Goal: Communication & Community: Answer question/provide support

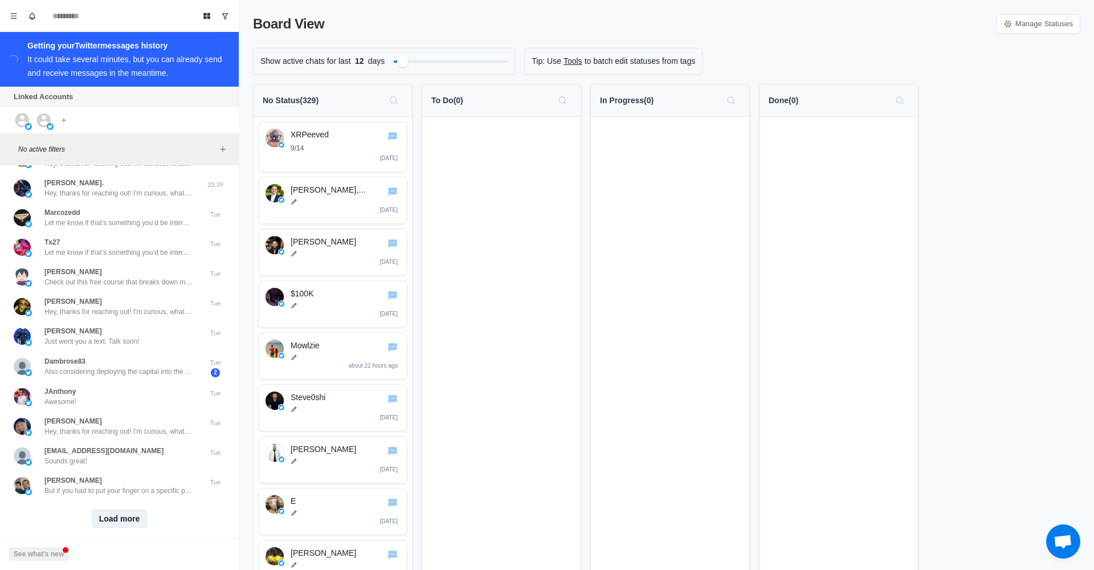
scroll to position [948, 0]
click at [124, 510] on button "Load more" at bounding box center [120, 519] width 56 height 18
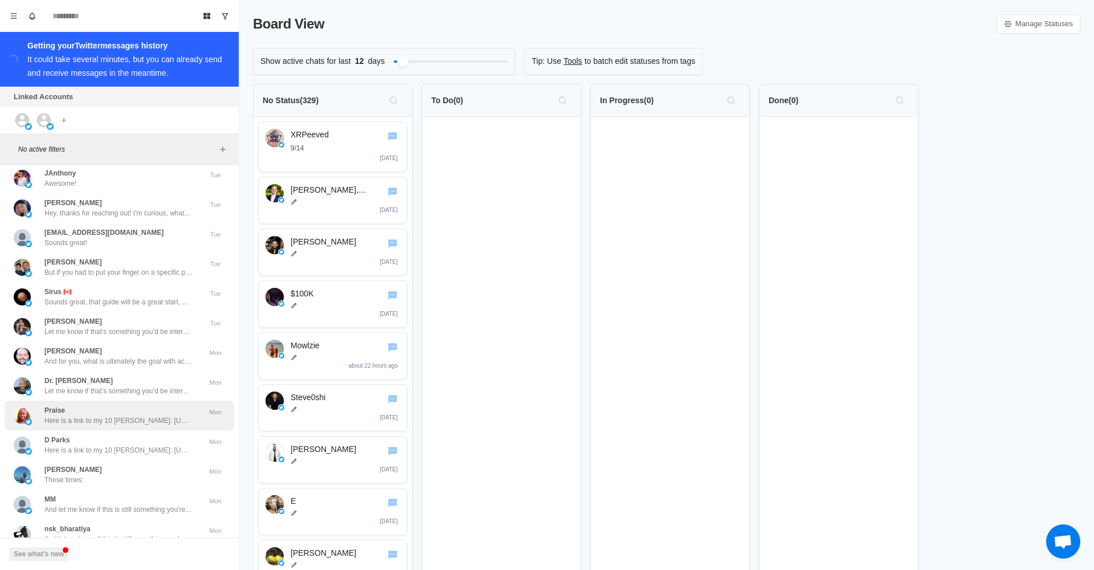
scroll to position [1138, 0]
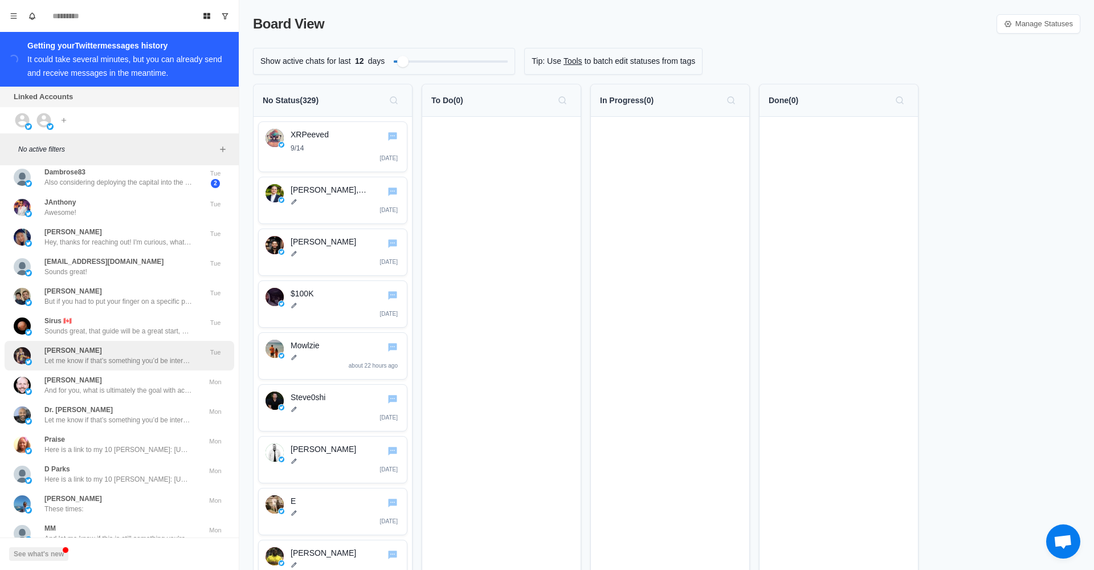
click at [164, 356] on p "Let me know if that’s something you’d be interested in and I can set you up on …" at bounding box center [118, 361] width 148 height 10
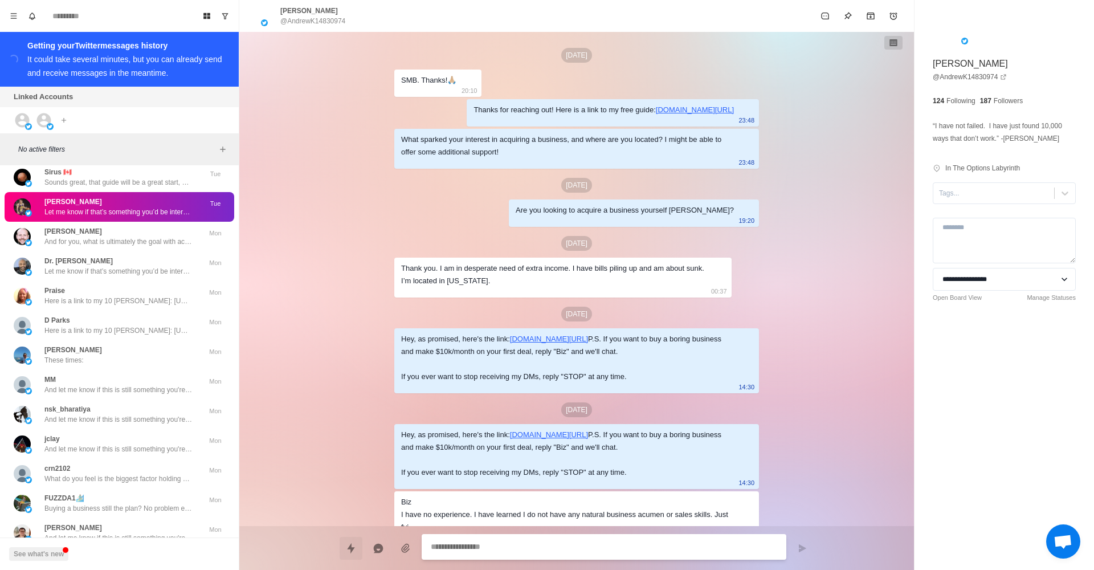
scroll to position [534, 0]
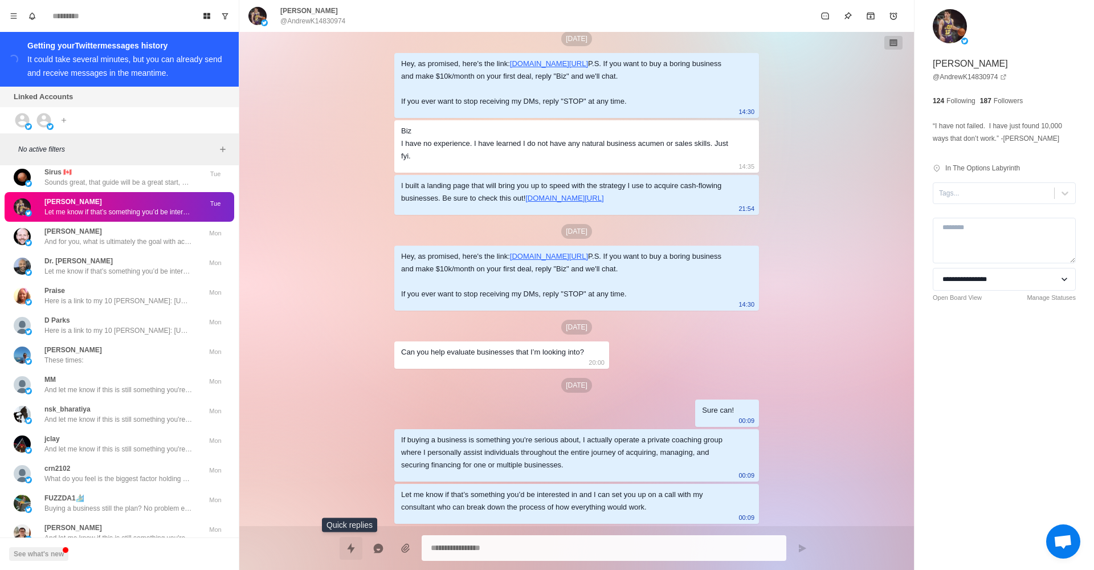
click at [348, 548] on icon "Quick replies" at bounding box center [350, 548] width 7 height 10
type textarea "*"
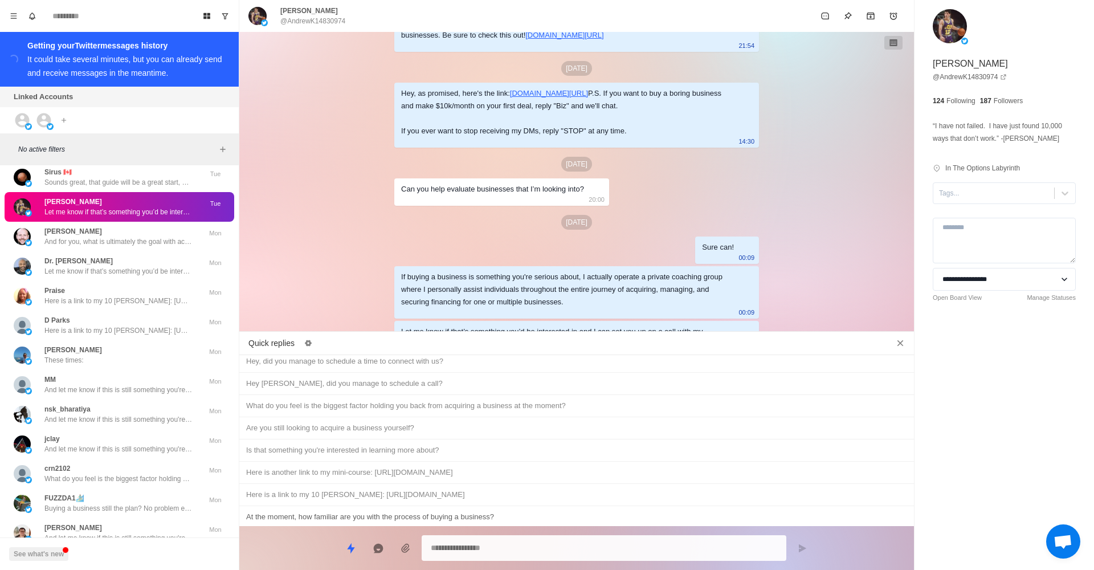
scroll to position [450, 0]
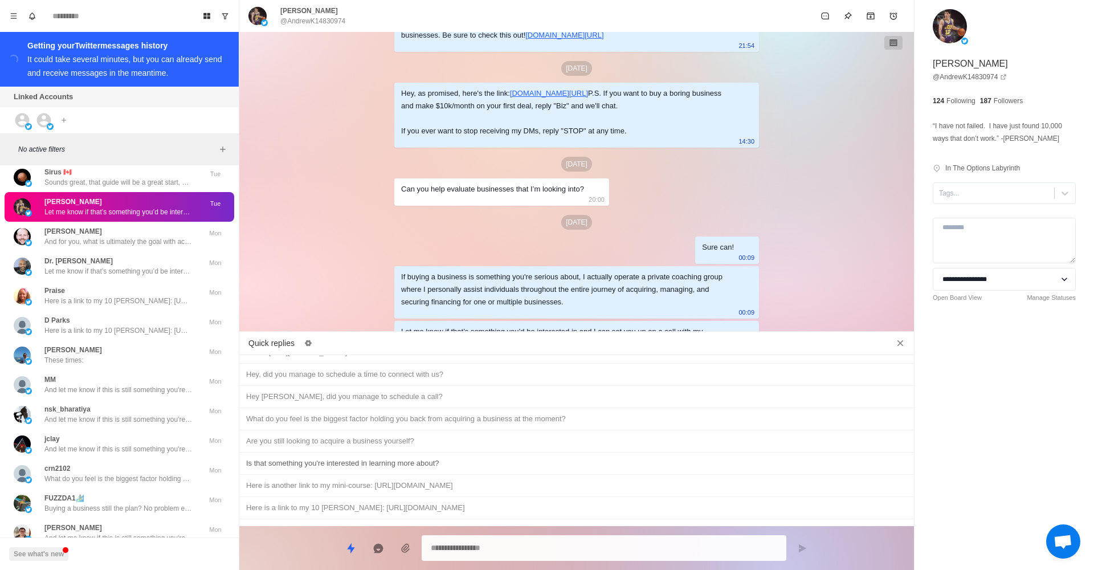
click at [433, 457] on div "Is that something you're interested in learning more about?" at bounding box center [576, 463] width 661 height 13
type textarea "**********"
click at [808, 545] on button "Send message" at bounding box center [802, 548] width 23 height 23
type textarea "*"
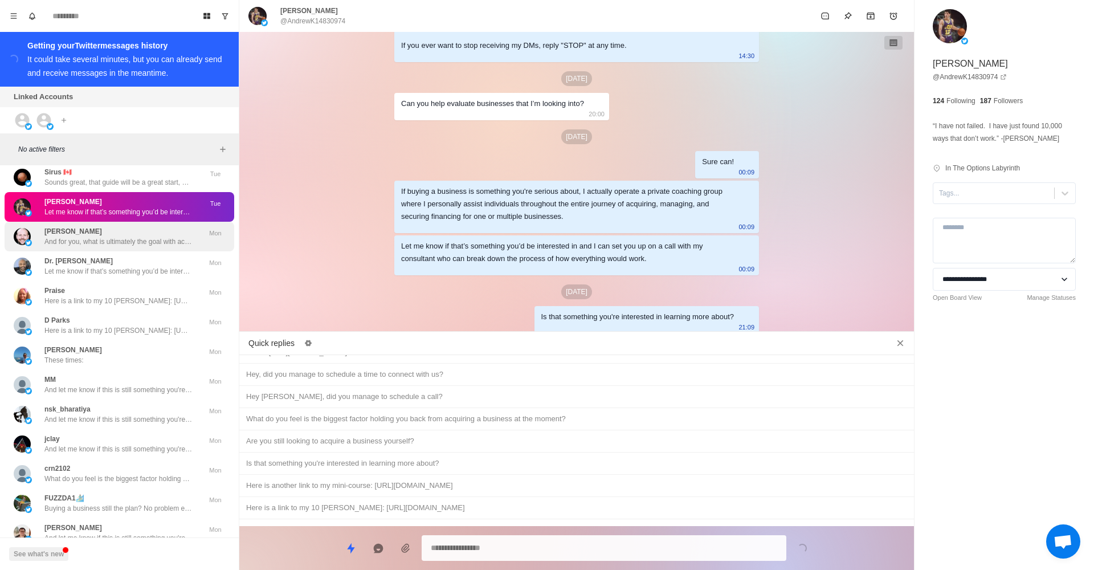
click at [87, 226] on p "[PERSON_NAME]" at bounding box center [73, 231] width 58 height 10
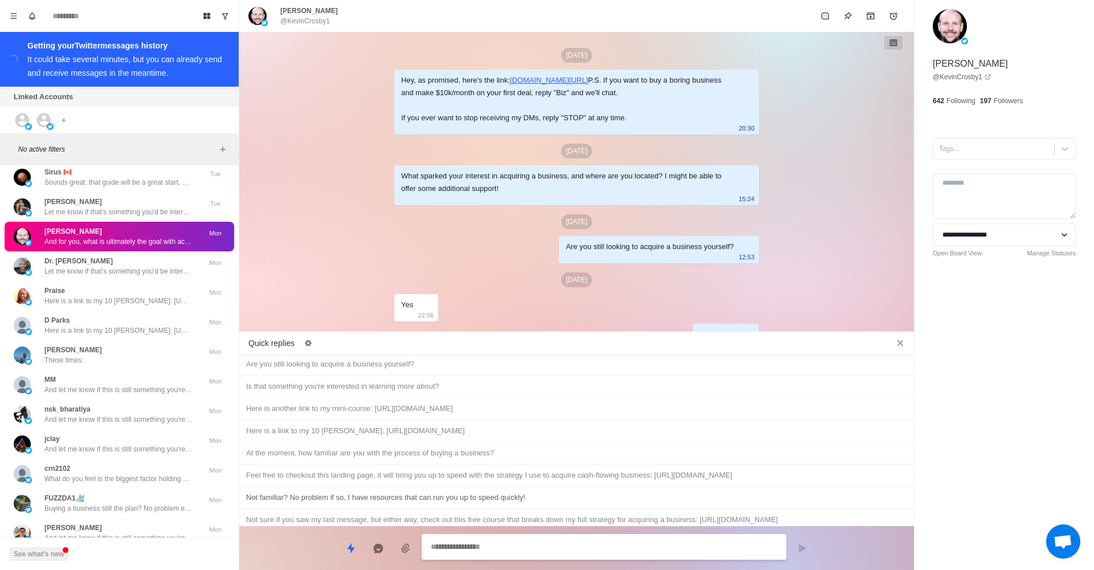
scroll to position [527, 0]
type textarea "*"
click at [539, 514] on div "Not sure if you saw my last message, but either way, check out this free course…" at bounding box center [576, 520] width 661 height 13
type textarea "**********"
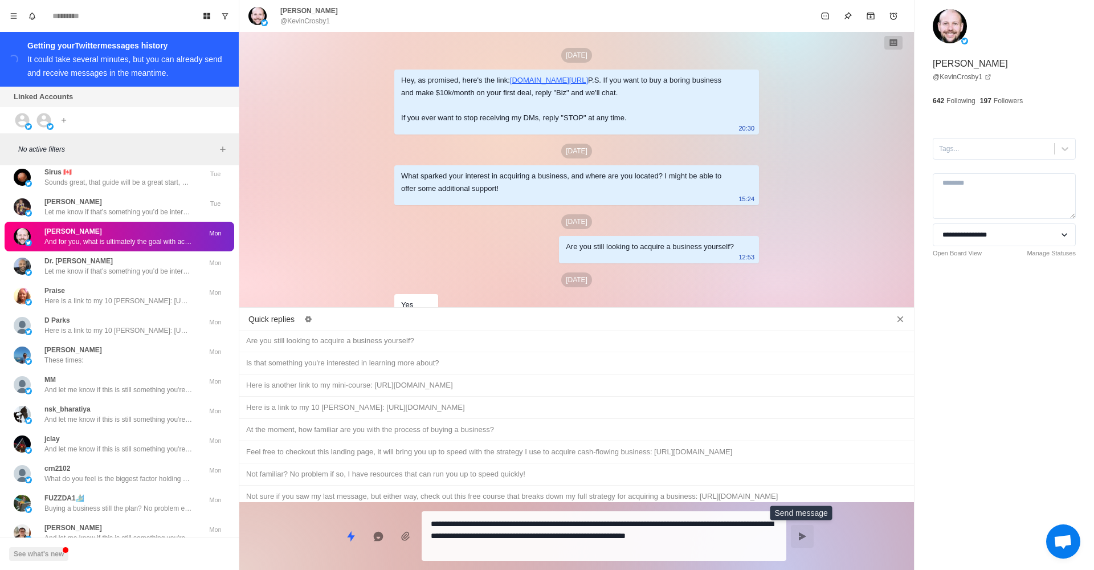
click at [801, 540] on icon "Send message" at bounding box center [802, 536] width 9 height 9
type textarea "*"
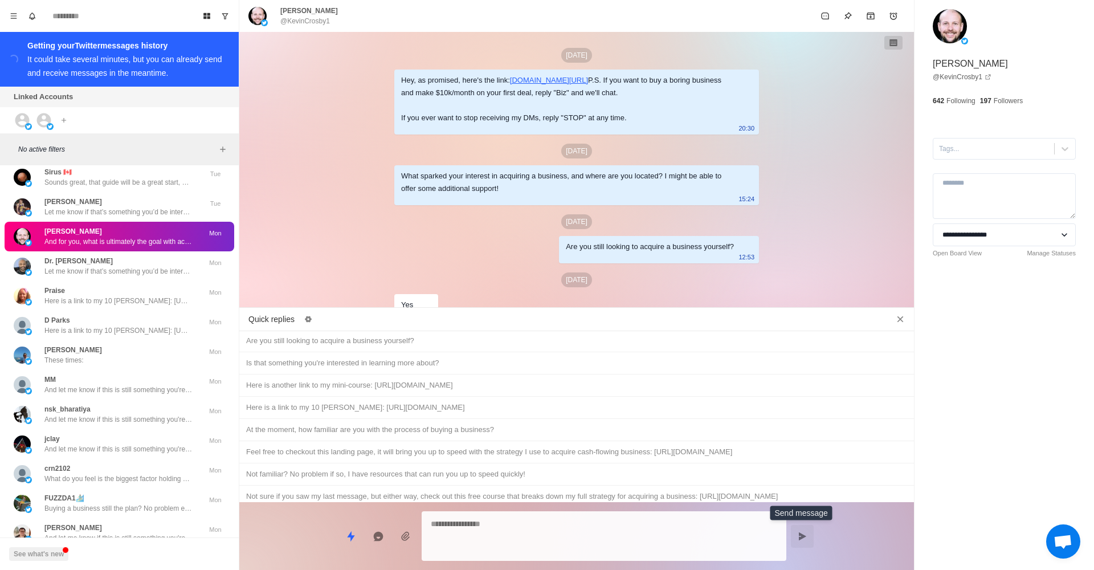
scroll to position [156, 0]
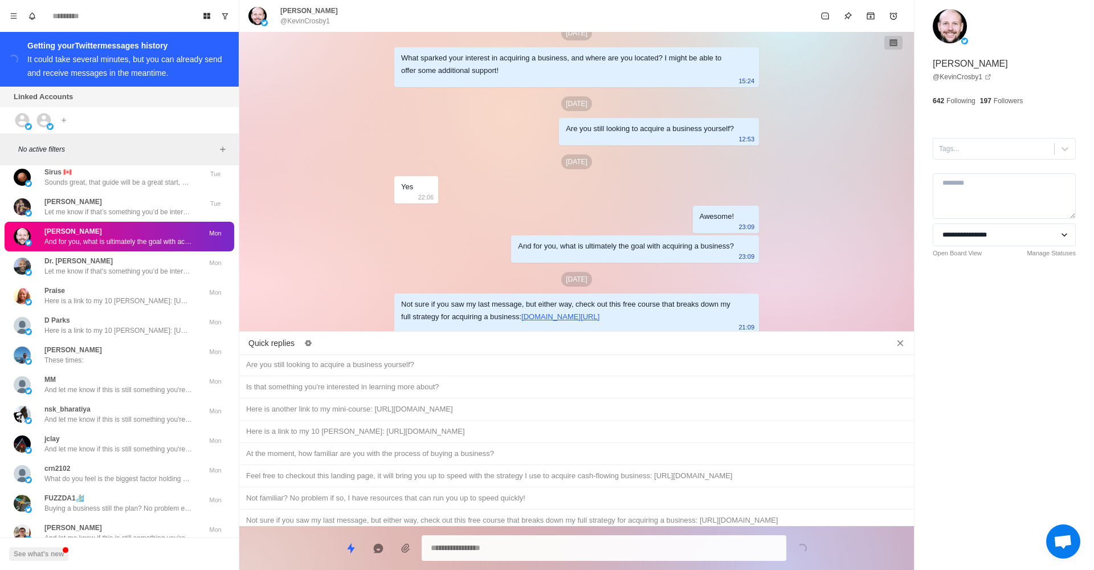
type textarea "*"
click at [804, 536] on div "And let me know if this is still something you're interested in!" at bounding box center [576, 542] width 661 height 13
type textarea "**********"
click at [901, 348] on icon "Close quick replies" at bounding box center [900, 342] width 11 height 11
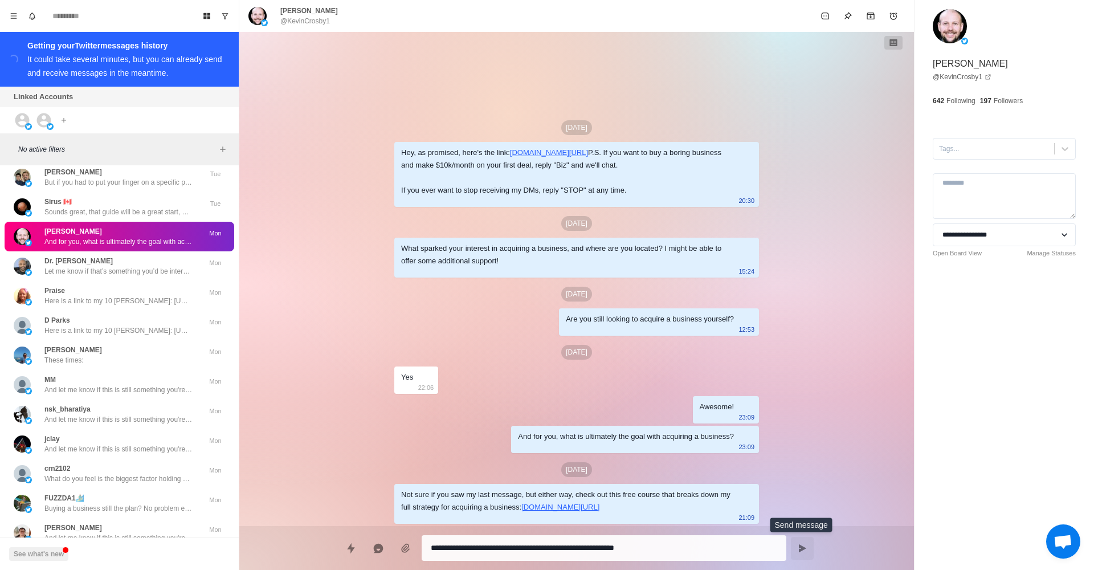
click at [802, 543] on button "Send message" at bounding box center [802, 548] width 23 height 23
type textarea "*"
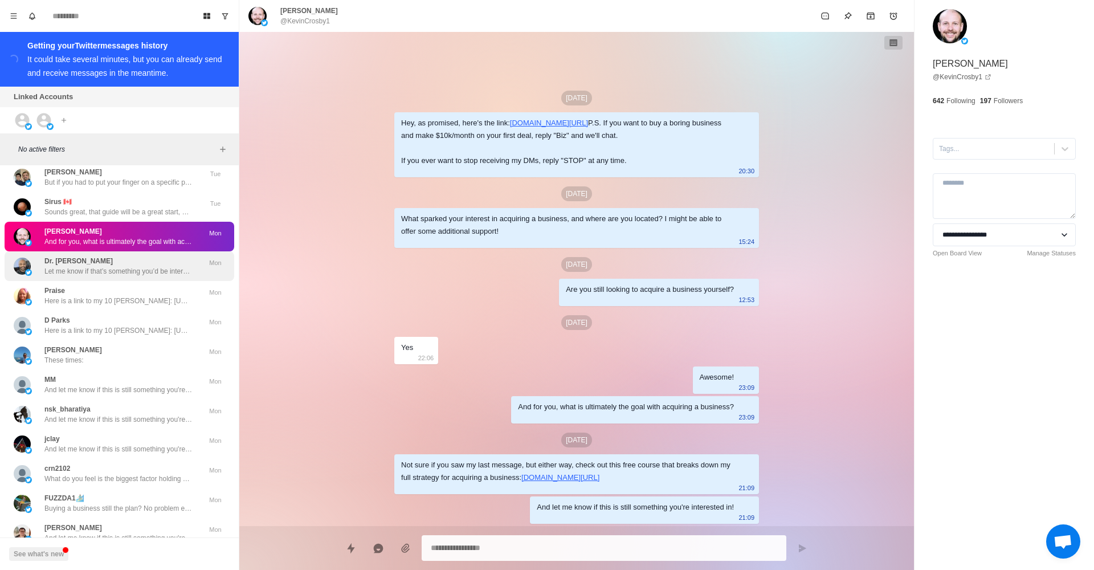
click at [121, 256] on div "Dr. [PERSON_NAME] Let me know if that’s something you’d be interested in and I …" at bounding box center [118, 266] width 148 height 21
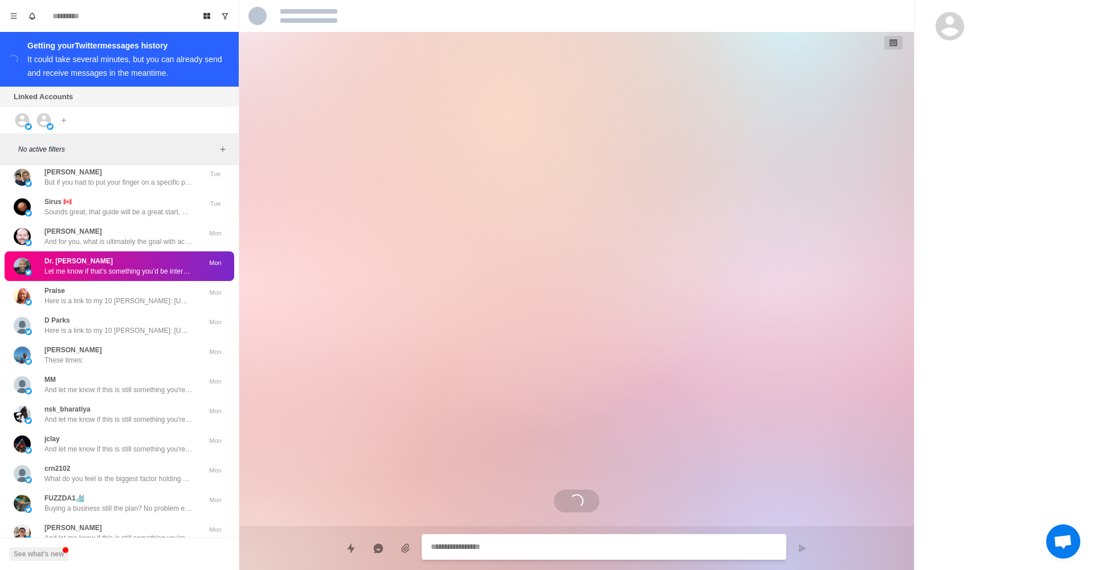
scroll to position [272, 0]
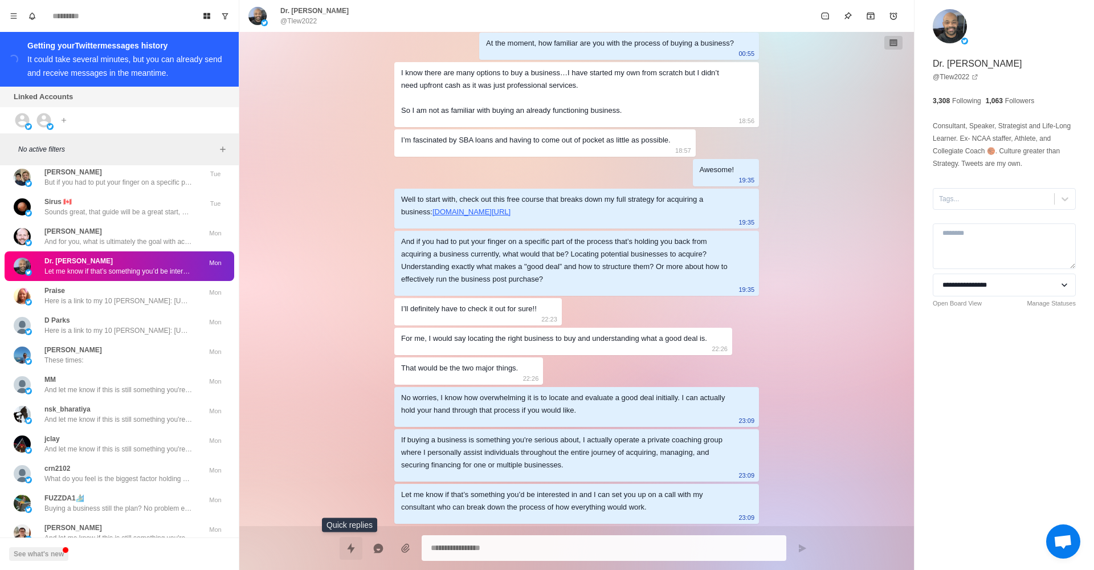
click at [347, 553] on icon "Quick replies" at bounding box center [350, 548] width 11 height 11
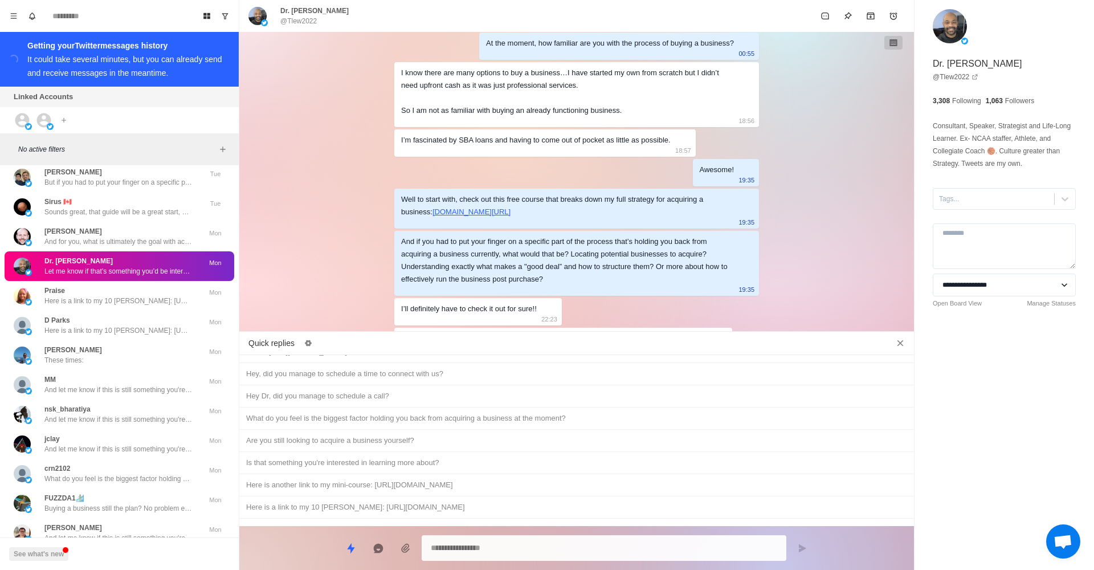
scroll to position [431, 0]
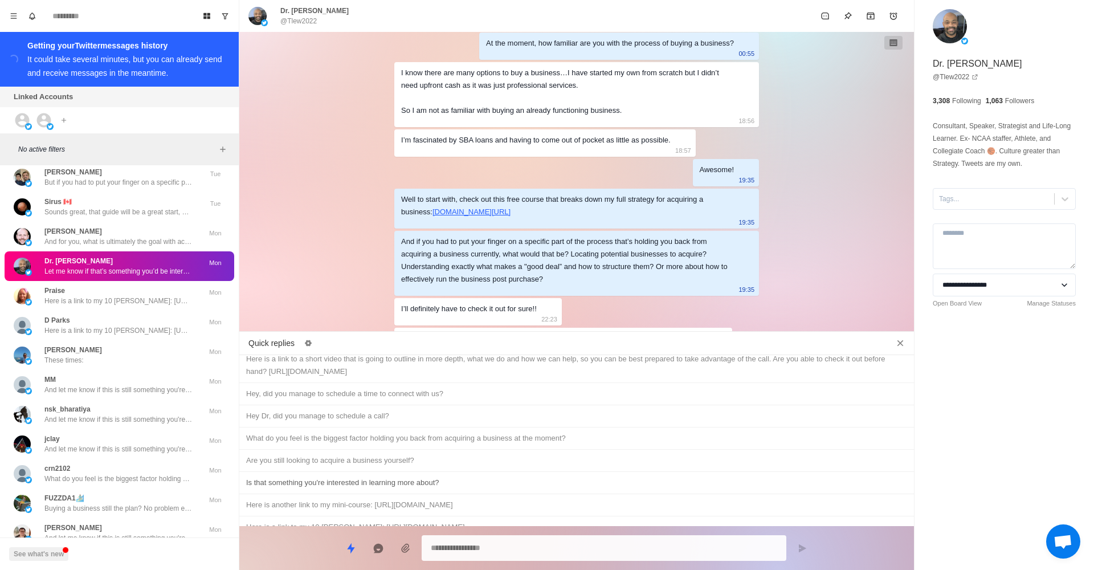
type textarea "*"
click at [450, 477] on div "Is that something you're interested in learning more about?" at bounding box center [576, 483] width 661 height 13
type textarea "**********"
click at [901, 344] on icon "Close quick replies" at bounding box center [901, 343] width 6 height 6
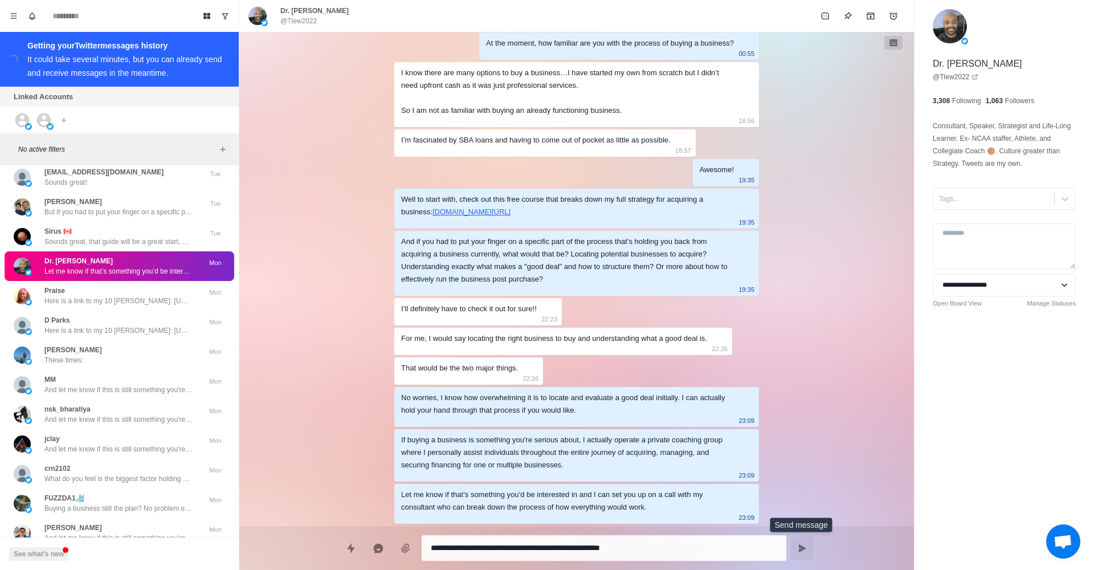
click at [800, 551] on icon "Send message" at bounding box center [802, 548] width 7 height 8
type textarea "*"
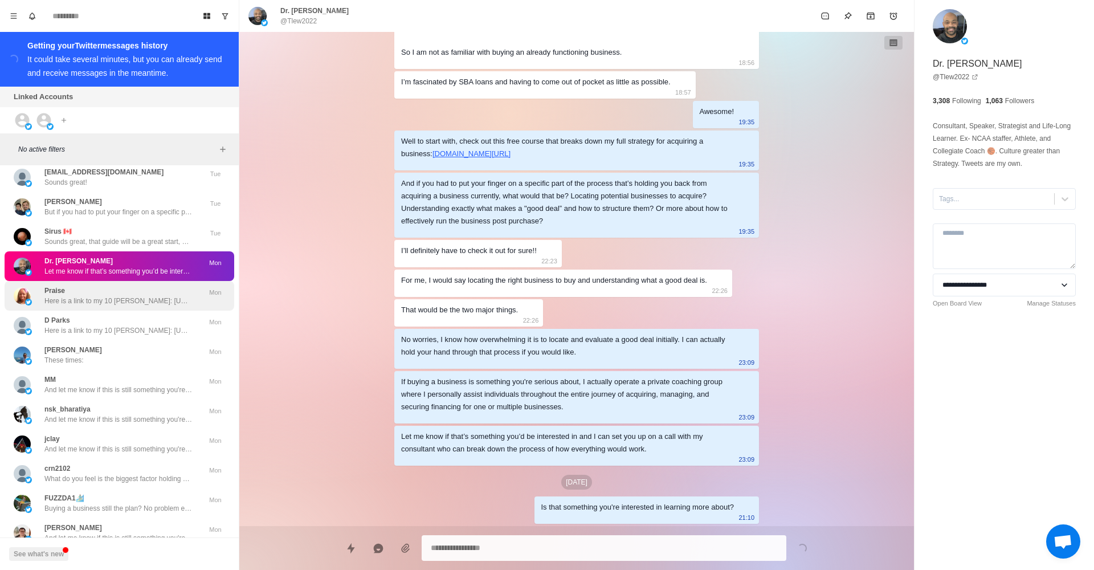
click at [50, 286] on p "Praise" at bounding box center [54, 291] width 21 height 10
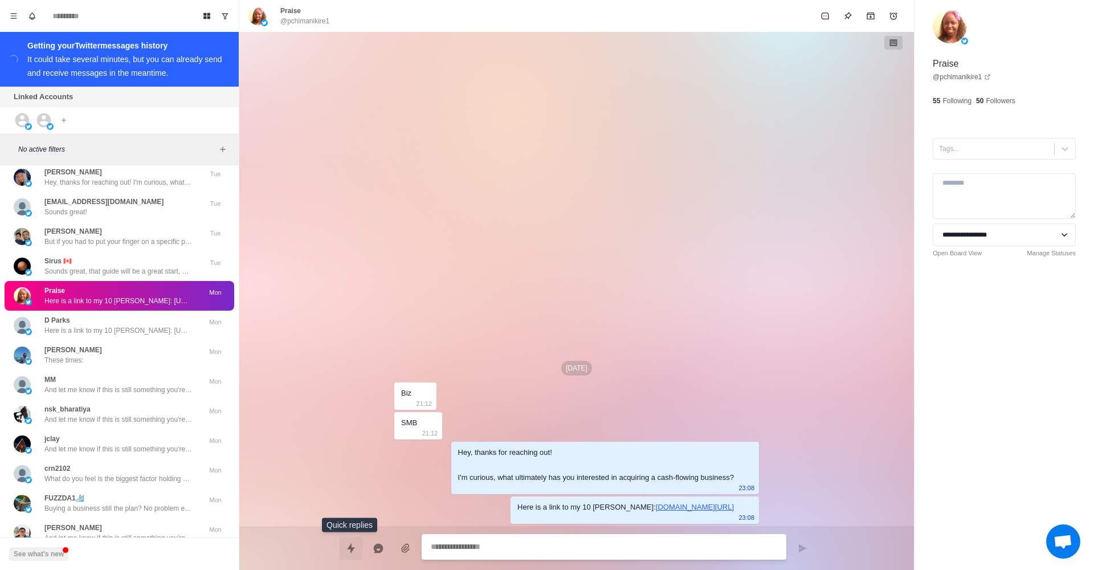
click at [349, 549] on icon "Quick replies" at bounding box center [350, 548] width 11 height 11
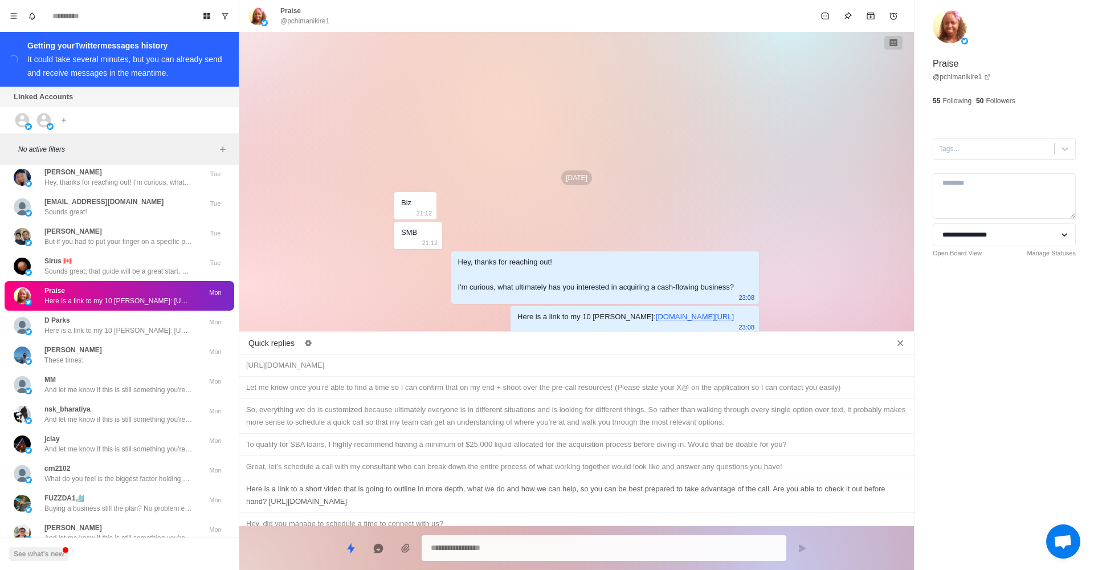
type textarea "*"
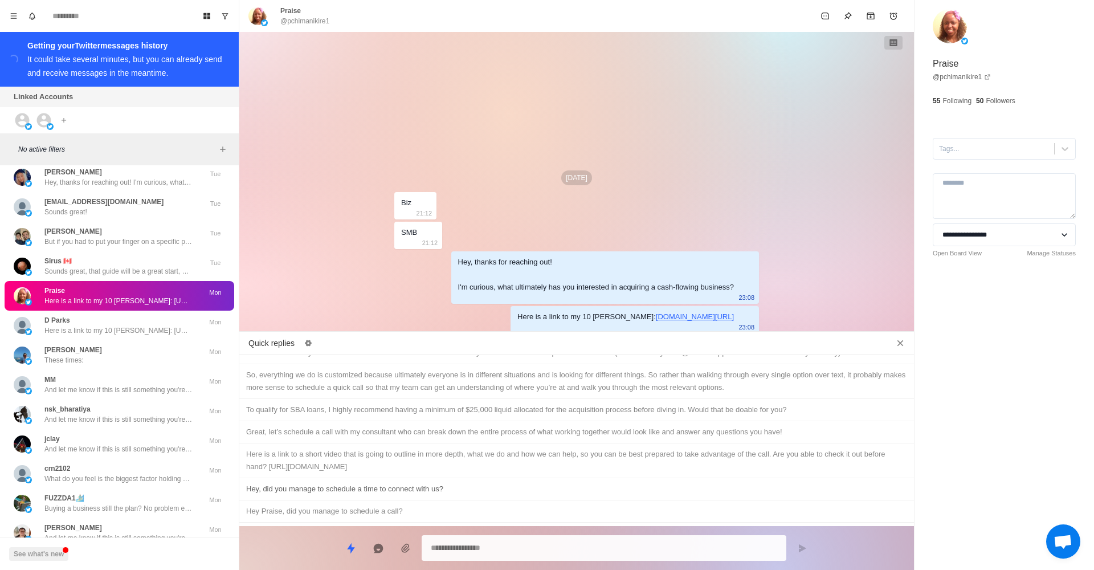
scroll to position [341, 0]
click at [429, 544] on div "Are you still looking to acquire a business yourself?" at bounding box center [576, 550] width 661 height 13
type textarea "**********"
click at [804, 544] on icon "Send message" at bounding box center [802, 548] width 9 height 9
type textarea "*"
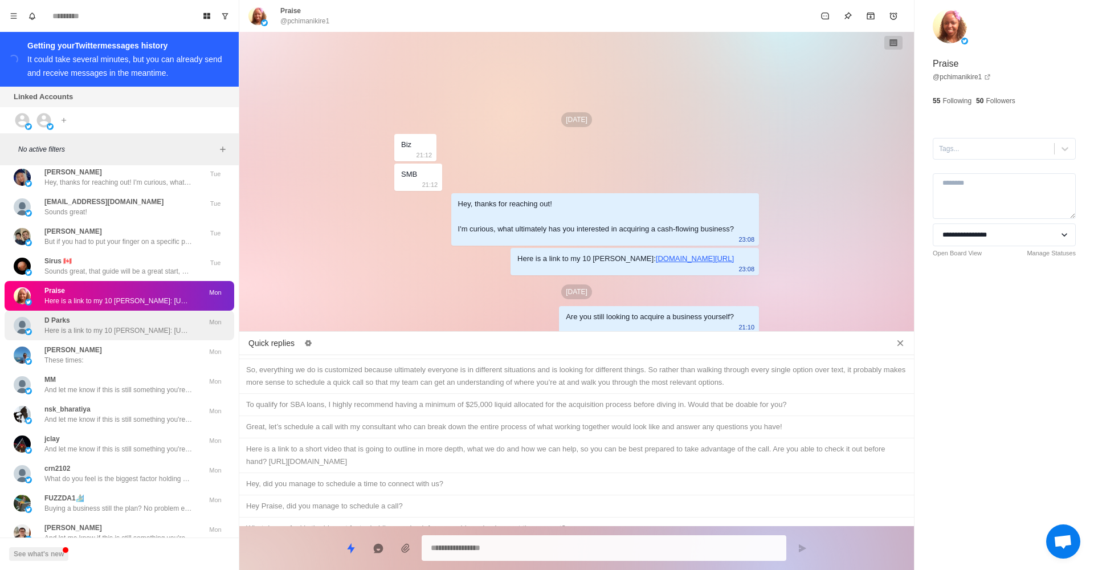
click at [134, 315] on div "D Parks Here is a link to my 10 [PERSON_NAME]: [URL][DOMAIN_NAME]" at bounding box center [118, 325] width 148 height 21
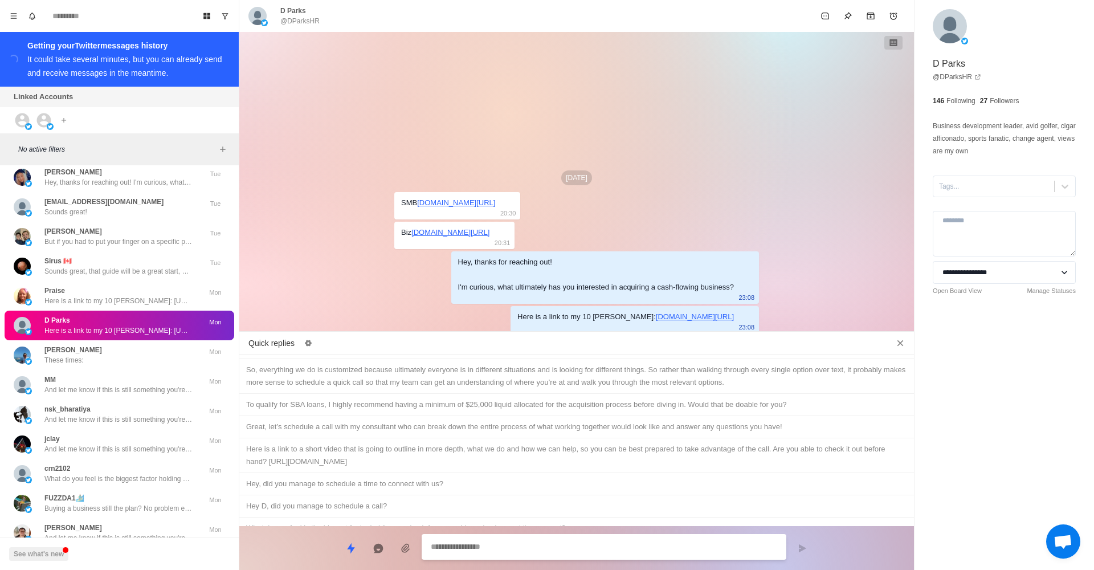
type textarea "*"
click at [384, 544] on div "Are you still looking to acquire a business yourself?" at bounding box center [576, 550] width 661 height 13
type textarea "**********"
click at [793, 546] on button "Send message" at bounding box center [802, 548] width 23 height 23
type textarea "*"
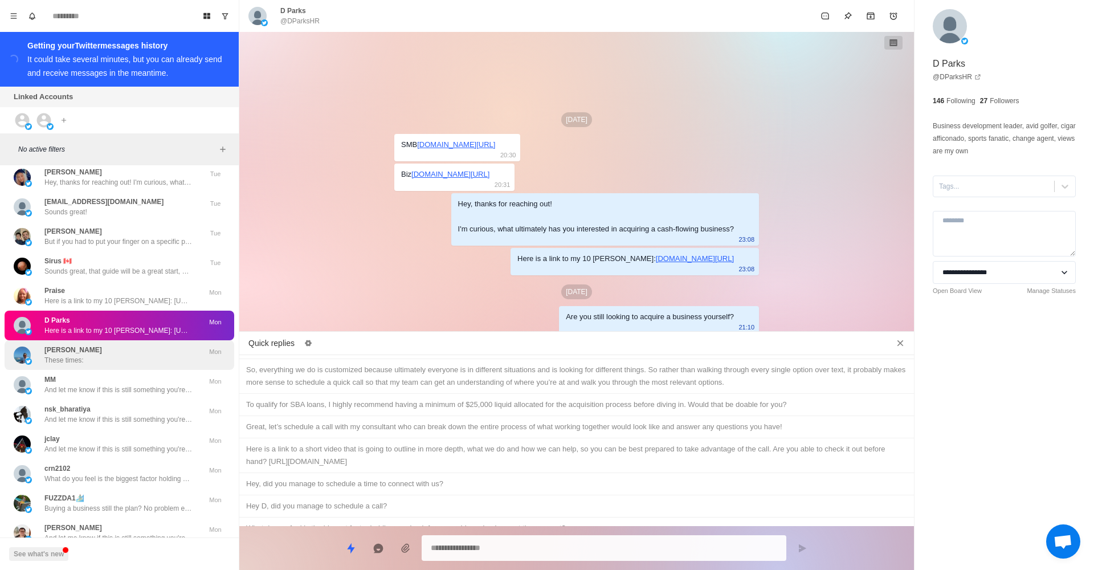
click at [97, 345] on div "[PERSON_NAME] These times:" at bounding box center [108, 355] width 188 height 21
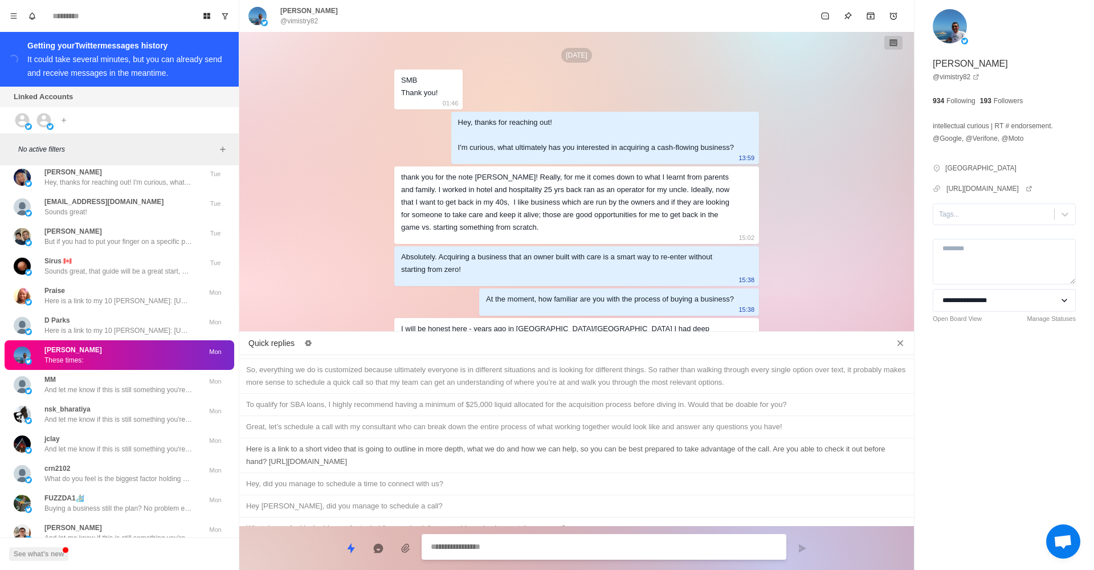
scroll to position [949, 0]
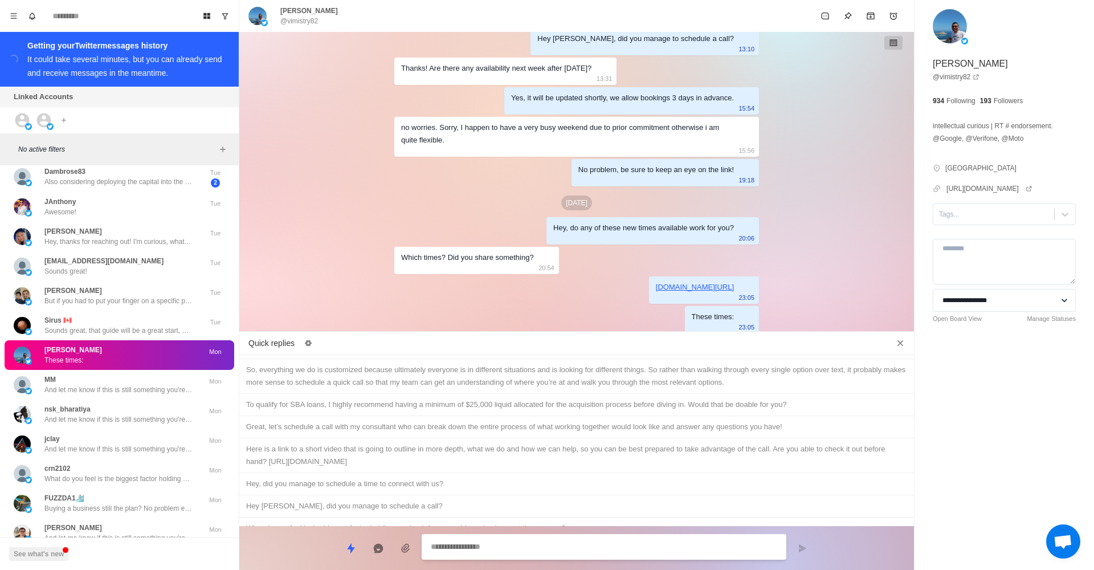
click at [466, 543] on textarea at bounding box center [604, 547] width 347 height 17
type textarea "*"
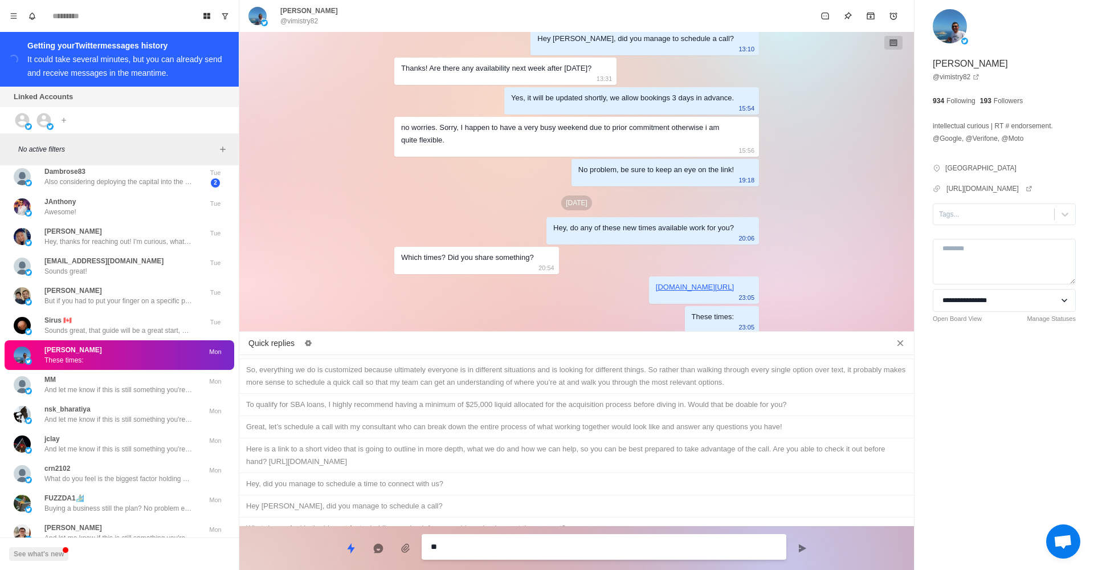
type textarea "*"
type textarea "***"
type textarea "*"
type textarea "****"
type textarea "*"
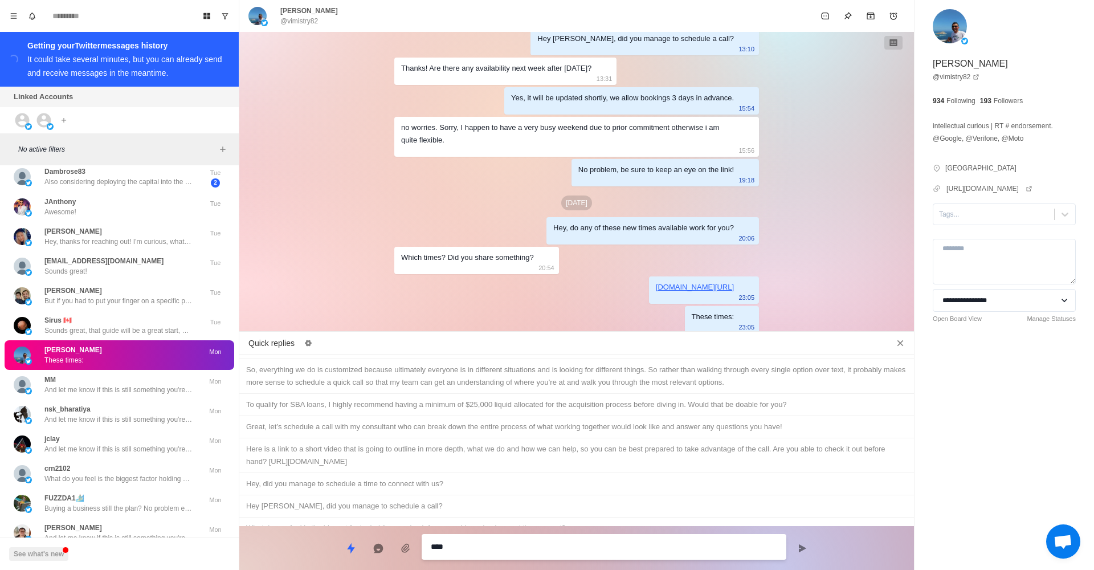
type textarea "*****"
type textarea "*"
type textarea "*****"
type textarea "*"
type textarea "*******"
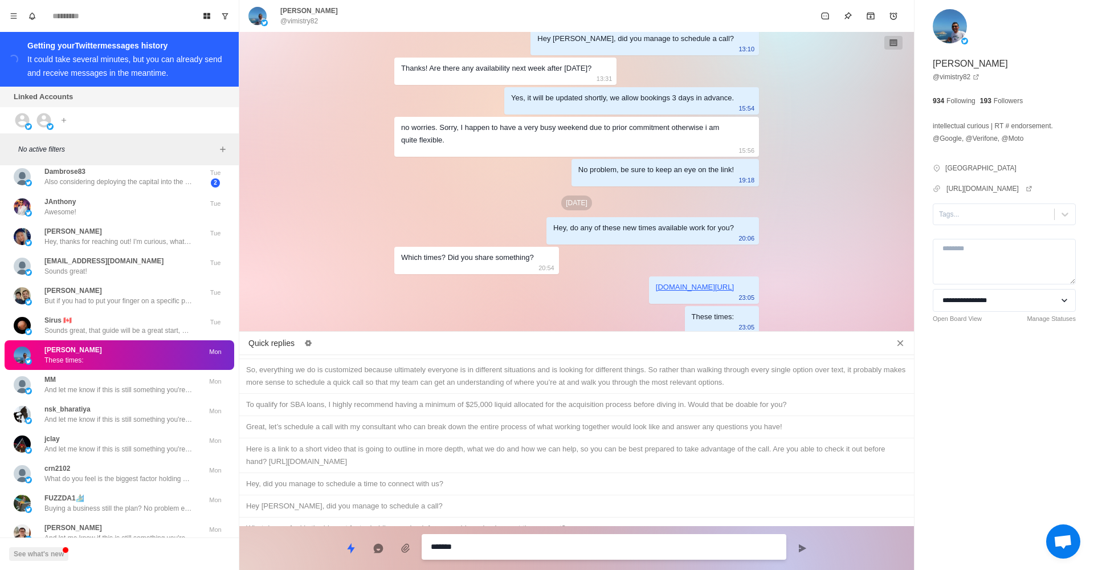
type textarea "*"
type textarea "********"
type textarea "*"
type textarea "*********"
type textarea "*"
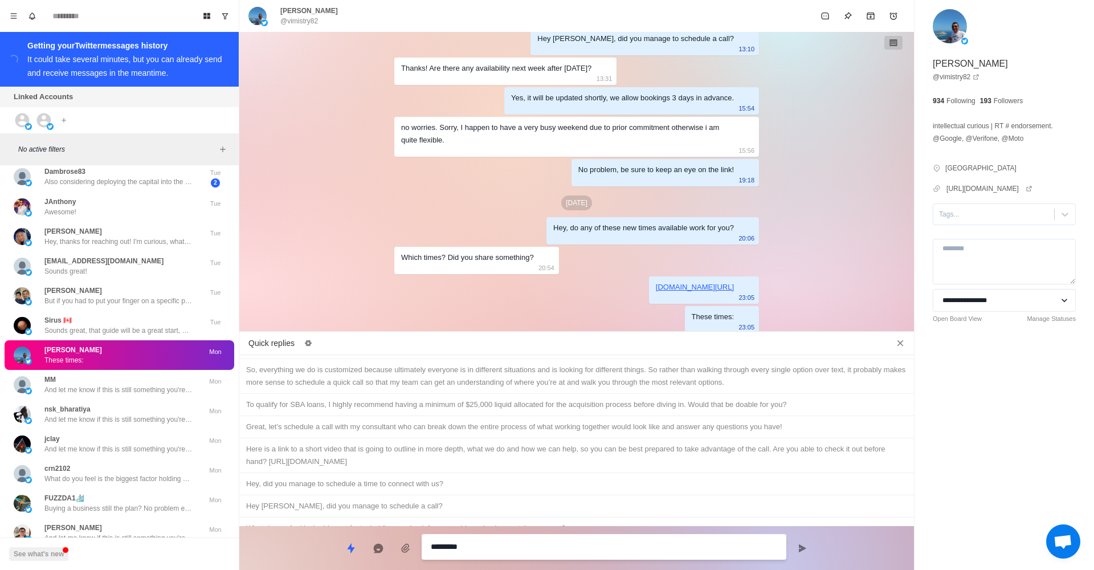
type textarea "*********"
type textarea "*"
type textarea "**********"
type textarea "*"
type textarea "**********"
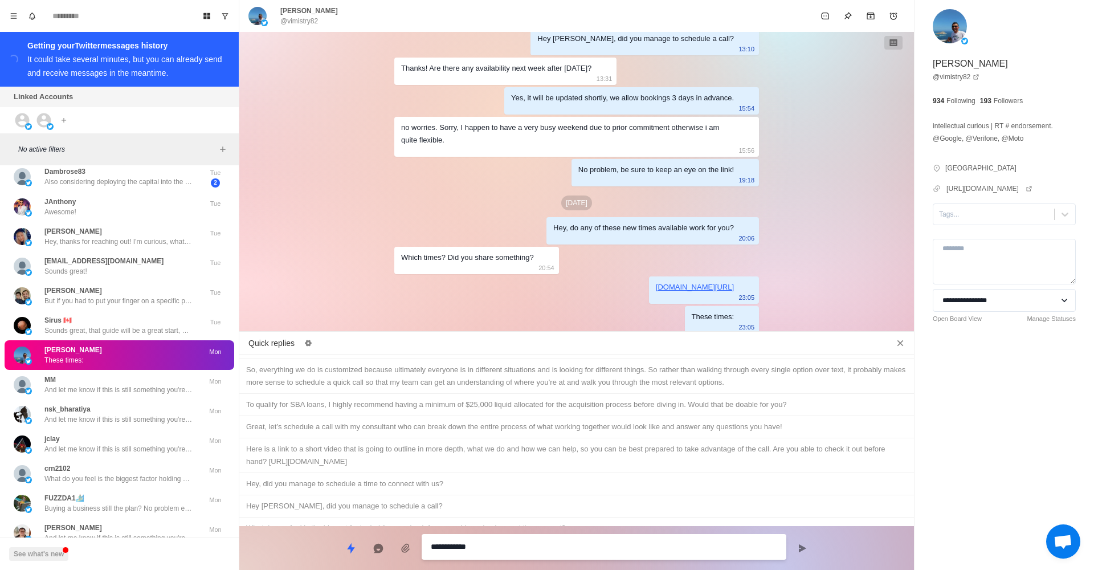
type textarea "*"
type textarea "**********"
type textarea "*"
type textarea "**********"
type textarea "*"
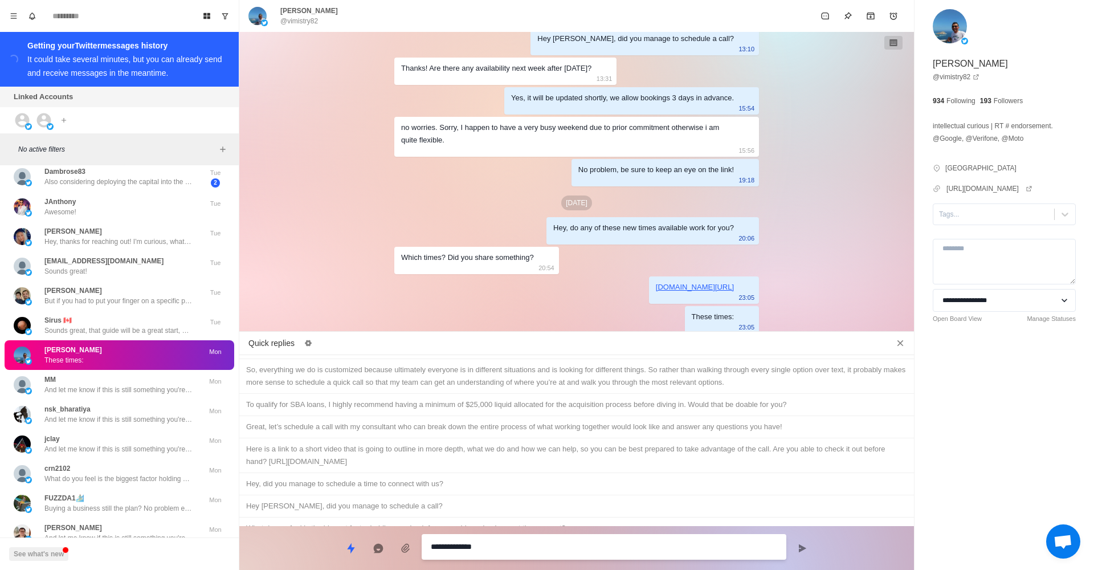
type textarea "**********"
type textarea "*"
type textarea "**********"
type textarea "*"
type textarea "**********"
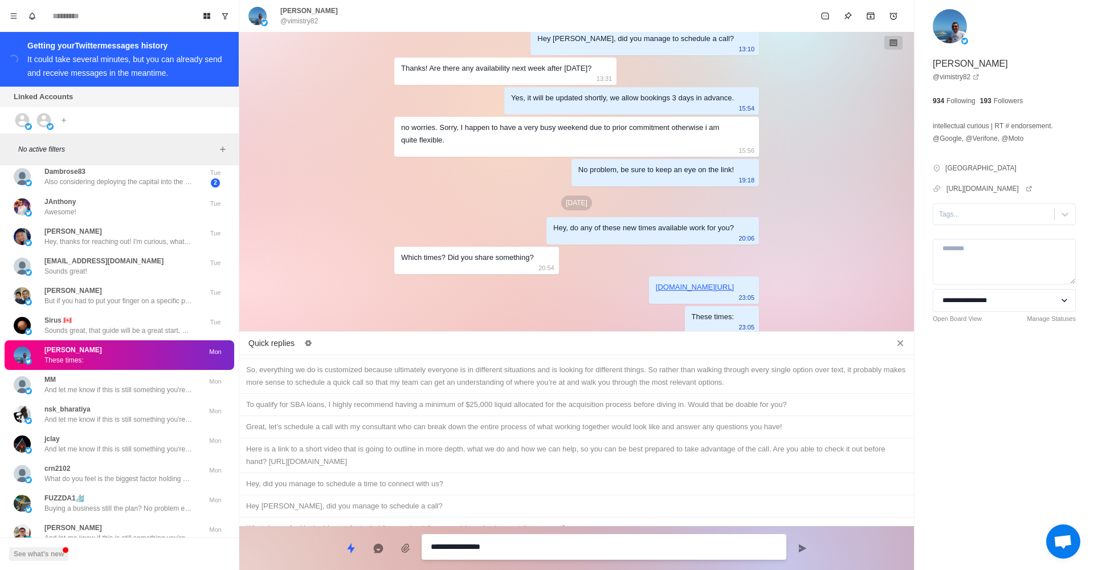
type textarea "*"
type textarea "**********"
type textarea "*"
type textarea "**********"
type textarea "*"
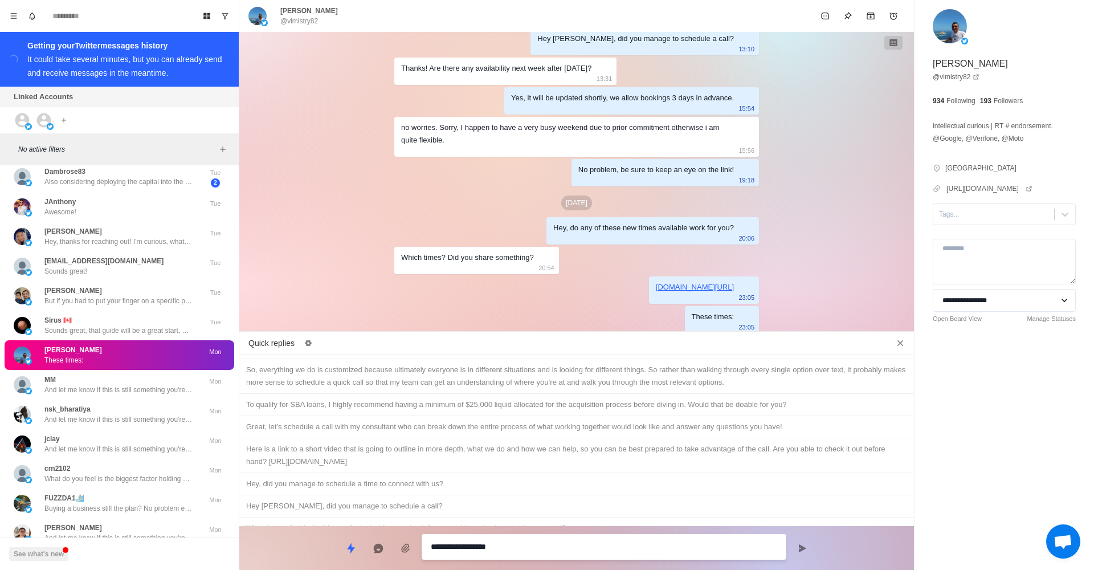
type textarea "**********"
type textarea "*"
type textarea "**********"
type textarea "*"
type textarea "**********"
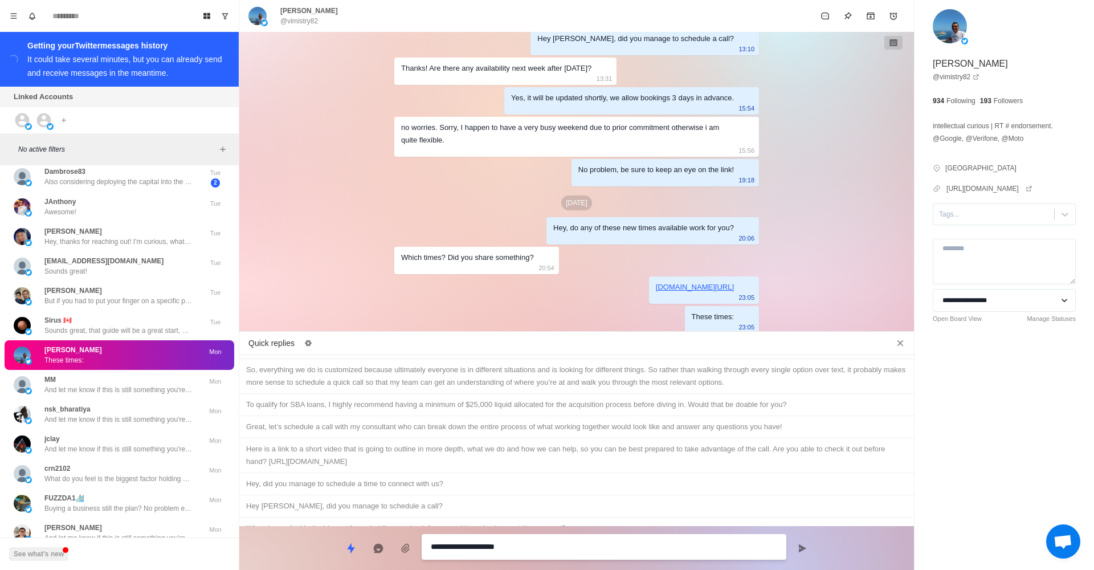
type textarea "*"
type textarea "**********"
type textarea "*"
type textarea "**********"
type textarea "*"
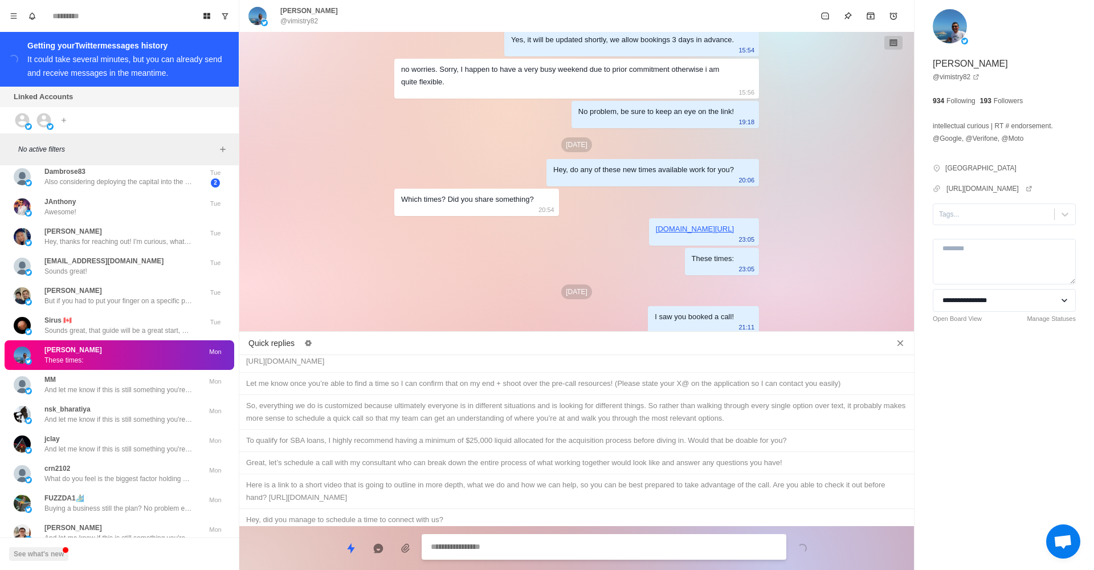
scroll to position [299, 0]
type textarea "*"
click at [475, 484] on div "Here is a link to a short video that is going to outline in more depth, what we…" at bounding box center [576, 496] width 661 height 25
type textarea "**********"
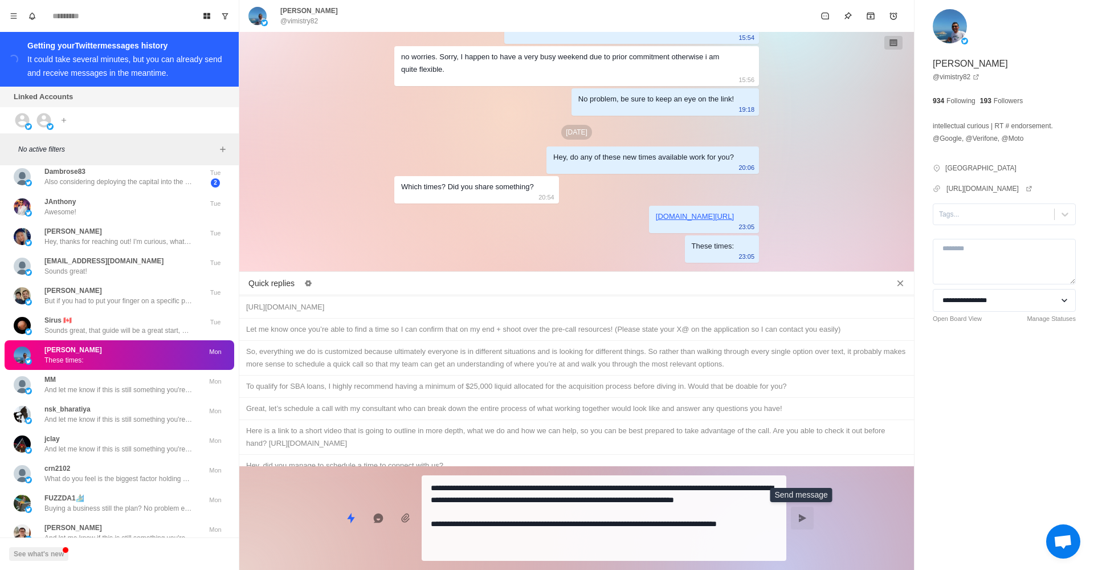
click at [813, 522] on button "Send message" at bounding box center [802, 518] width 23 height 23
type textarea "*"
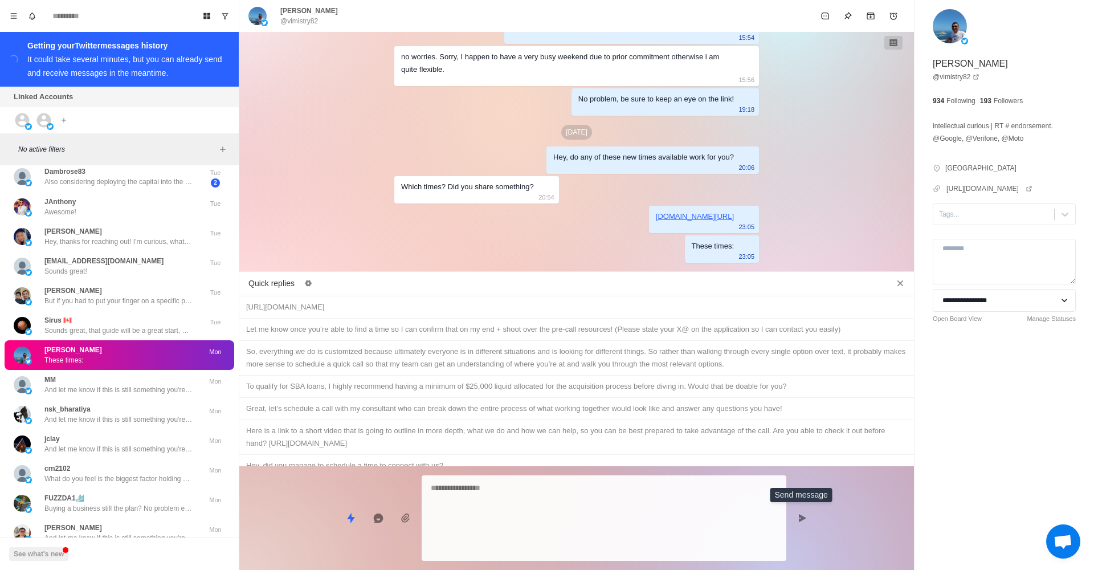
scroll to position [1087, 0]
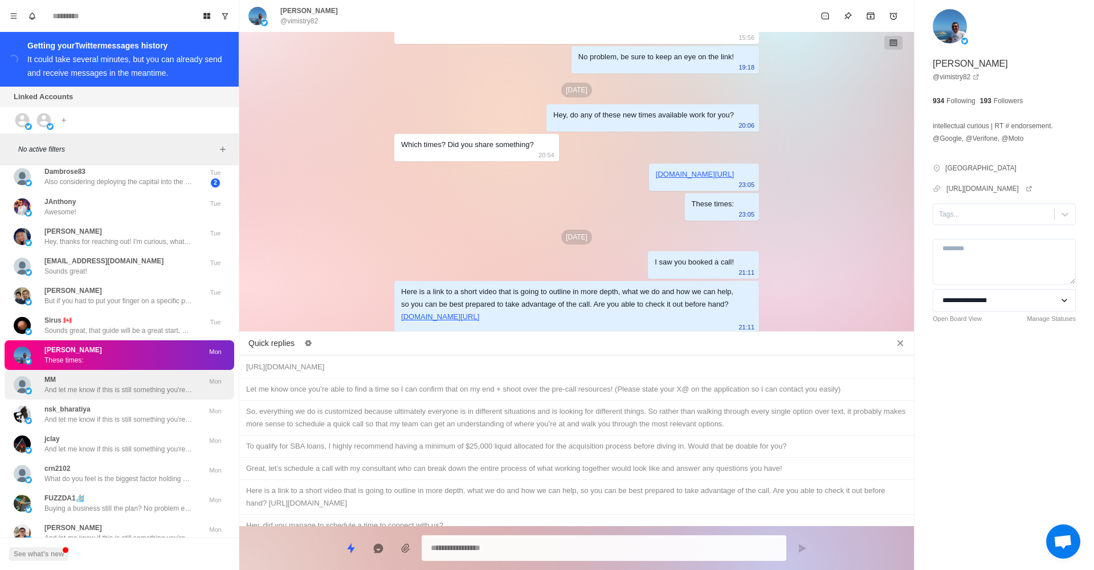
click at [135, 385] on p "And let me know if this is still something you're interested in!" at bounding box center [118, 390] width 148 height 10
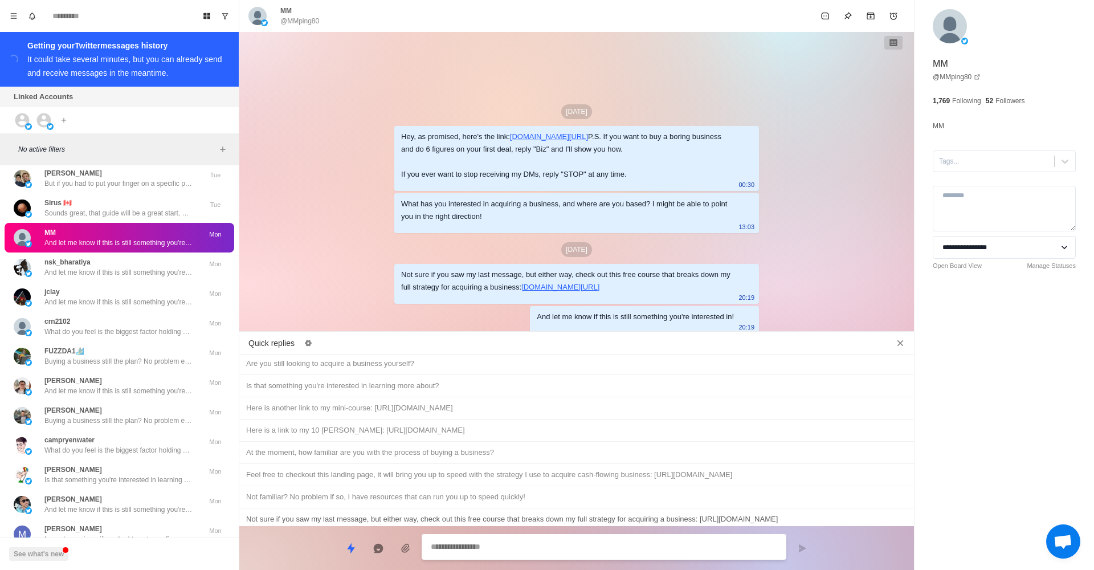
scroll to position [527, 0]
paste textarea "**********"
type textarea "*"
type textarea "**********"
type textarea "*"
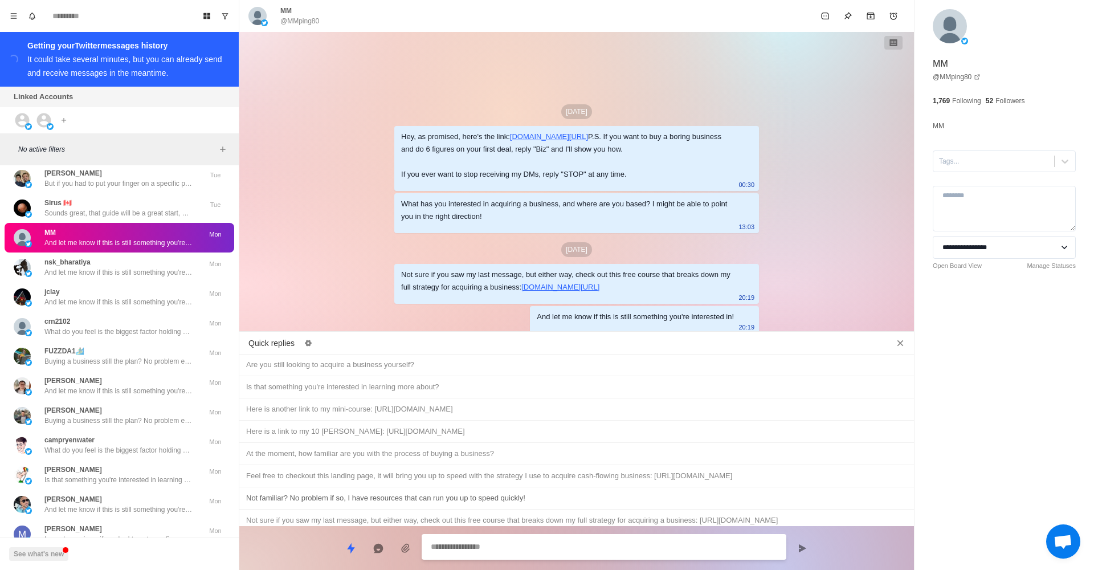
scroll to position [39, 0]
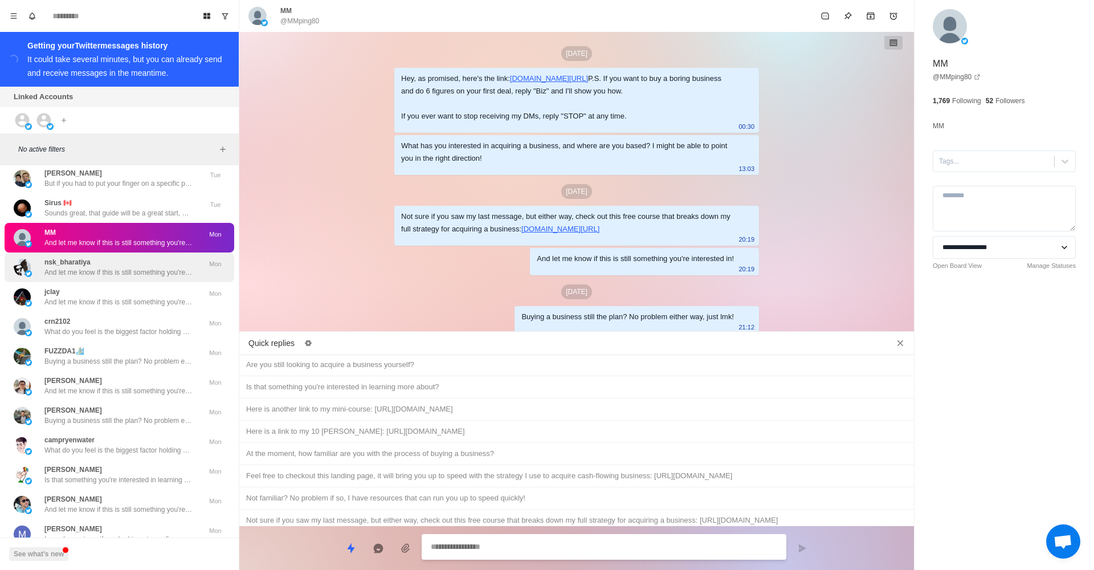
click at [165, 257] on div "nsk_bharatiya And let me know if this is still something you're interested in!" at bounding box center [118, 267] width 148 height 21
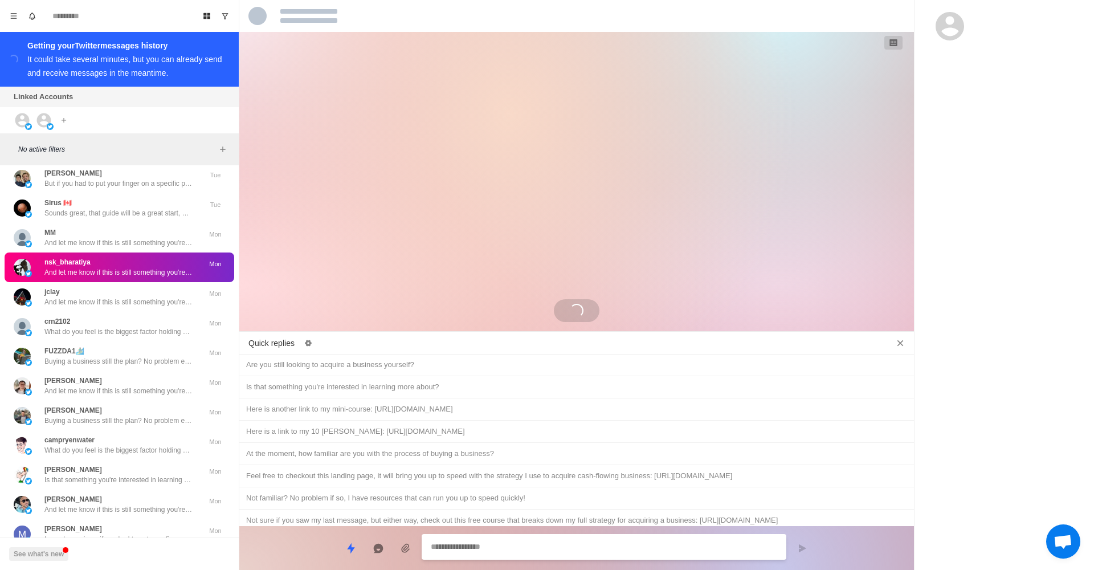
scroll to position [0, 0]
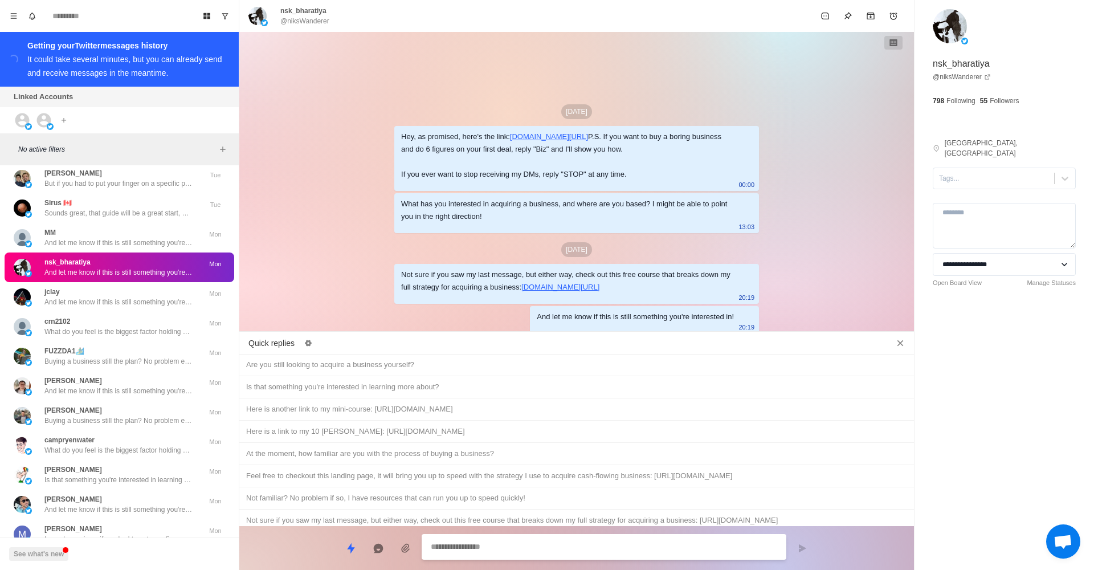
paste textarea "**********"
type textarea "*"
type textarea "**********"
type textarea "*"
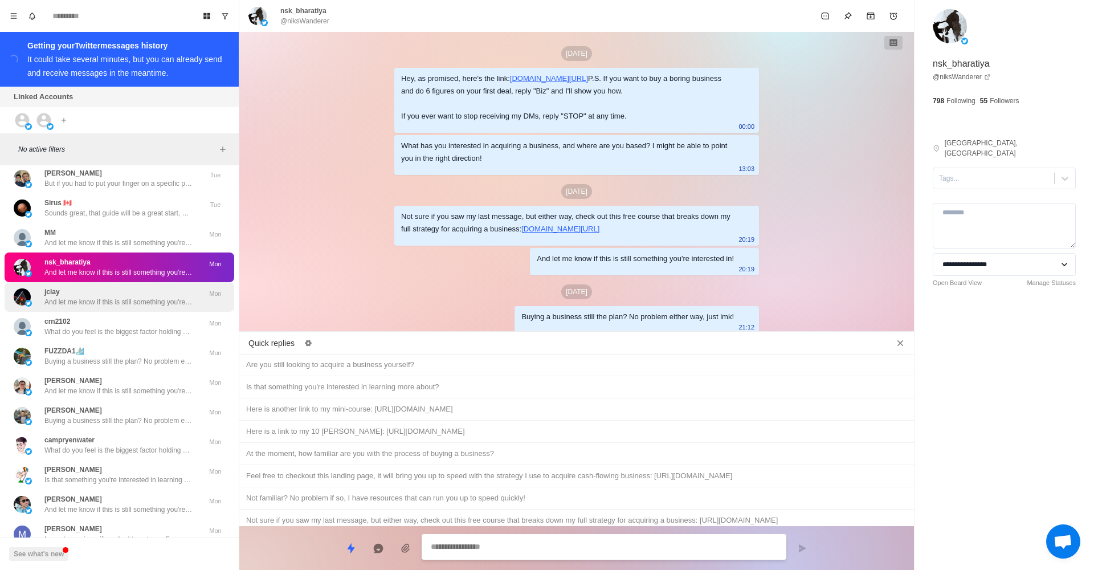
click at [136, 297] on p "And let me know if this is still something you're interested in!" at bounding box center [118, 302] width 148 height 10
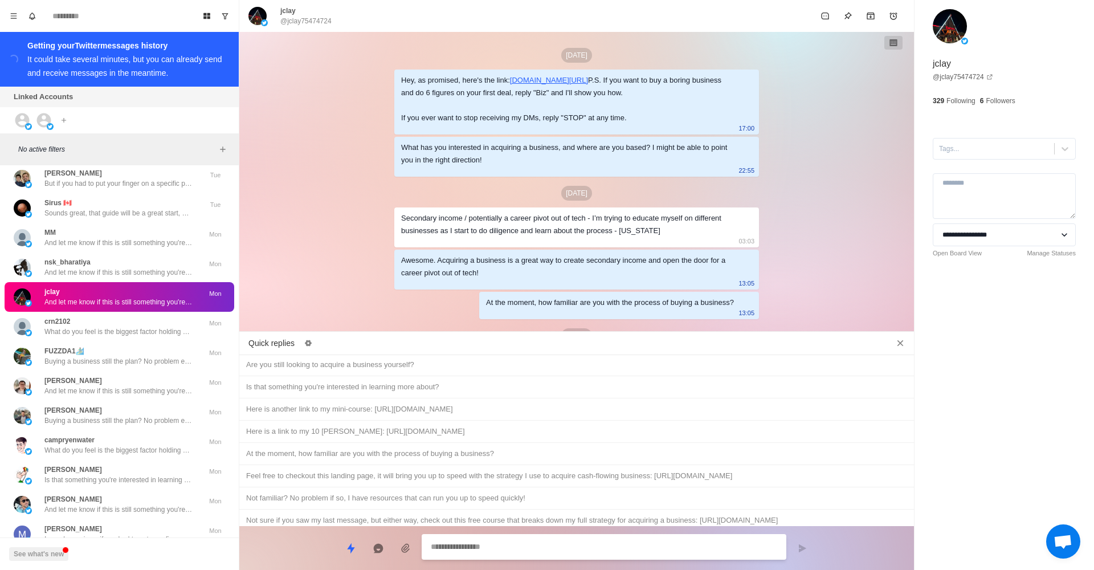
scroll to position [124, 0]
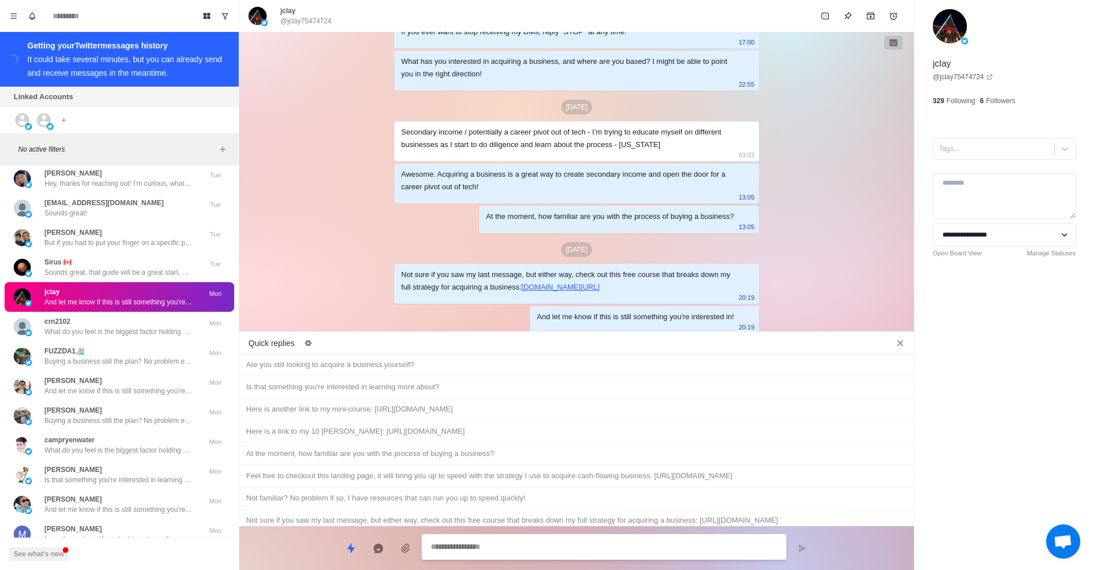
paste textarea "**********"
type textarea "*"
type textarea "**********"
type textarea "*"
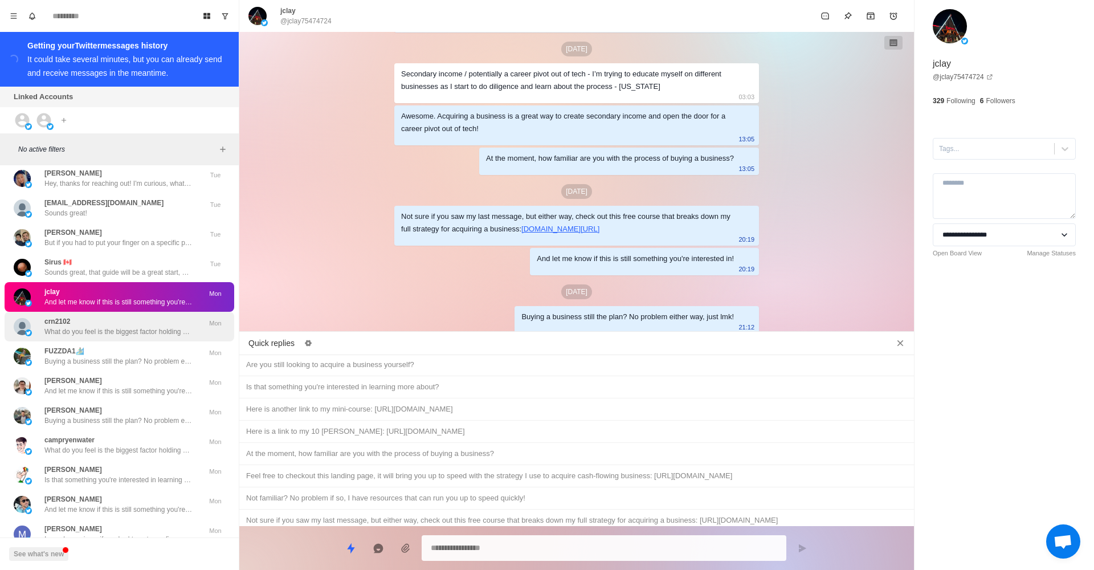
click at [165, 327] on p "What do you feel is the biggest factor holding you back from acquiring a busine…" at bounding box center [118, 332] width 148 height 10
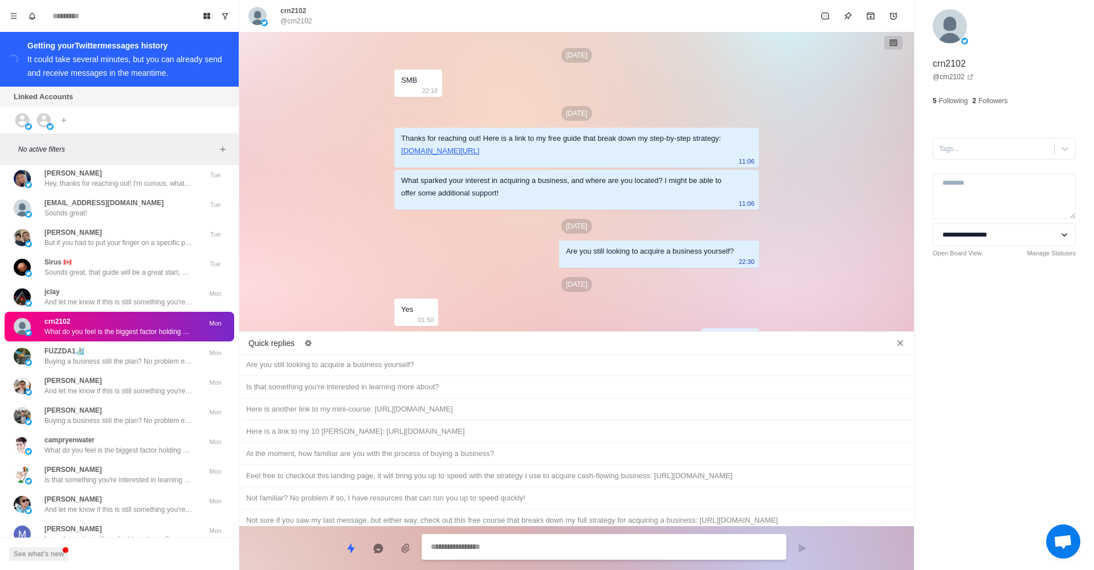
scroll to position [173, 0]
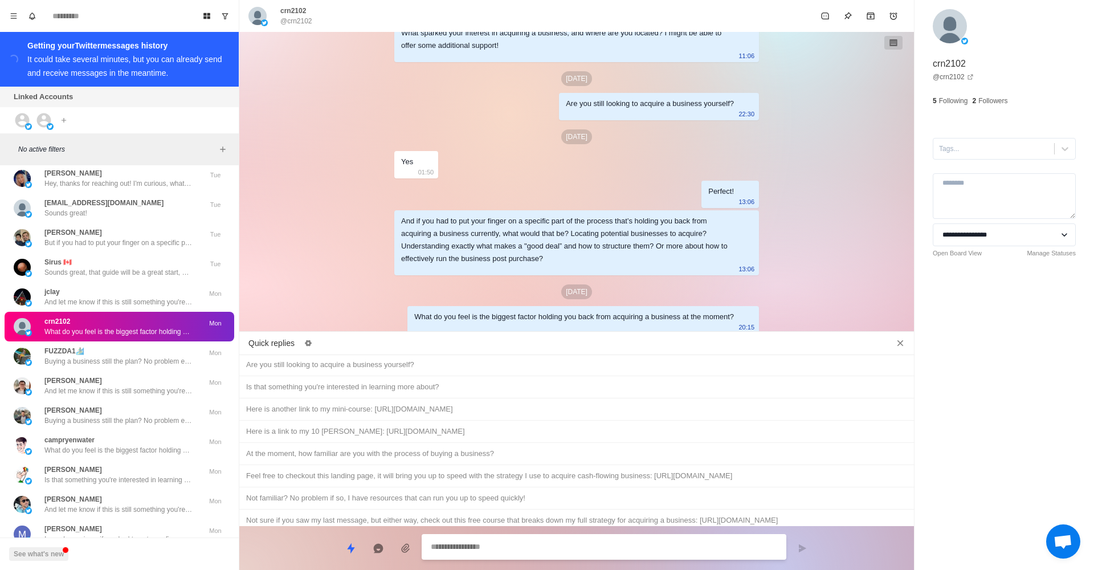
paste textarea "**********"
type textarea "*"
type textarea "**********"
type textarea "*"
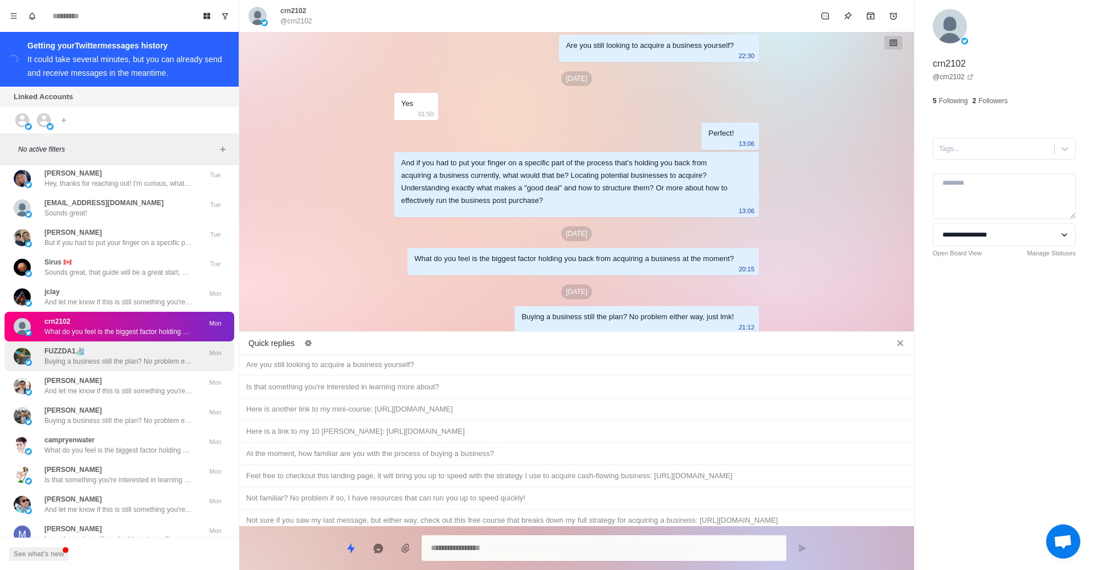
click at [140, 356] on p "Buying a business still the plan? No problem either way, just lmk!" at bounding box center [118, 361] width 148 height 10
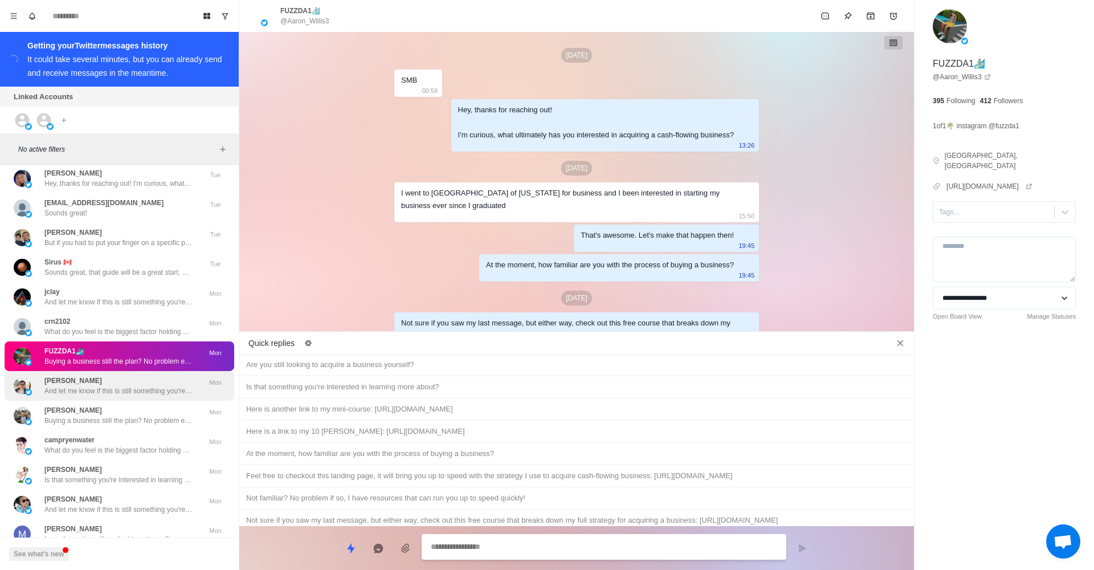
scroll to position [107, 0]
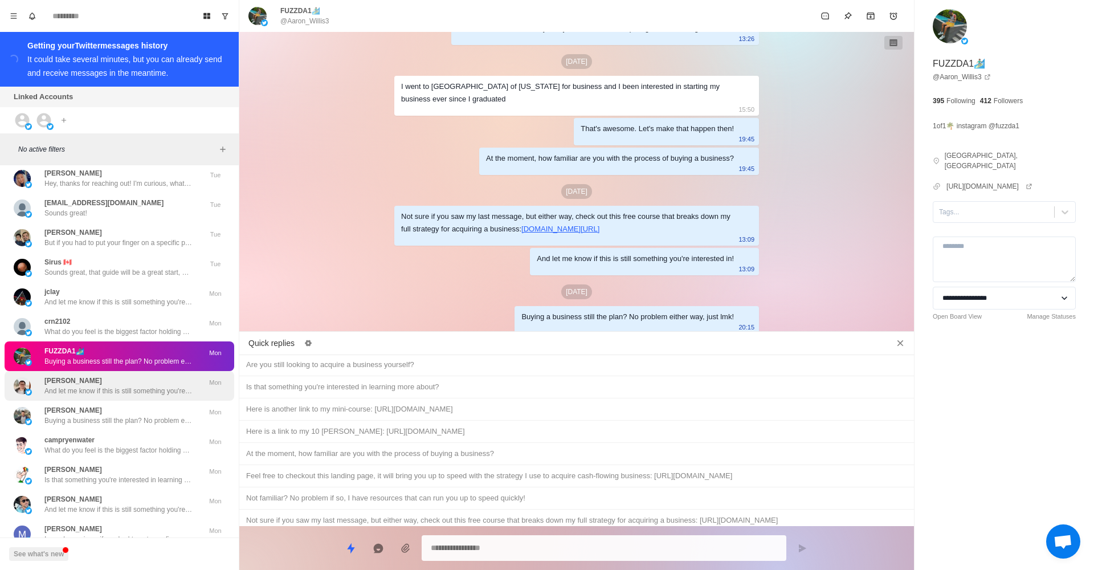
click at [179, 376] on div "[PERSON_NAME] And let me know if this is still something you're interested in!" at bounding box center [118, 386] width 148 height 21
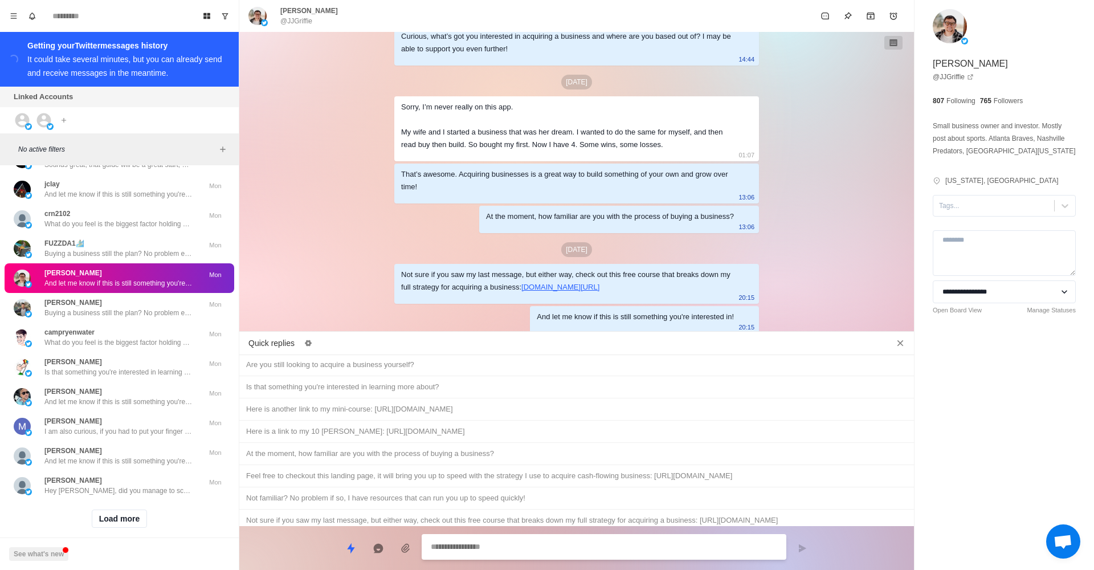
scroll to position [1541, 0]
paste textarea "**********"
type textarea "*"
type textarea "**********"
type textarea "*"
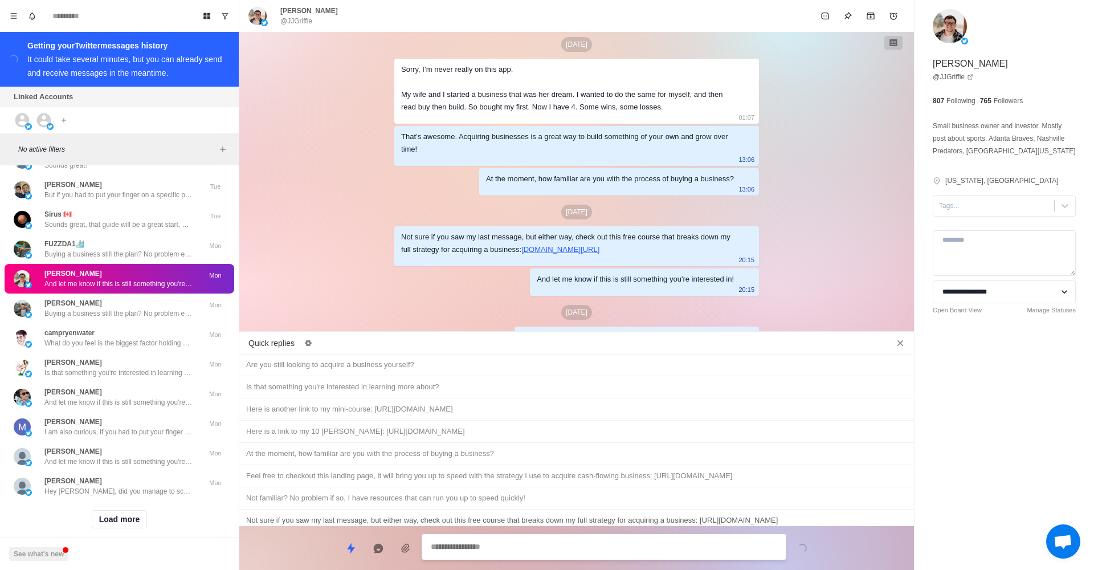
scroll to position [235, 0]
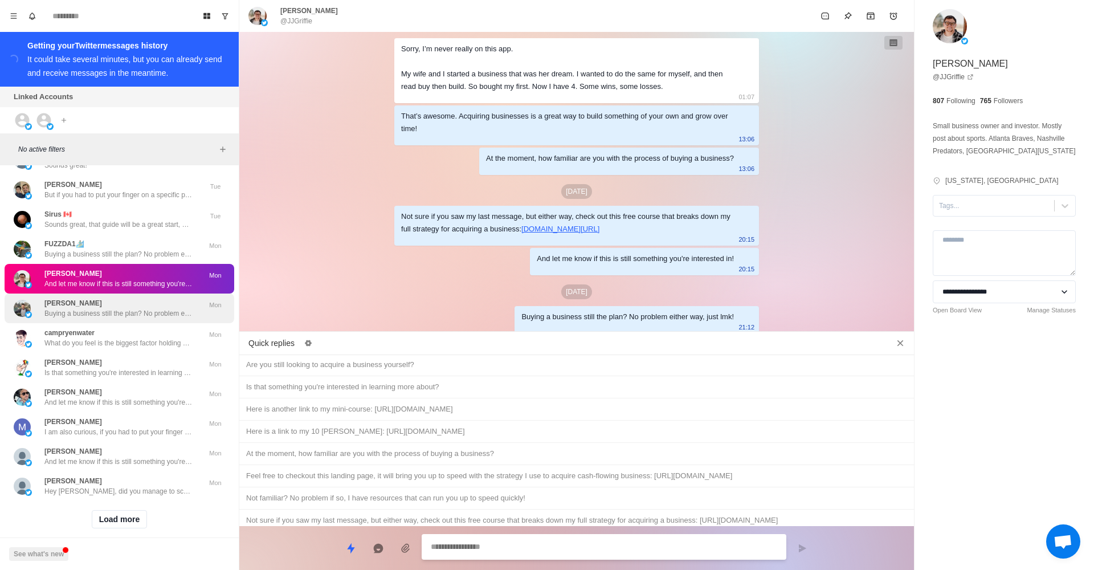
click at [126, 308] on p "Buying a business still the plan? No problem either way, just lmk!" at bounding box center [118, 313] width 148 height 10
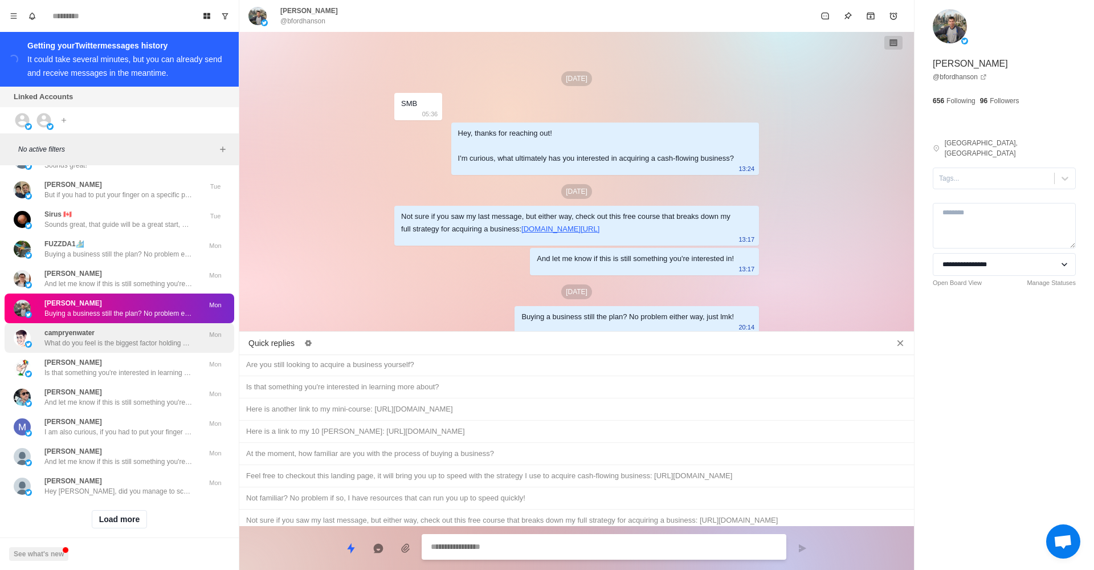
click at [156, 338] on p "What do you feel is the biggest factor holding you back from acquiring a busine…" at bounding box center [118, 343] width 148 height 10
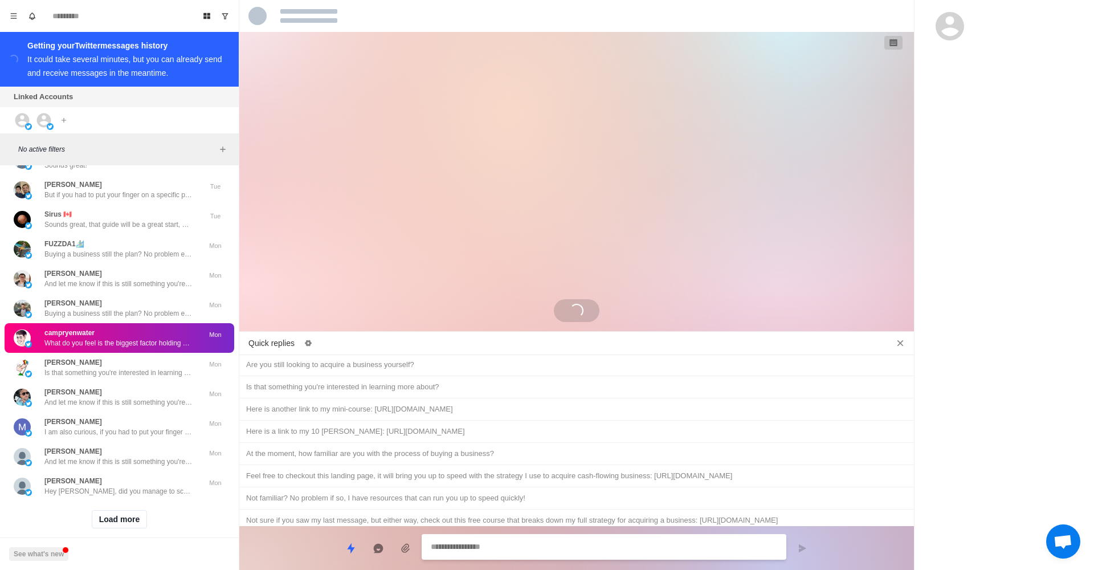
scroll to position [428, 0]
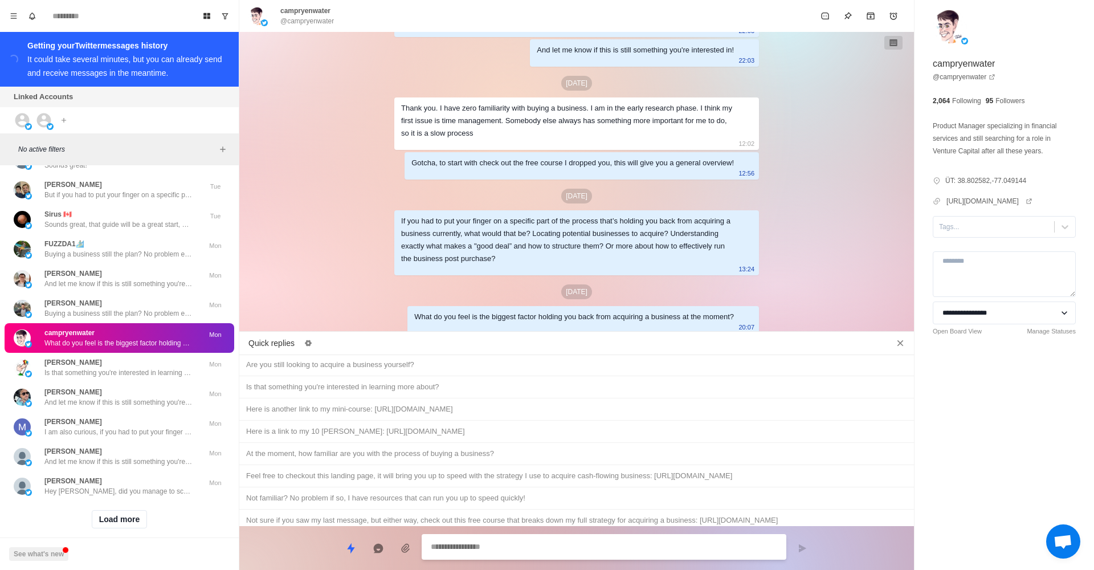
paste textarea "**********"
type textarea "*"
type textarea "**********"
type textarea "*"
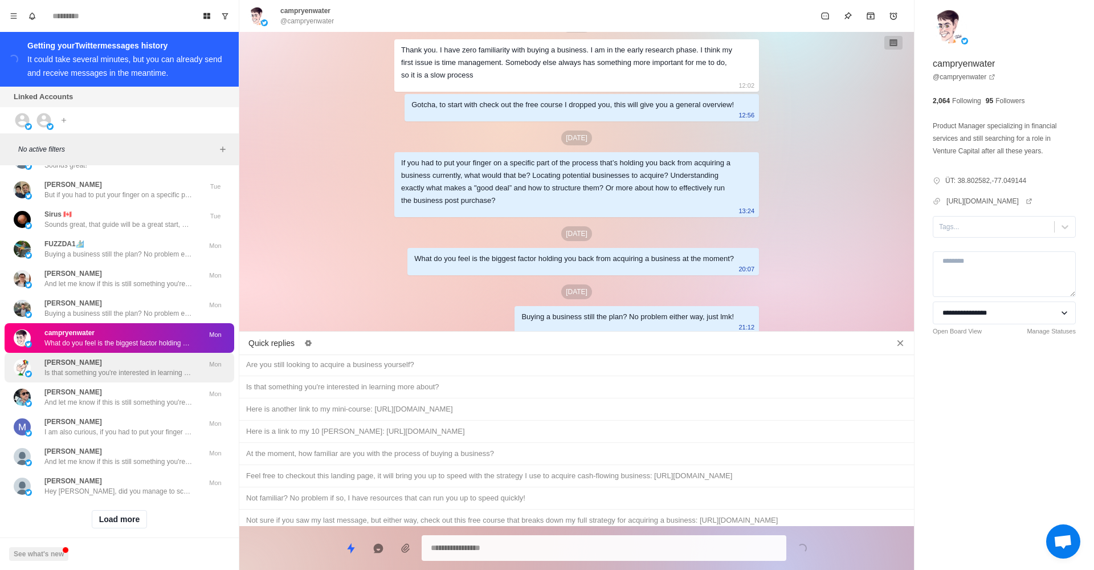
click at [103, 367] on div "[PERSON_NAME] Is that something you're interested in learning more about? Mon" at bounding box center [120, 368] width 230 height 30
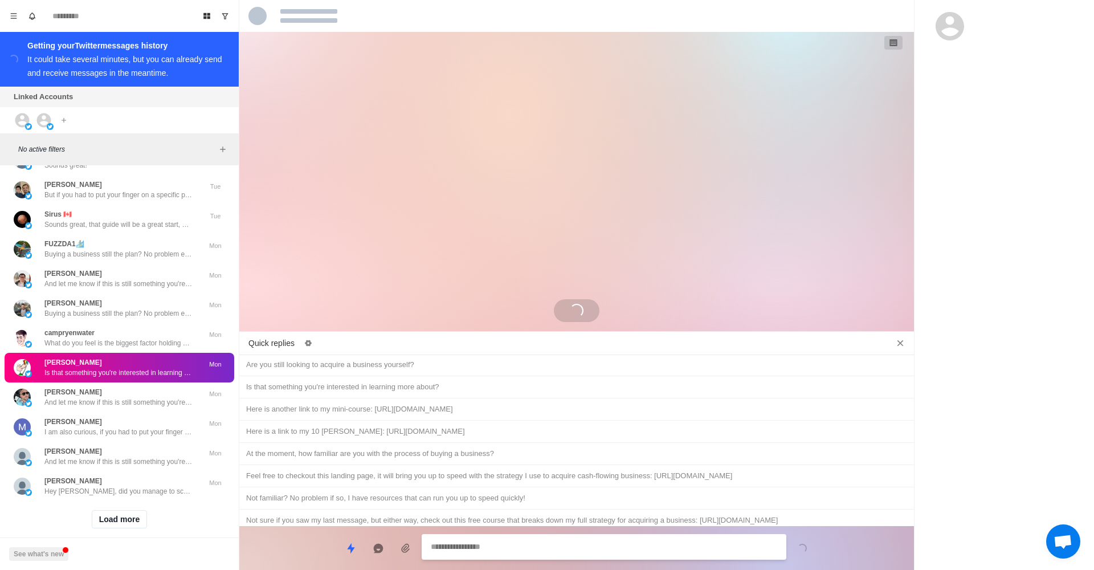
scroll to position [469, 0]
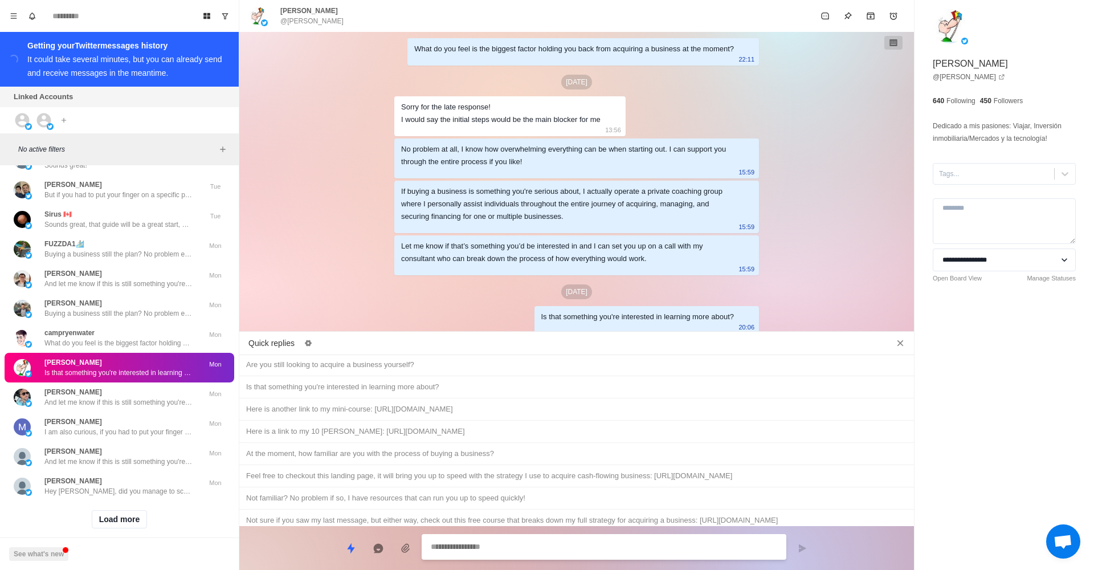
paste textarea "**********"
type textarea "*"
type textarea "**********"
type textarea "*"
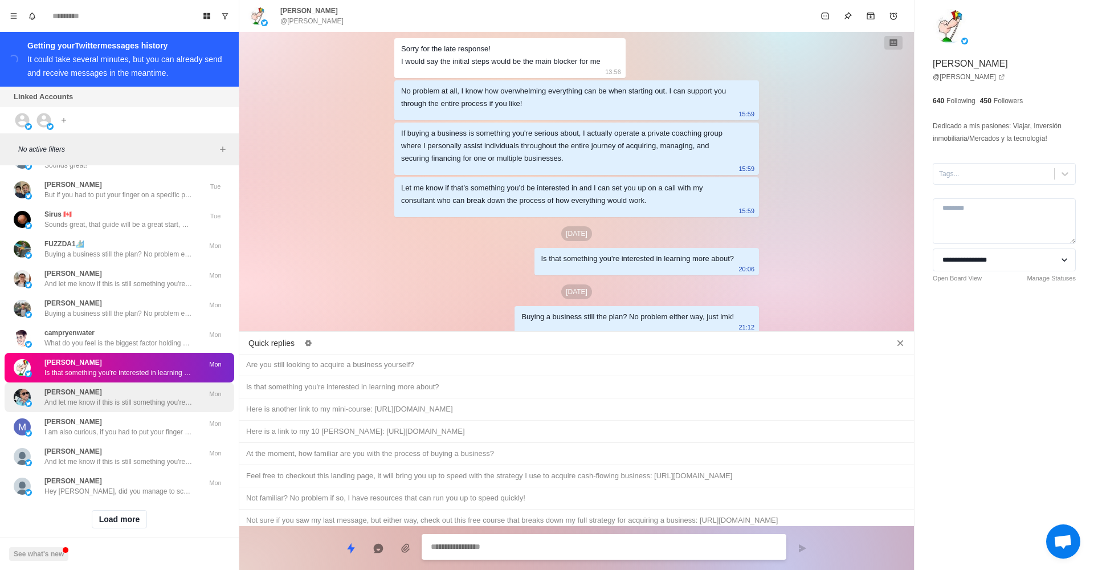
click at [139, 387] on div "[PERSON_NAME] And let me know if this is still something you're interested in!" at bounding box center [118, 397] width 148 height 21
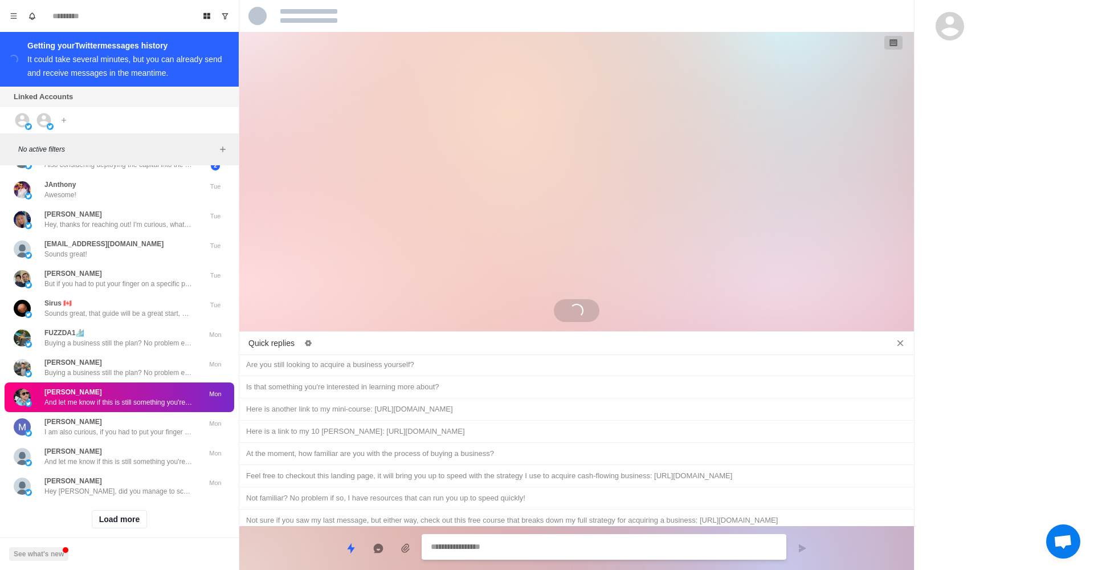
scroll to position [0, 0]
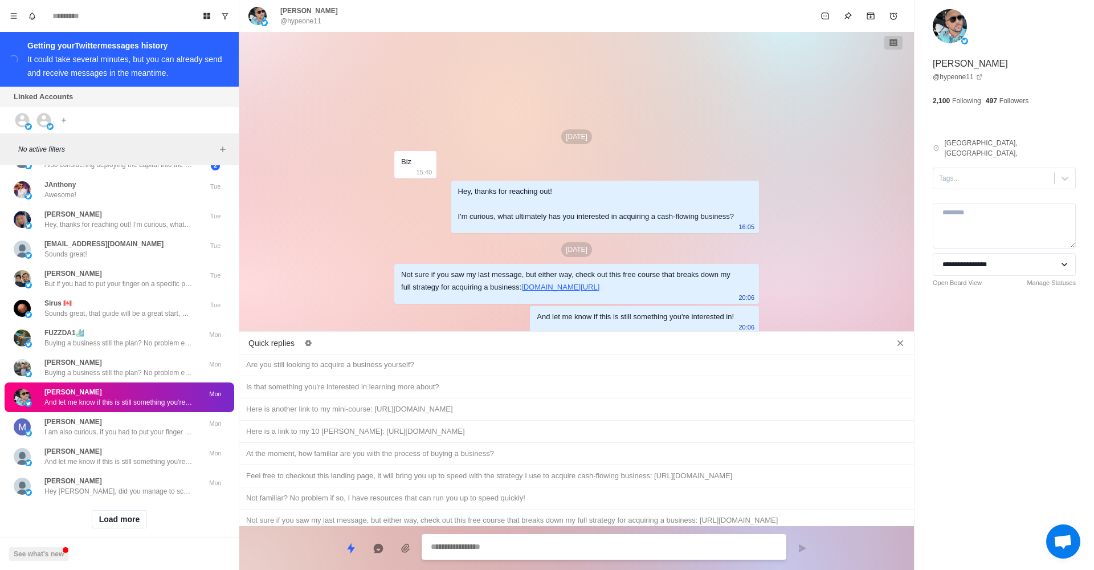
paste textarea "**********"
type textarea "*"
type textarea "**********"
type textarea "*"
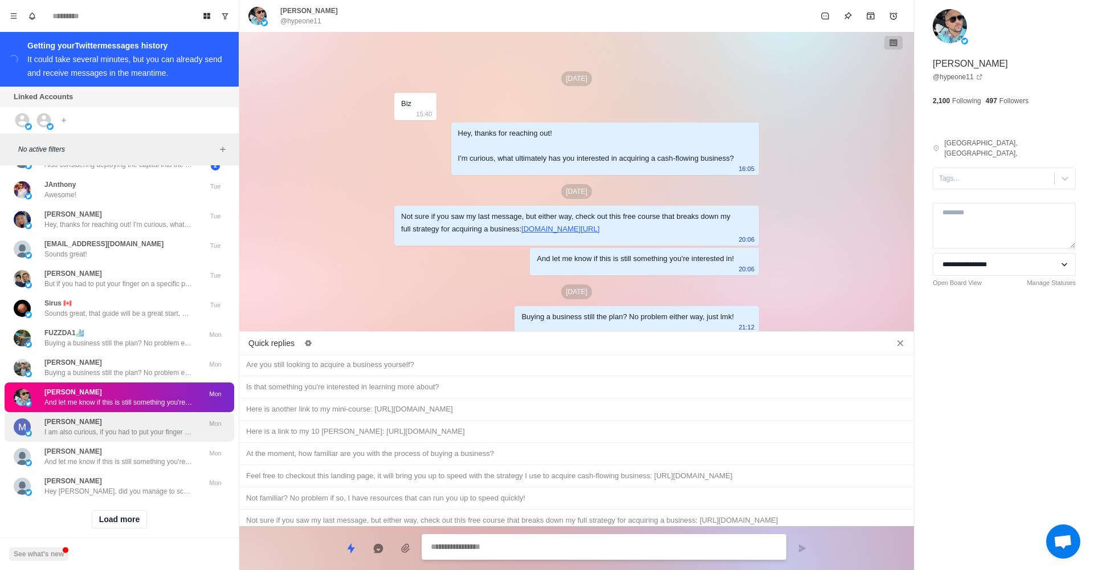
click at [160, 417] on div "[PERSON_NAME] I am also curious, if you had to put your finger on a specific pa…" at bounding box center [118, 427] width 148 height 21
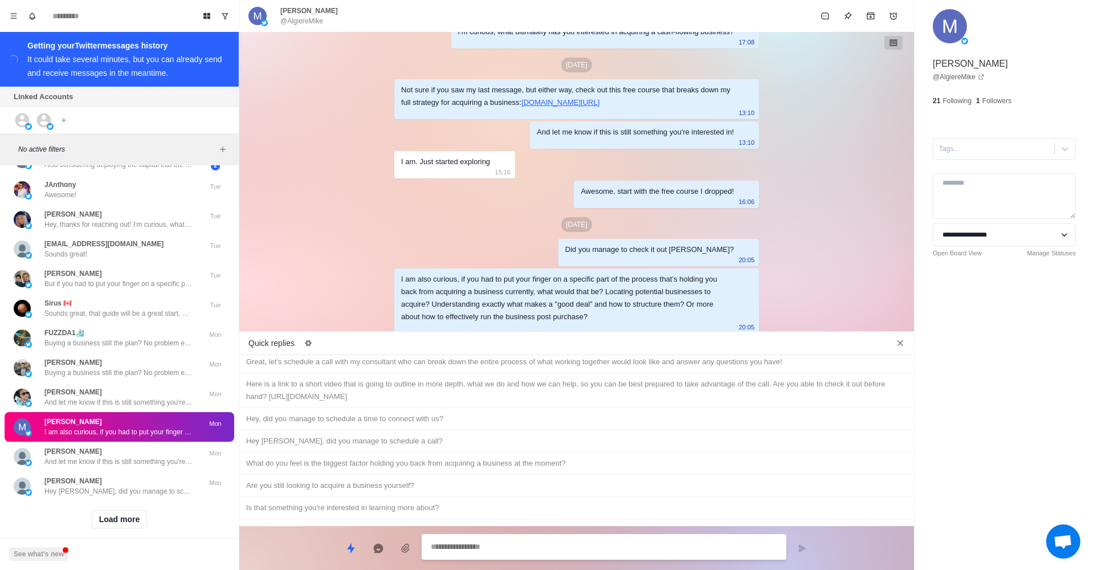
scroll to position [402, 0]
type textarea "*"
click at [473, 461] on div "What do you feel is the biggest factor holding you back from acquiring a busine…" at bounding box center [576, 467] width 661 height 13
type textarea "**********"
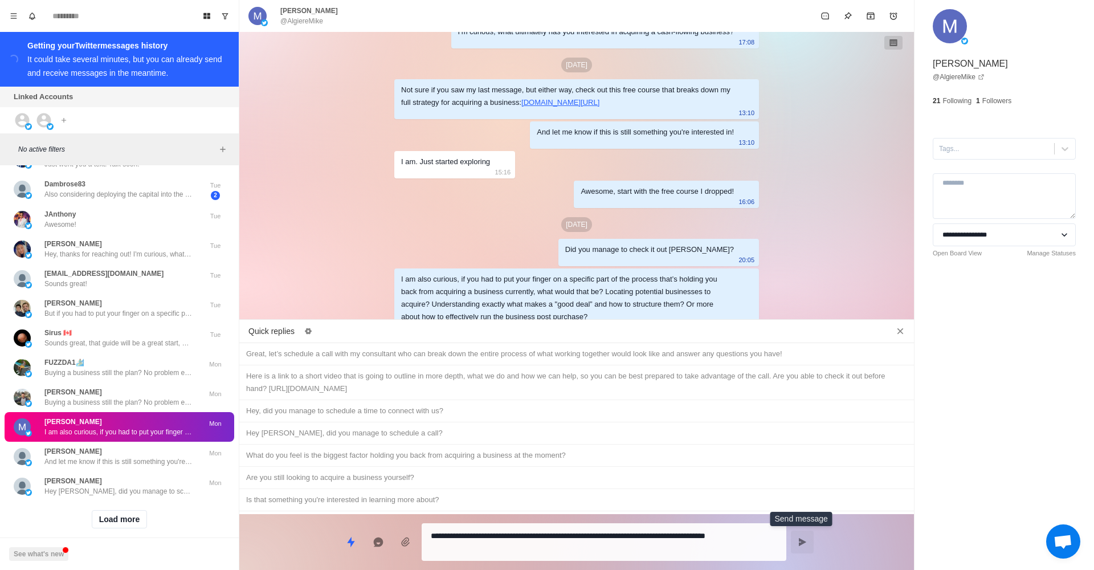
click at [795, 538] on button "Send message" at bounding box center [802, 542] width 23 height 23
type textarea "*"
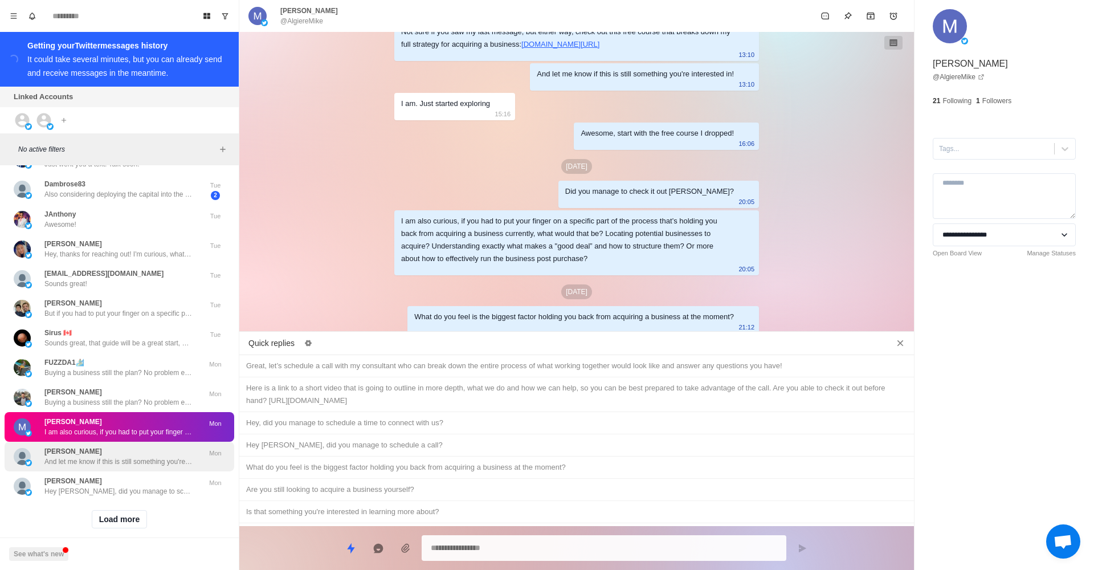
click at [138, 442] on div "[PERSON_NAME] And let me know if this is still something you're interested in! …" at bounding box center [120, 457] width 230 height 30
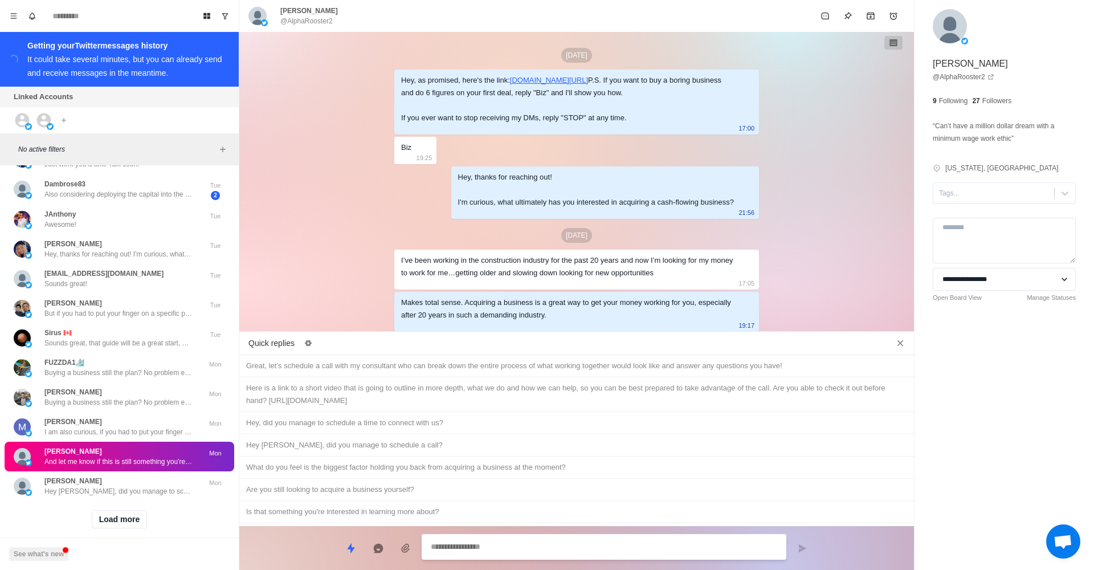
scroll to position [166, 0]
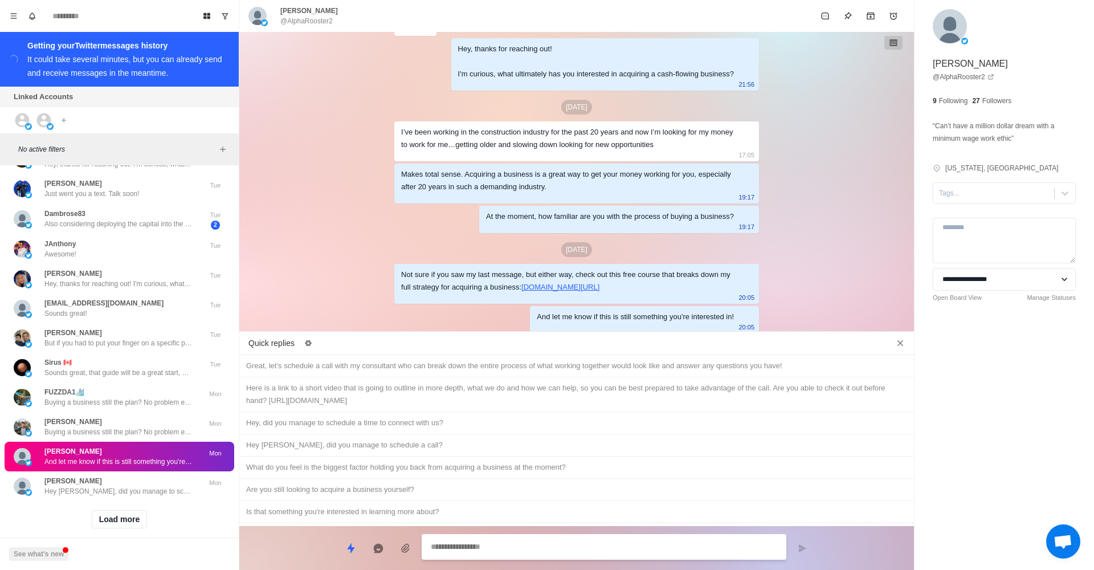
paste textarea "**********"
type textarea "*"
type textarea "**********"
click at [898, 343] on icon "Close quick replies" at bounding box center [900, 342] width 11 height 11
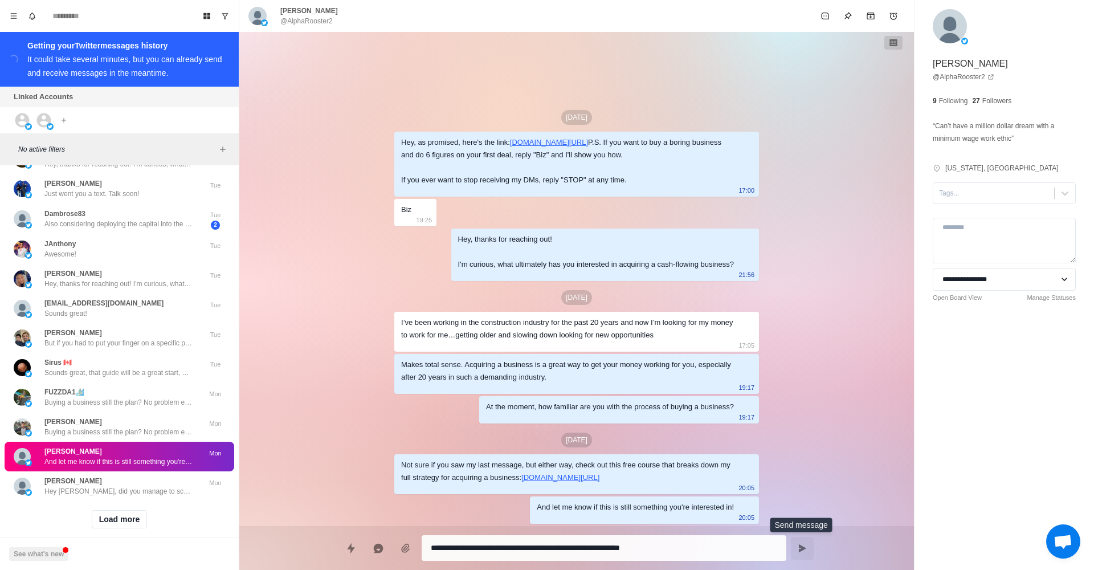
click at [797, 546] on button "Send message" at bounding box center [802, 548] width 23 height 23
type textarea "*"
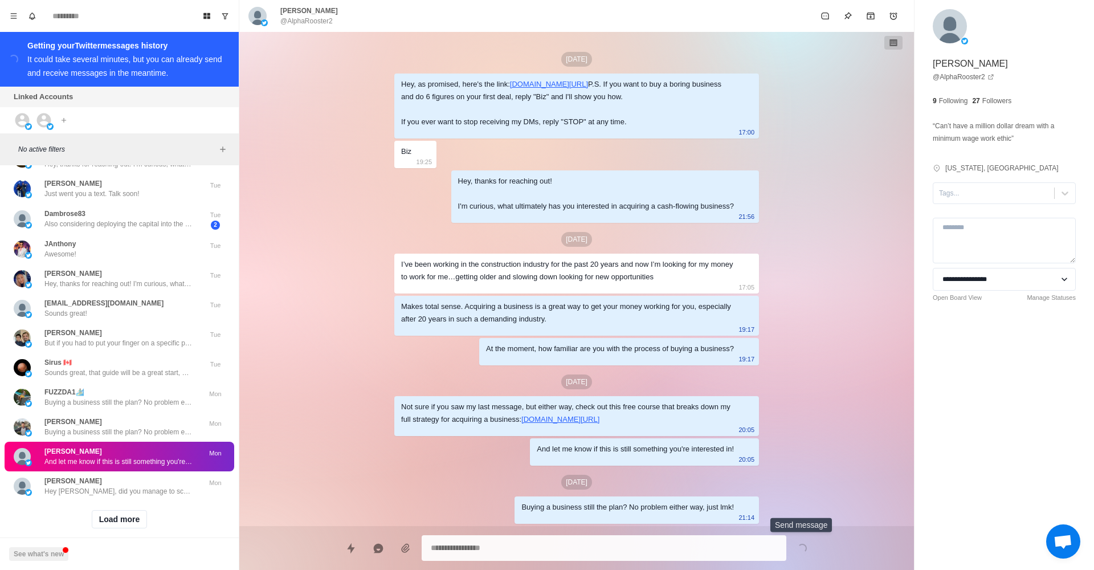
scroll to position [34, 0]
click at [124, 427] on p "Buying a business still the plan? No problem either way, just lmk!" at bounding box center [118, 432] width 148 height 10
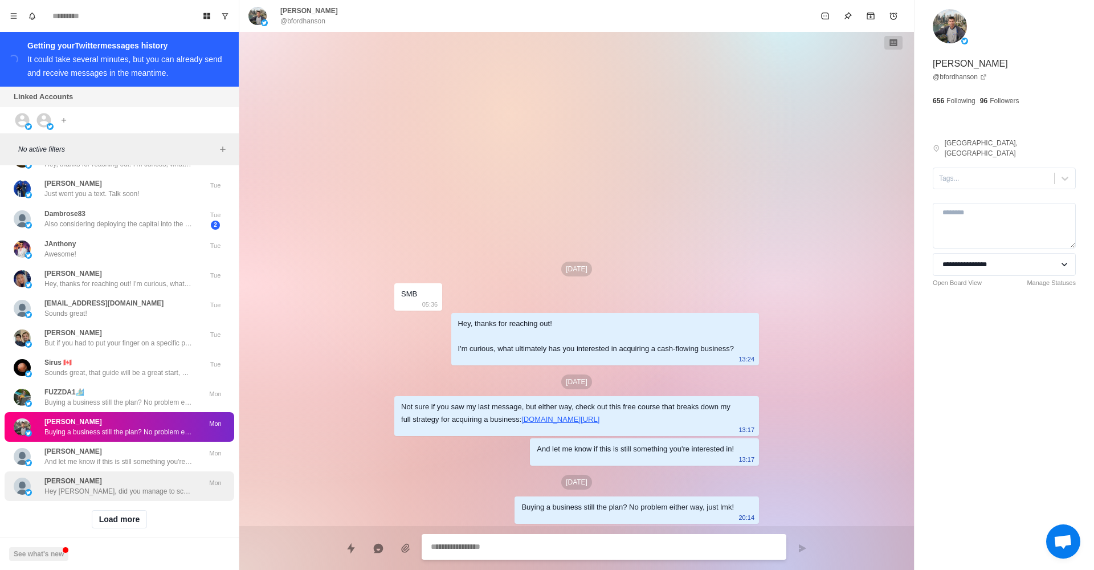
click at [126, 476] on div "[PERSON_NAME] Hey [PERSON_NAME], did you manage to schedule a call?" at bounding box center [118, 486] width 148 height 21
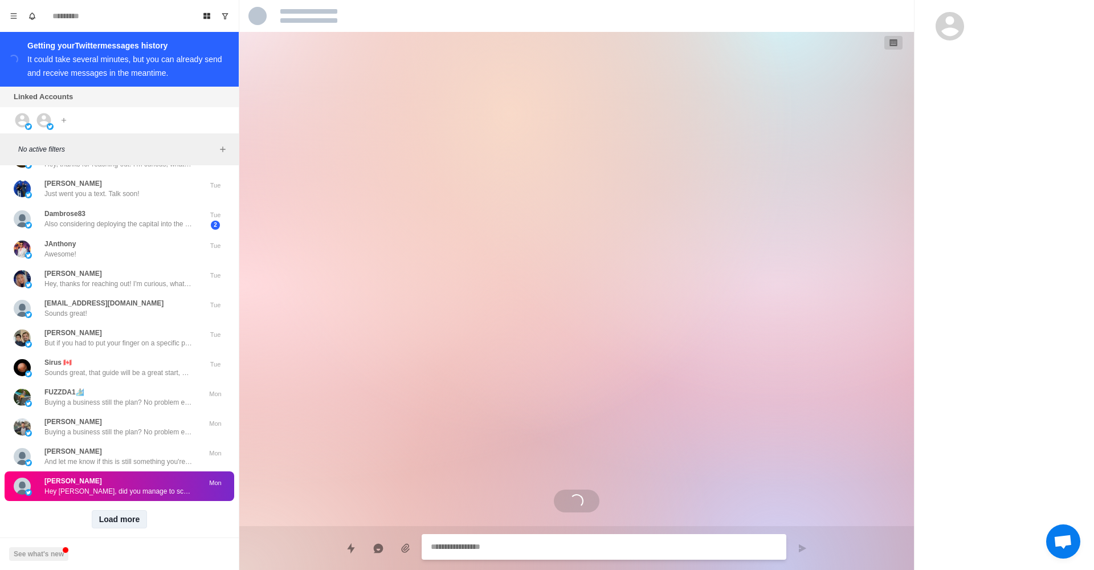
click at [125, 510] on button "Load more" at bounding box center [120, 519] width 56 height 18
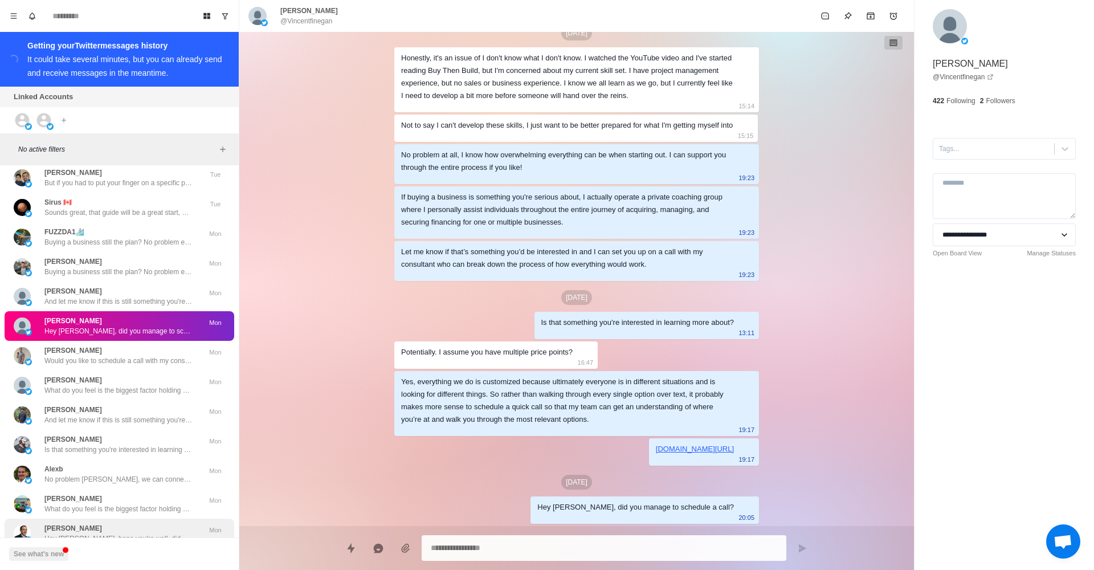
scroll to position [1735, 0]
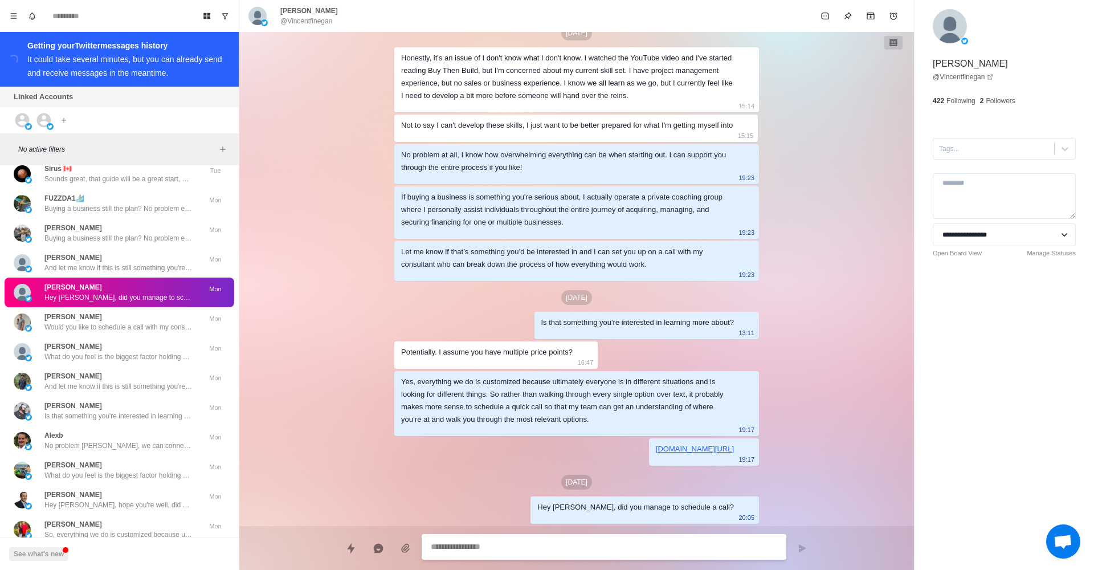
paste textarea "**********"
type textarea "*"
type textarea "**********"
type textarea "*"
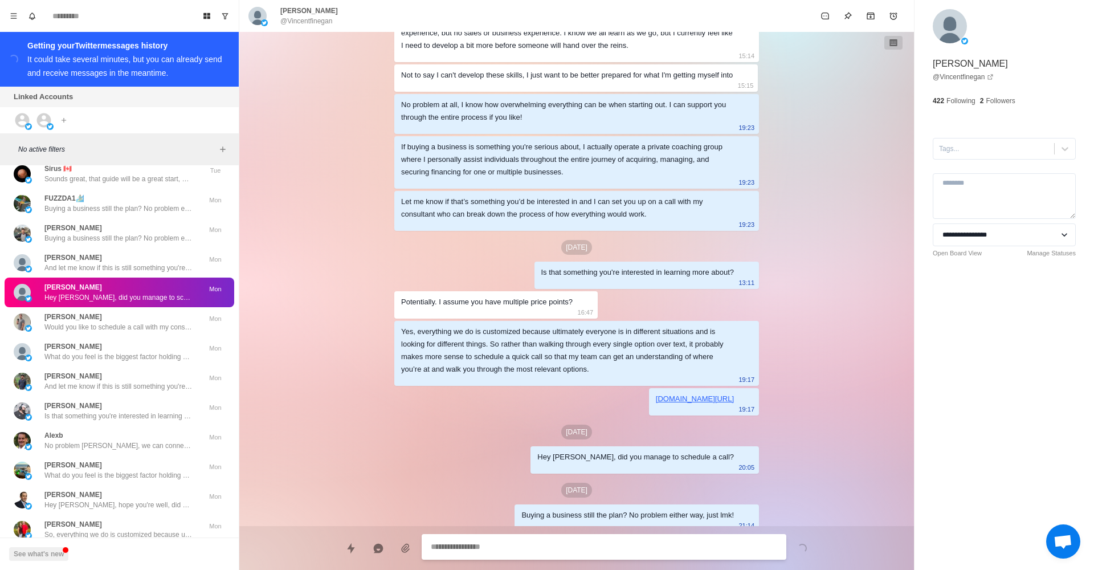
scroll to position [755, 0]
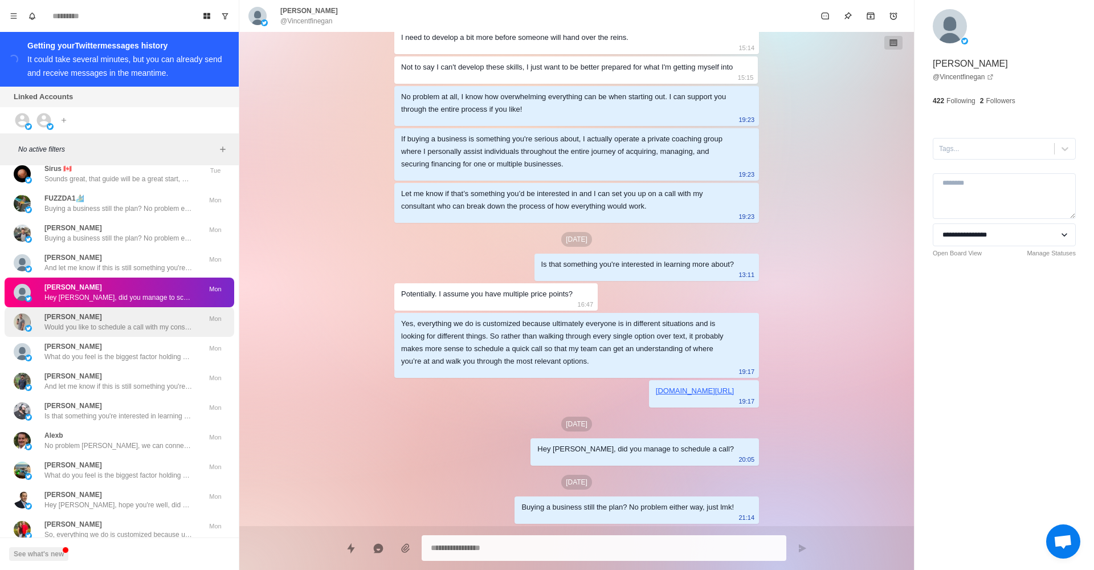
click at [146, 322] on p "Would you like to schedule a call with my consultant who can break down the ent…" at bounding box center [118, 327] width 148 height 10
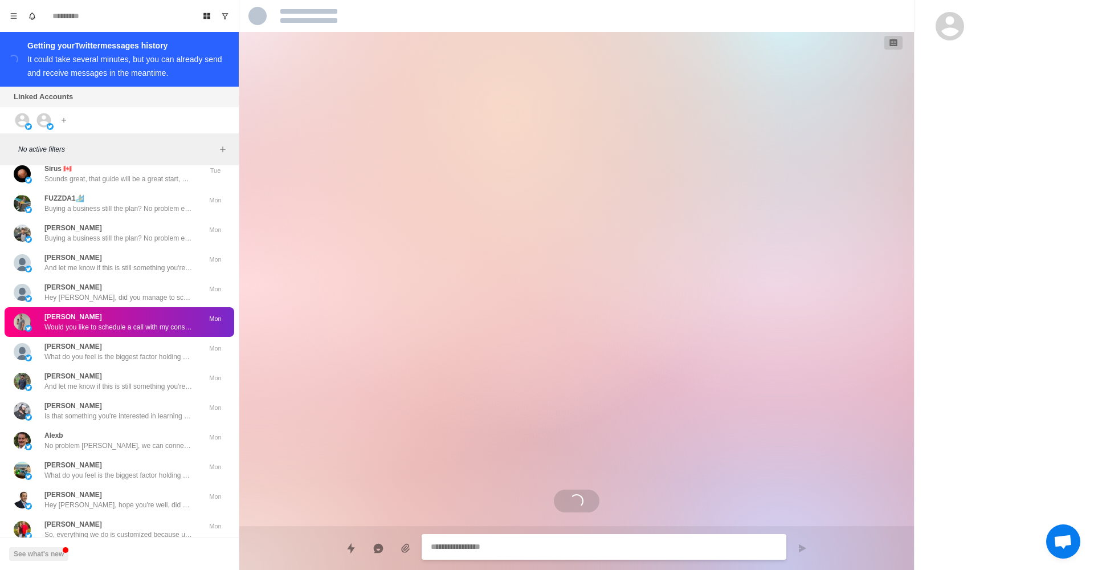
scroll to position [283, 0]
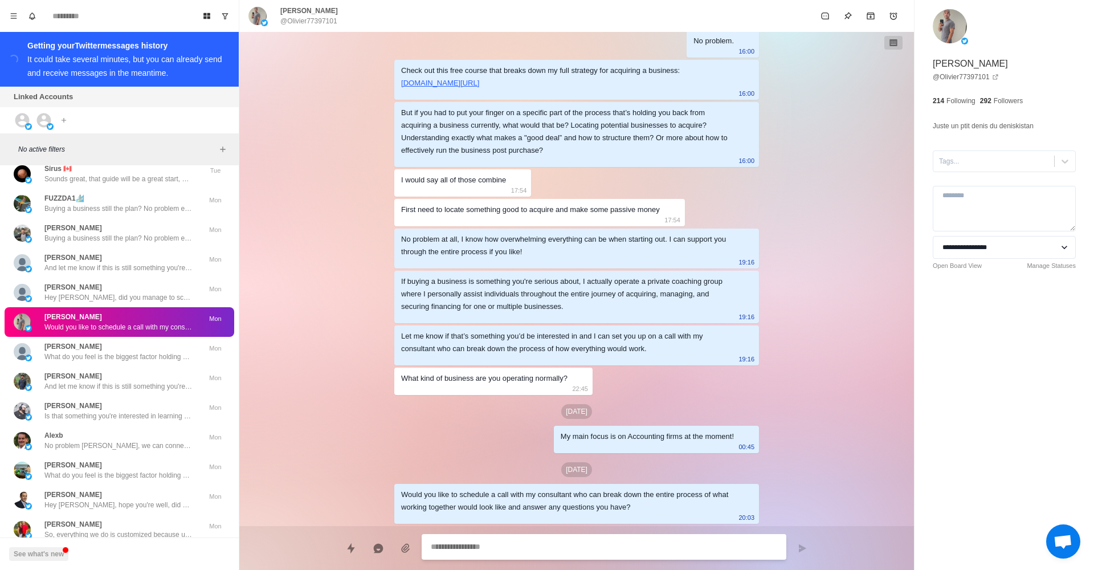
type textarea "*"
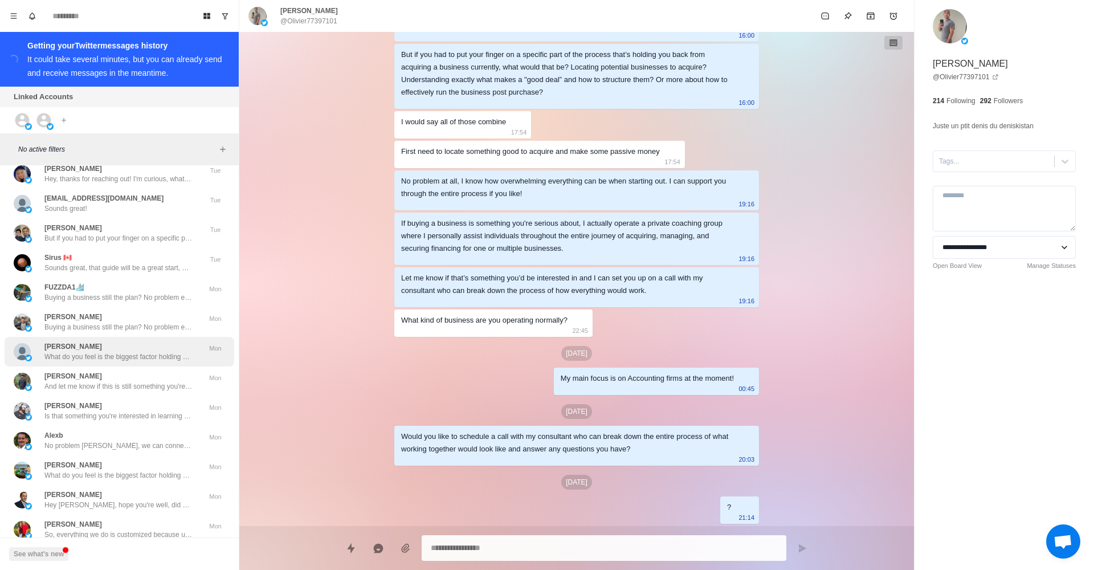
click at [123, 352] on p "What do you feel is the biggest factor holding you back from acquiring a busine…" at bounding box center [118, 357] width 148 height 10
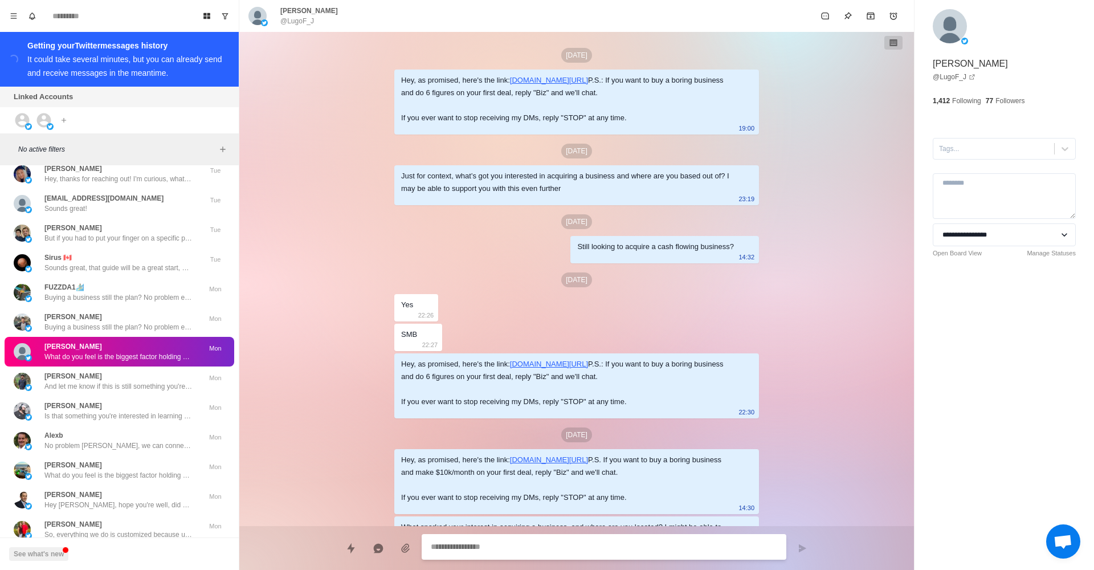
scroll to position [647, 0]
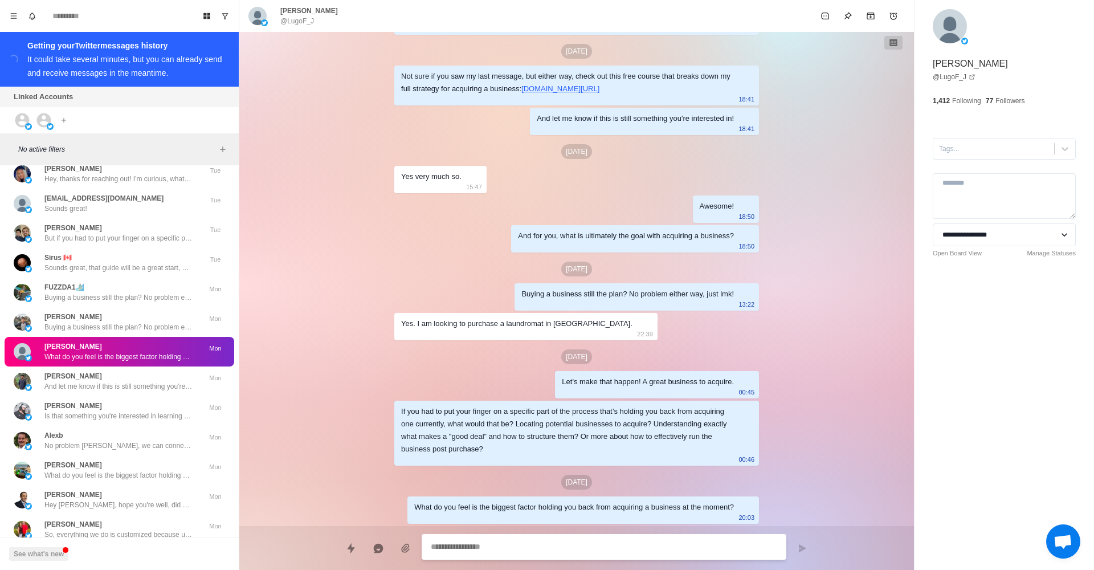
paste textarea "**********"
type textarea "*"
type textarea "**********"
type textarea "*"
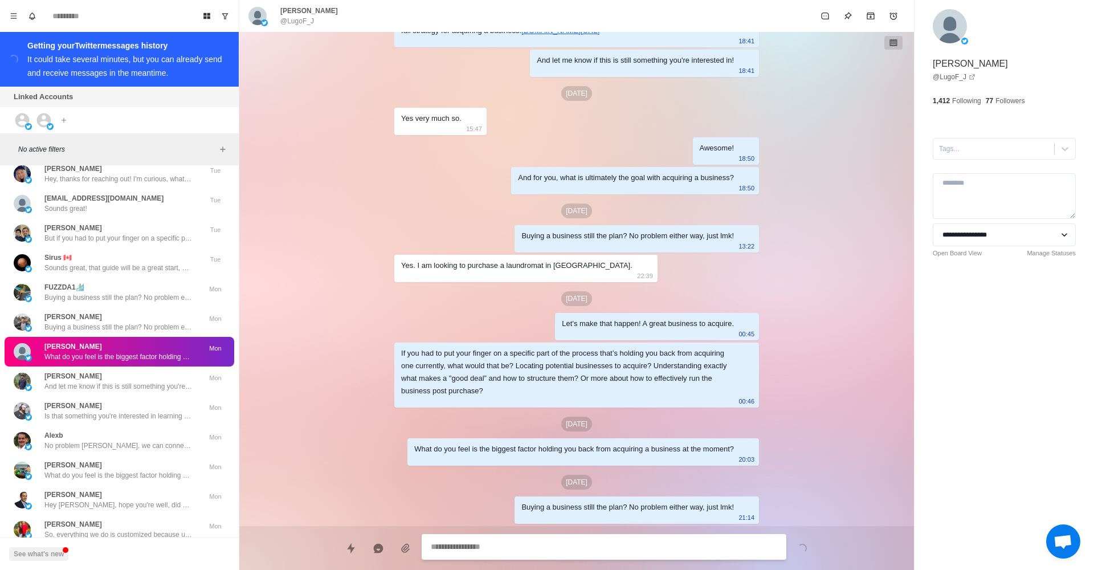
scroll to position [705, 0]
click at [102, 371] on p "[PERSON_NAME]" at bounding box center [73, 376] width 58 height 10
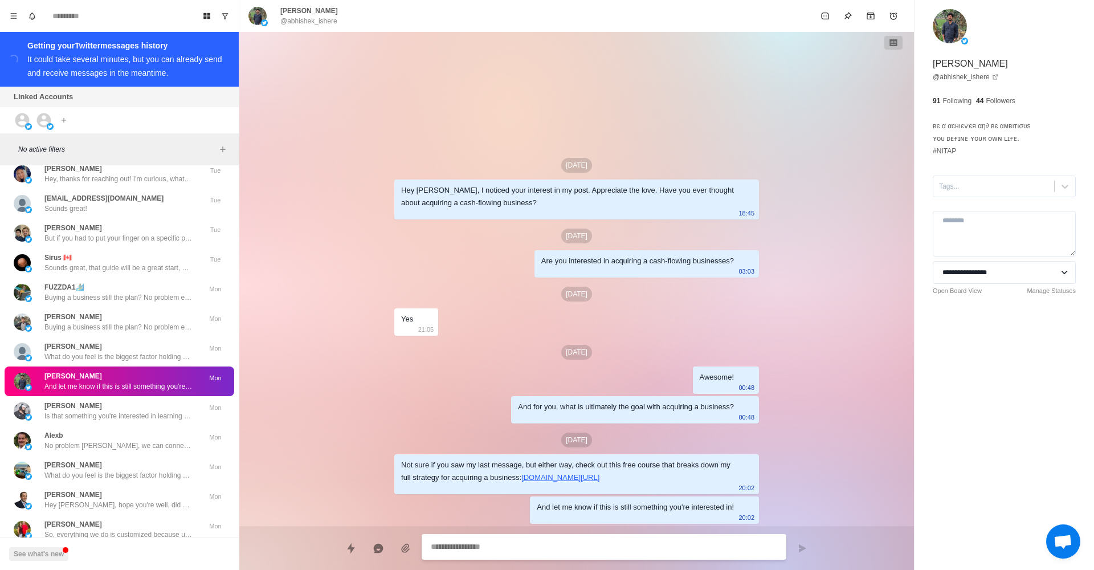
paste textarea "**********"
type textarea "*"
type textarea "**********"
type textarea "*"
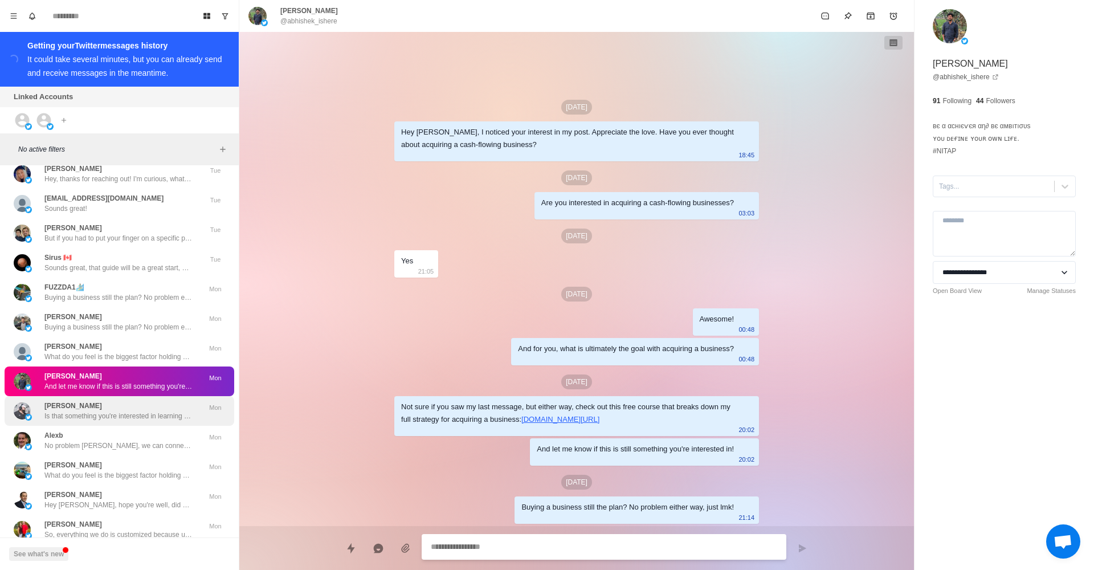
click at [166, 401] on div "[PERSON_NAME] Is that something you're interested in learning more about?" at bounding box center [118, 411] width 148 height 21
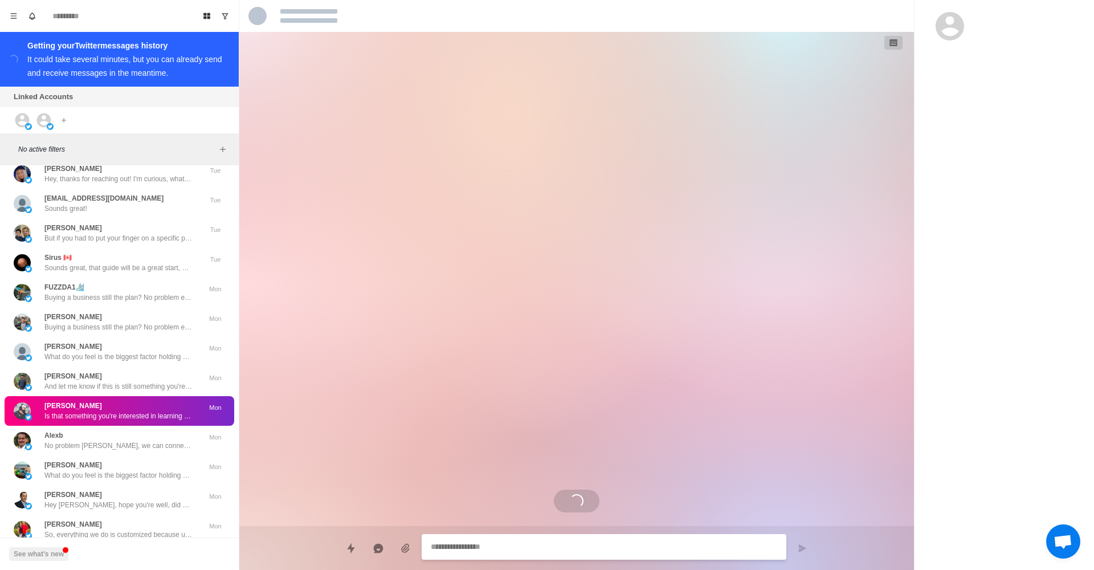
scroll to position [461, 0]
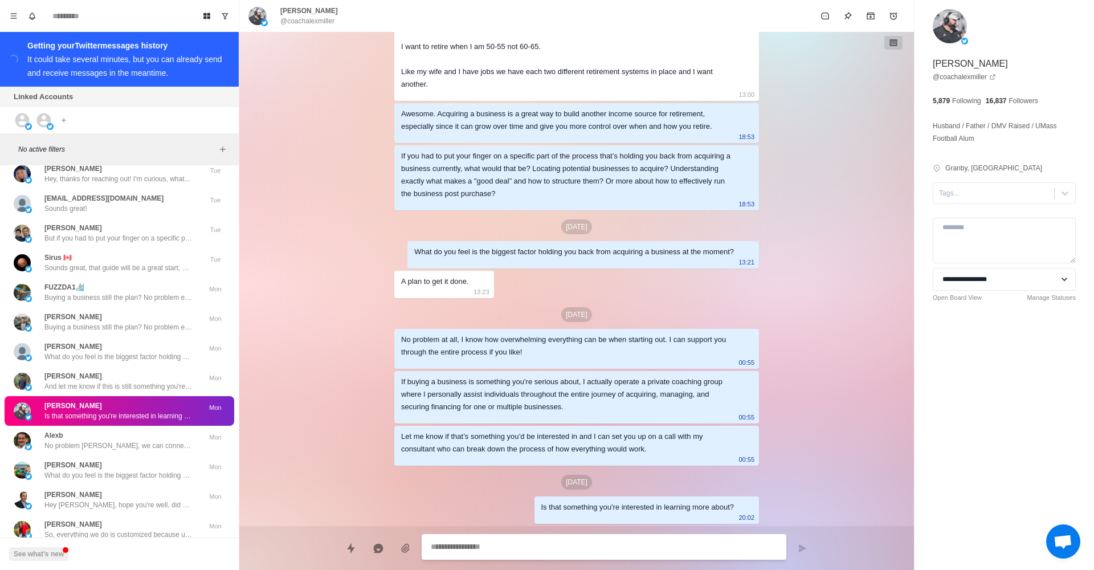
paste textarea "**********"
type textarea "*"
type textarea "**********"
type textarea "*"
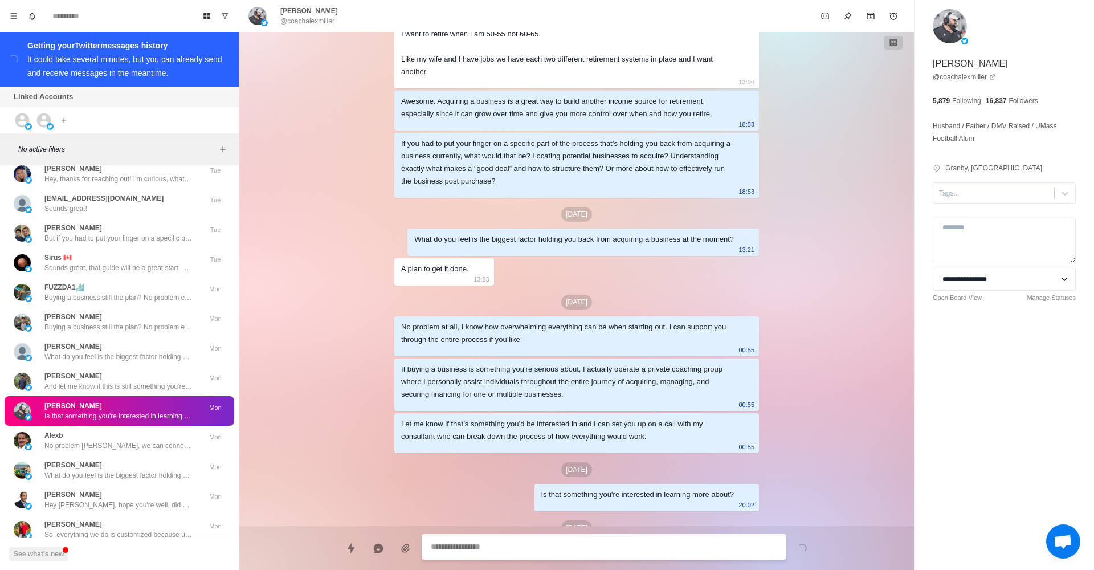
scroll to position [519, 0]
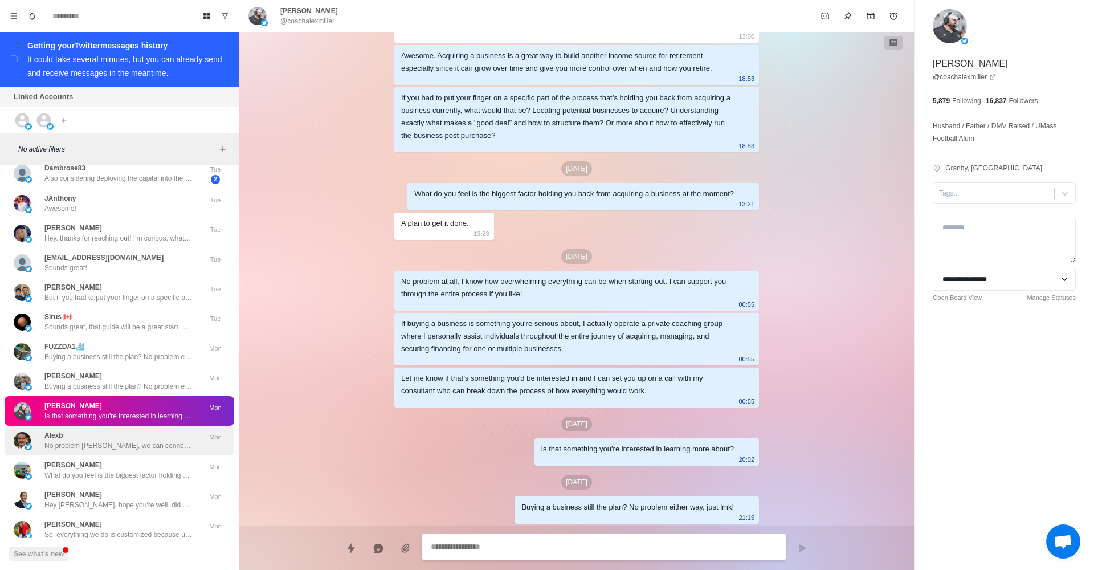
click at [169, 430] on div "Alexb No problem [PERSON_NAME], we can connect in the future!" at bounding box center [118, 440] width 148 height 21
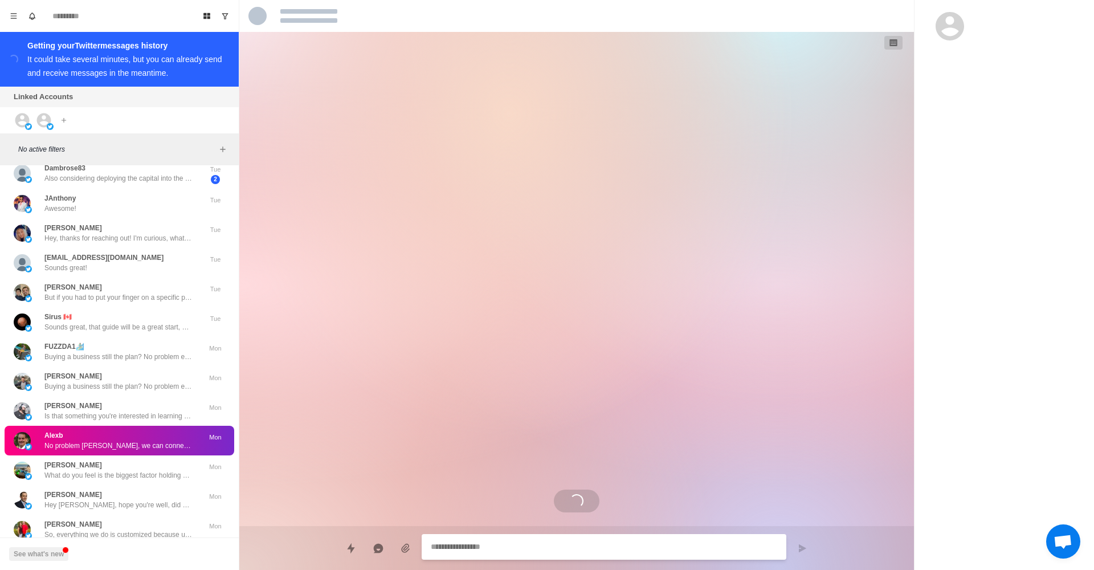
scroll to position [1062, 0]
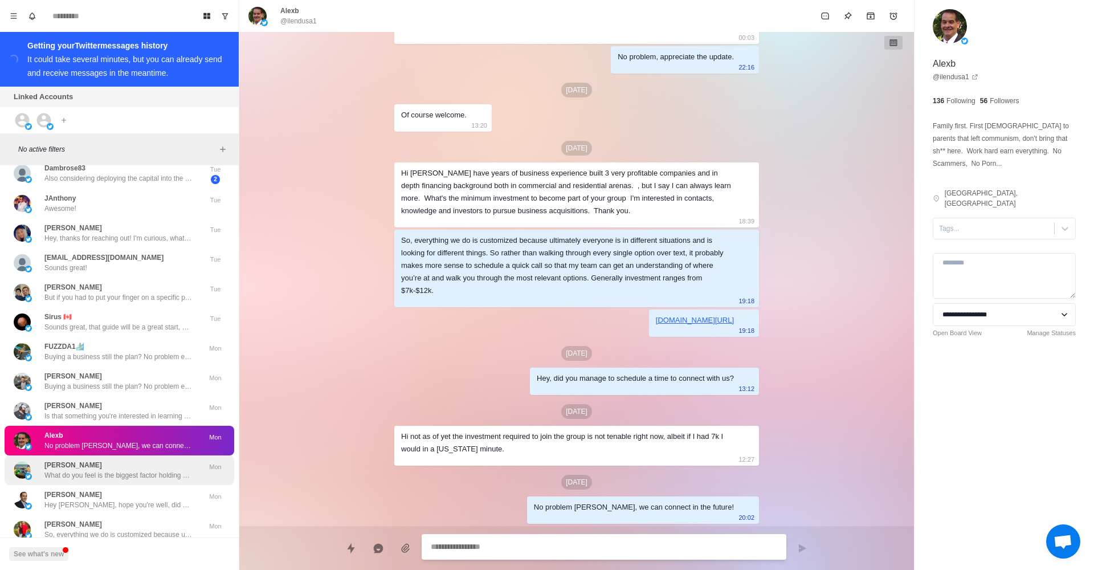
click at [147, 460] on div "[PERSON_NAME] What do you feel is the biggest factor holding you back from acqu…" at bounding box center [118, 470] width 148 height 21
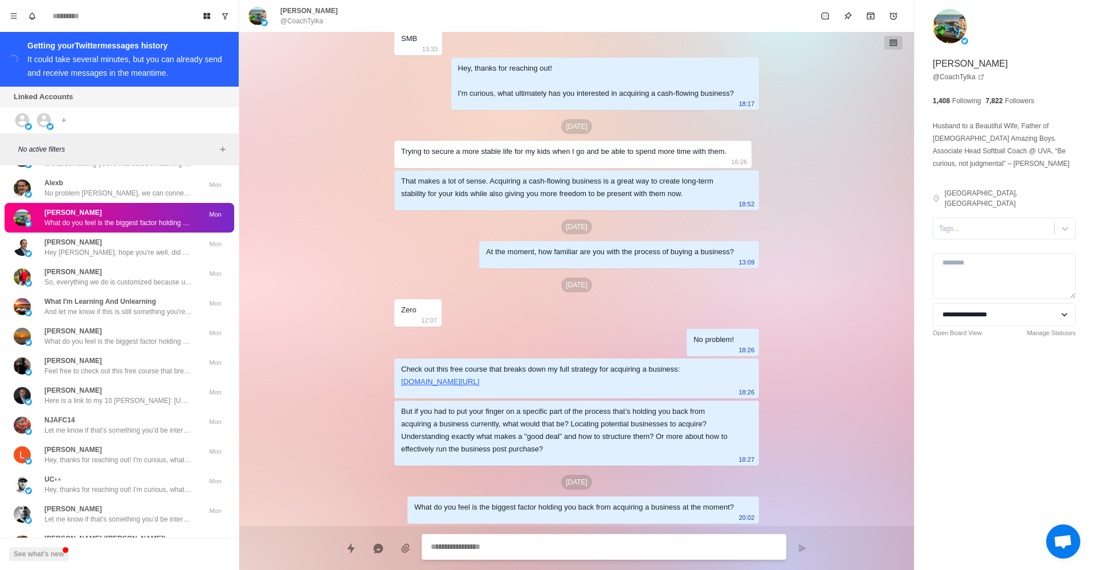
scroll to position [1997, 0]
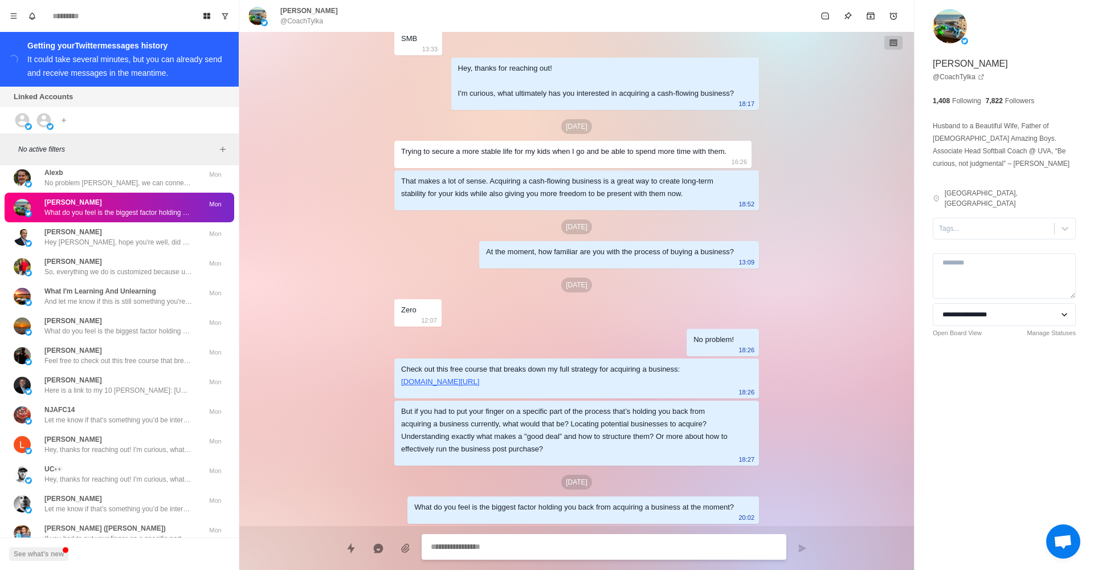
paste textarea "**********"
type textarea "*"
type textarea "**********"
type textarea "*"
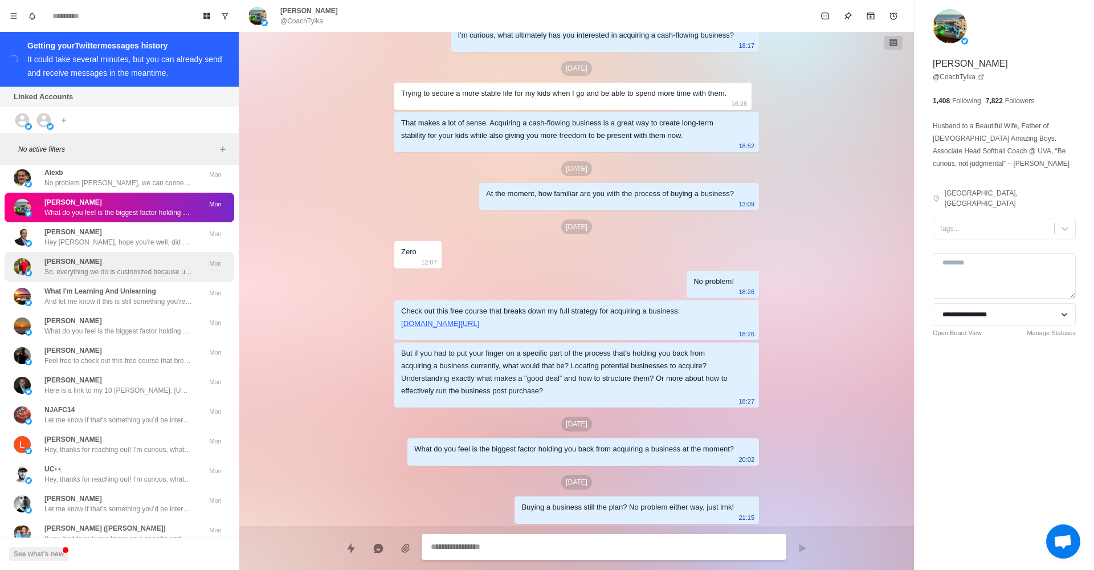
click at [144, 256] on div "[PERSON_NAME] So, everything we do is customized because ultimately everyone is…" at bounding box center [118, 266] width 148 height 21
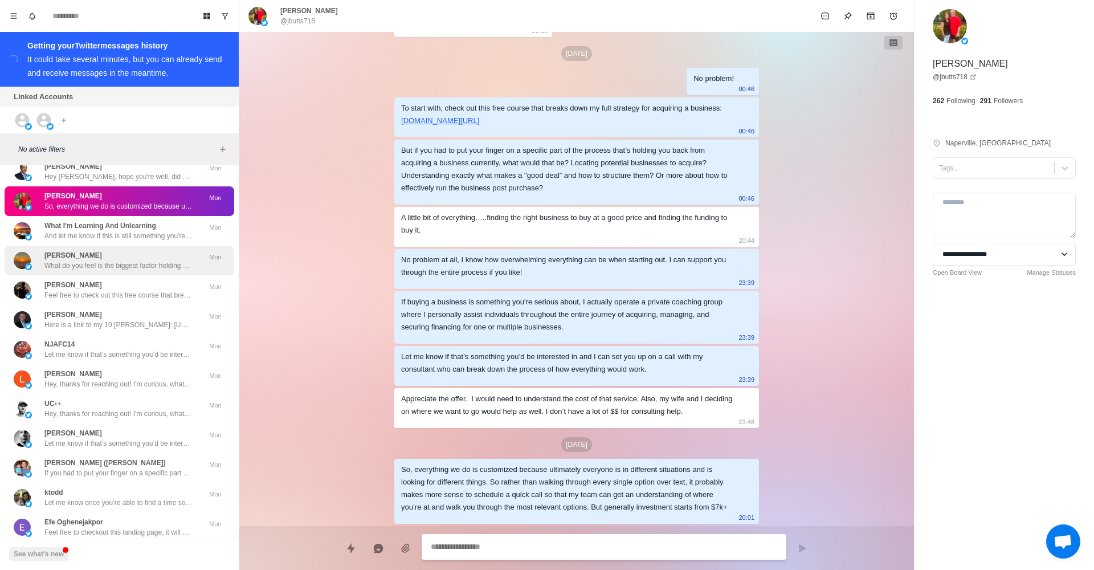
scroll to position [2068, 0]
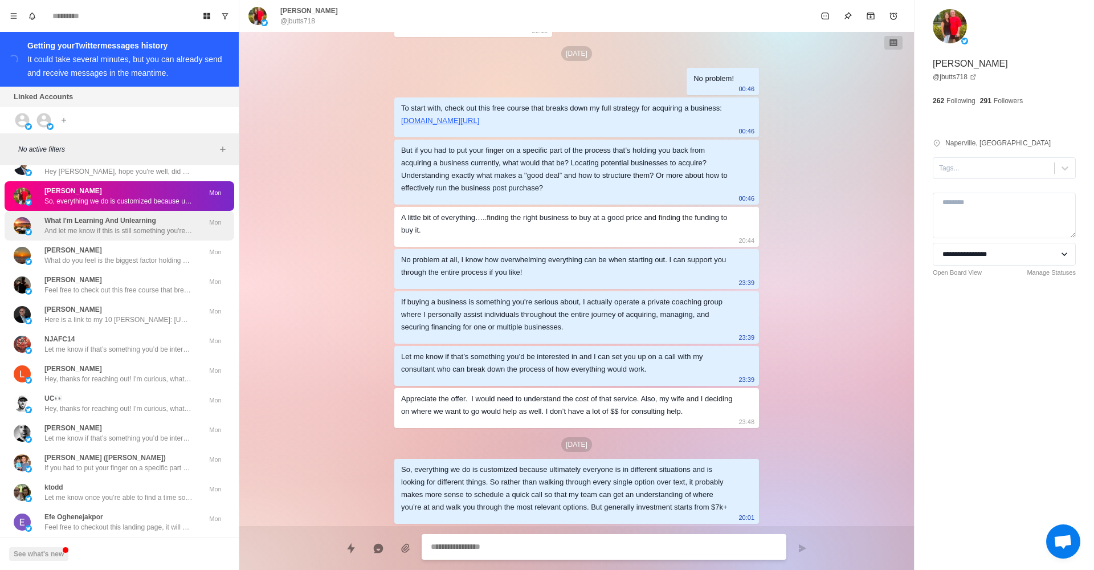
click at [109, 226] on p "And let me know if this is still something you're interested in!" at bounding box center [118, 231] width 148 height 10
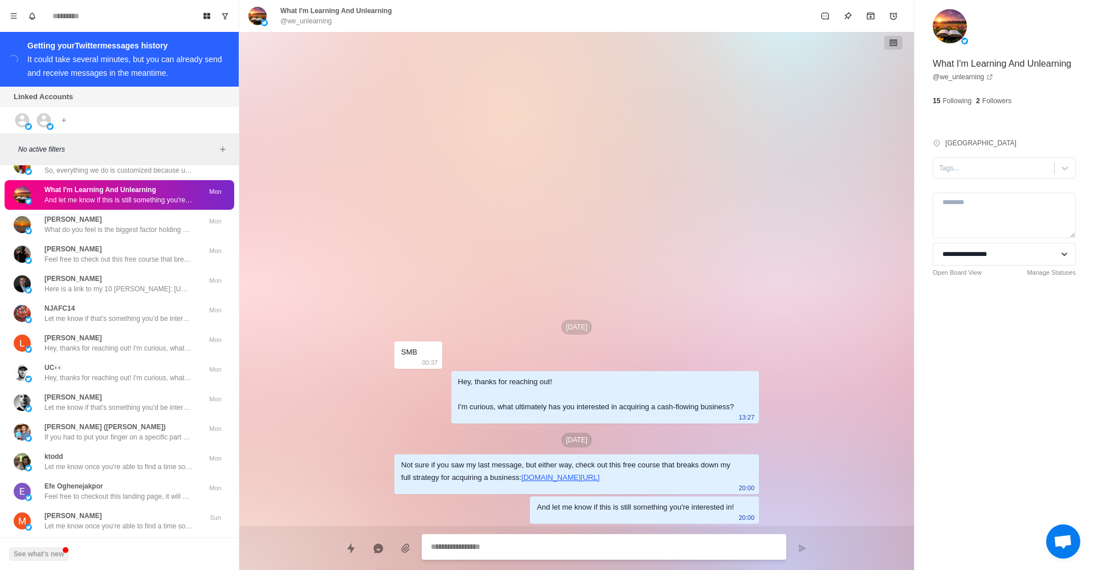
scroll to position [2100, 0]
paste textarea "**********"
type textarea "*"
type textarea "**********"
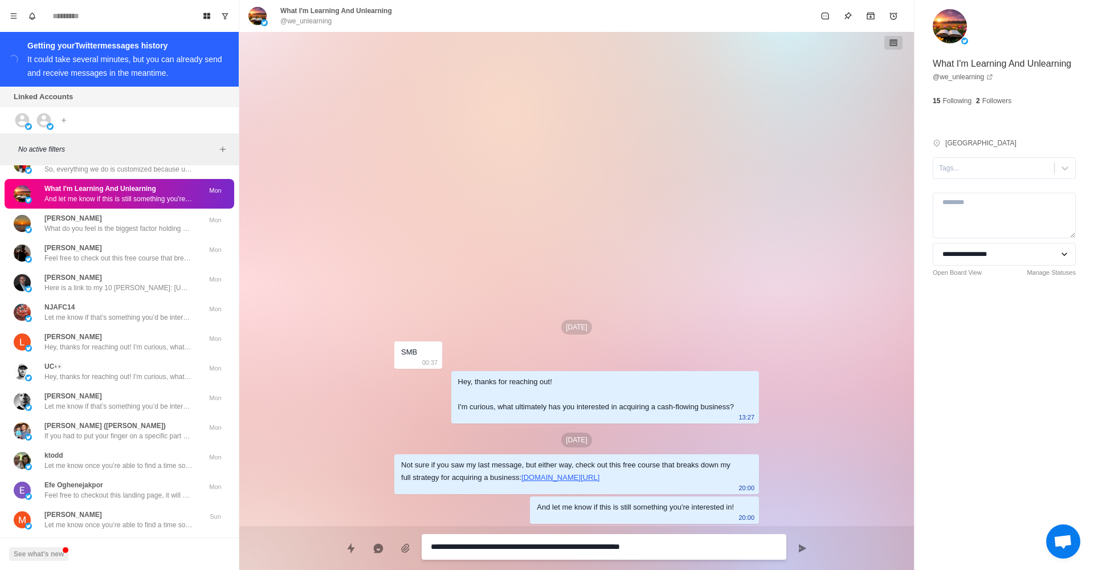
type textarea "*"
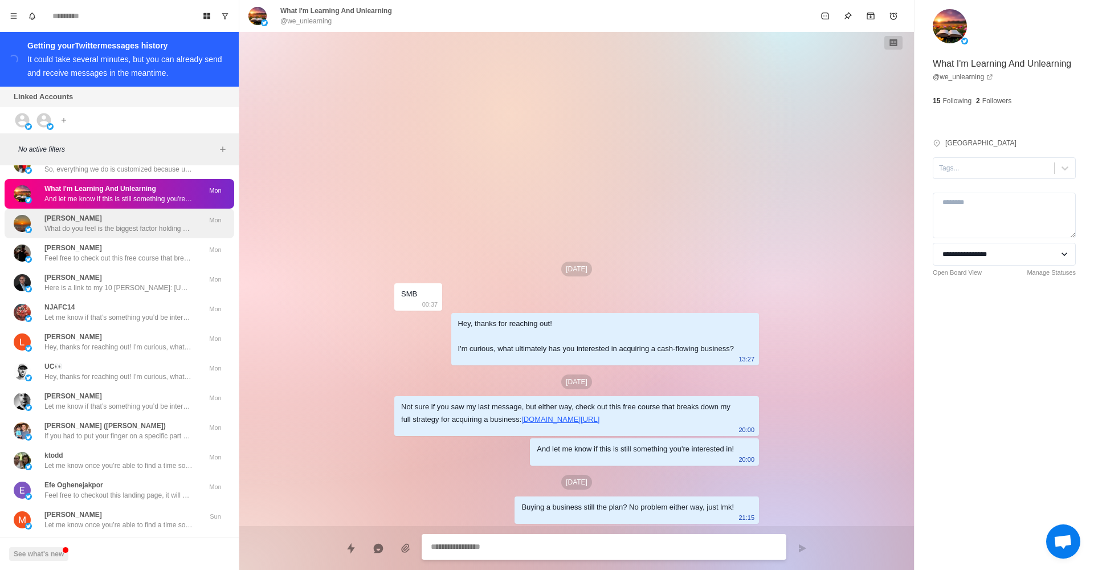
click at [137, 213] on div "[PERSON_NAME] What do you feel is the biggest factor holding you back from acqu…" at bounding box center [118, 223] width 148 height 21
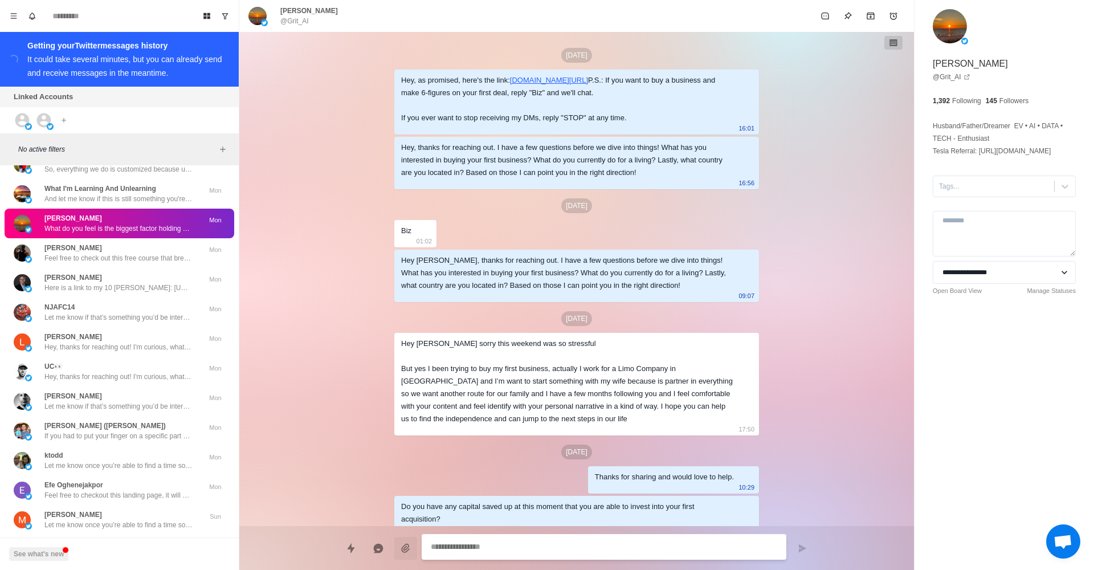
scroll to position [987, 0]
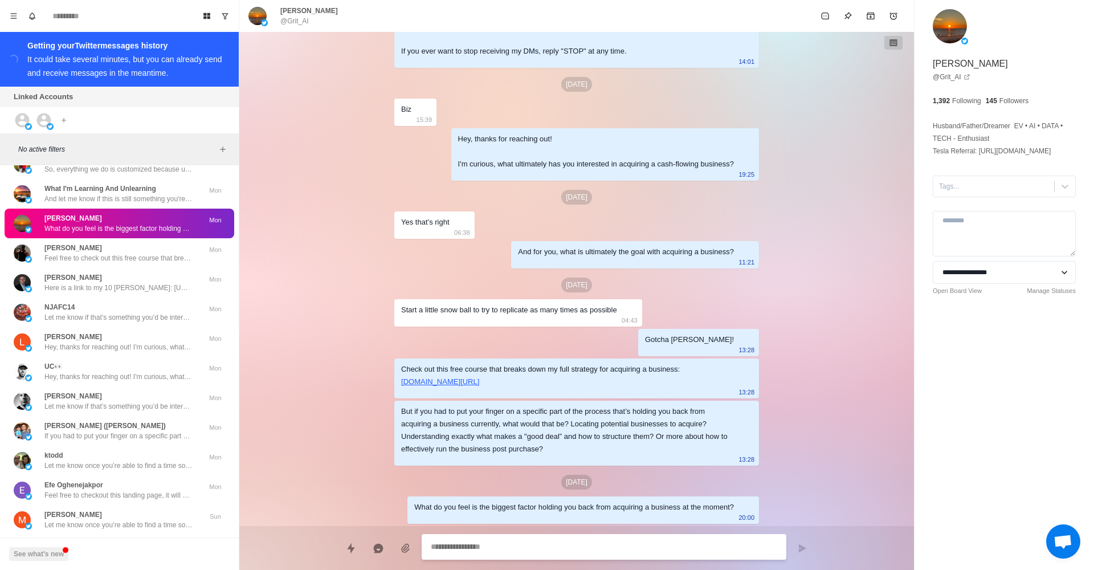
paste textarea "**********"
type textarea "*"
type textarea "**********"
type textarea "*"
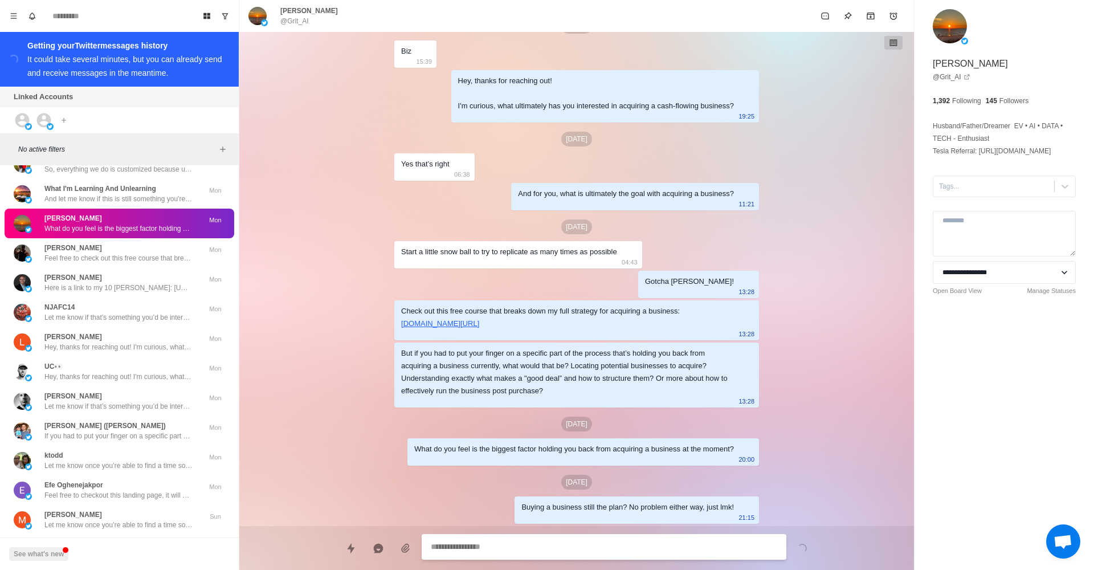
scroll to position [1045, 0]
click at [92, 223] on p "What do you feel is the biggest factor holding you back from acquiring a busine…" at bounding box center [118, 228] width 148 height 10
click at [100, 238] on div "[PERSON_NAME] Feel free to check out this free course that breaks down my full …" at bounding box center [120, 253] width 230 height 30
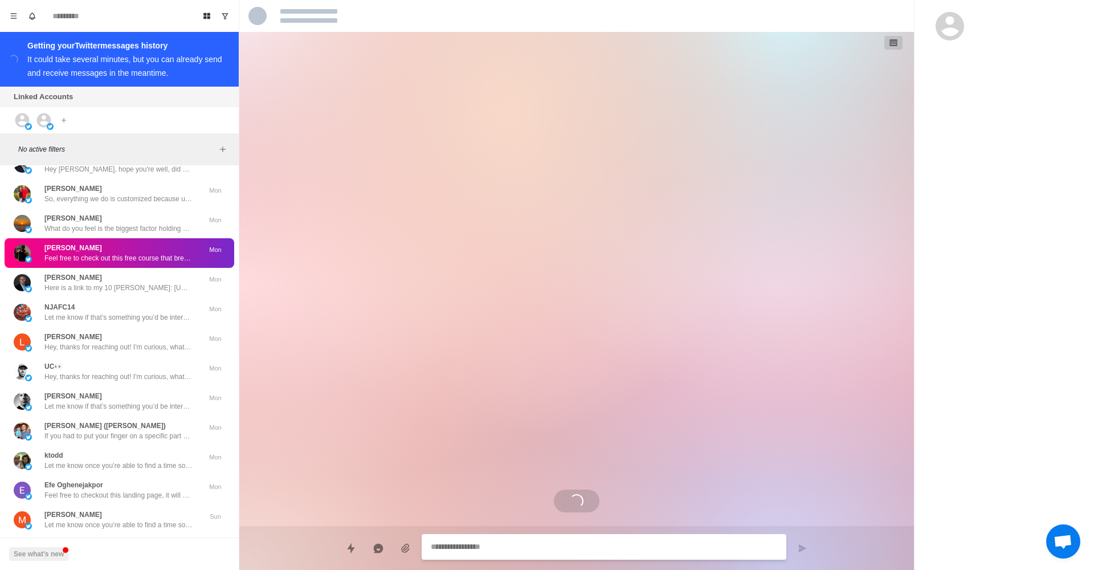
scroll to position [0, 0]
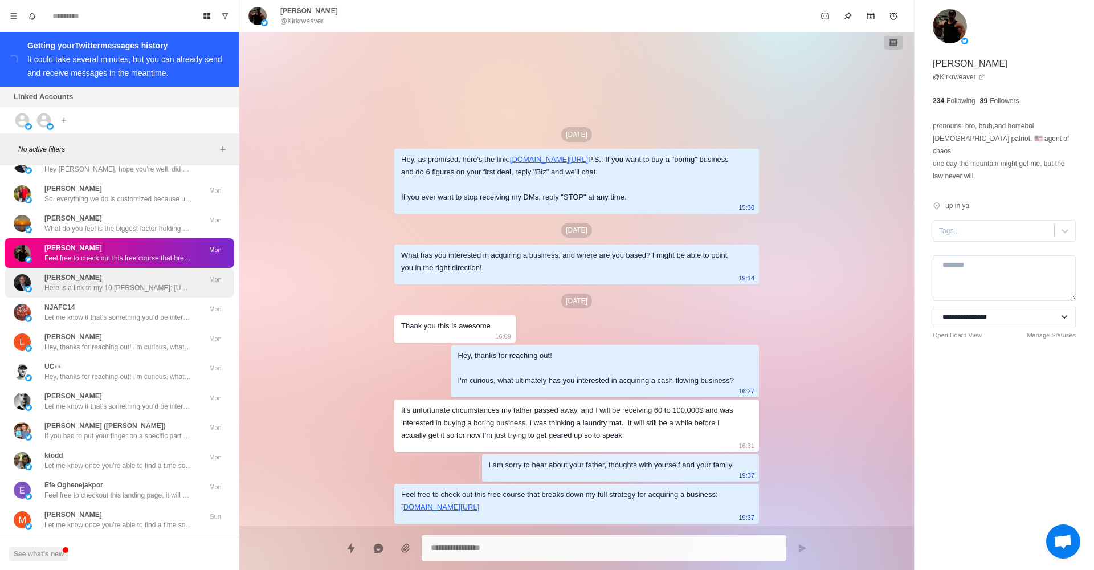
click at [128, 272] on div "[PERSON_NAME] Here is a link to my 10 [PERSON_NAME]: [URL][DOMAIN_NAME]" at bounding box center [118, 282] width 148 height 21
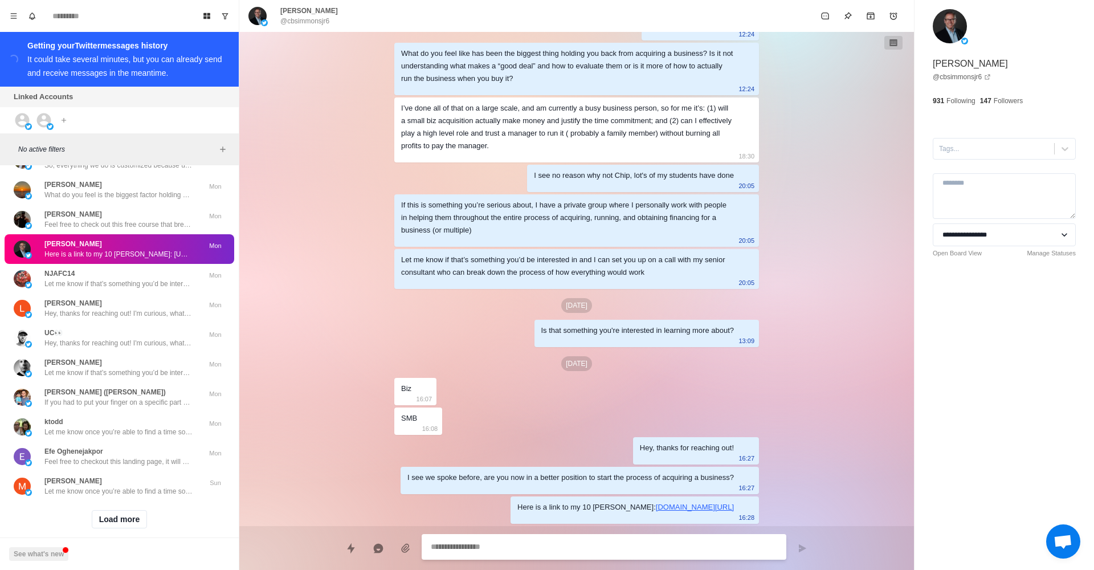
paste textarea "**********"
type textarea "*"
type textarea "**********"
type textarea "*"
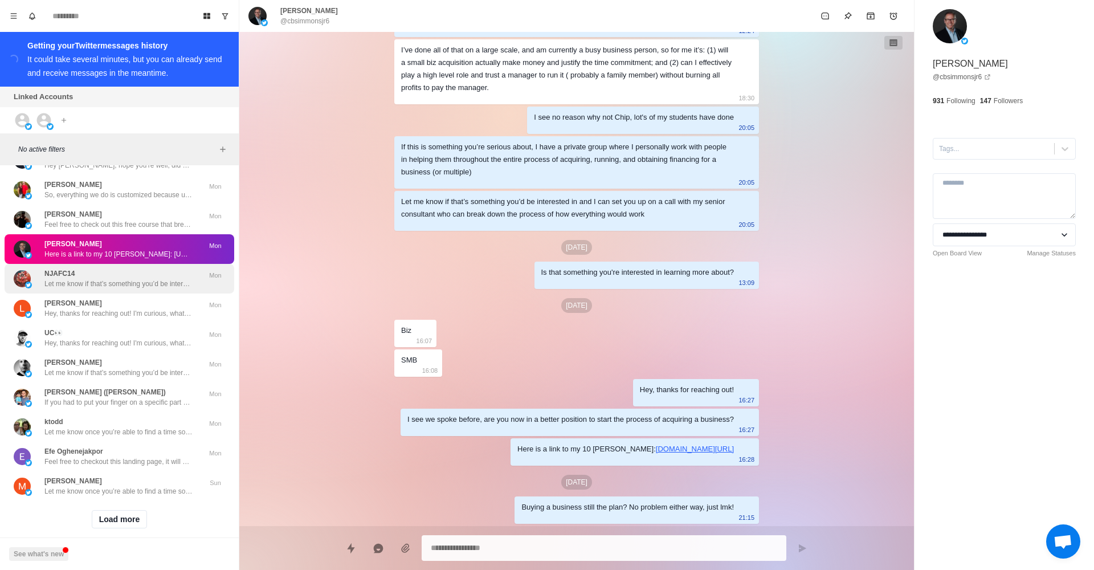
click at [88, 268] on div "NJAFC14 Let me know if that’s something you’d be interested in and I can set yo…" at bounding box center [118, 278] width 148 height 21
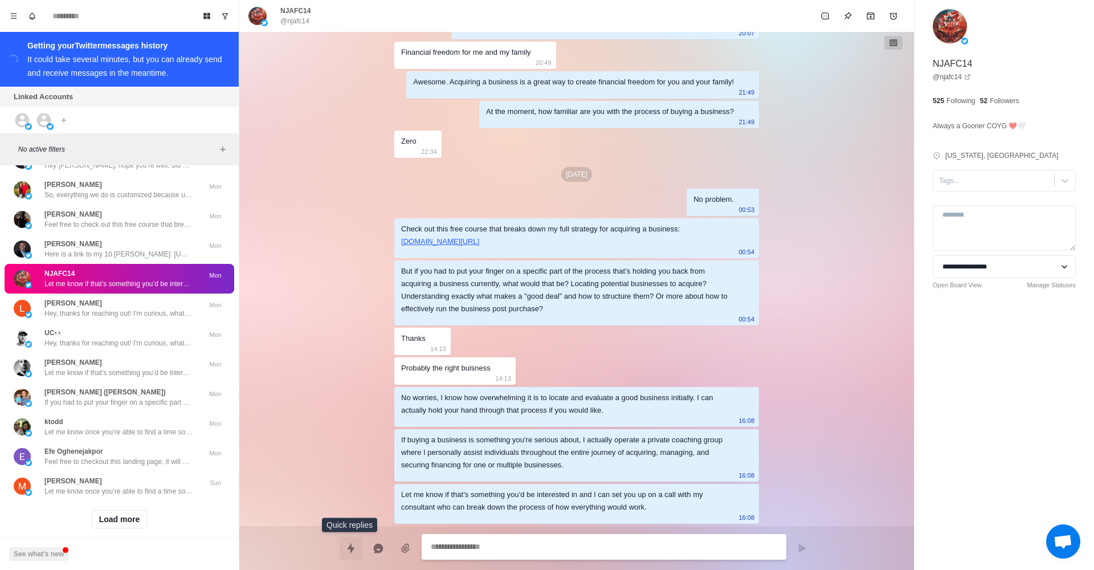
click at [344, 545] on button "Quick replies" at bounding box center [351, 548] width 23 height 23
type textarea "*"
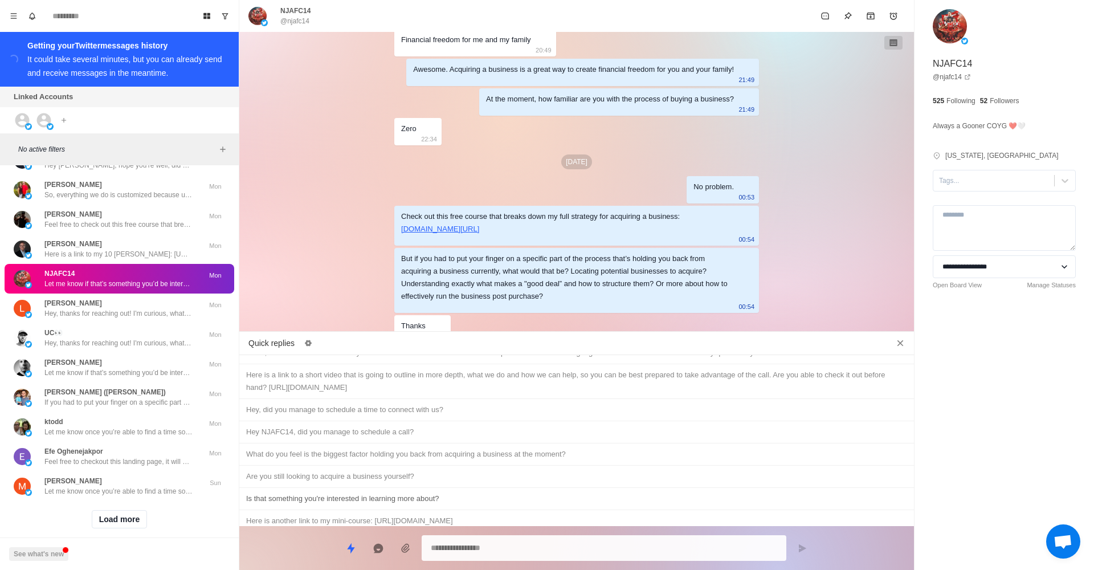
click at [409, 492] on div "Is that something you're interested in learning more about?" at bounding box center [576, 498] width 661 height 13
type textarea "**********"
click at [793, 548] on button "Send message" at bounding box center [802, 548] width 23 height 23
type textarea "*"
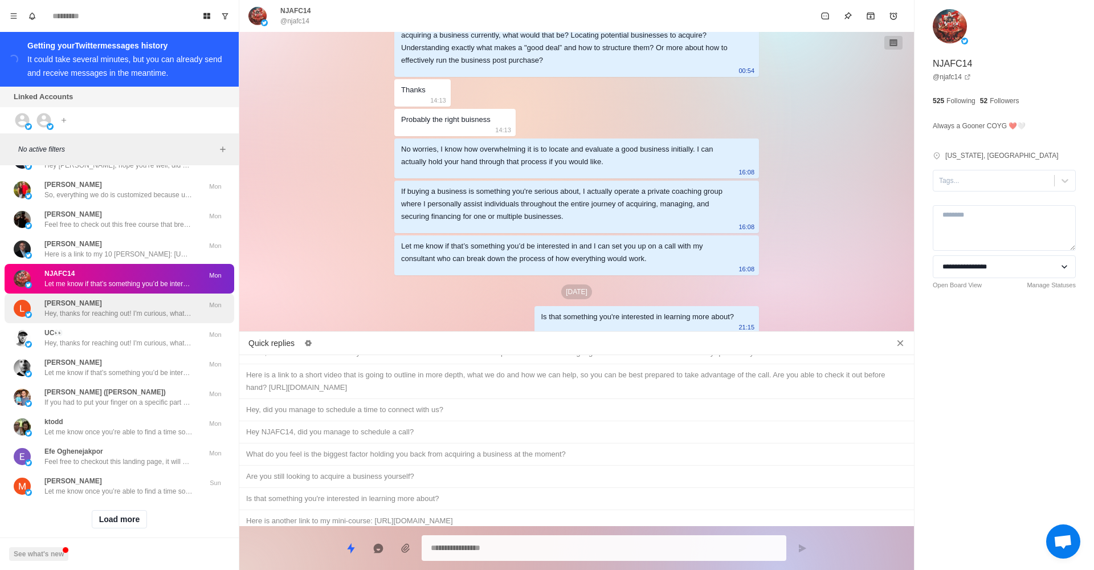
click at [102, 298] on p "[PERSON_NAME]" at bounding box center [73, 303] width 58 height 10
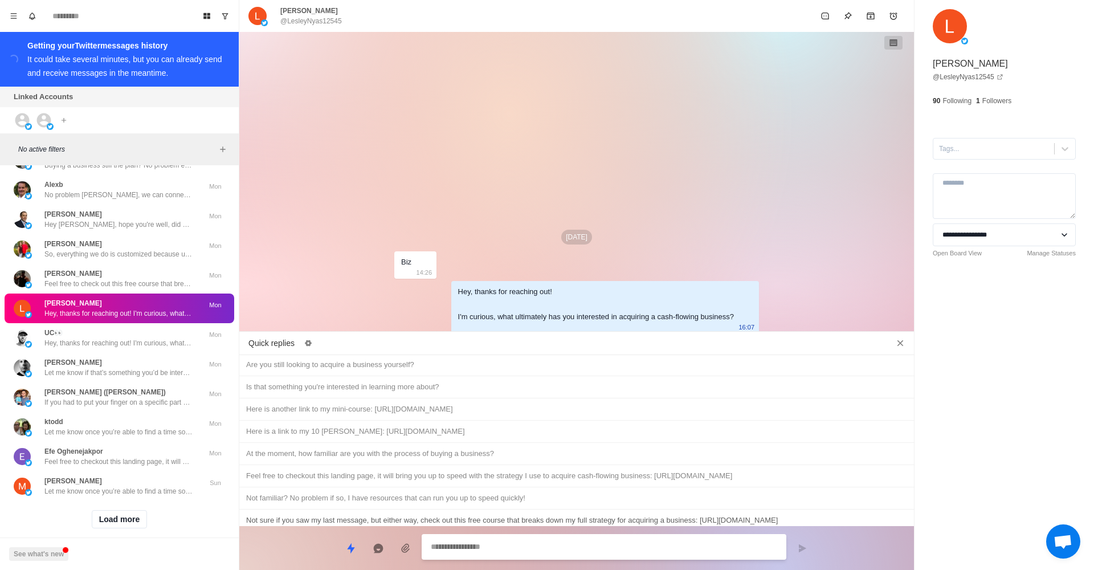
type textarea "*"
click at [496, 514] on div "Not sure if you saw my last message, but either way, check out this free course…" at bounding box center [576, 520] width 661 height 13
type textarea "**********"
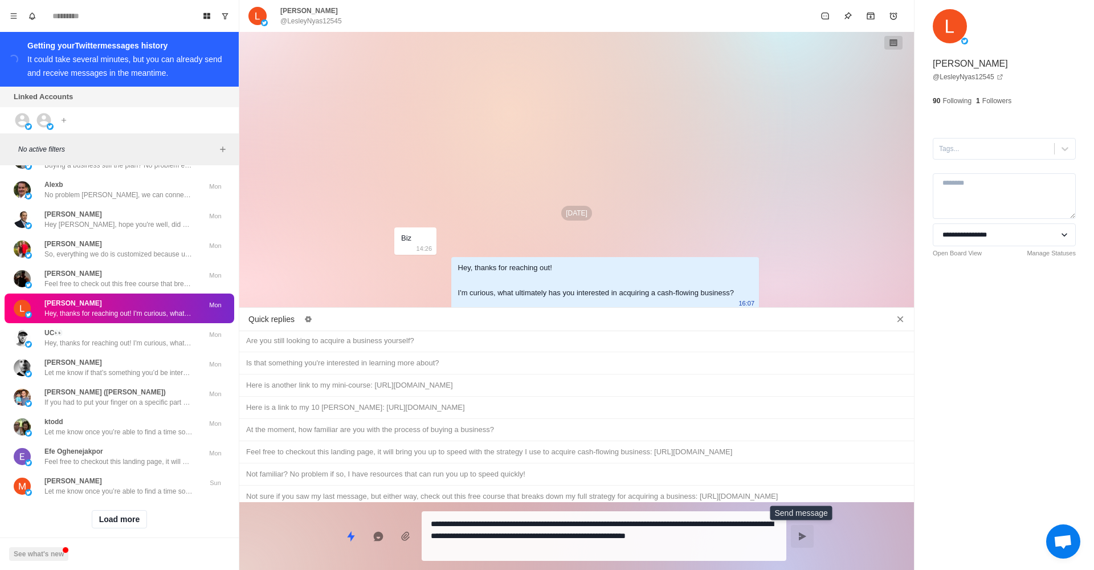
click at [796, 534] on button "Send message" at bounding box center [802, 536] width 23 height 23
type textarea "*"
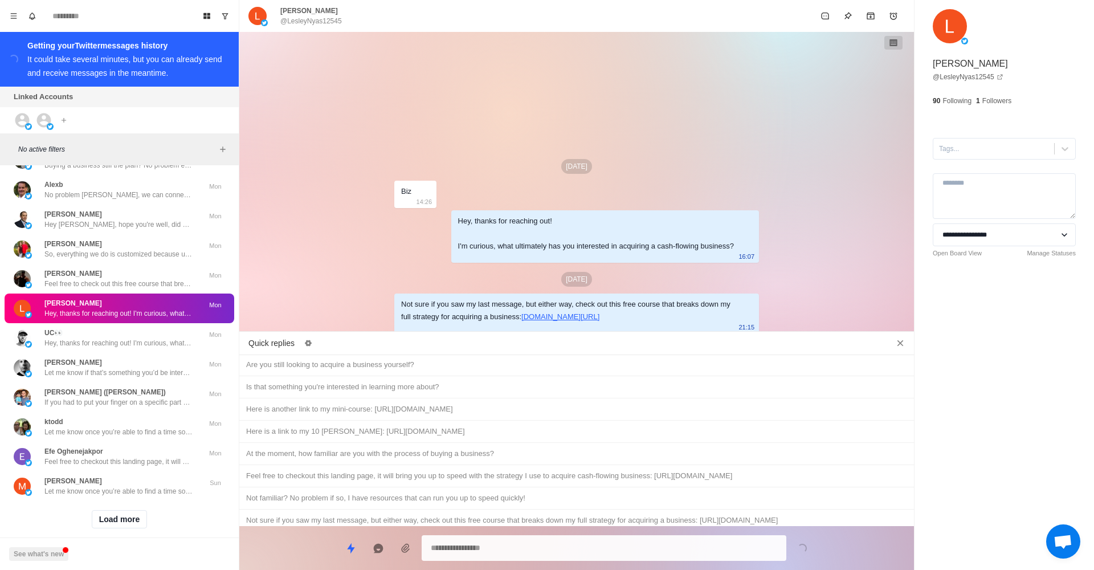
type textarea "*"
click at [792, 536] on div "And let me know if this is still something you're interested in!" at bounding box center [576, 542] width 661 height 13
type textarea "**********"
click at [798, 544] on icon "Send message" at bounding box center [802, 548] width 9 height 9
type textarea "*"
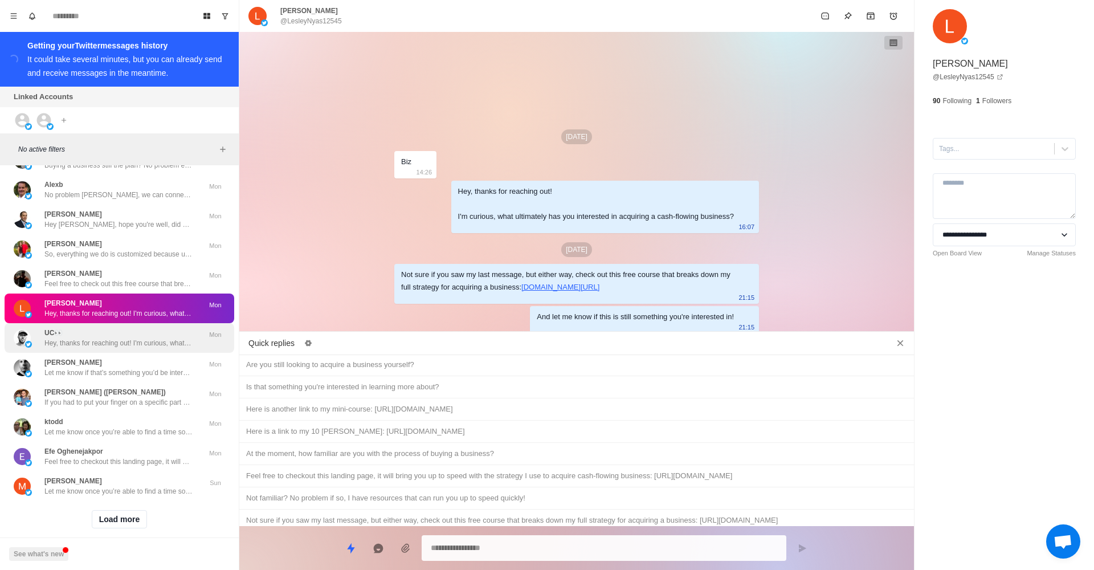
click at [84, 338] on p "Hey, thanks for reaching out! I'm curious, what ultimately has you interested i…" at bounding box center [118, 343] width 148 height 10
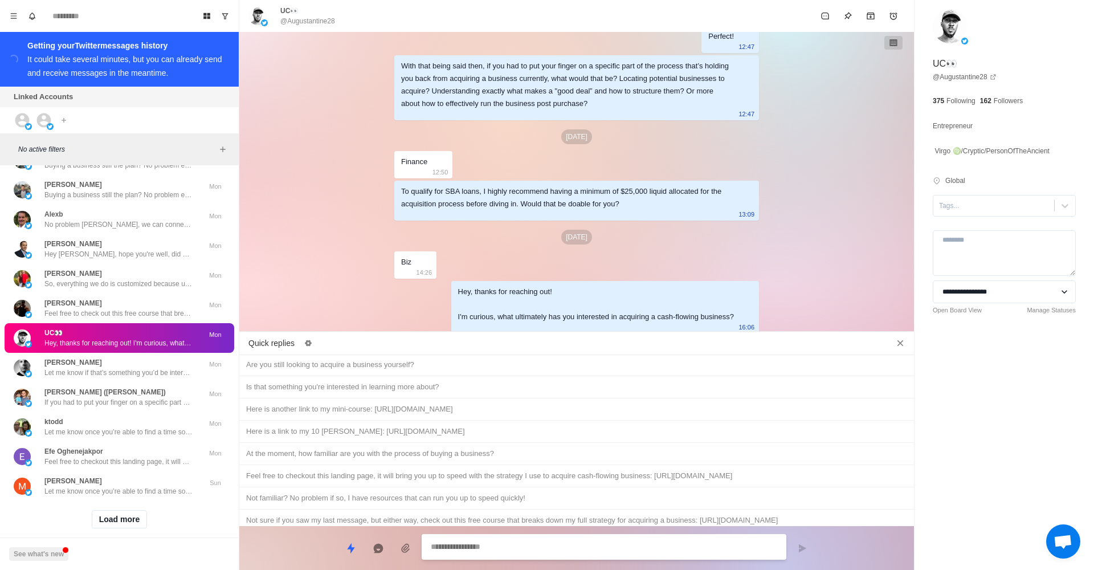
scroll to position [333, 0]
type textarea "*"
click at [424, 514] on div "Not sure if you saw my last message, but either way, check out this free course…" at bounding box center [576, 520] width 661 height 13
type textarea "**********"
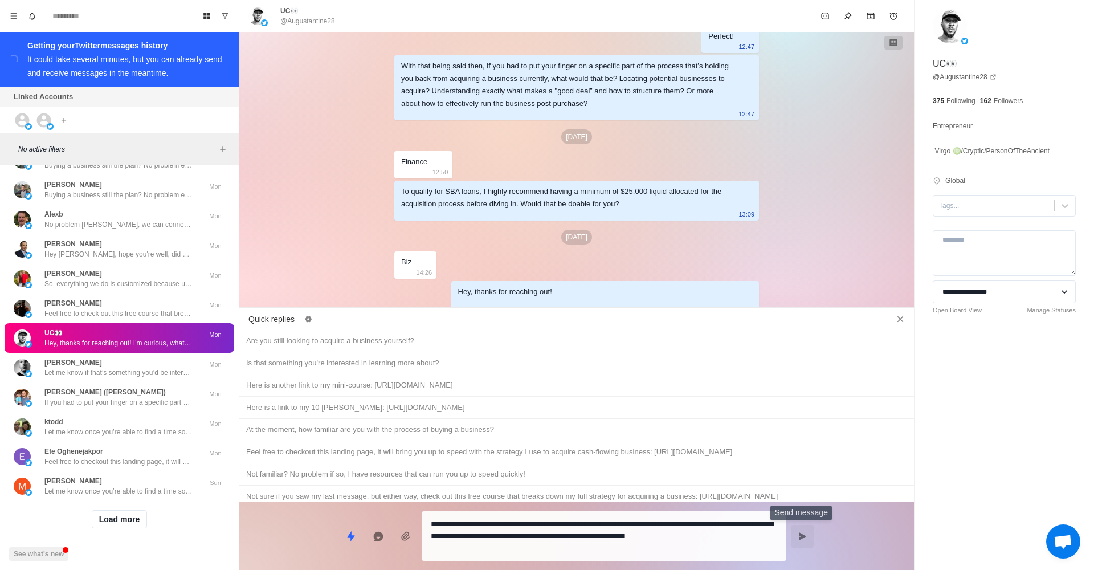
click at [805, 541] on button "Send message" at bounding box center [802, 536] width 23 height 23
type textarea "*"
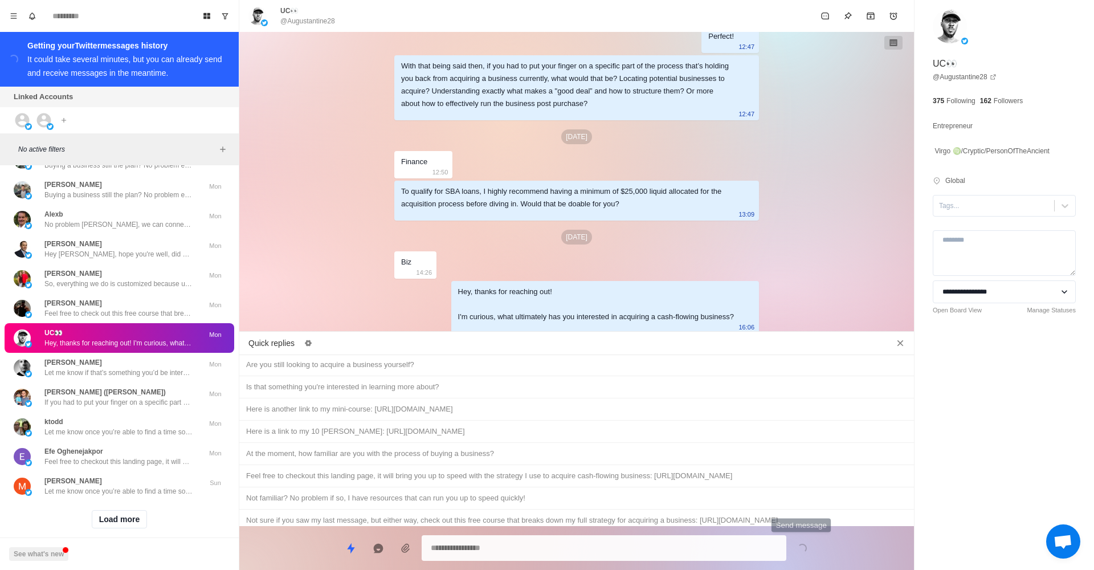
scroll to position [404, 0]
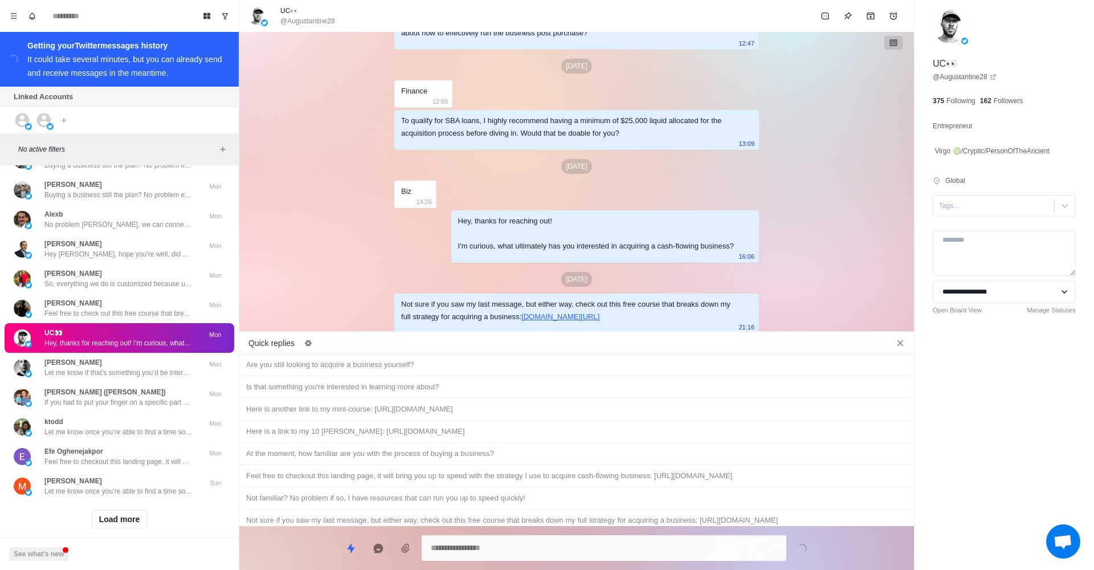
type textarea "*"
click at [800, 536] on div "And let me know if this is still something you're interested in!" at bounding box center [576, 542] width 661 height 13
type textarea "**********"
click at [802, 551] on icon "Send message" at bounding box center [802, 548] width 9 height 9
type textarea "*"
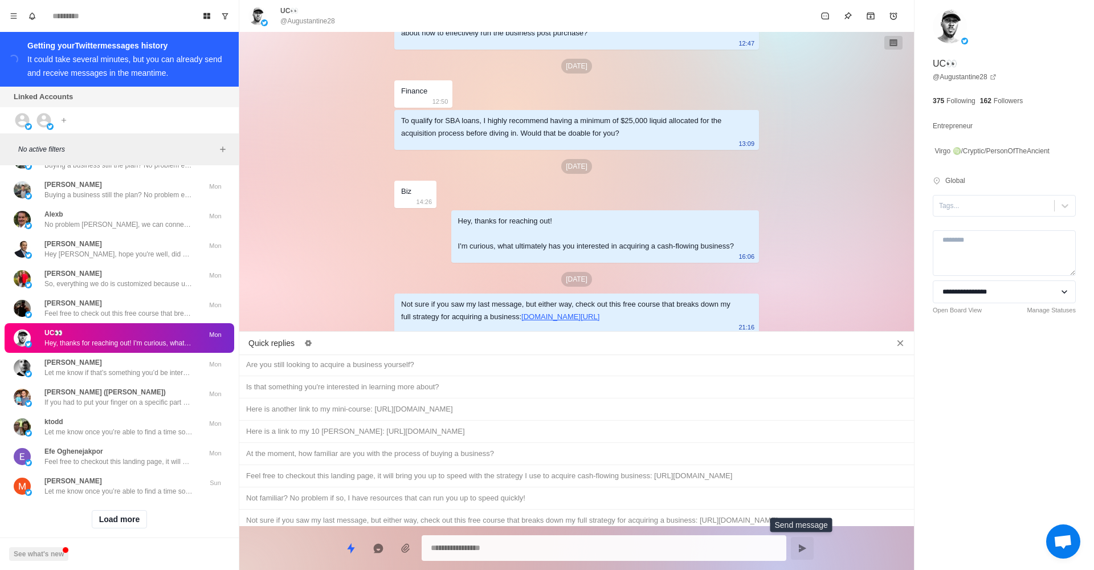
scroll to position [434, 0]
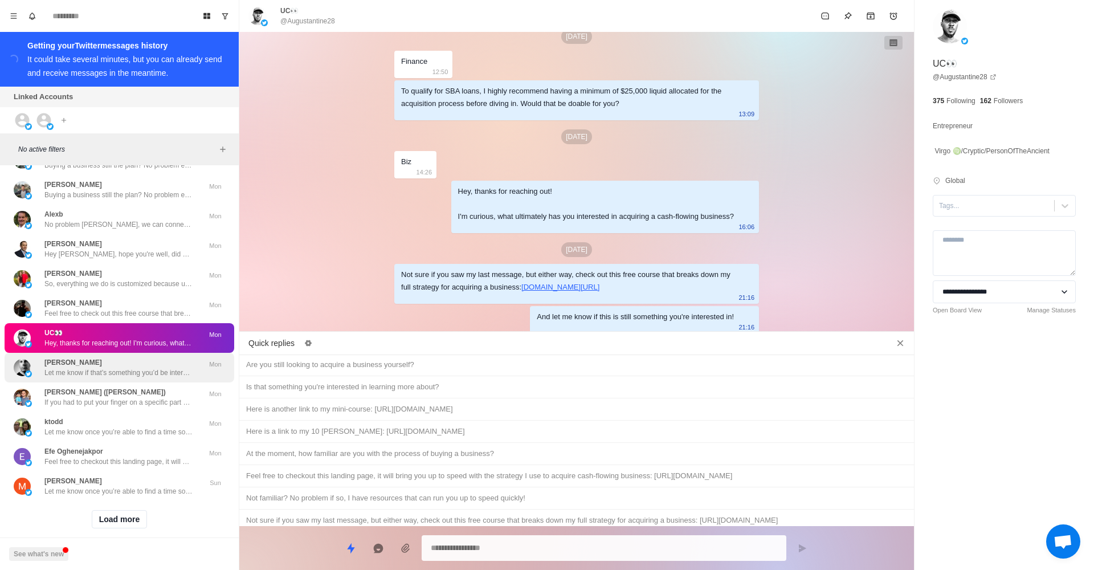
click at [133, 368] on p "Let me know if that’s something you’d be interested in and I can set you up on …" at bounding box center [118, 373] width 148 height 10
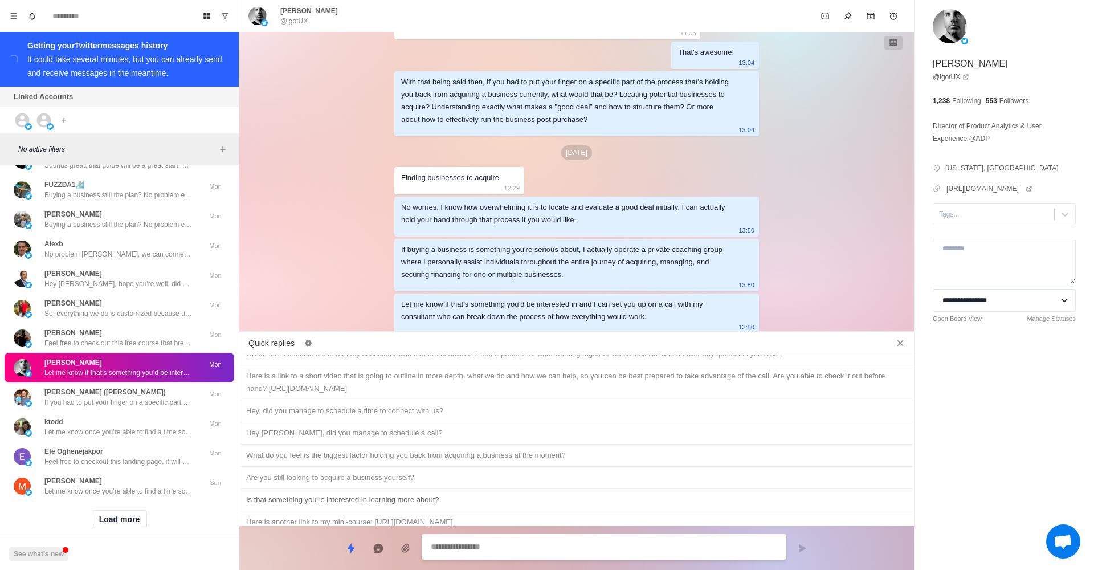
scroll to position [413, 0]
type textarea "*"
click at [387, 495] on div "Is that something you're interested in learning more about?" at bounding box center [576, 501] width 661 height 13
type textarea "**********"
click at [800, 551] on icon "Send message" at bounding box center [802, 548] width 7 height 8
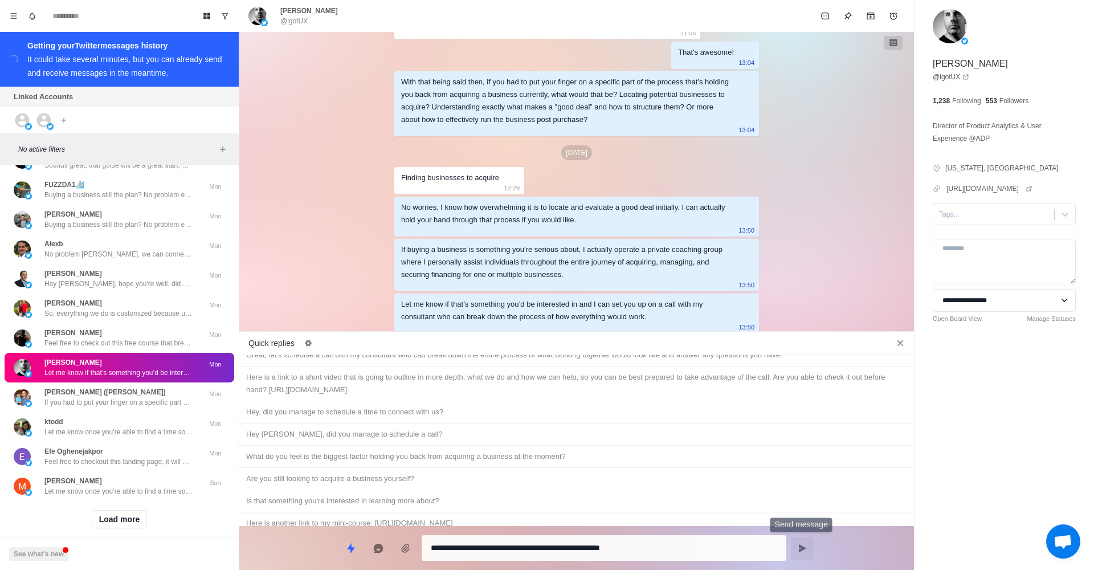
type textarea "*"
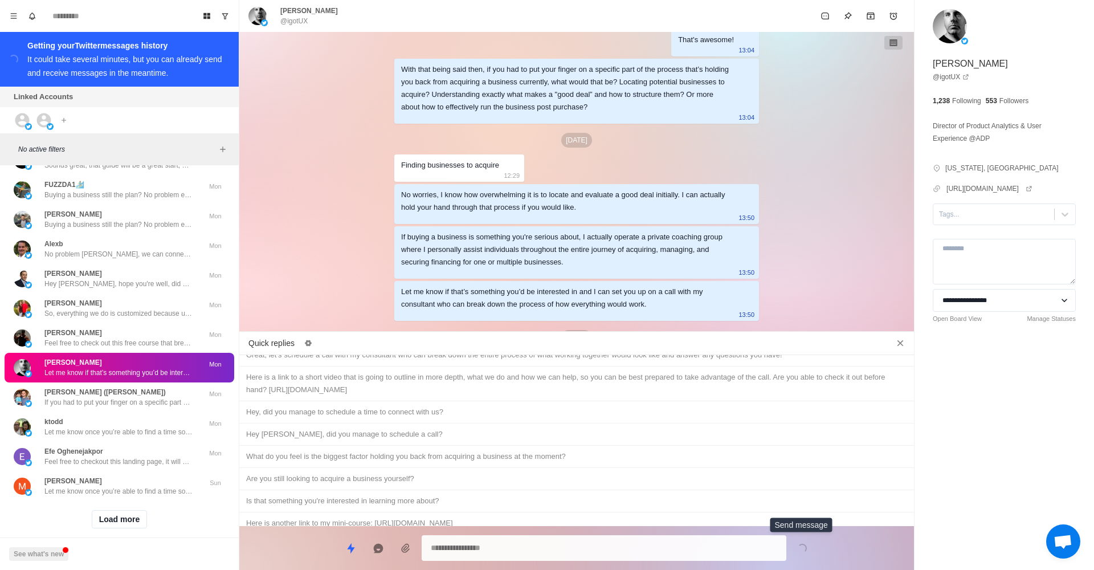
scroll to position [355, 0]
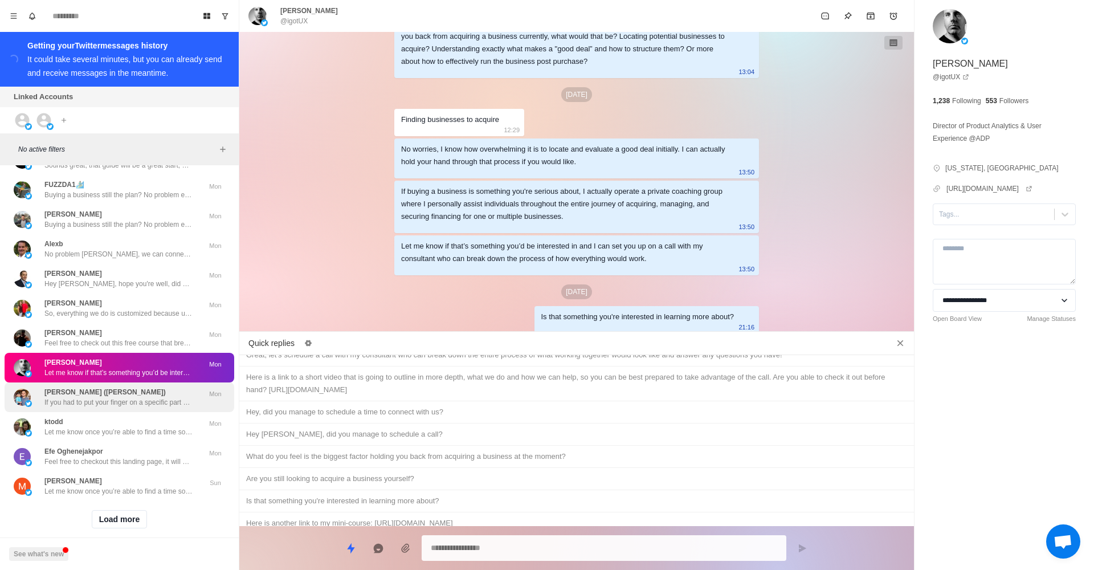
click at [169, 387] on div "[PERSON_NAME] ([PERSON_NAME]) If you had to put your finger on a specific part …" at bounding box center [118, 397] width 148 height 21
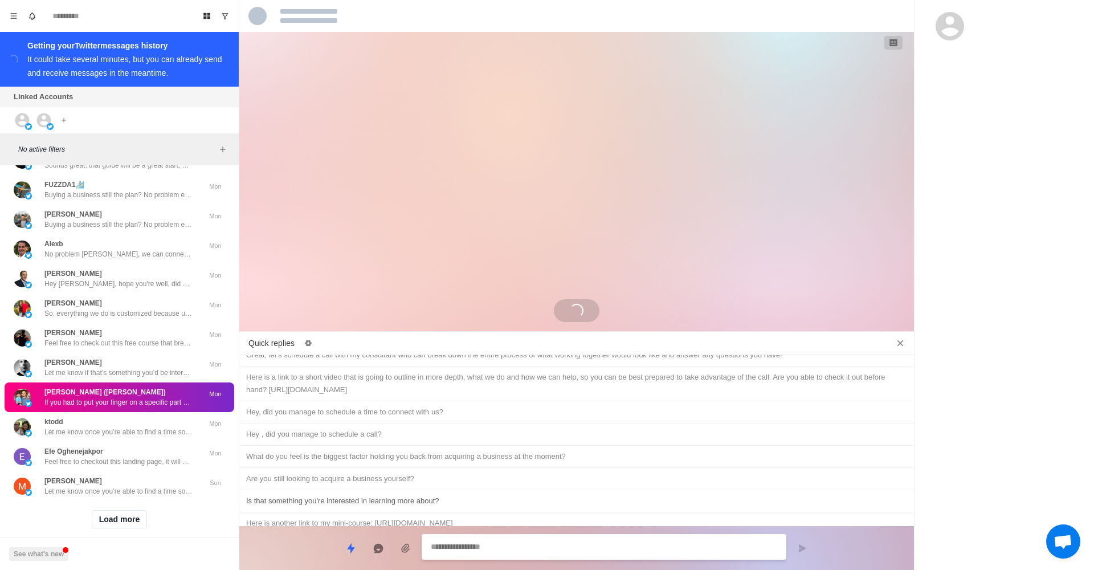
scroll to position [128, 0]
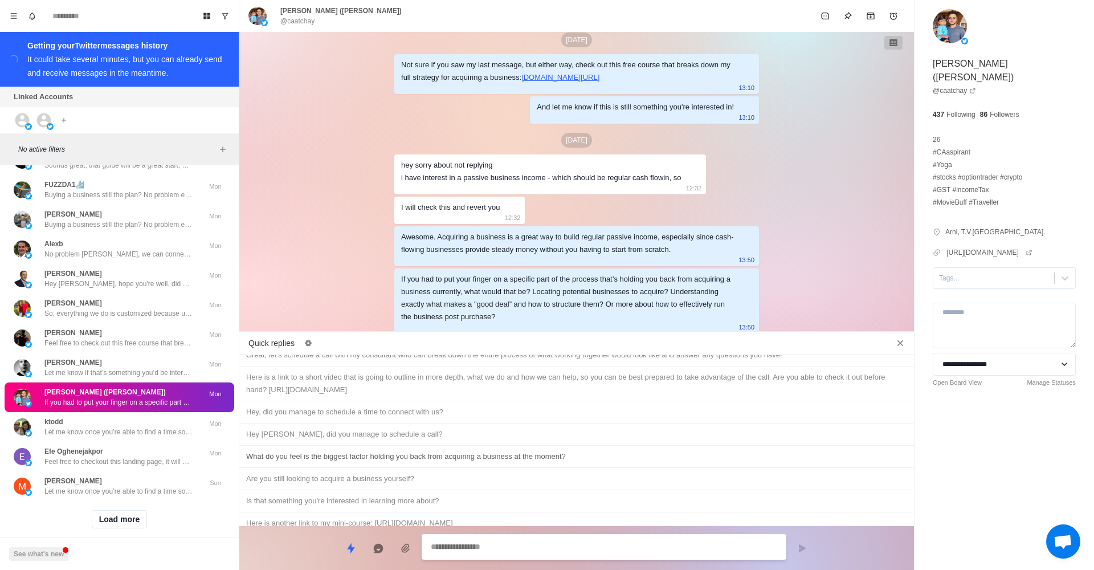
type textarea "*"
click at [478, 450] on div "What do you feel is the biggest factor holding you back from acquiring a busine…" at bounding box center [576, 456] width 661 height 13
type textarea "**********"
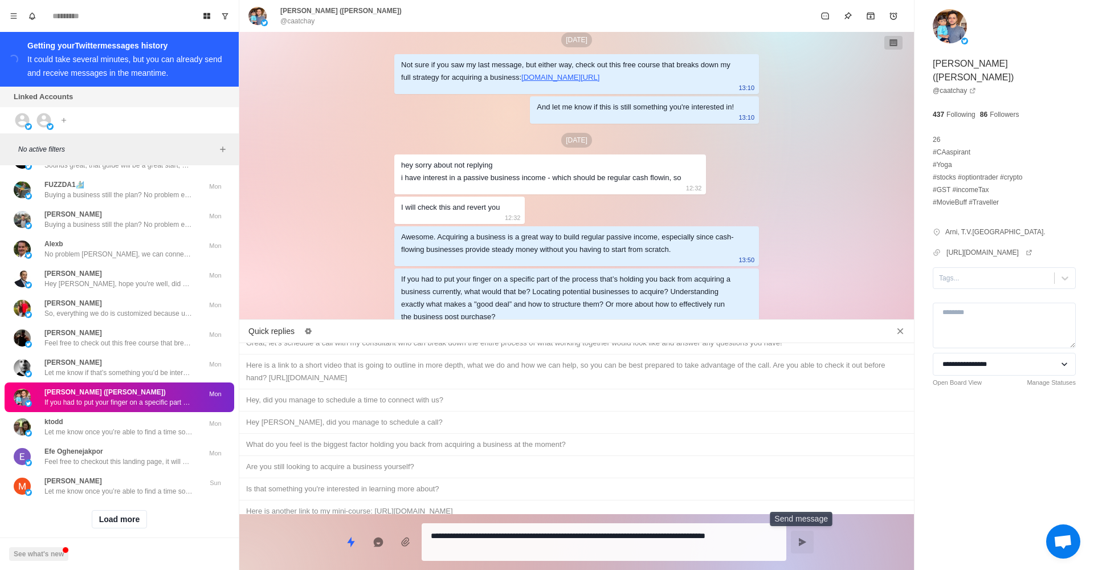
click at [805, 548] on button "Send message" at bounding box center [802, 542] width 23 height 23
type textarea "*"
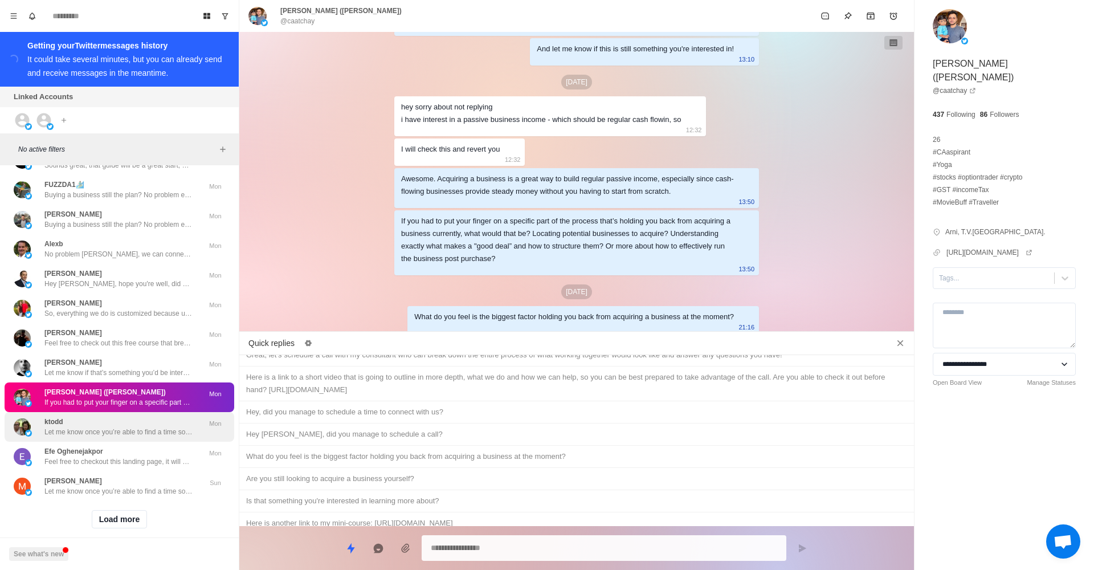
click at [100, 417] on div "ktodd Let me know once you’re able to find a time so I can confirm that on my e…" at bounding box center [118, 427] width 148 height 21
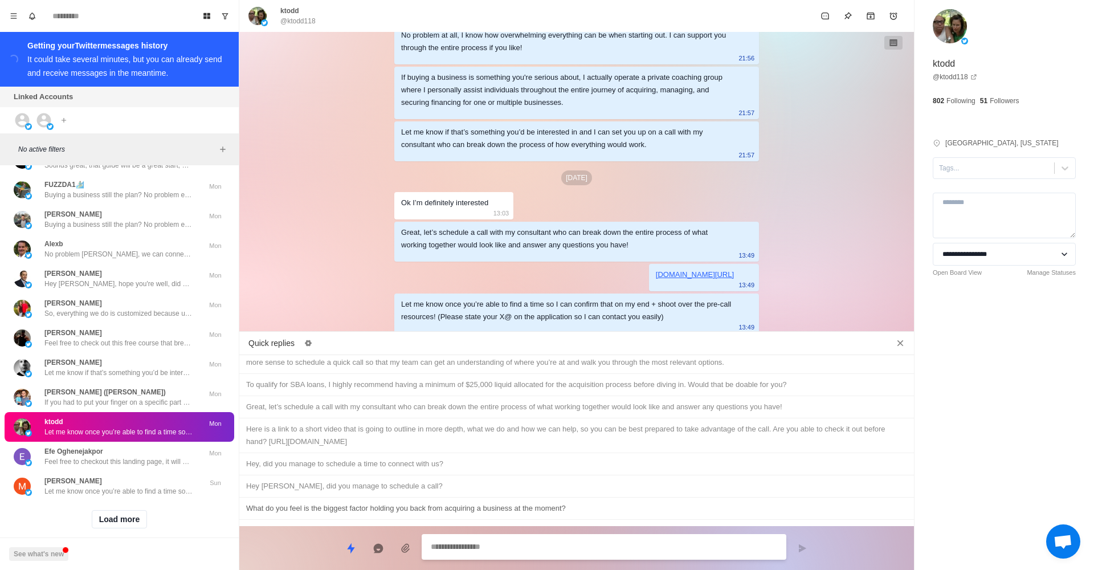
scroll to position [356, 0]
type textarea "*"
drag, startPoint x: 367, startPoint y: 399, endPoint x: 378, endPoint y: 400, distance: 11.5
click at [367, 463] on div "Hey, did you manage to schedule a time to connect with us?" at bounding box center [576, 469] width 661 height 13
type textarea "**********"
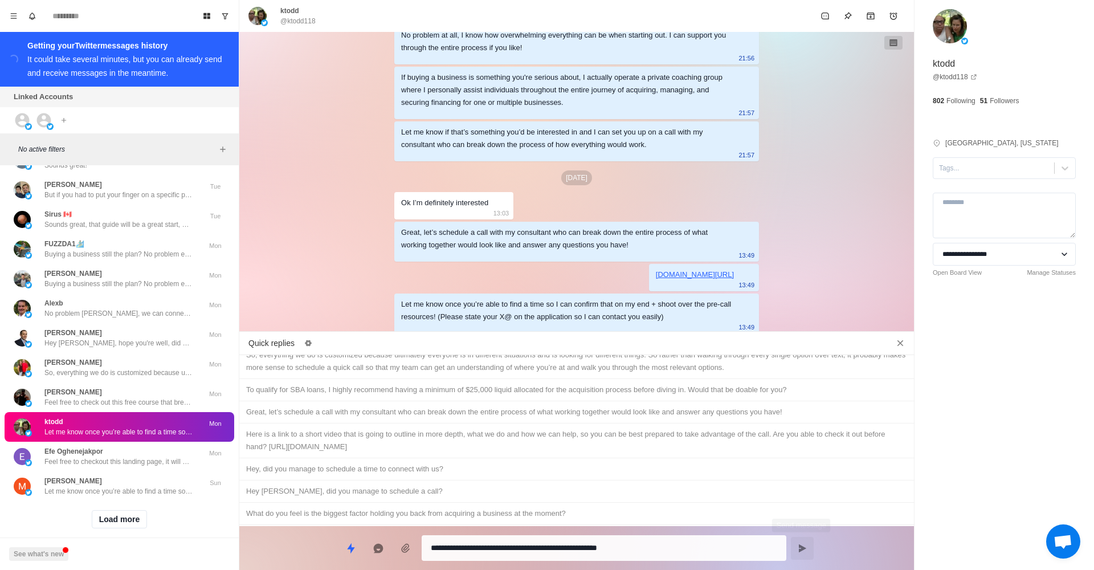
click at [802, 547] on icon "Send message" at bounding box center [802, 548] width 7 height 8
type textarea "*"
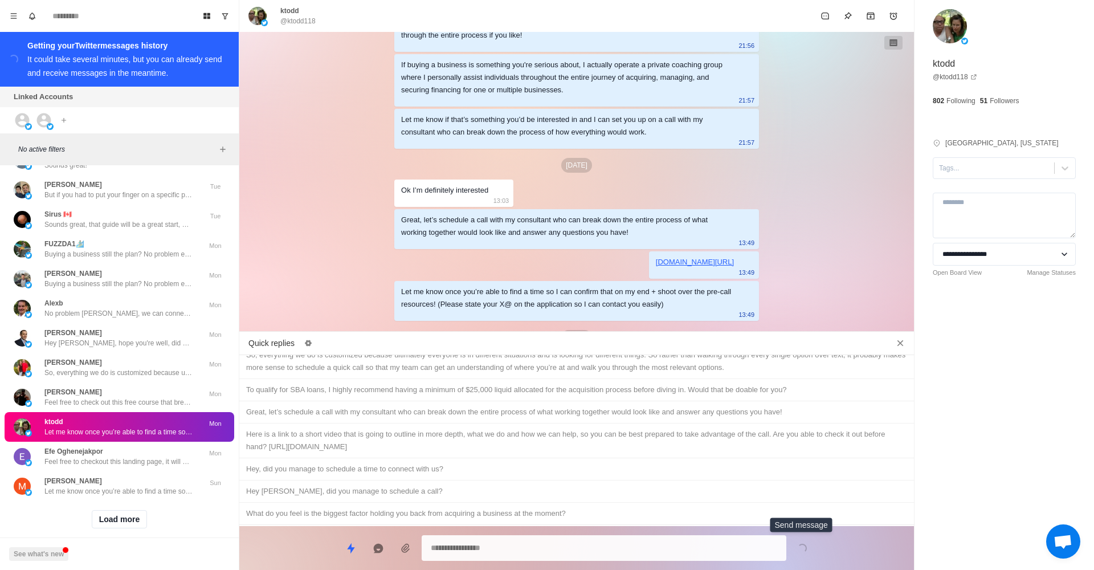
scroll to position [607, 0]
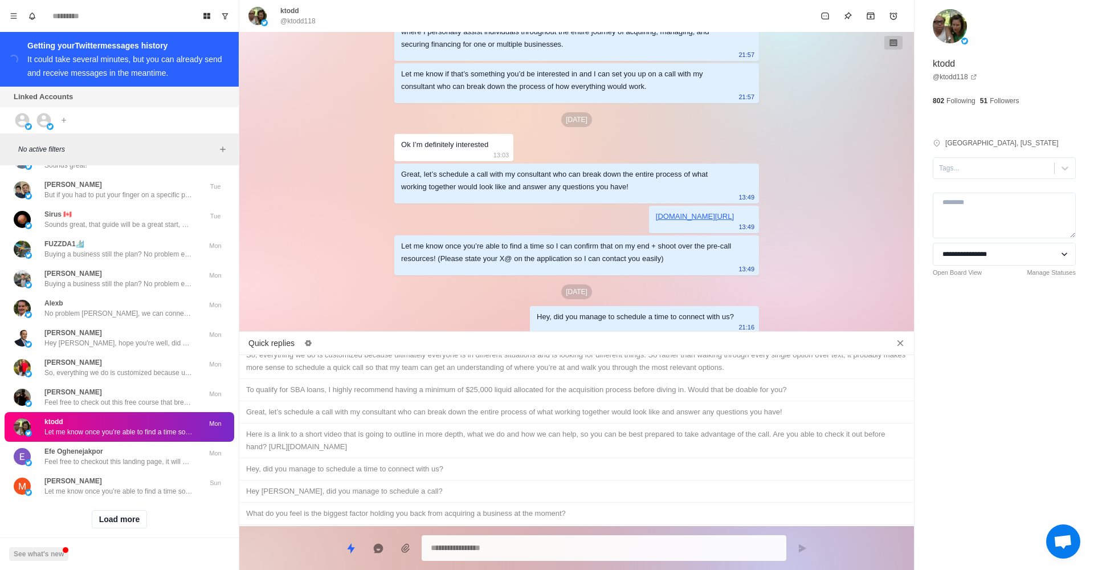
click at [36, 424] on div "ktodd Let me know once you’re able to find a time so I can confirm that on my e…" at bounding box center [120, 427] width 230 height 30
click at [90, 457] on p "Feel free to checkout this landing page, it will bring you up to speed with the…" at bounding box center [118, 462] width 148 height 10
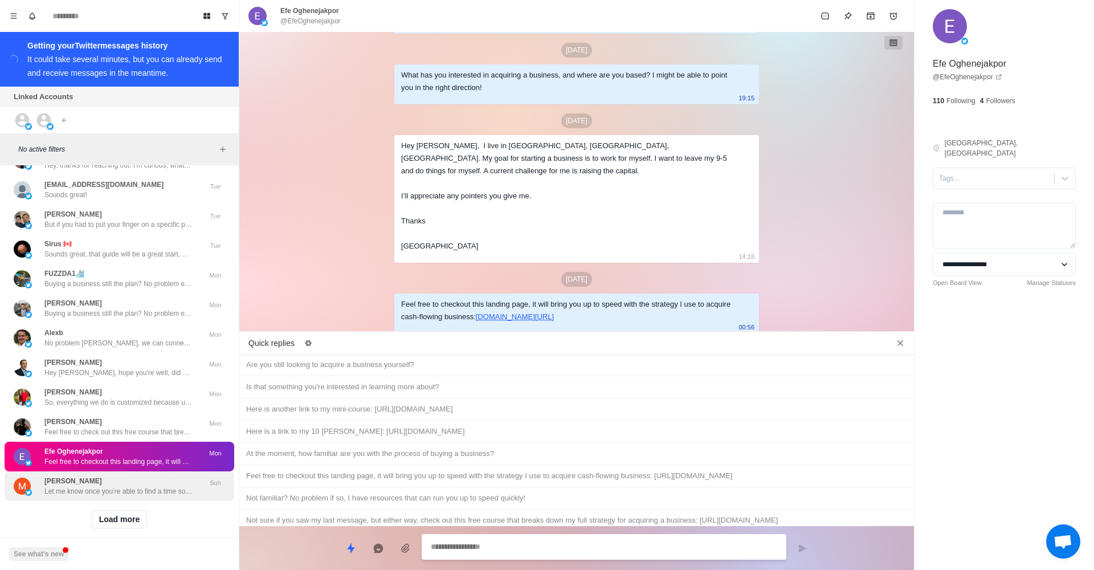
click at [164, 476] on div "[PERSON_NAME] Let me know once you’re able to find a time so I can confirm that…" at bounding box center [118, 486] width 148 height 21
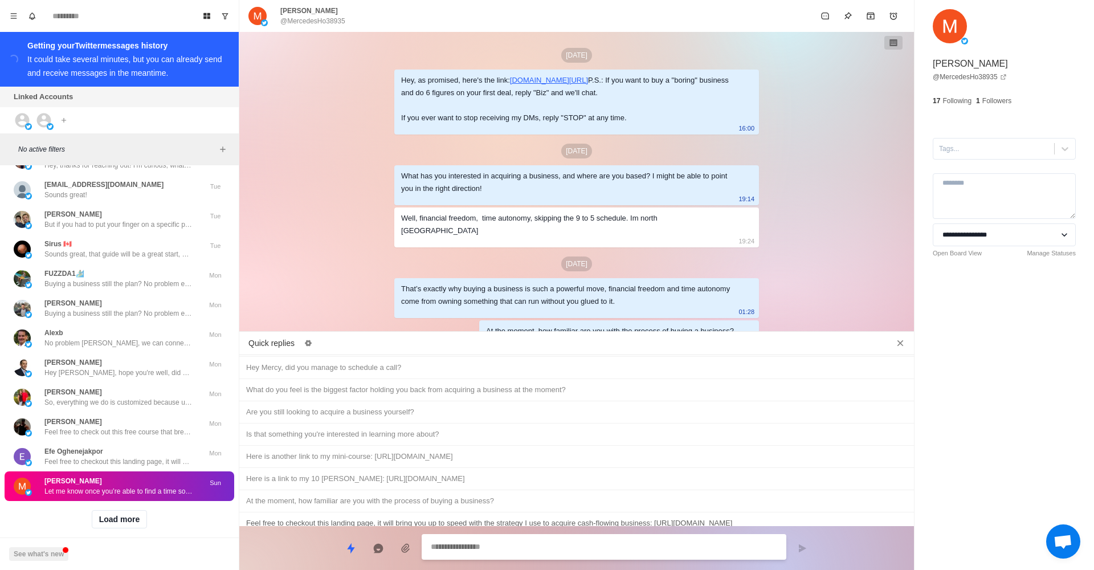
scroll to position [899, 0]
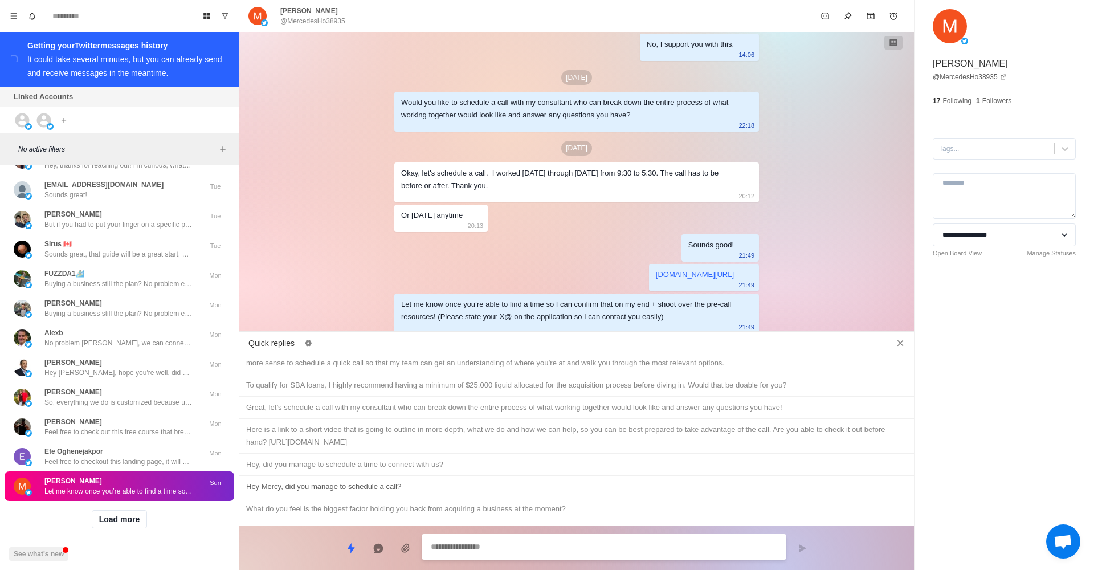
type textarea "*"
drag, startPoint x: 416, startPoint y: 411, endPoint x: 421, endPoint y: 414, distance: 6.4
click at [416, 481] on div "Hey Mercy, did you manage to schedule a call?" at bounding box center [576, 487] width 661 height 13
type textarea "**********"
click at [796, 544] on button "Send message" at bounding box center [802, 548] width 23 height 23
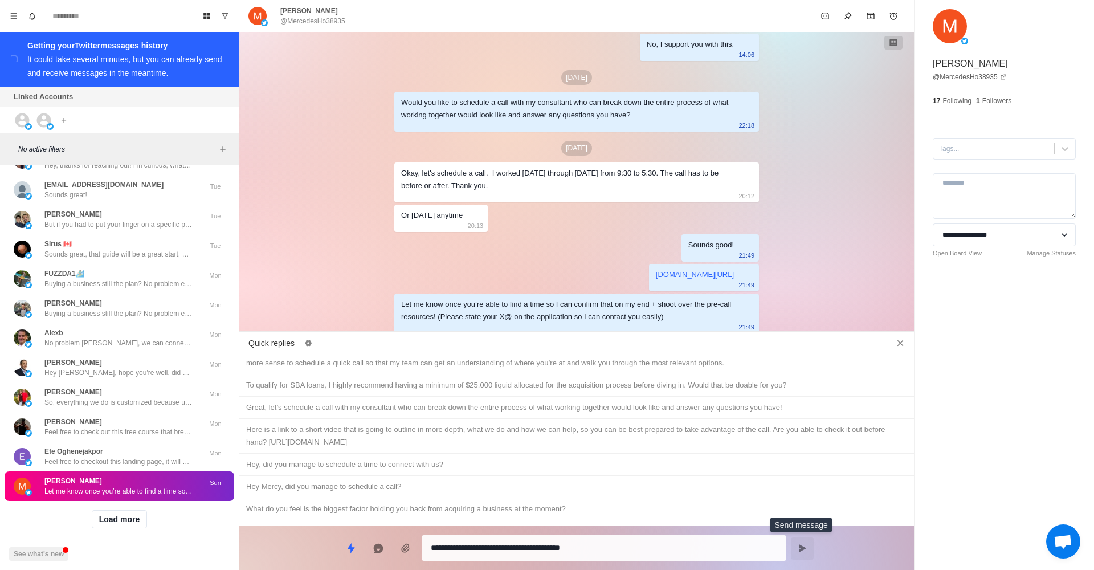
type textarea "*"
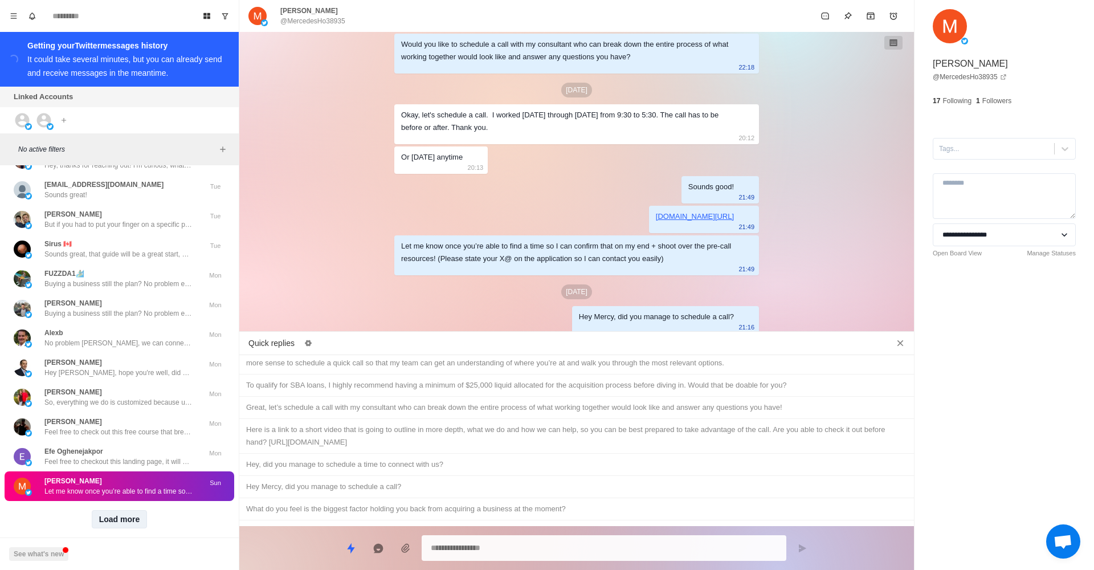
click at [109, 510] on button "Load more" at bounding box center [120, 519] width 56 height 18
click at [142, 516] on p "Hey, thanks for reaching out! I'm curious, what ultimately has you interested i…" at bounding box center [118, 521] width 148 height 10
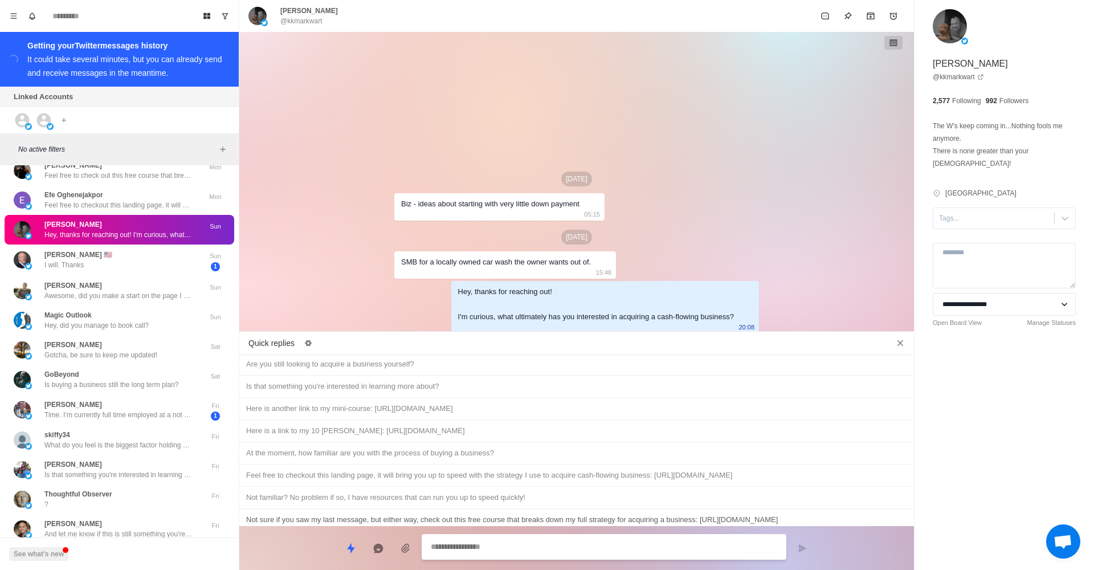
scroll to position [527, 0]
type textarea "*"
click at [487, 514] on div "Not sure if you saw my last message, but either way, check out this free course…" at bounding box center [576, 520] width 661 height 13
type textarea "**********"
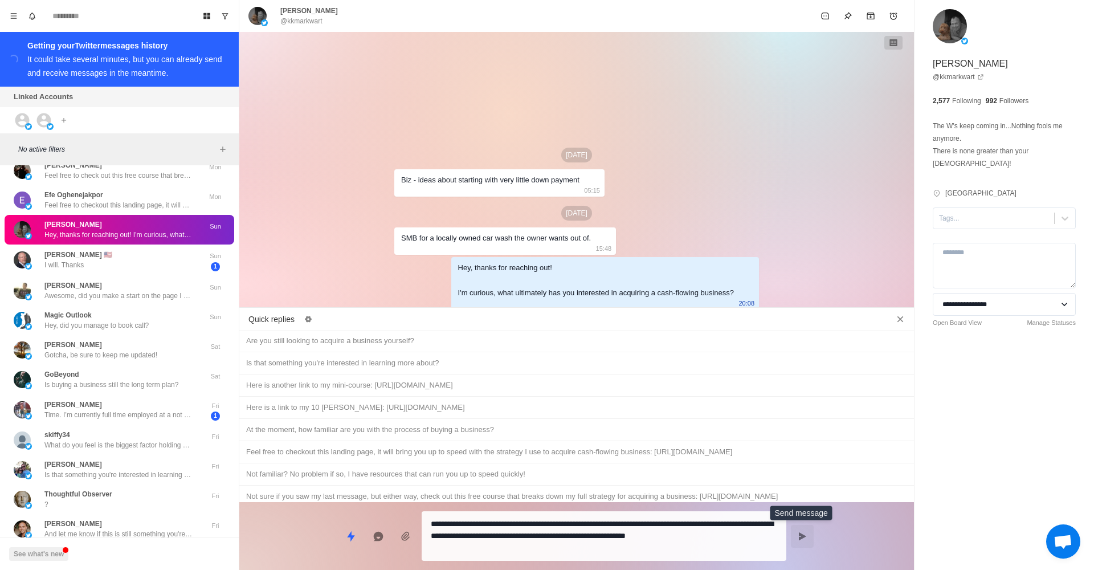
click at [802, 531] on button "Send message" at bounding box center [802, 536] width 23 height 23
type textarea "*"
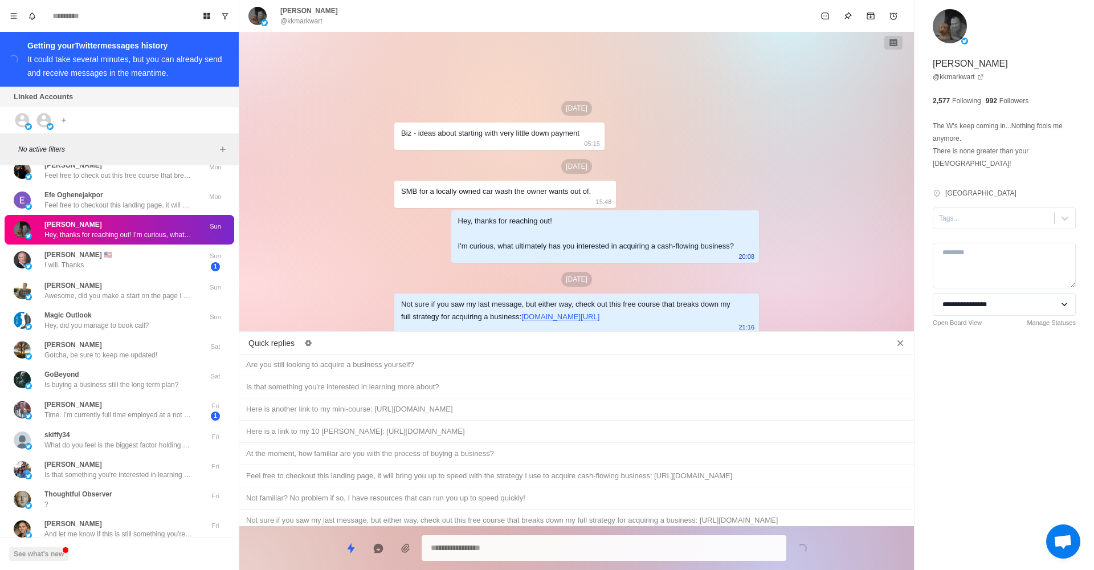
type textarea "*"
click at [463, 536] on div "And let me know if this is still something you're interested in!" at bounding box center [576, 542] width 661 height 13
type textarea "**********"
click at [802, 550] on icon "Send message" at bounding box center [802, 548] width 7 height 8
type textarea "*"
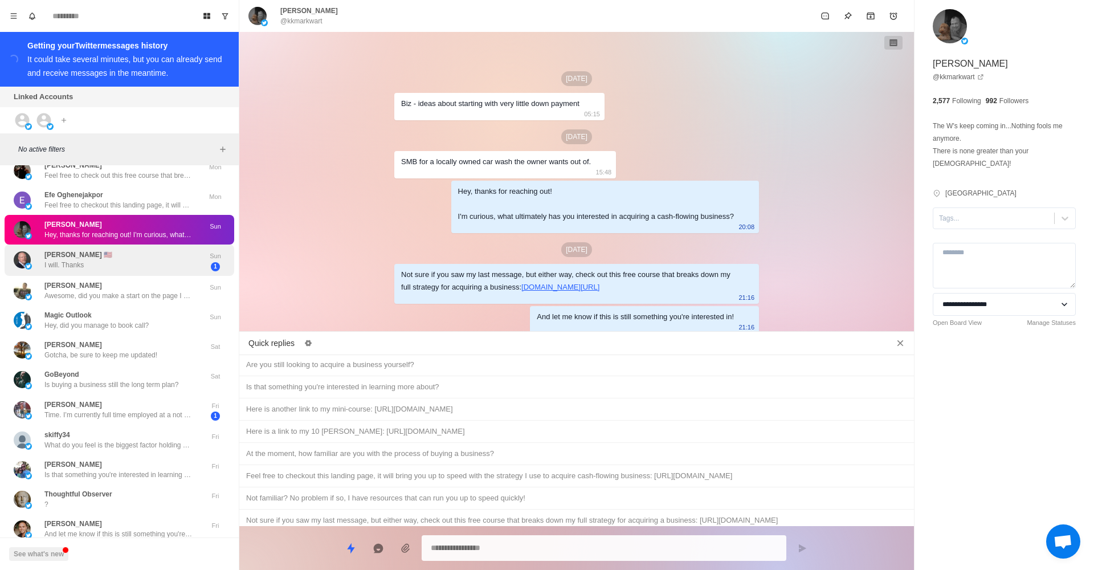
click at [128, 249] on div "[PERSON_NAME] 🇺🇸 I will. Thanks" at bounding box center [108, 260] width 188 height 22
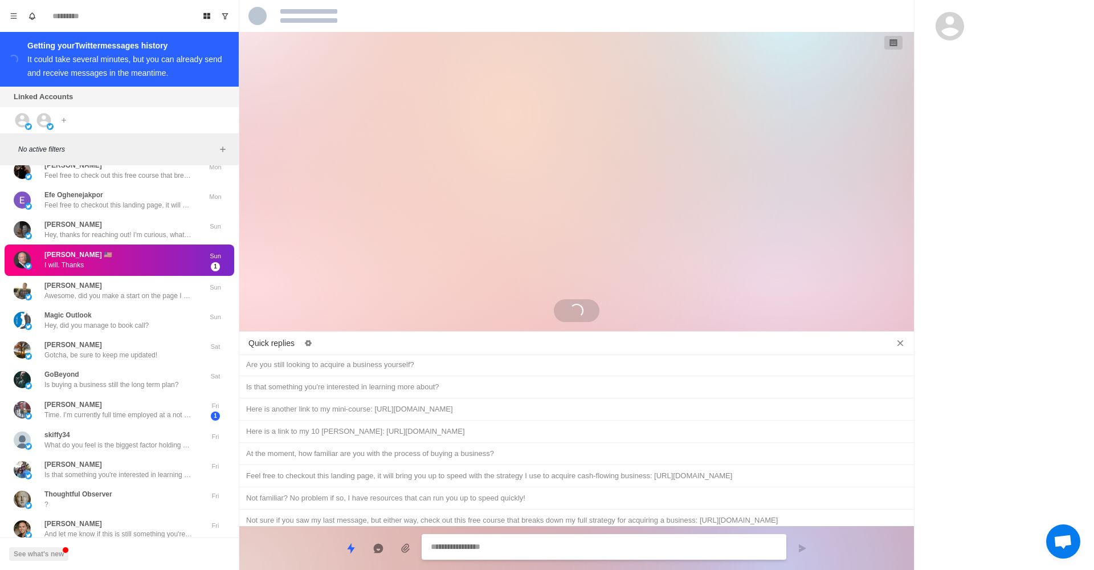
scroll to position [640, 0]
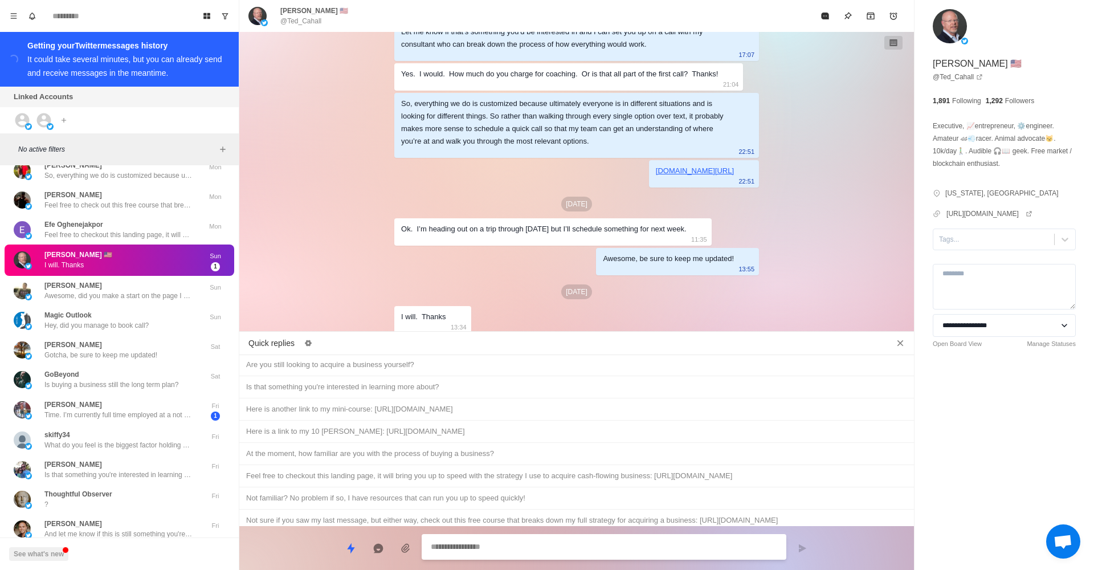
type textarea "*"
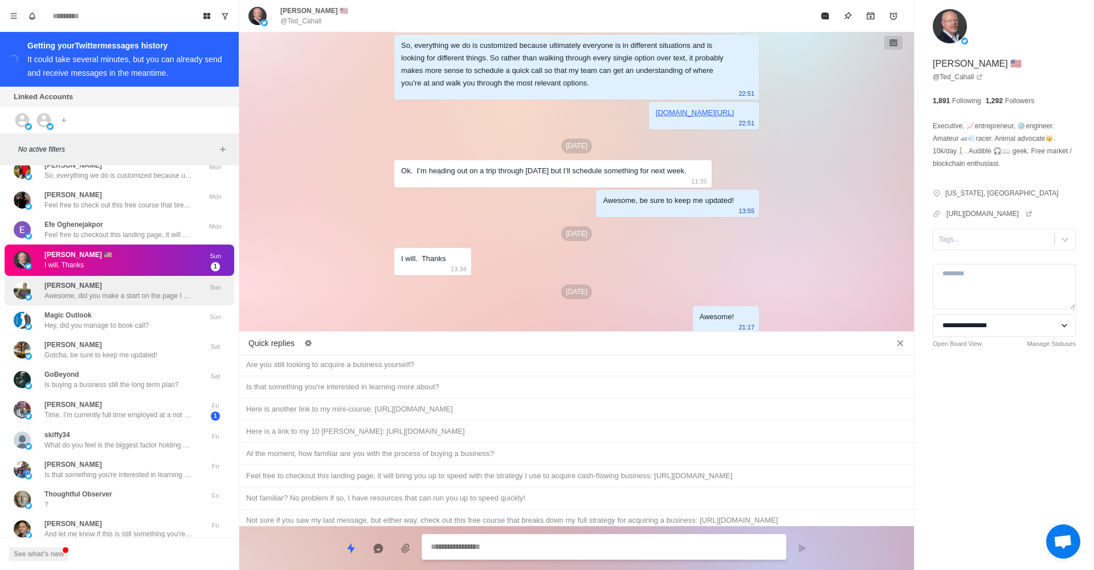
click at [112, 289] on div "[PERSON_NAME] Awesome, did you make a start on the page I sent you? Sun" at bounding box center [120, 291] width 230 height 30
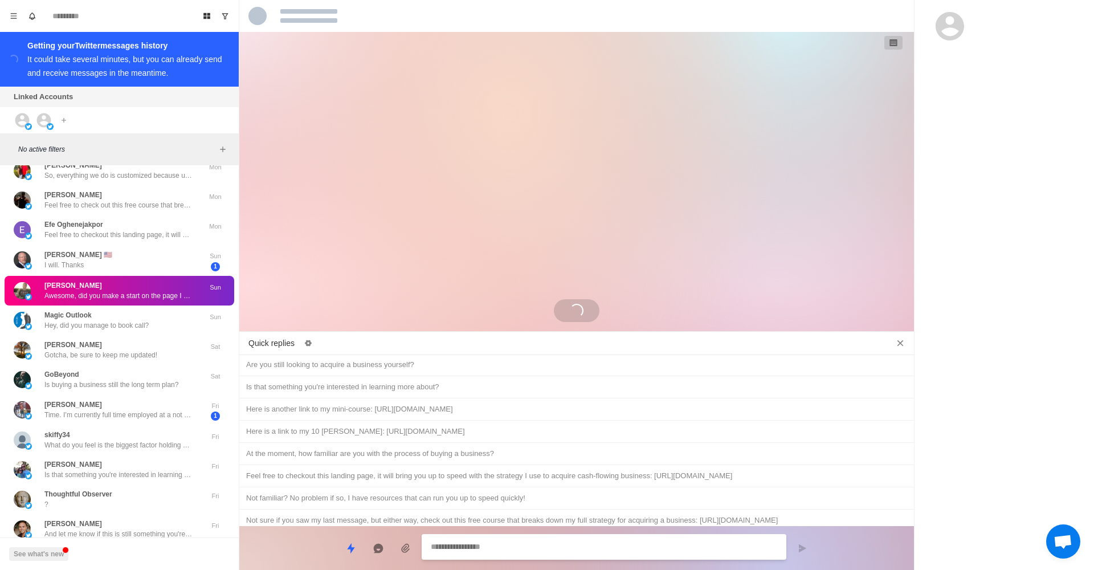
scroll to position [89, 0]
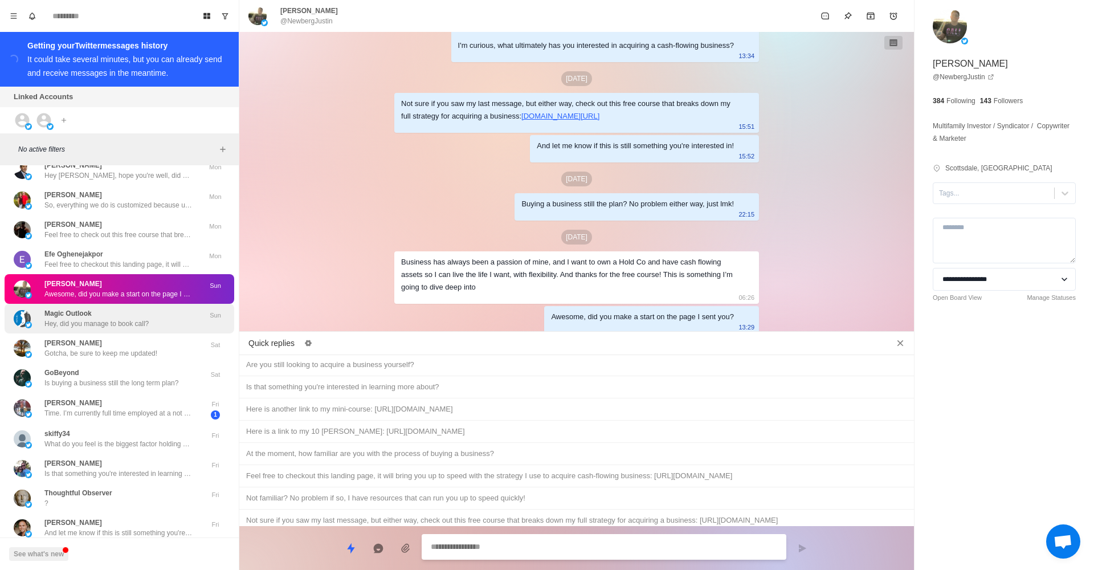
click at [128, 319] on p "Hey, did you manage to book call?" at bounding box center [96, 324] width 104 height 10
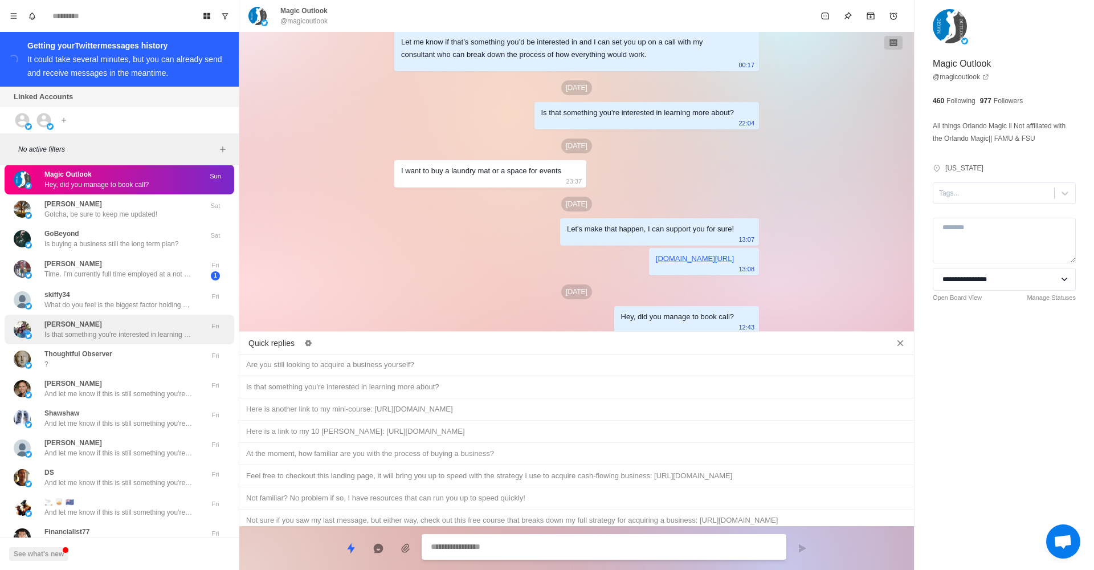
scroll to position [2556, 0]
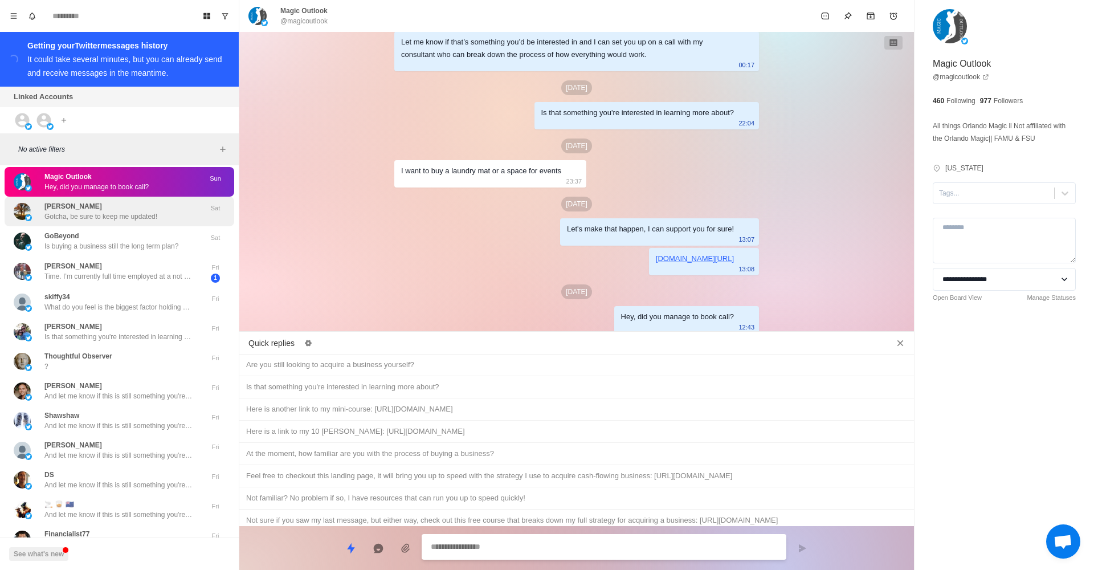
click at [195, 201] on div "[PERSON_NAME], be sure to keep me updated!" at bounding box center [108, 211] width 188 height 21
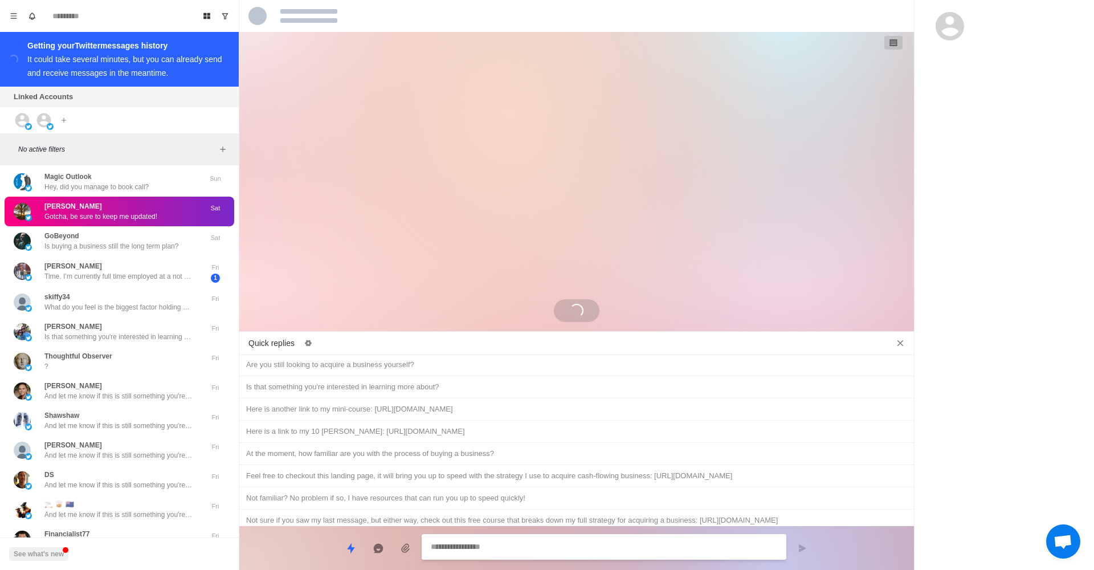
scroll to position [605, 0]
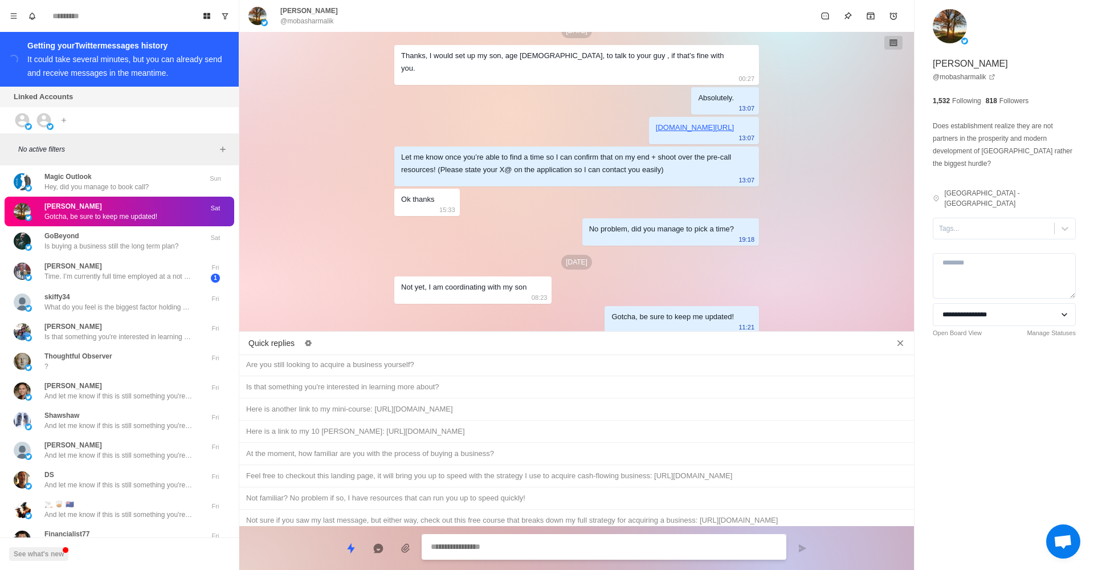
paste textarea "**********"
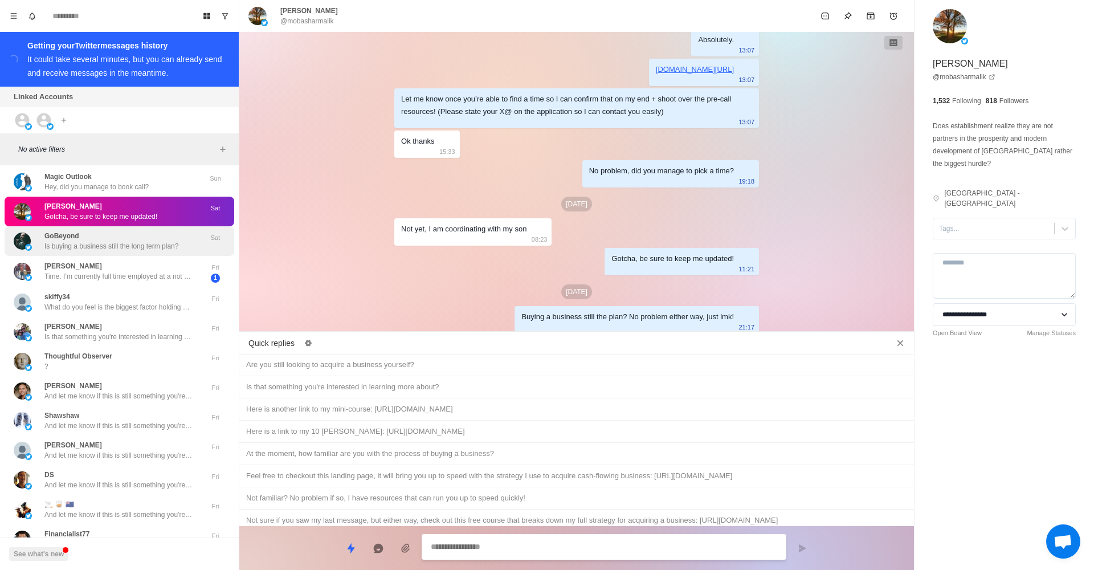
click at [93, 231] on div "GoBeyond Is buying a business still the long term plan?" at bounding box center [111, 241] width 134 height 21
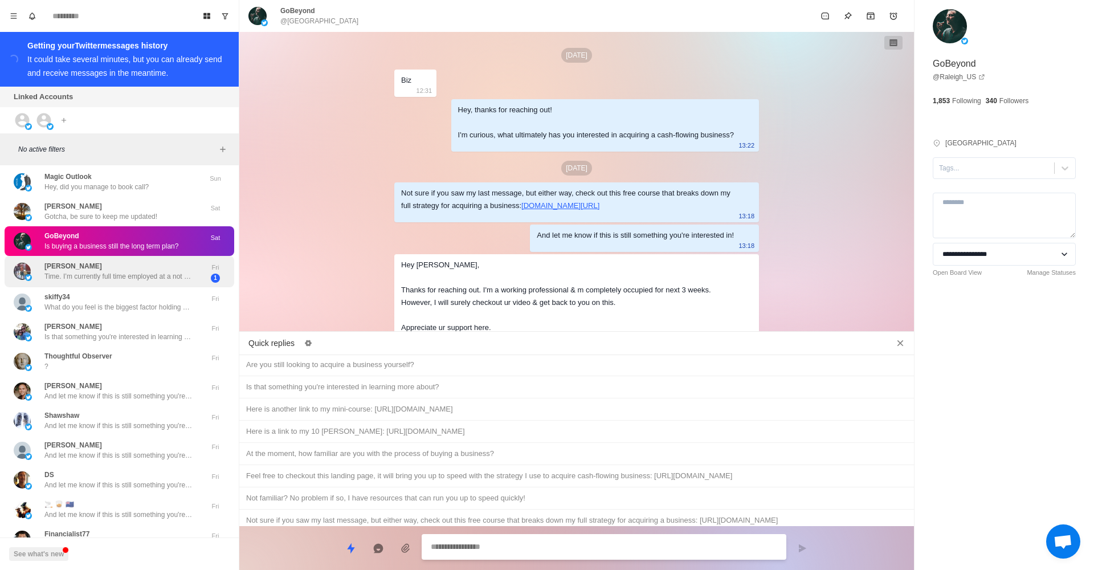
scroll to position [124, 0]
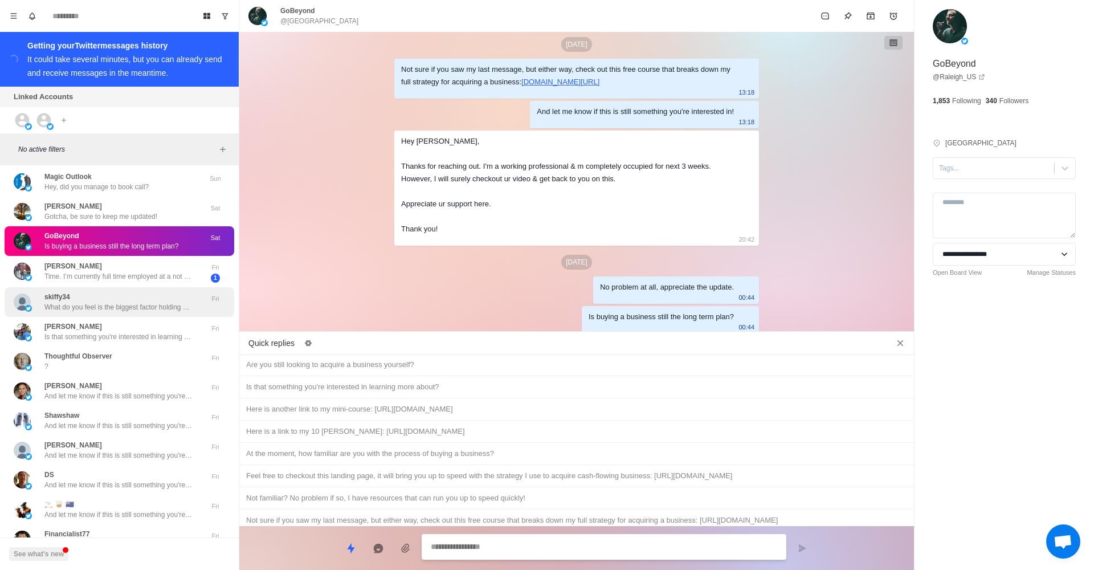
click at [124, 300] on div "skiffy34 What do you feel is the biggest factor holding you back from acquiring…" at bounding box center [120, 302] width 230 height 30
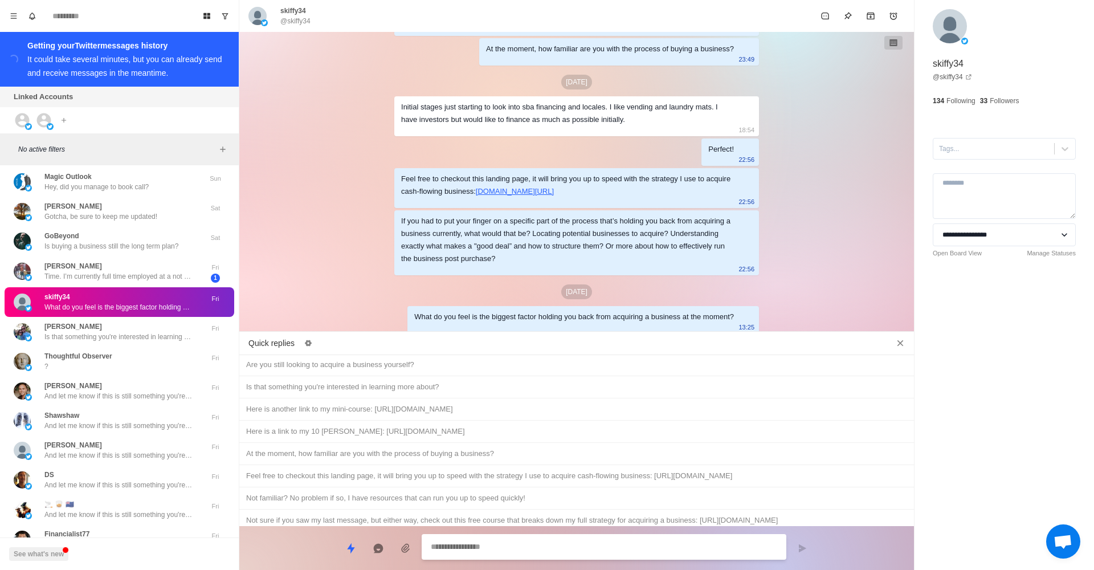
scroll to position [2586, 0]
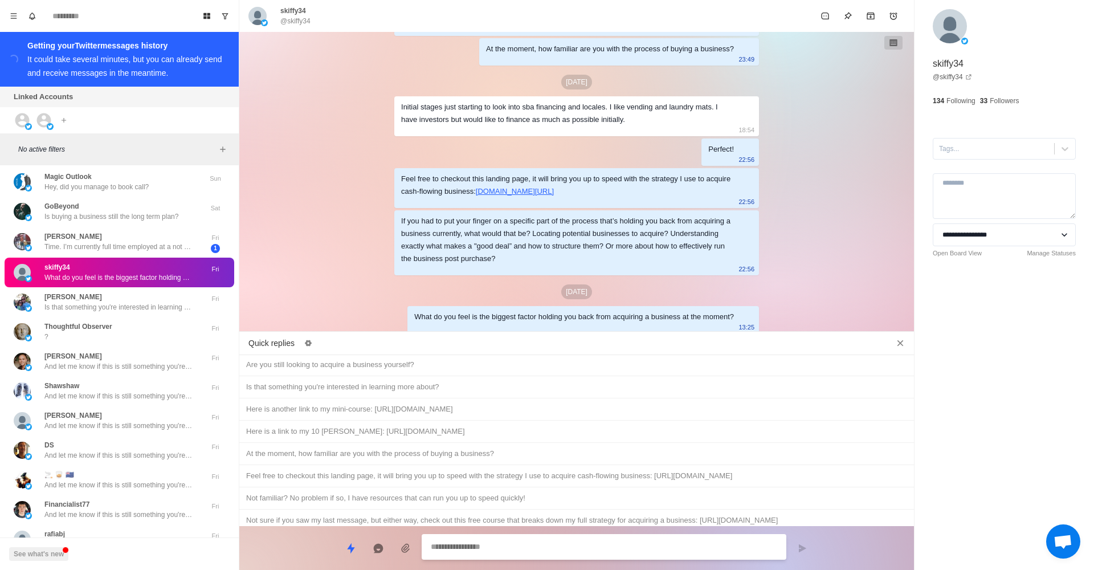
click at [503, 547] on textarea at bounding box center [604, 547] width 347 height 17
paste textarea "**********"
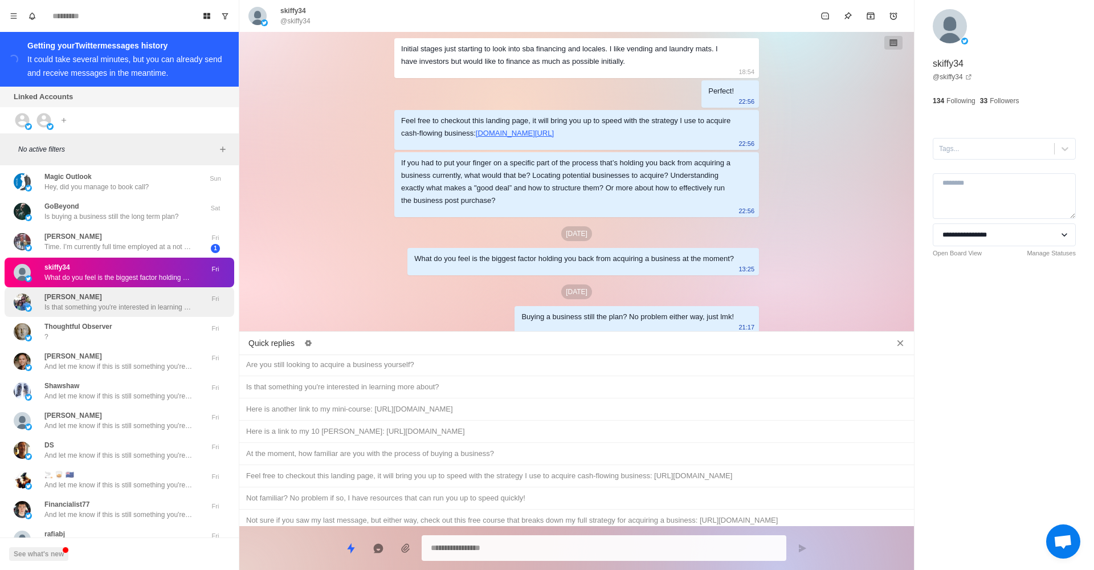
click at [185, 292] on div "[PERSON_NAME] Is that something you're interested in learning more about?" at bounding box center [118, 302] width 148 height 21
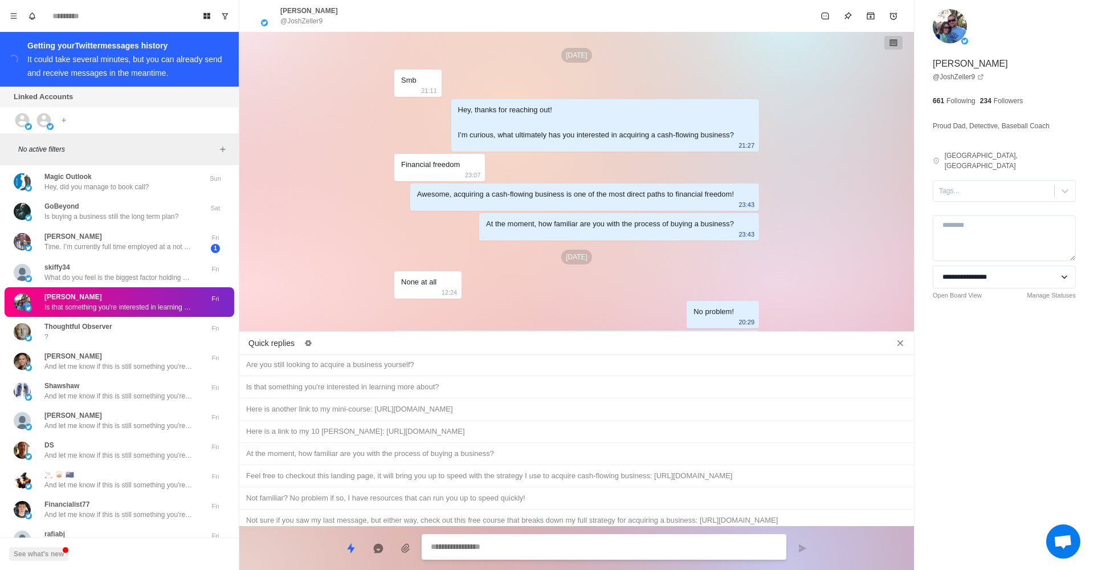
scroll to position [427, 0]
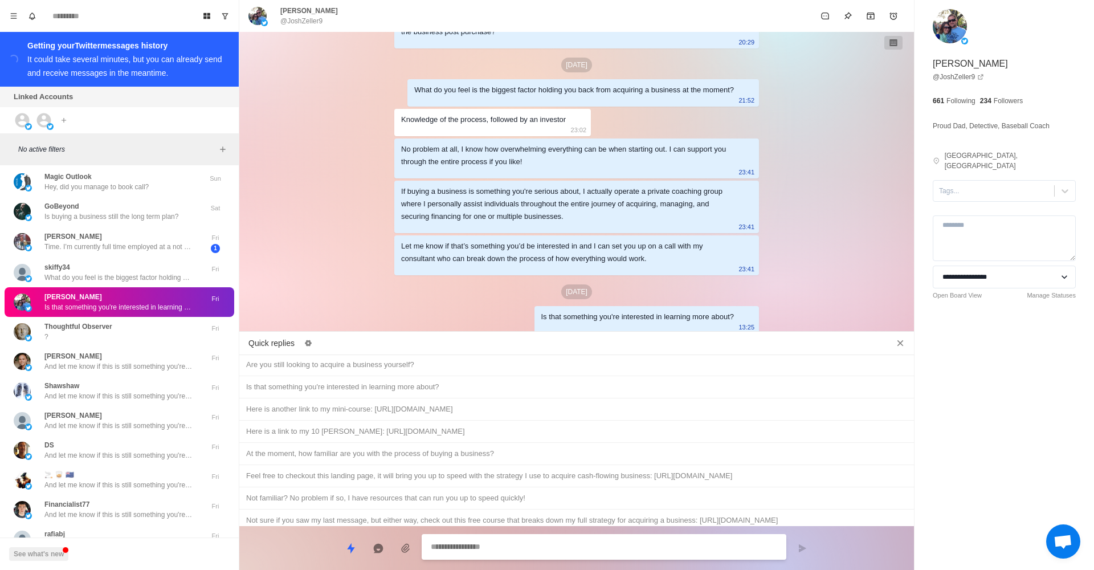
paste textarea "**********"
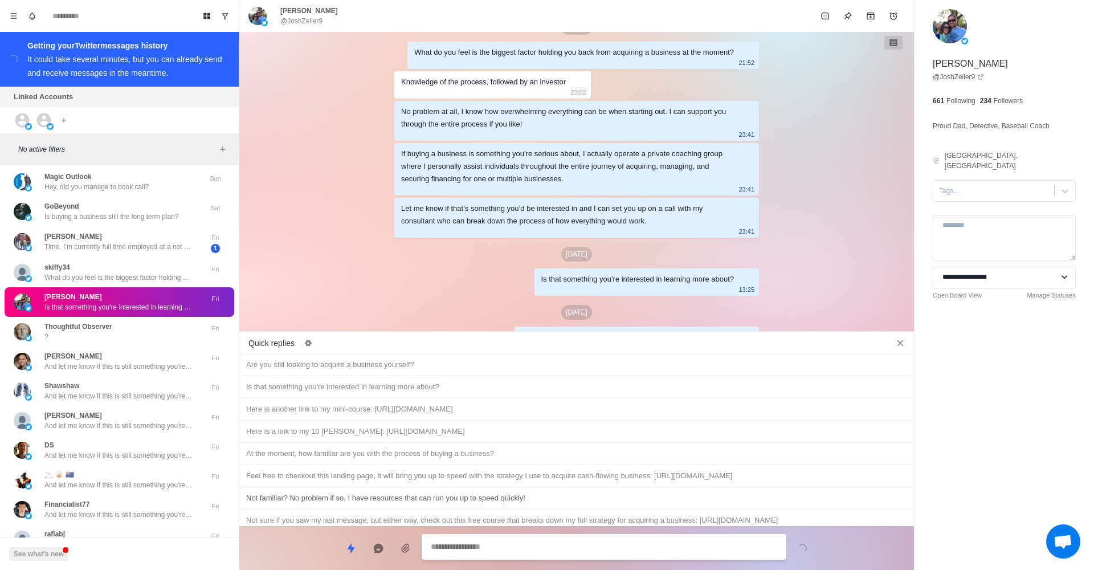
scroll to position [485, 0]
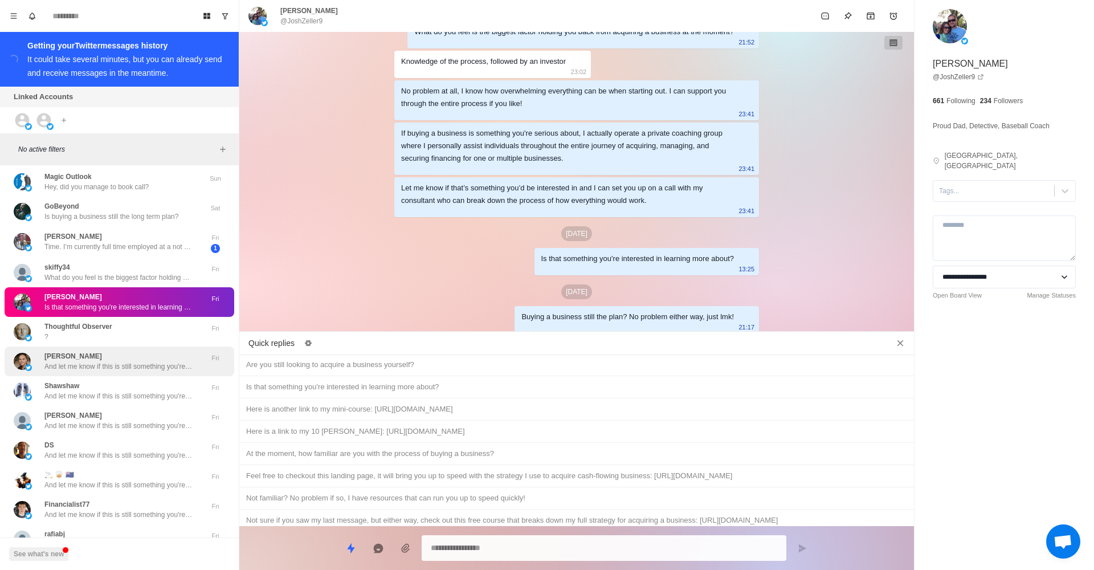
click at [122, 351] on div "[PERSON_NAME] And let me know if this is still something you're interested in!" at bounding box center [118, 361] width 148 height 21
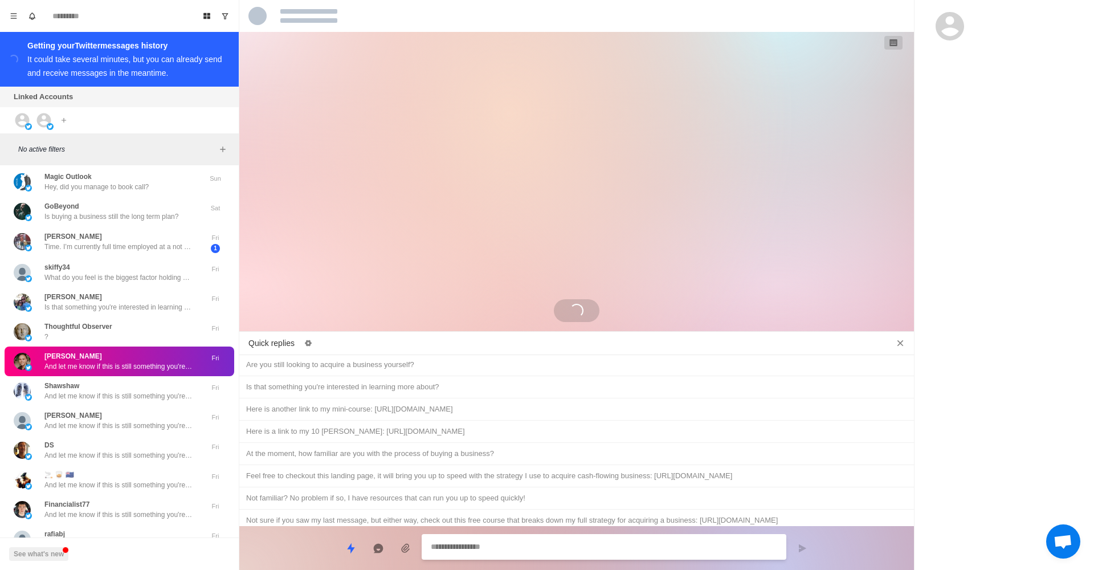
scroll to position [82, 0]
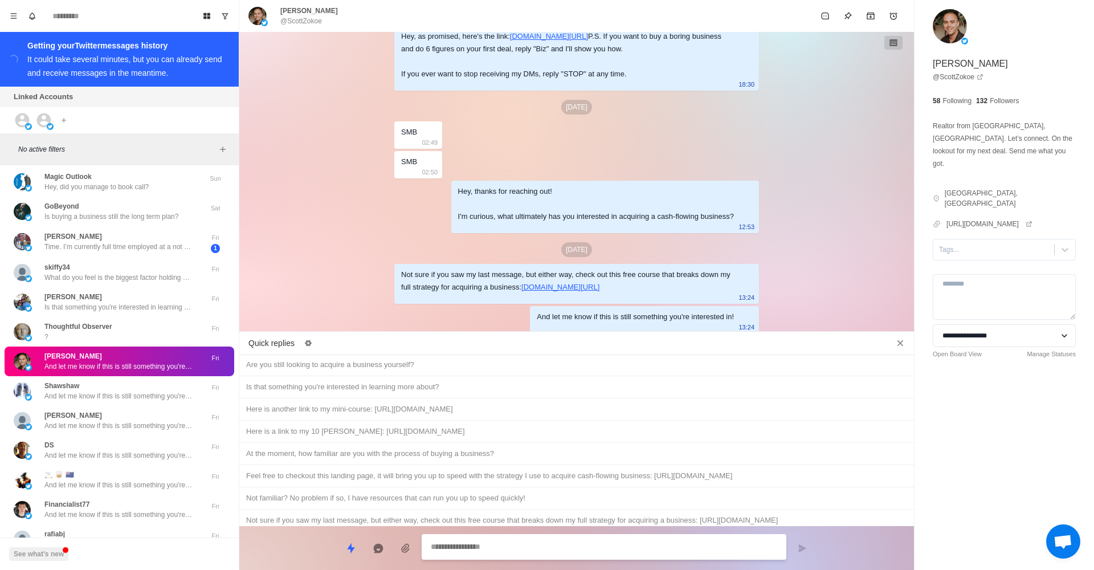
paste textarea "**********"
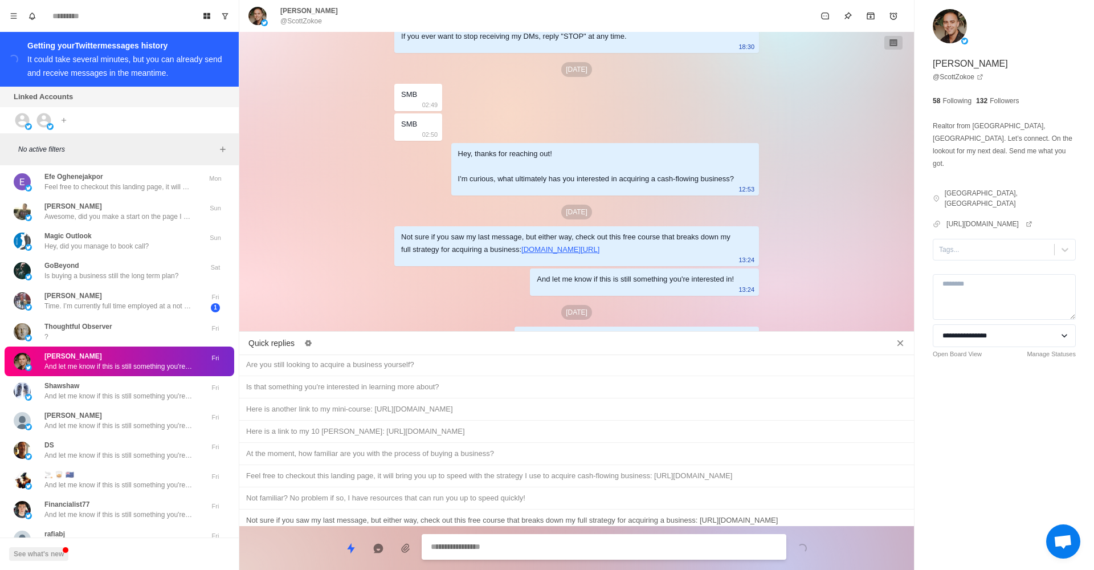
scroll to position [140, 0]
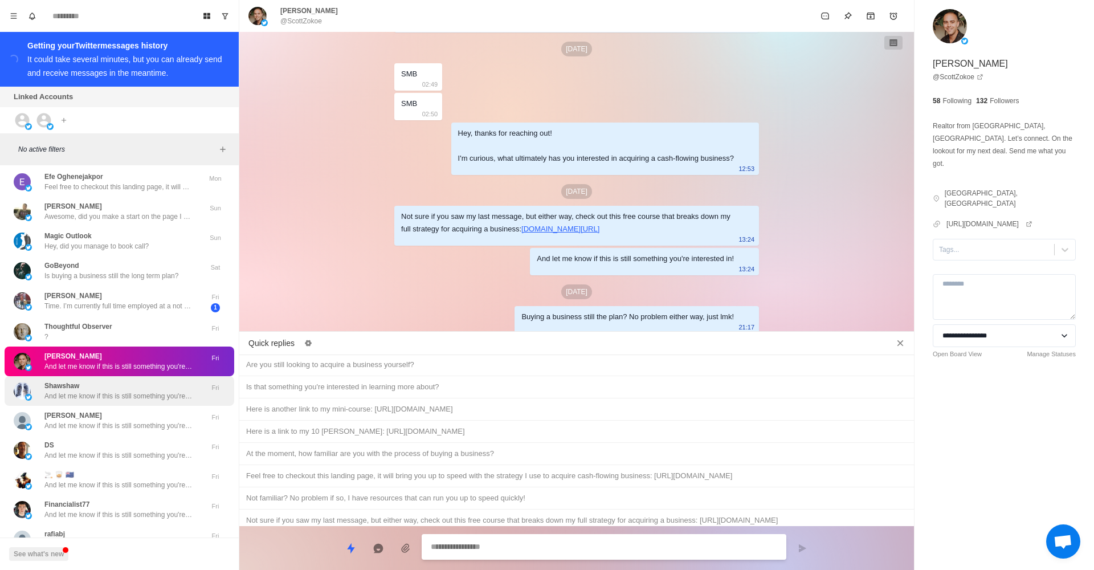
click at [145, 381] on div "Shawshaw And let me know if this is still something you're interested in!" at bounding box center [118, 391] width 148 height 21
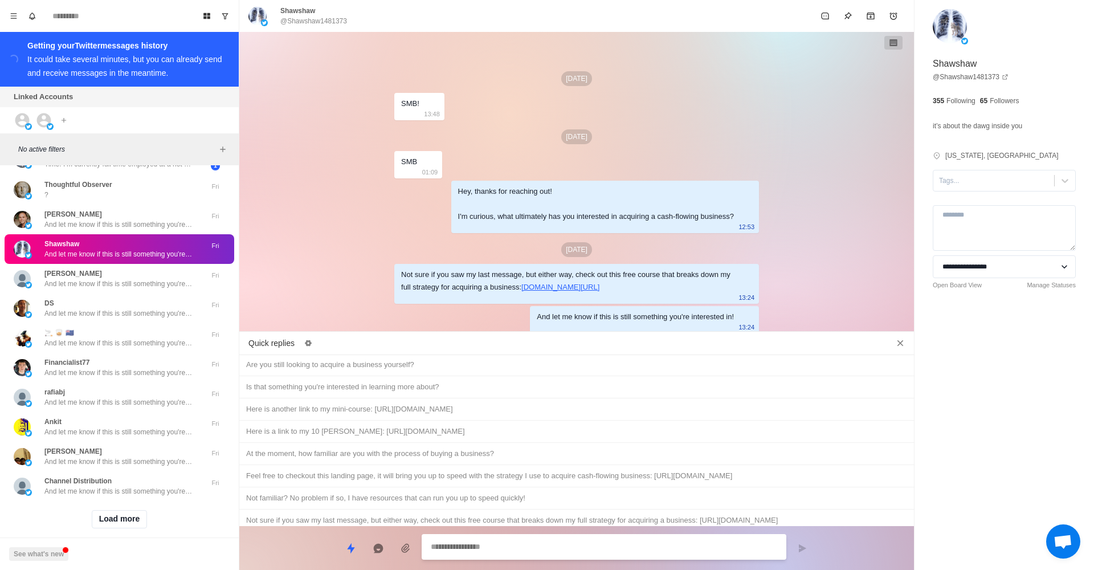
scroll to position [2727, 0]
paste textarea "**********"
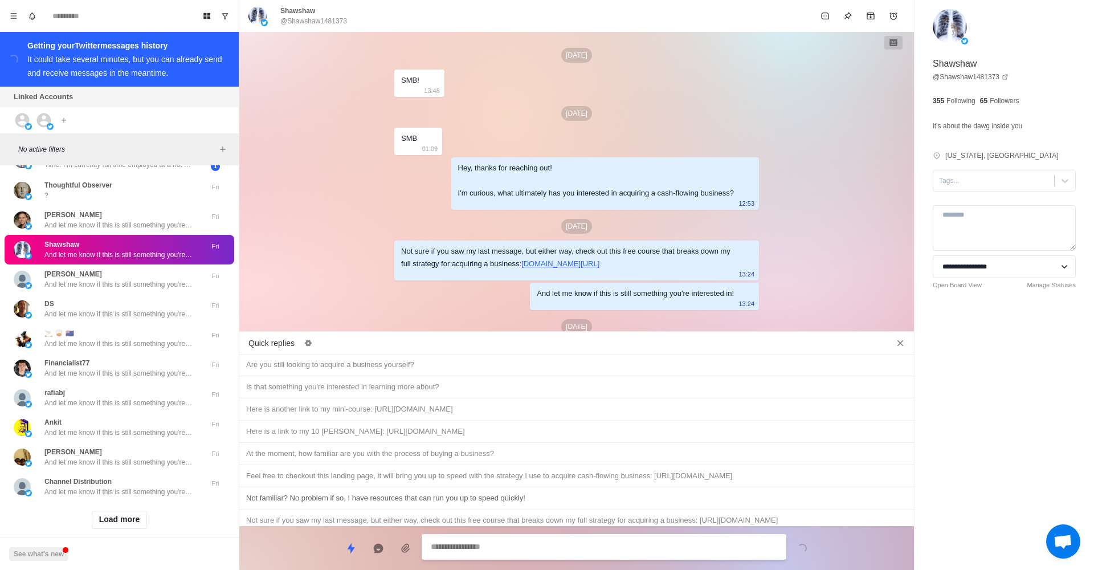
scroll to position [35, 0]
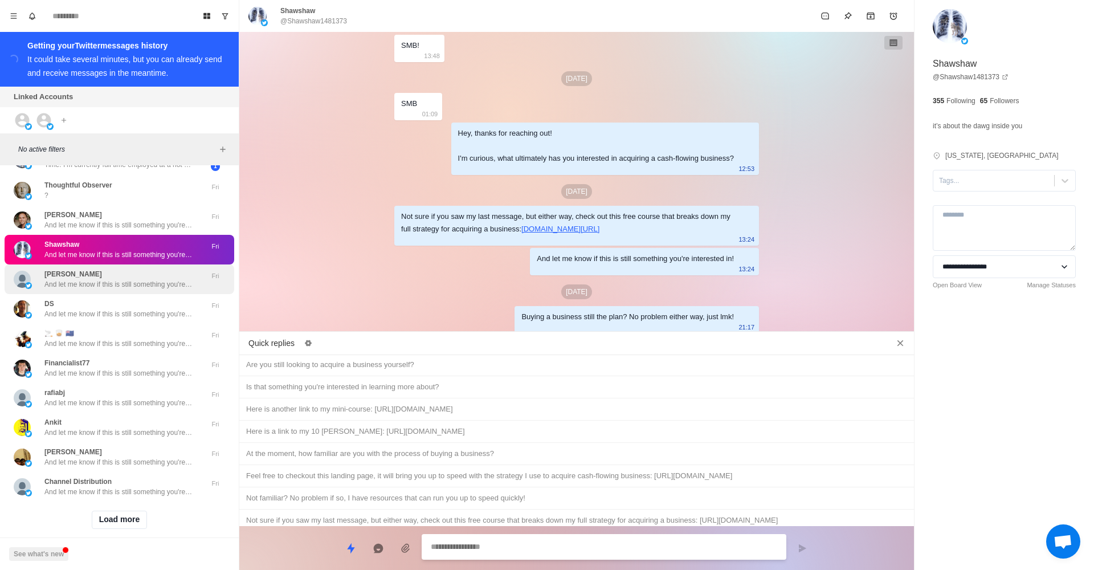
click at [157, 279] on p "And let me know if this is still something you're interested in!" at bounding box center [118, 284] width 148 height 10
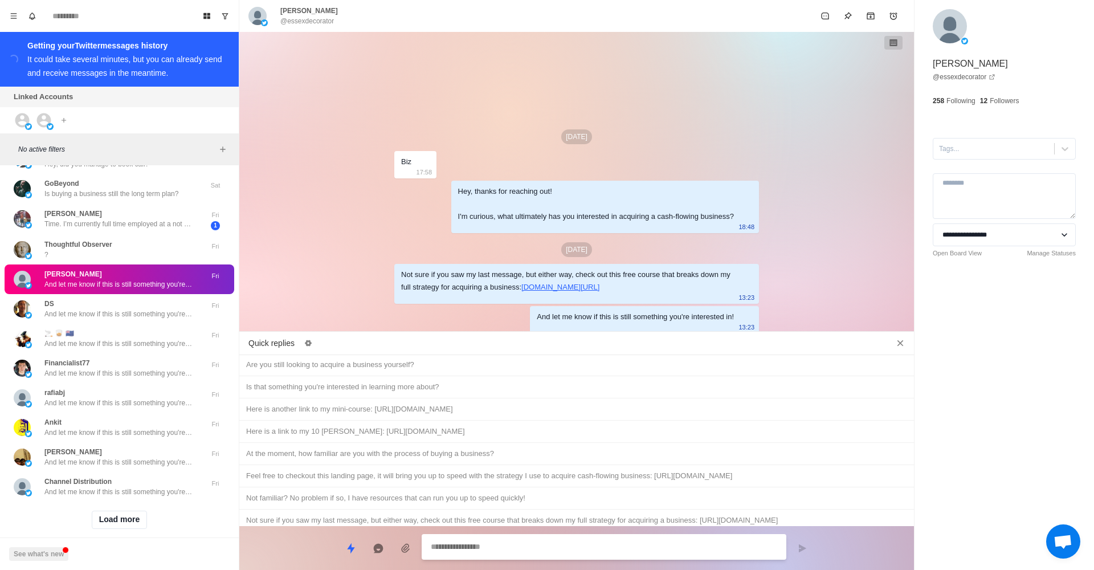
paste textarea "**********"
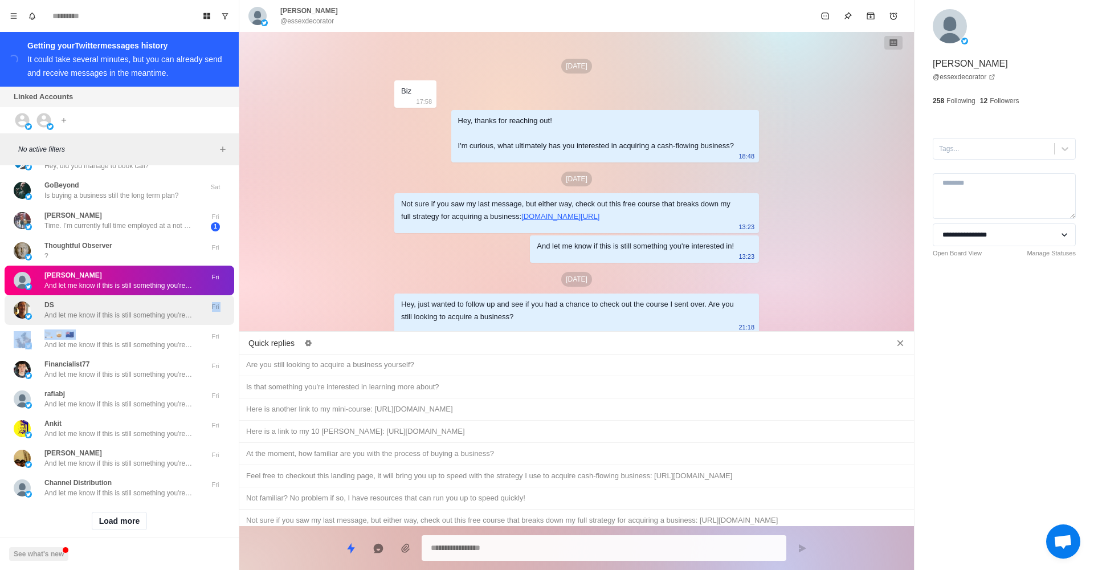
drag, startPoint x: 194, startPoint y: 316, endPoint x: 184, endPoint y: 300, distance: 19.8
click at [184, 310] on p "And let me know if this is still something you're interested in!" at bounding box center [118, 315] width 148 height 10
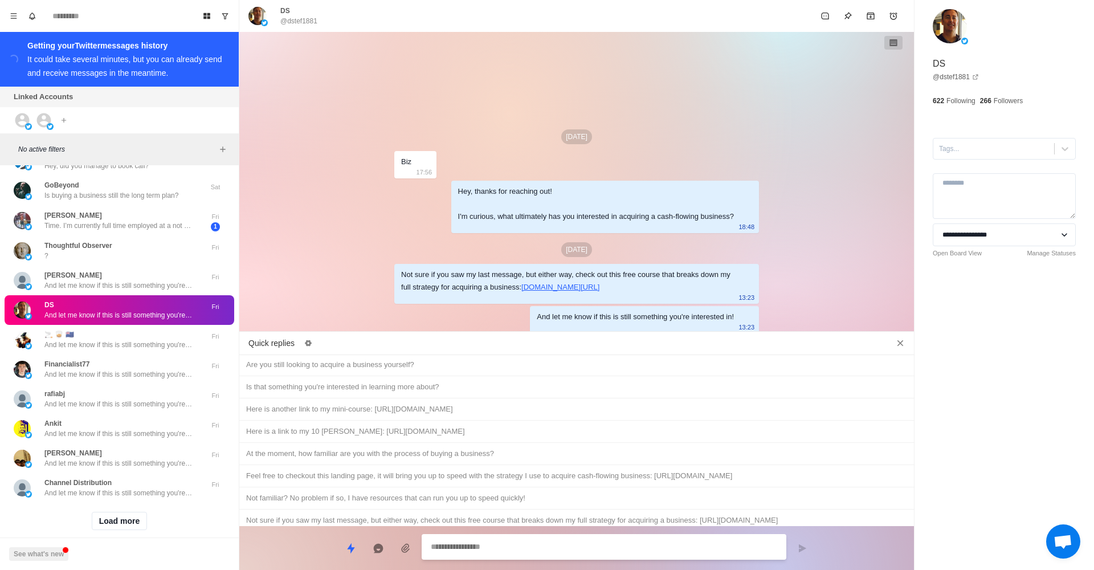
paste textarea "**********"
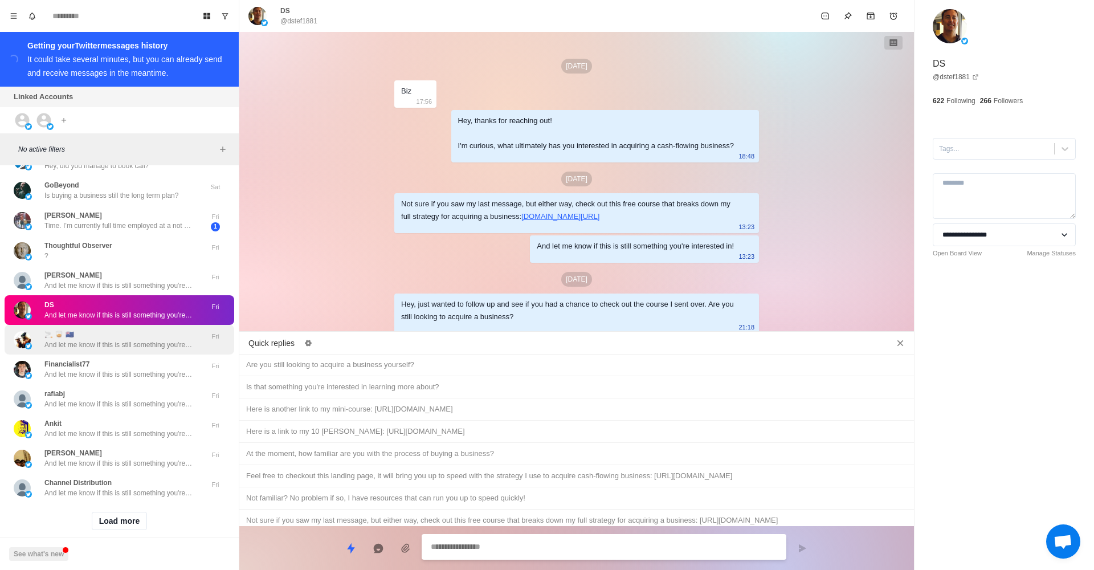
click at [67, 325] on div "🚬 🥃 🇳🇿 And let me know if this is still something you're interested in! Fri" at bounding box center [120, 340] width 230 height 30
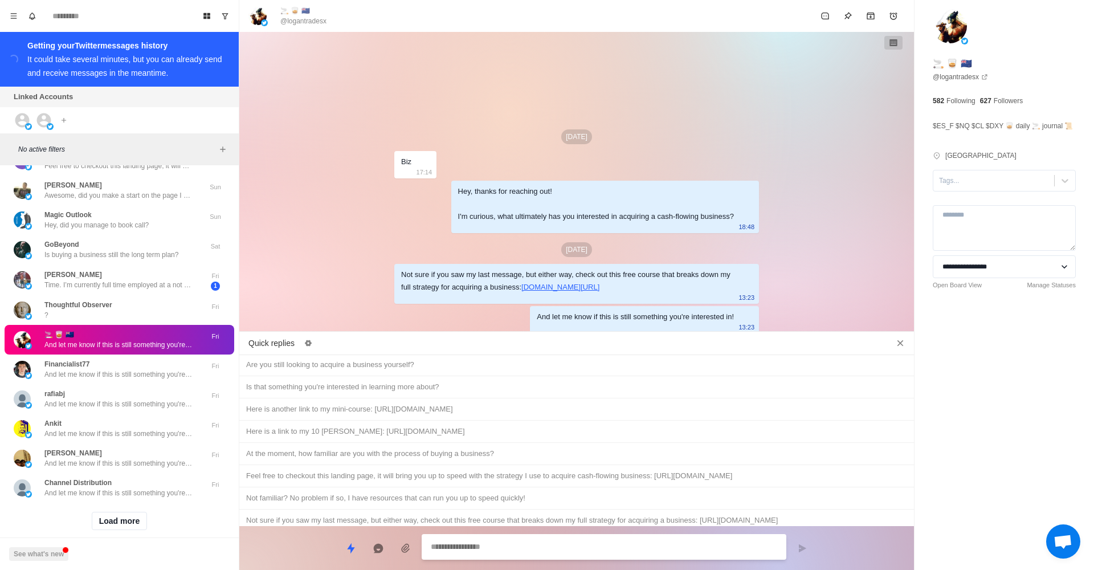
paste textarea "**********"
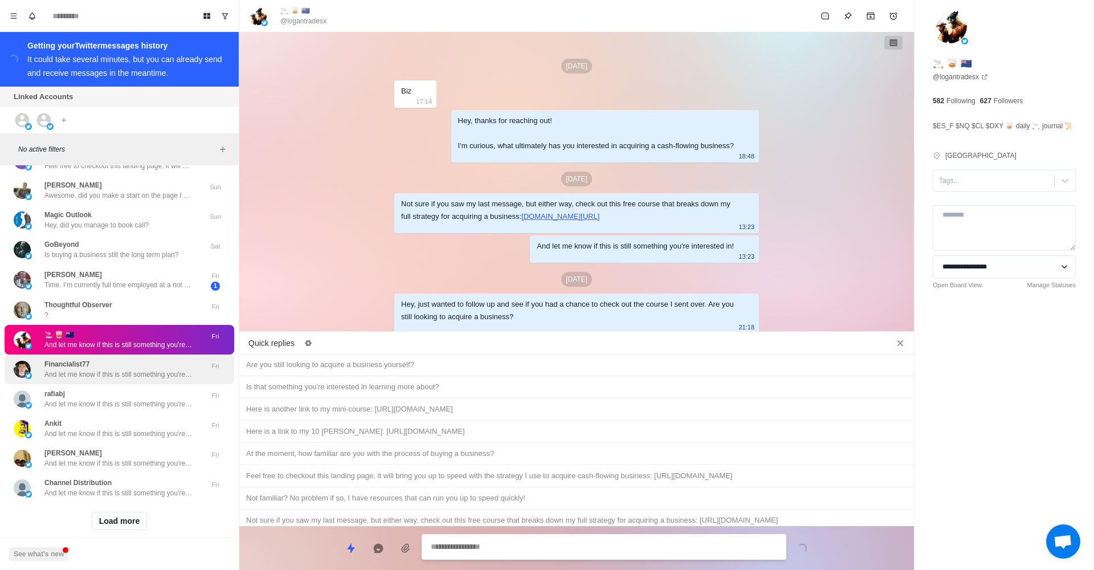
click at [161, 359] on div "Financialist77 And let me know if this is still something you're interested in!" at bounding box center [118, 369] width 148 height 21
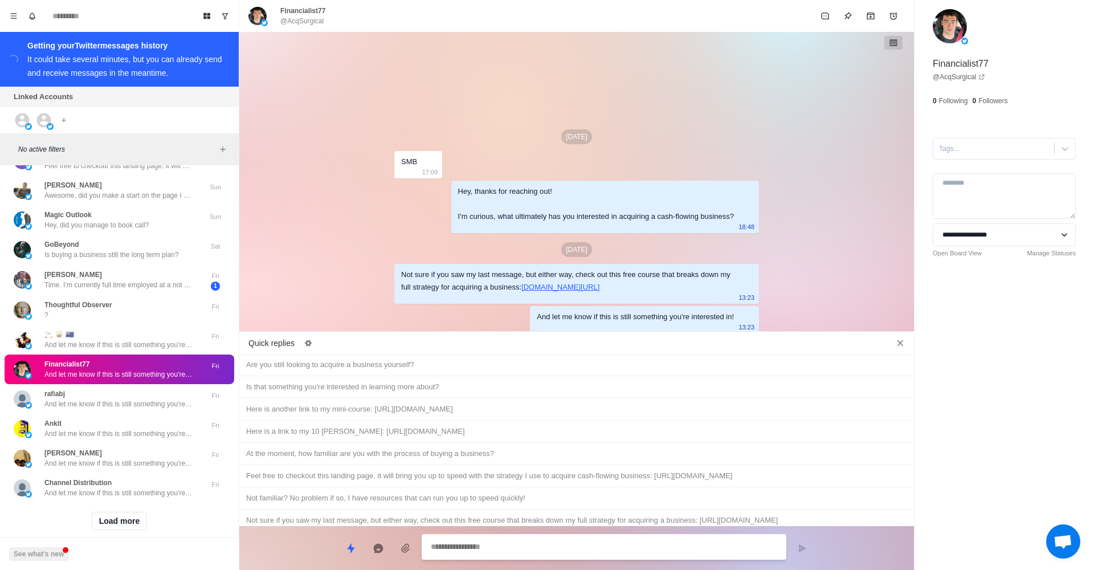
paste textarea "**********"
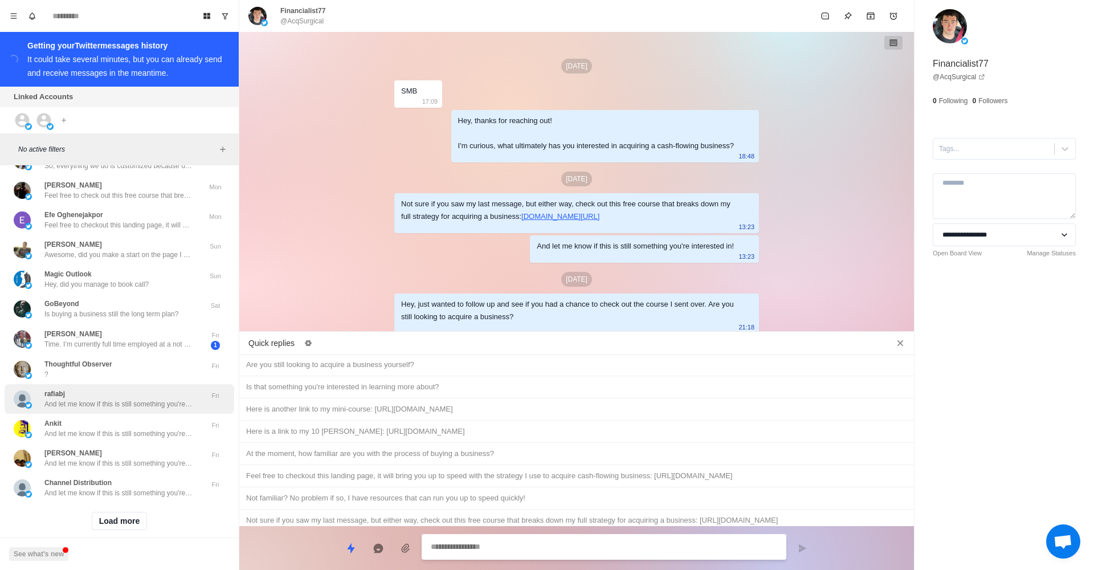
click at [149, 389] on div "rafiabj And let me know if this is still something you're interested in!" at bounding box center [118, 399] width 148 height 21
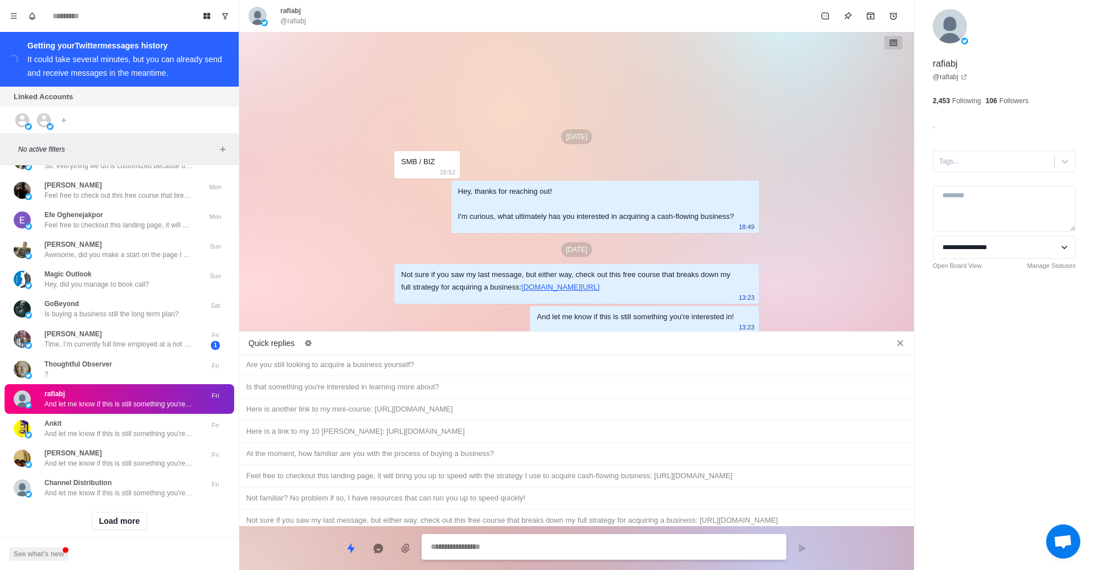
paste textarea "**********"
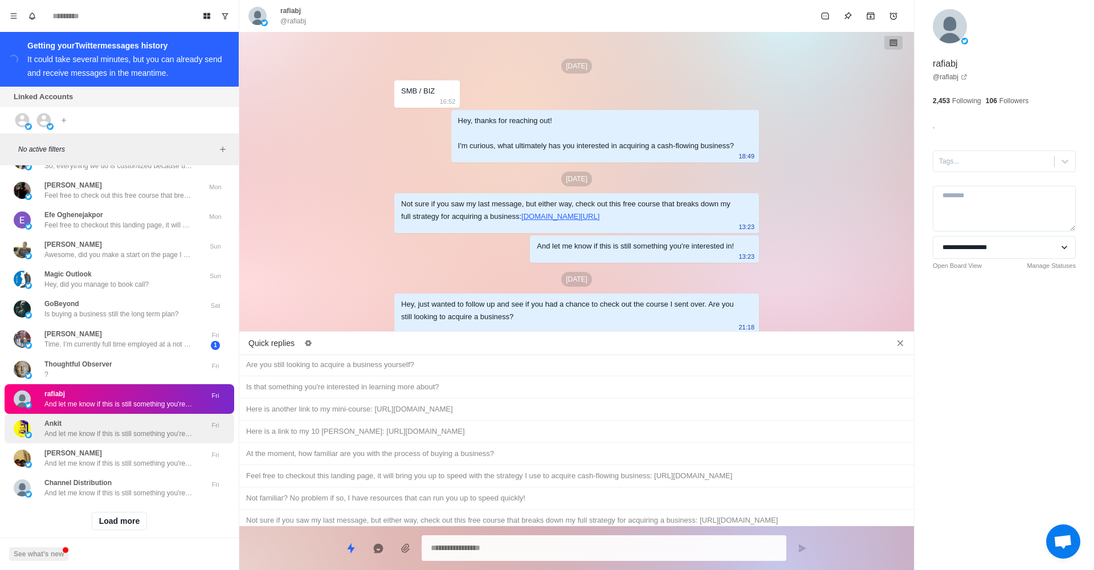
click at [97, 429] on div "Ankit And let me know if this is still something you're interested in! Fri" at bounding box center [120, 429] width 230 height 30
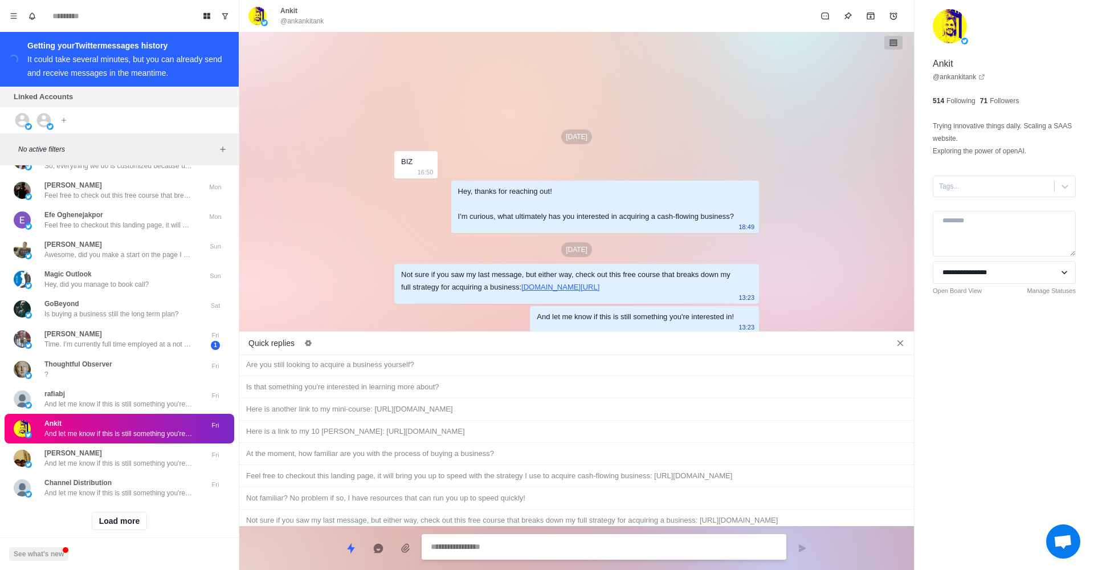
paste textarea "**********"
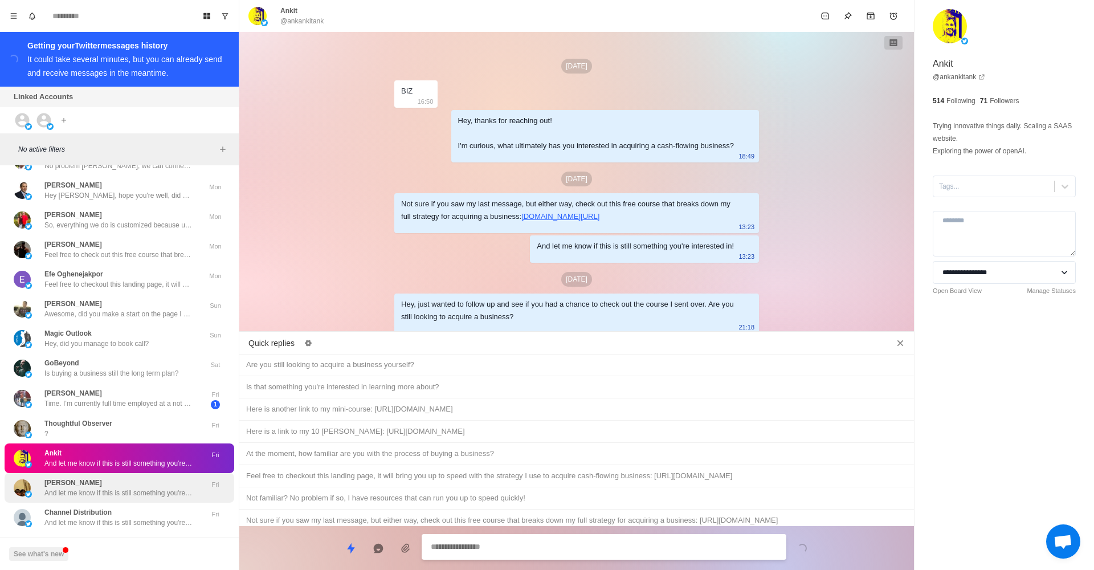
click at [166, 478] on div "[PERSON_NAME] And let me know if this is still something you're interested in!" at bounding box center [118, 488] width 148 height 21
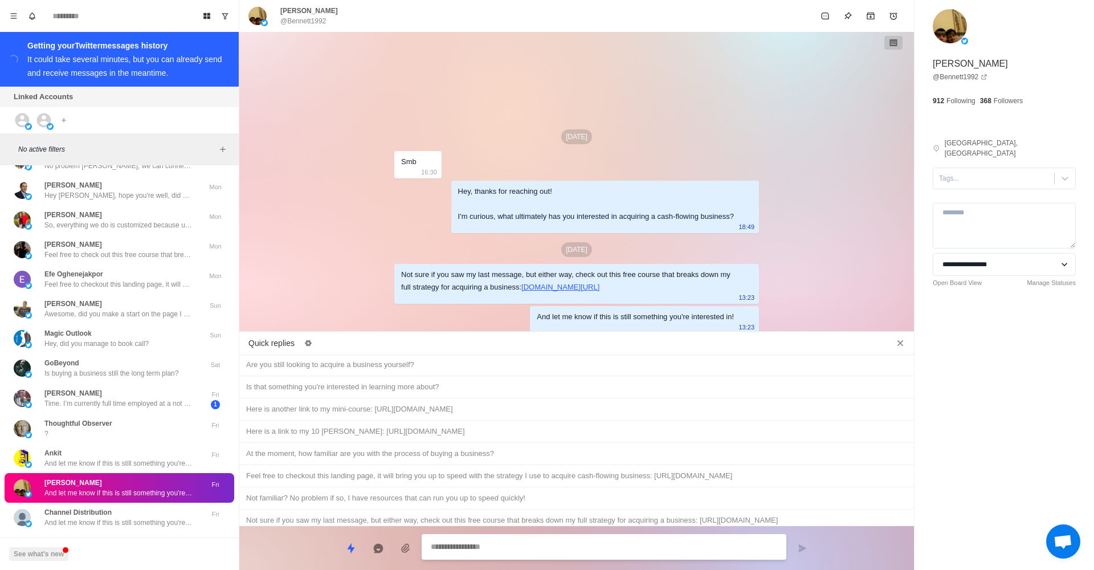
paste textarea "**********"
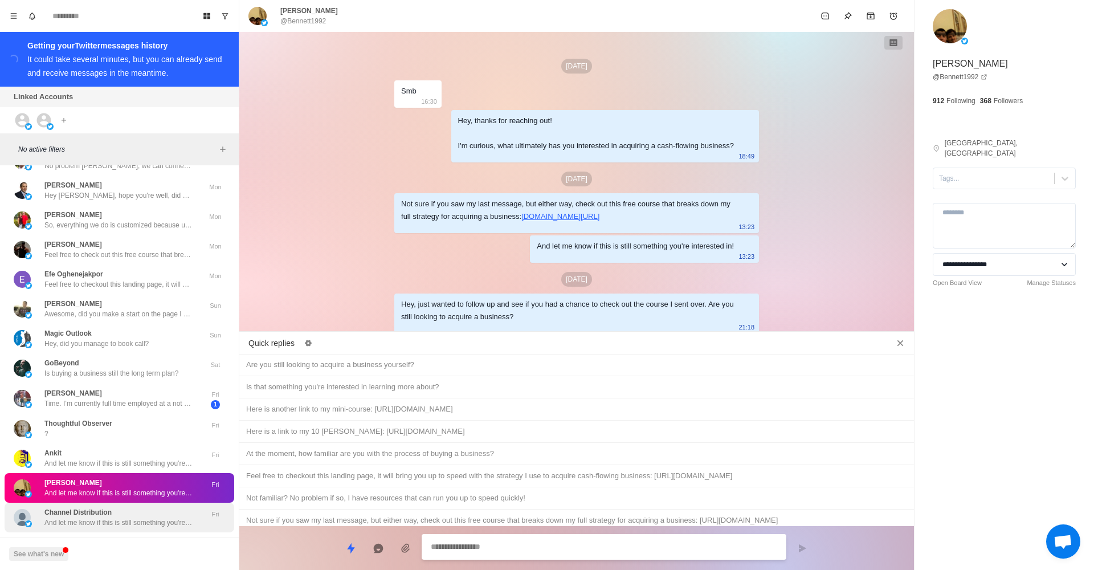
click at [192, 518] on p "And let me know if this is still something you're interested in!" at bounding box center [118, 523] width 148 height 10
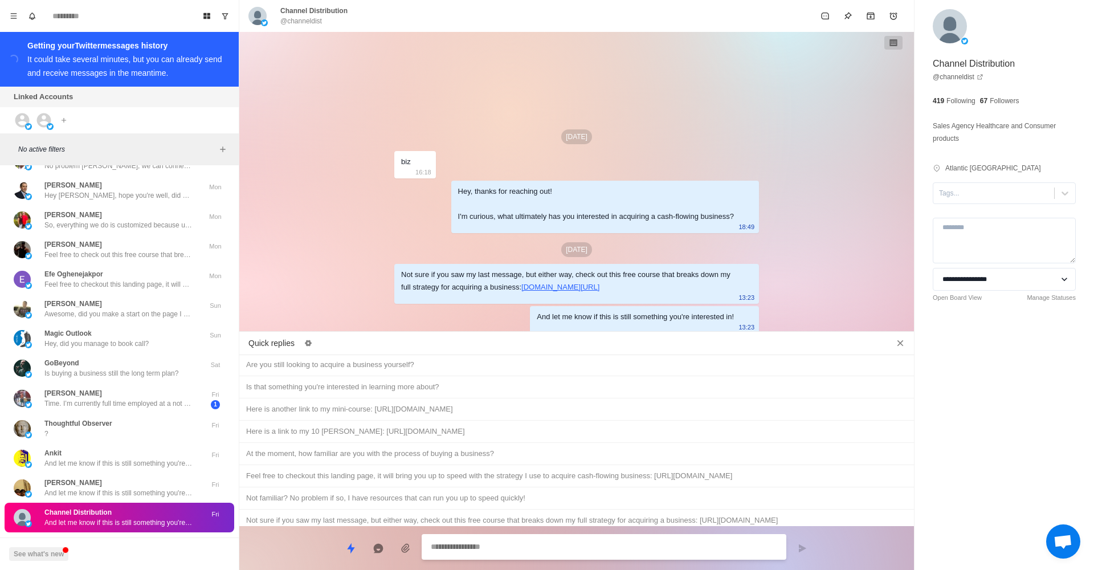
paste textarea "**********"
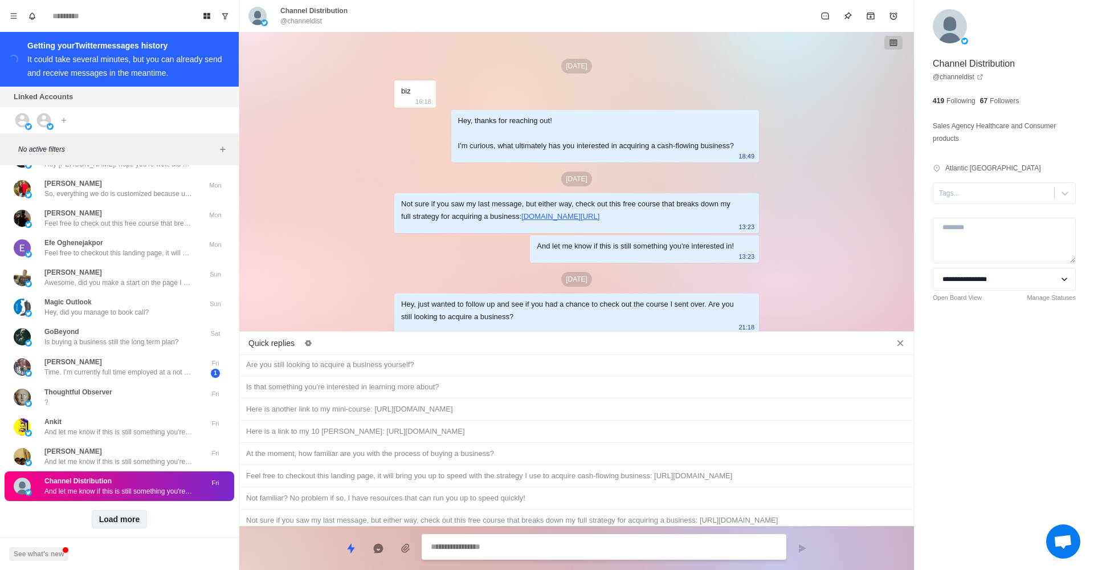
scroll to position [2758, 0]
click at [113, 511] on button "Load more" at bounding box center [120, 520] width 56 height 18
click at [121, 516] on p "And let me know if this is still something you're interested in!" at bounding box center [118, 521] width 148 height 10
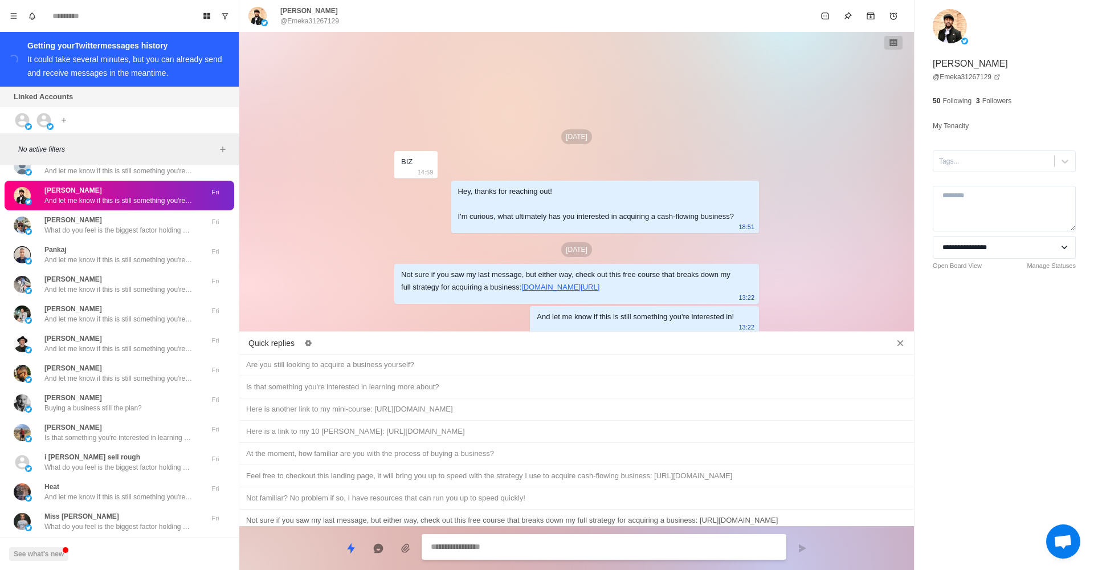
scroll to position [0, 0]
paste textarea "**********"
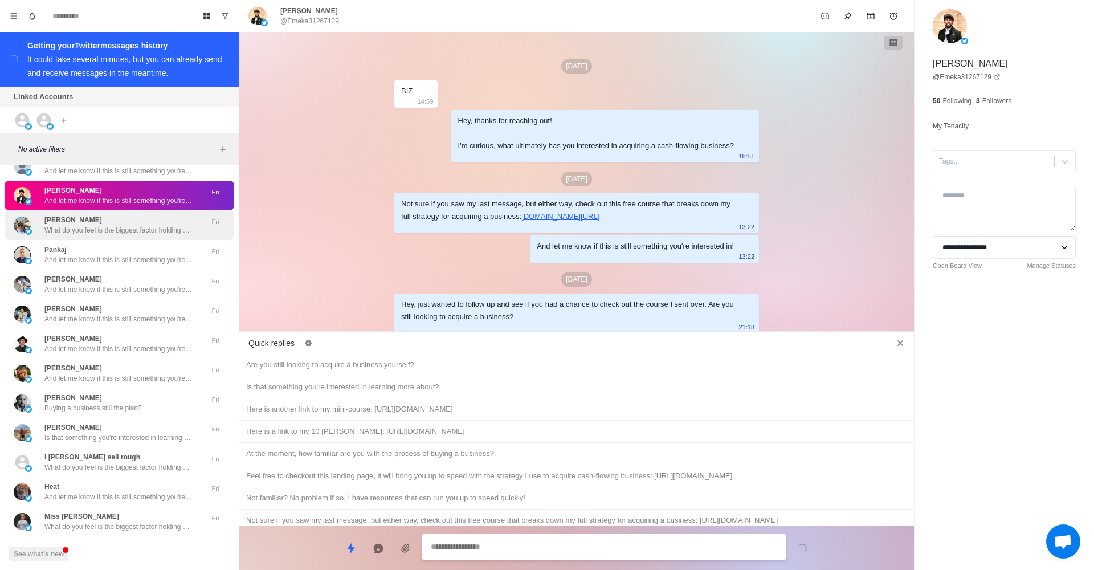
click at [154, 225] on p "What do you feel is the biggest factor holding you back from acquiring a busine…" at bounding box center [118, 230] width 148 height 10
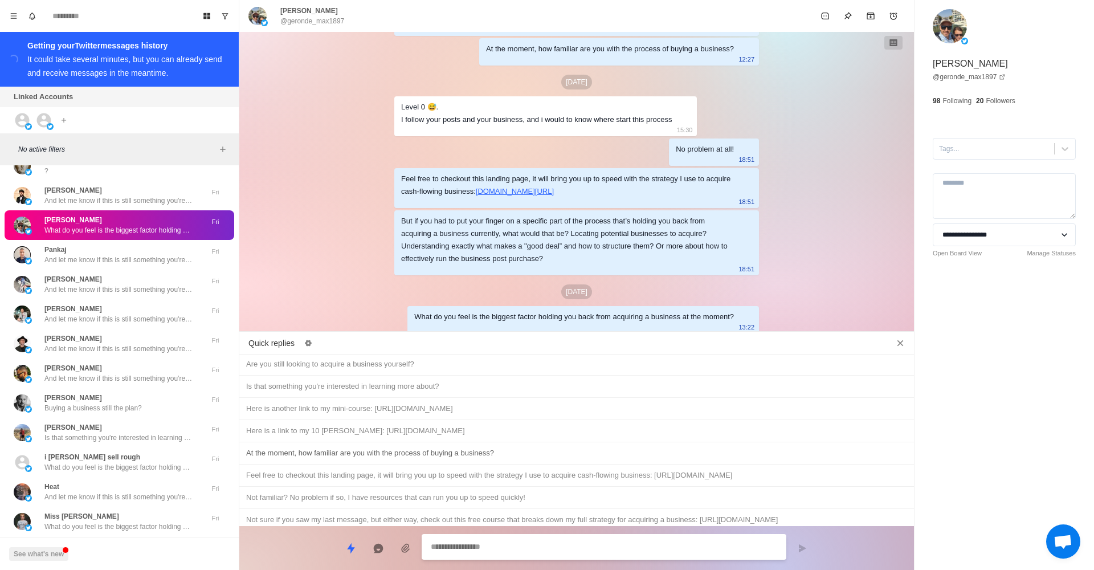
scroll to position [527, 0]
click at [308, 341] on icon "Edit quick replies" at bounding box center [308, 343] width 7 height 6
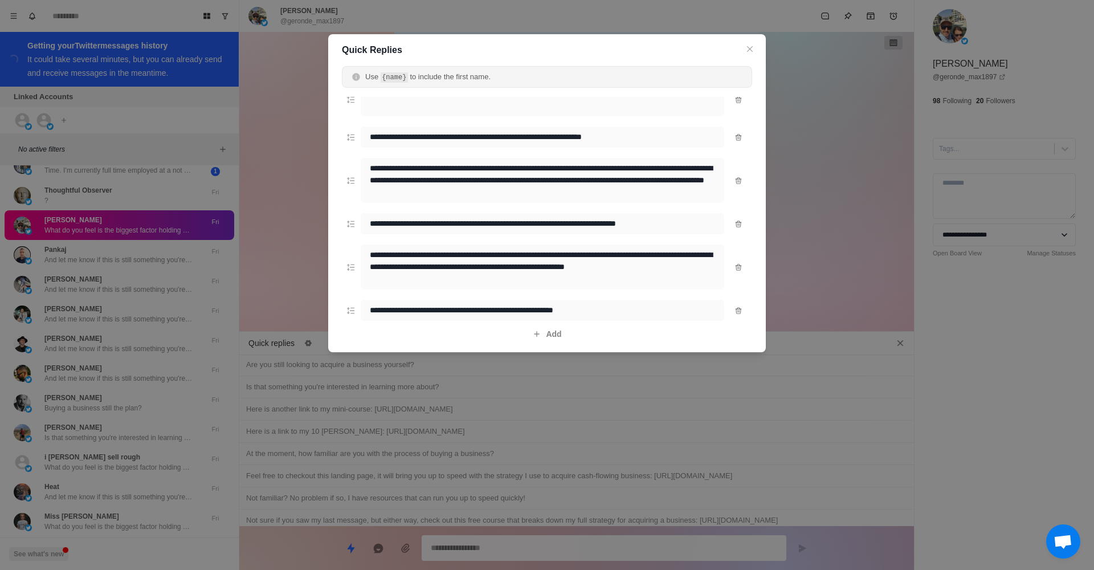
scroll to position [991, 0]
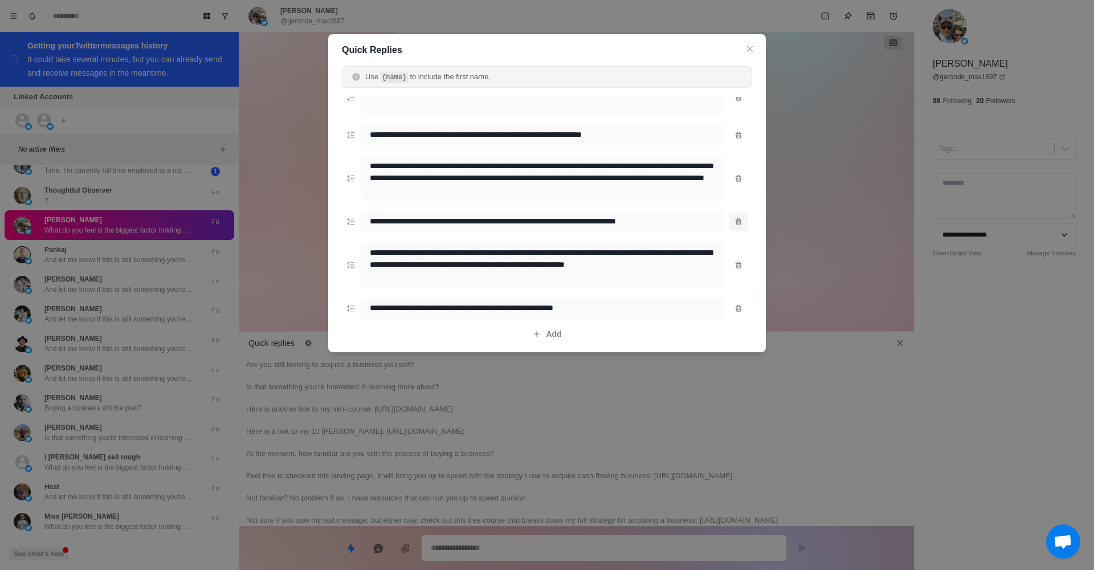
click at [734, 220] on button "Delete quick reply message" at bounding box center [739, 222] width 18 height 18
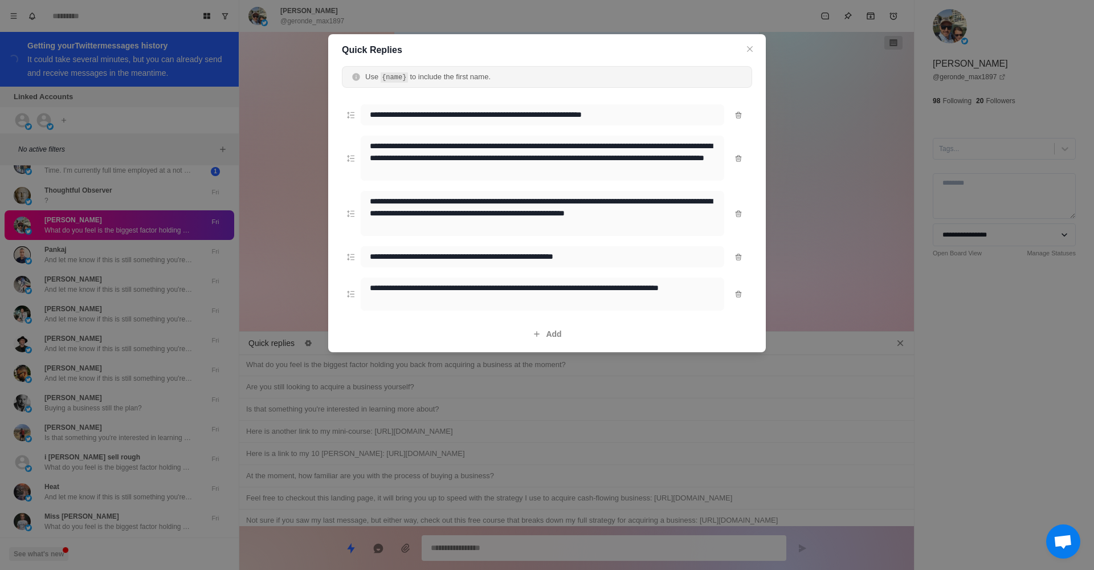
scroll to position [1011, 0]
click at [532, 337] on icon "button" at bounding box center [536, 333] width 9 height 9
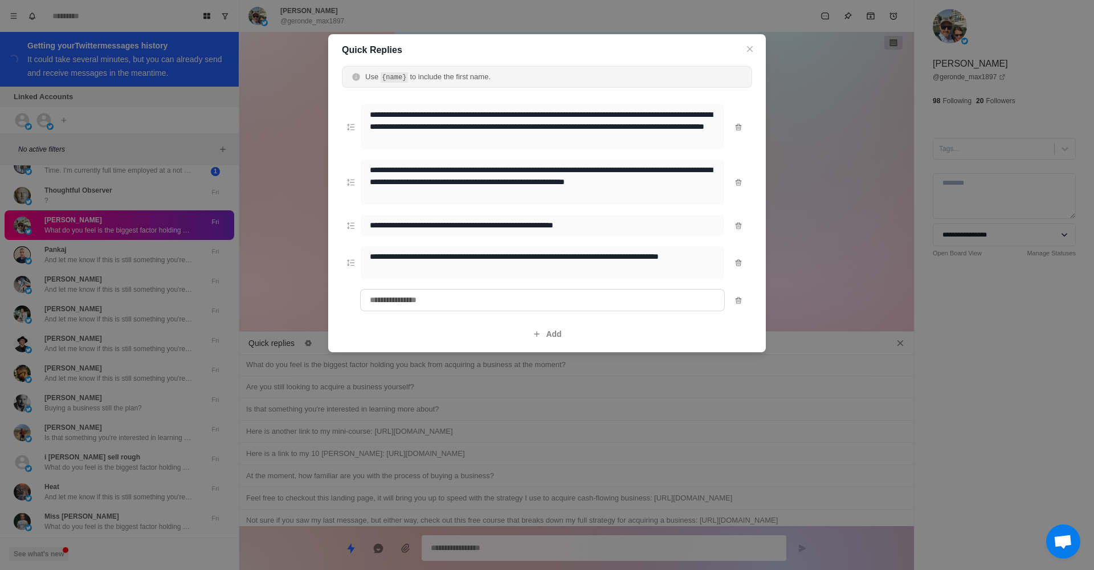
scroll to position [1042, 0]
click at [434, 306] on textarea at bounding box center [542, 300] width 365 height 22
paste textarea "**********"
click at [547, 337] on button "Add" at bounding box center [547, 334] width 43 height 18
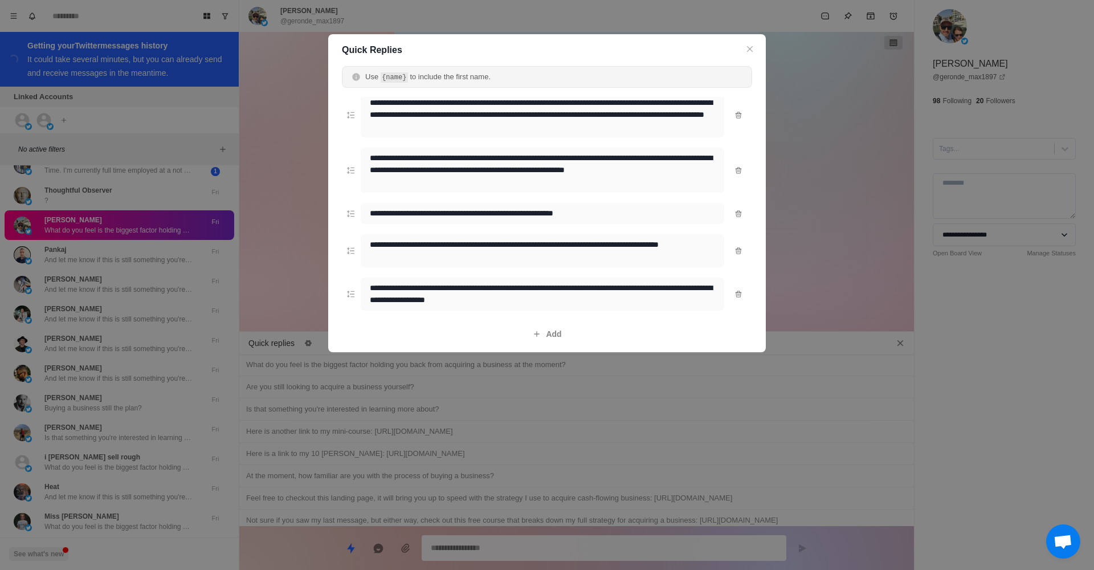
scroll to position [1054, 0]
drag, startPoint x: 538, startPoint y: 336, endPoint x: 499, endPoint y: 298, distance: 54.4
click at [538, 336] on icon "button" at bounding box center [536, 333] width 9 height 9
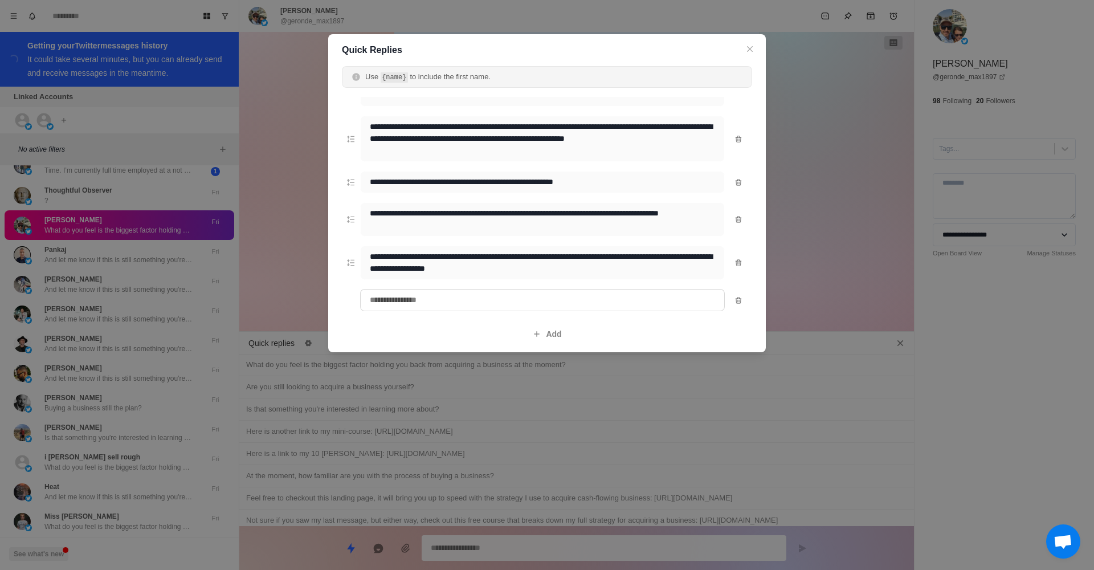
scroll to position [1085, 0]
click at [418, 307] on textarea at bounding box center [542, 300] width 365 height 22
paste textarea "**********"
click at [489, 260] on textarea "**********" at bounding box center [542, 263] width 365 height 34
click at [756, 40] on header "Quick Replies Loading..." at bounding box center [547, 50] width 438 height 32
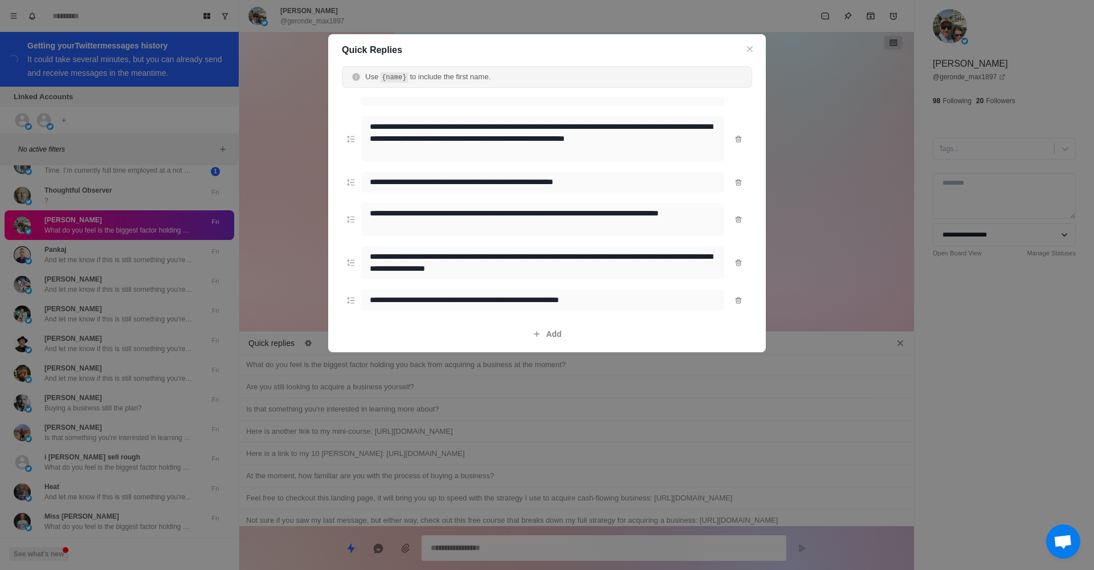
click at [754, 46] on button "Close" at bounding box center [750, 49] width 14 height 14
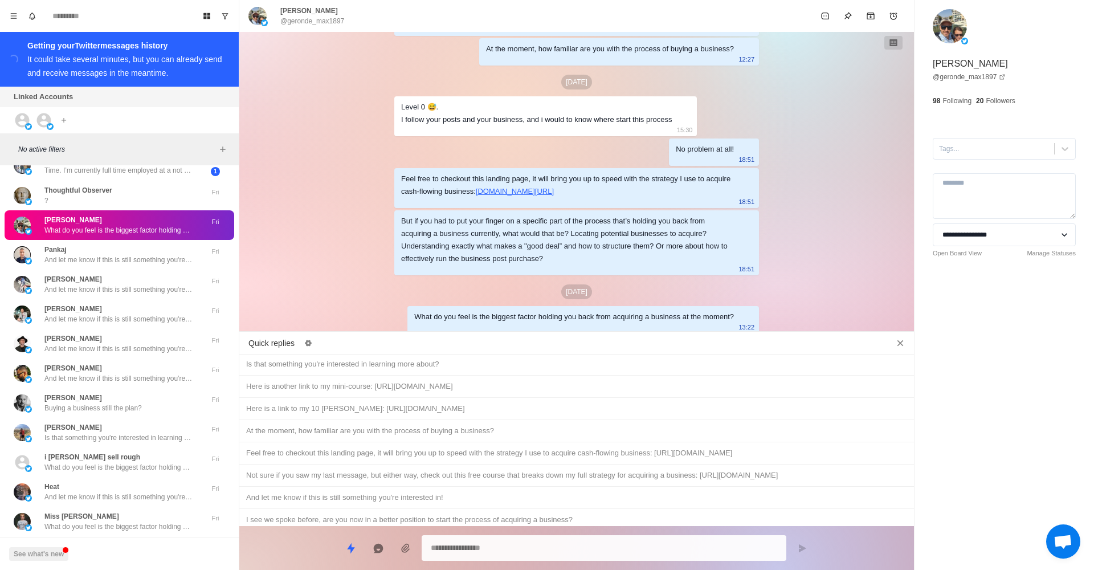
scroll to position [549, 0]
click at [409, 559] on div "Buying a business still the plan? No problem either way, just lmk!" at bounding box center [576, 565] width 661 height 13
click at [800, 546] on icon "Send message" at bounding box center [802, 548] width 7 height 8
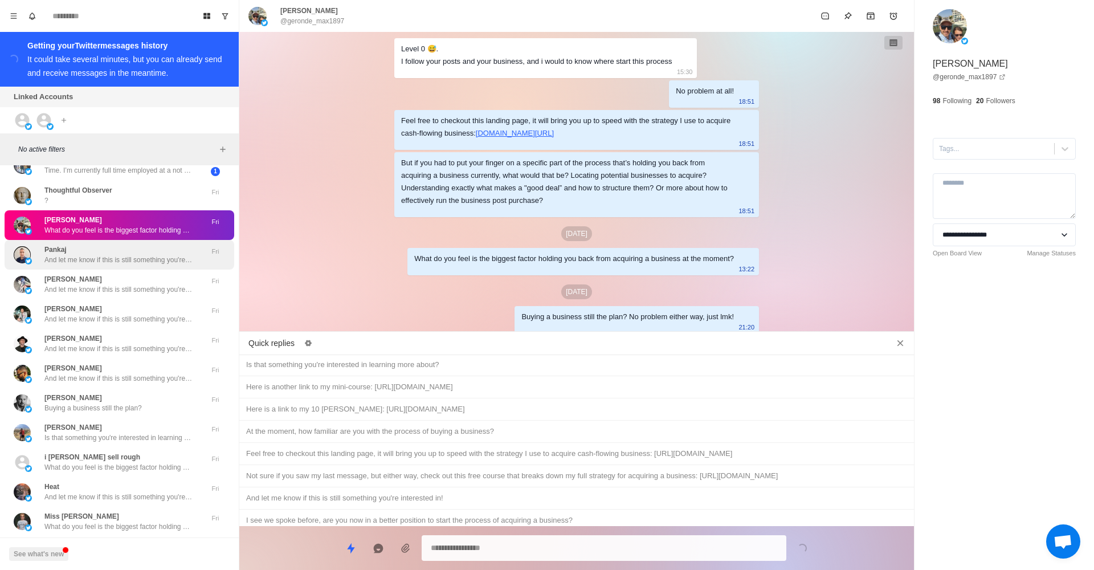
click at [184, 255] on p "And let me know if this is still something you're interested in!" at bounding box center [118, 260] width 148 height 10
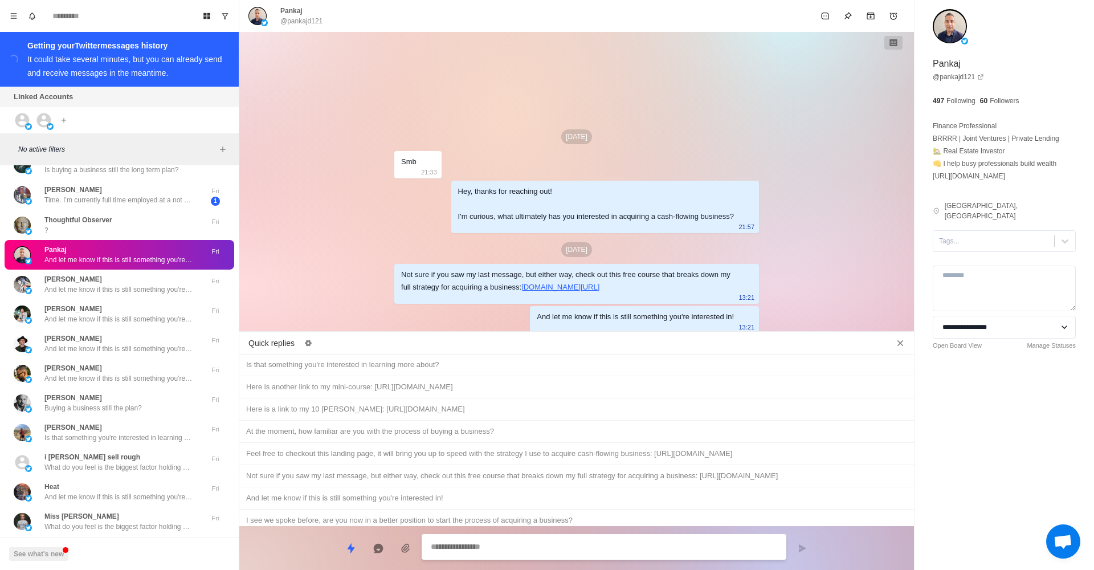
scroll to position [0, 0]
click at [430, 536] on div "Hey, just wanted to follow up and see if you had a chance to check out the cour…" at bounding box center [576, 542] width 661 height 13
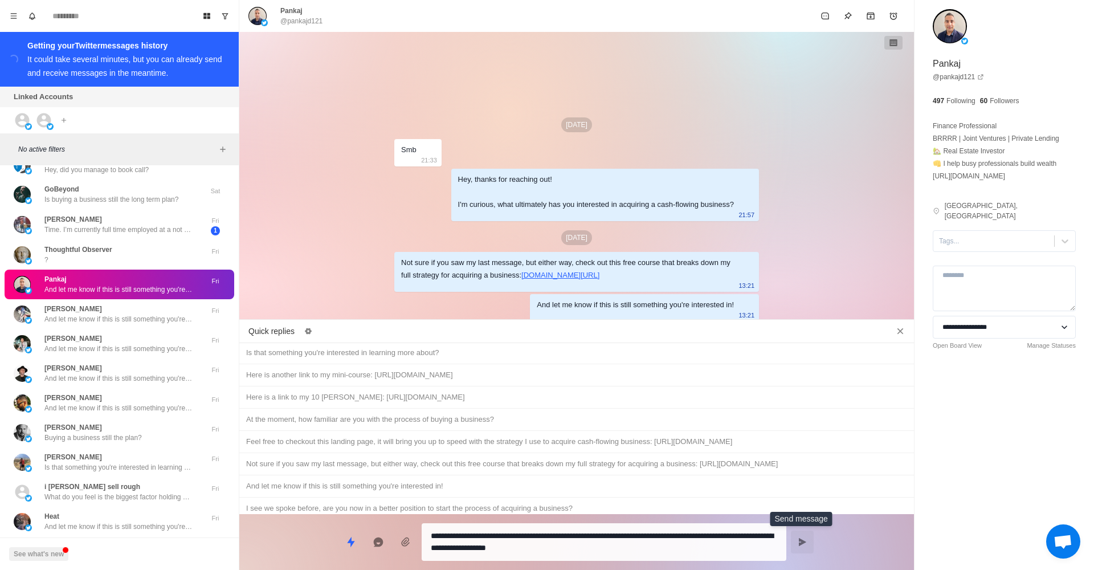
click at [802, 548] on button "Send message" at bounding box center [802, 542] width 23 height 23
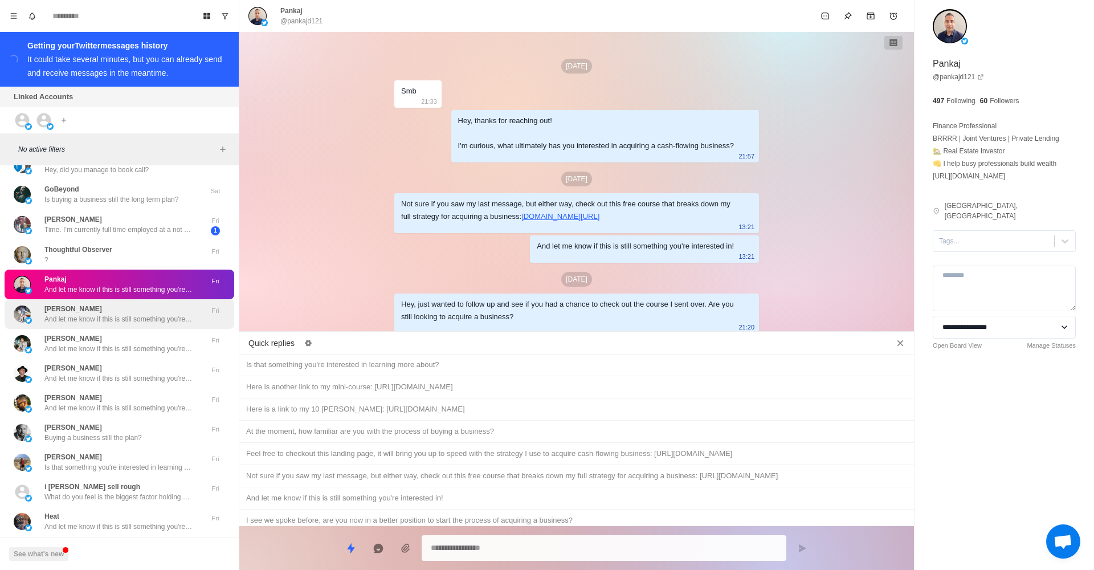
click at [113, 304] on div "[PERSON_NAME] And let me know if this is still something you're interested in!" at bounding box center [118, 314] width 148 height 21
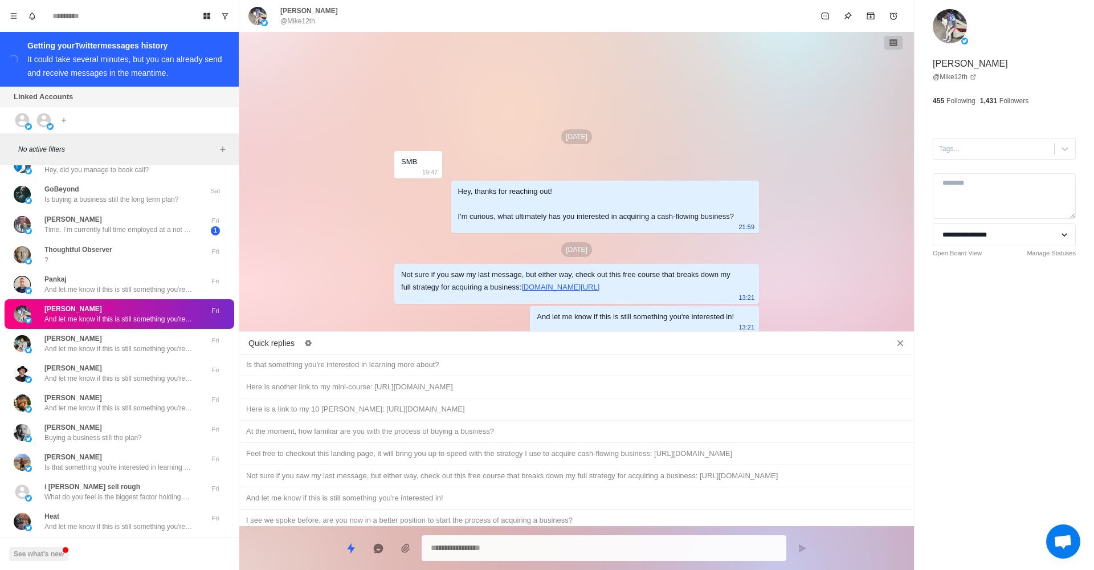
click at [543, 536] on div "Hey, just wanted to follow up and see if you had a chance to check out the cour…" at bounding box center [576, 542] width 661 height 13
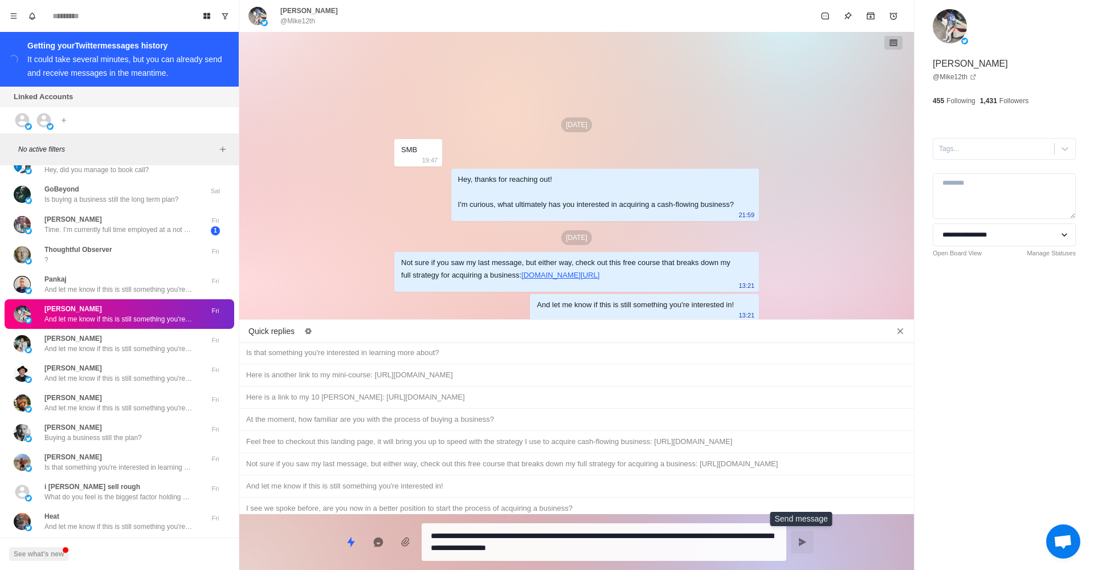
click at [797, 541] on button "Send message" at bounding box center [802, 542] width 23 height 23
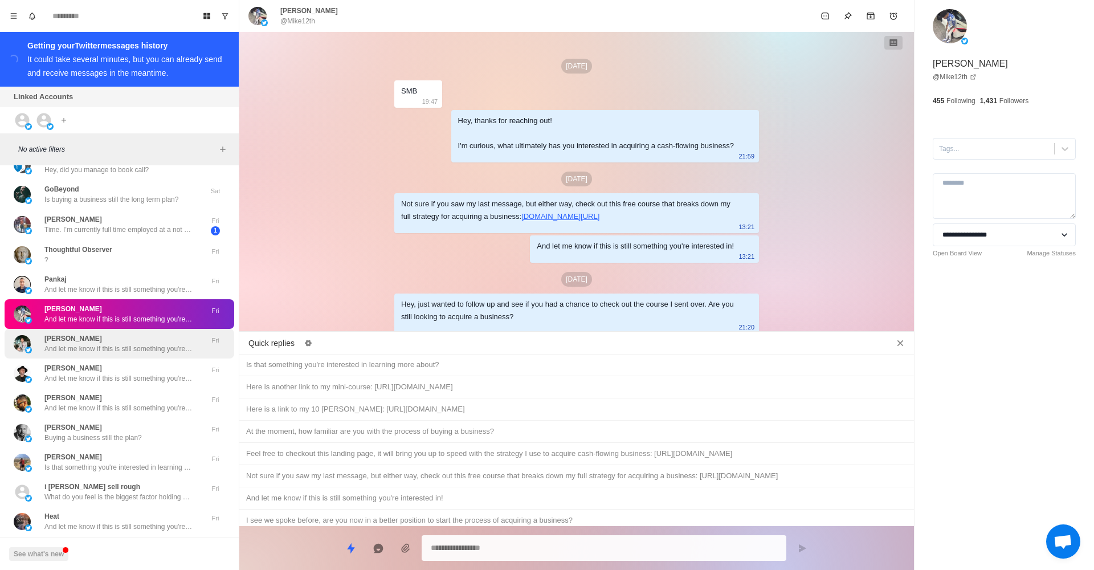
click at [119, 333] on div "[PERSON_NAME] And let me know if this is still something you're interested in!" at bounding box center [118, 343] width 148 height 21
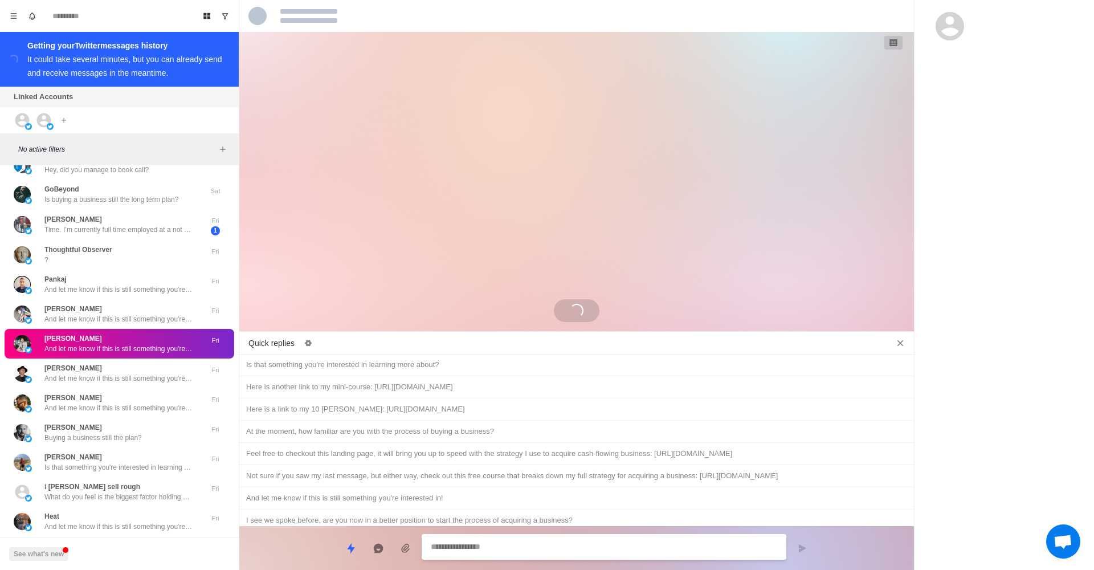
click at [485, 536] on div "Hey, just wanted to follow up and see if you had a chance to check out the cour…" at bounding box center [576, 542] width 661 height 13
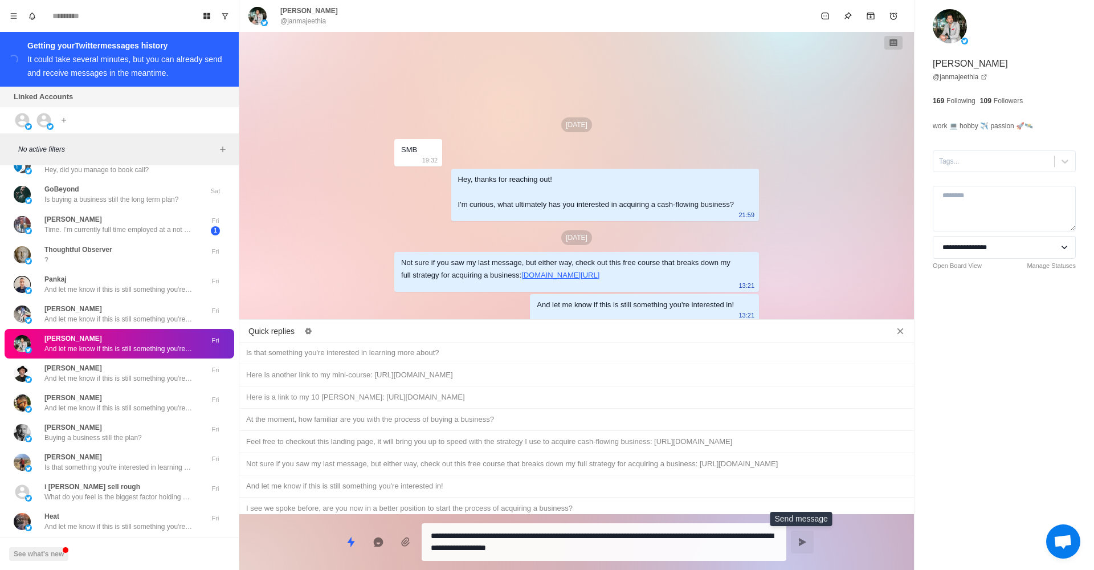
click at [796, 540] on button "Send message" at bounding box center [802, 542] width 23 height 23
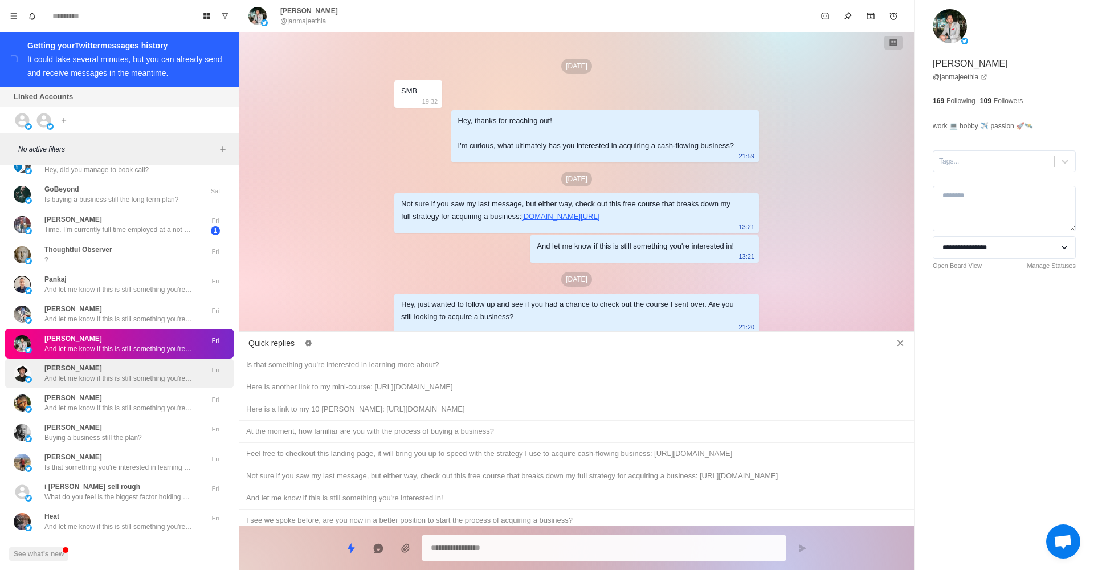
click at [65, 363] on p "[PERSON_NAME]" at bounding box center [73, 368] width 58 height 10
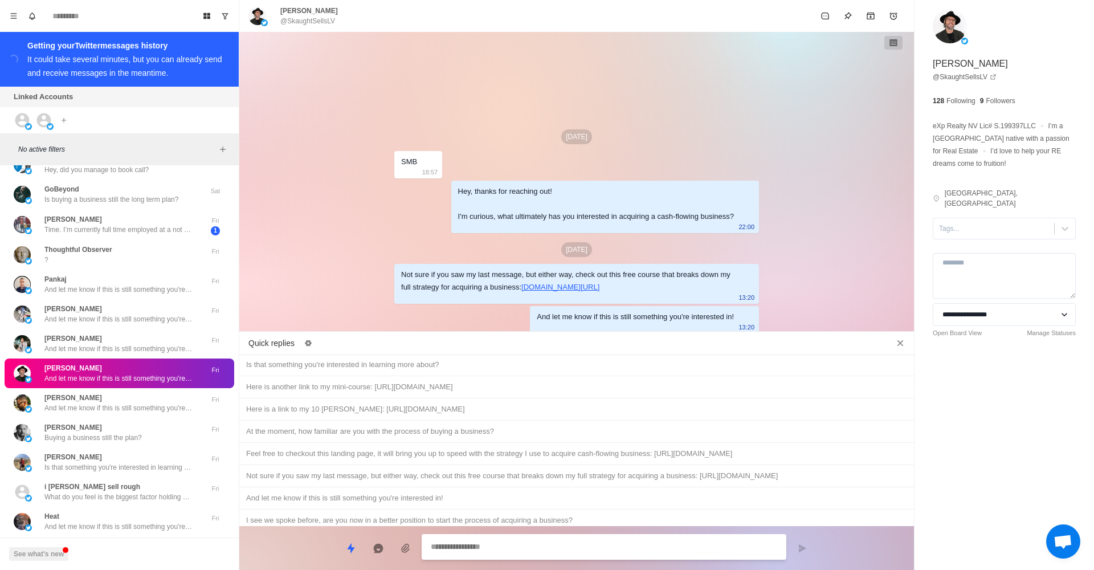
click at [596, 536] on div "Hey, just wanted to follow up and see if you had a chance to check out the cour…" at bounding box center [576, 542] width 661 height 13
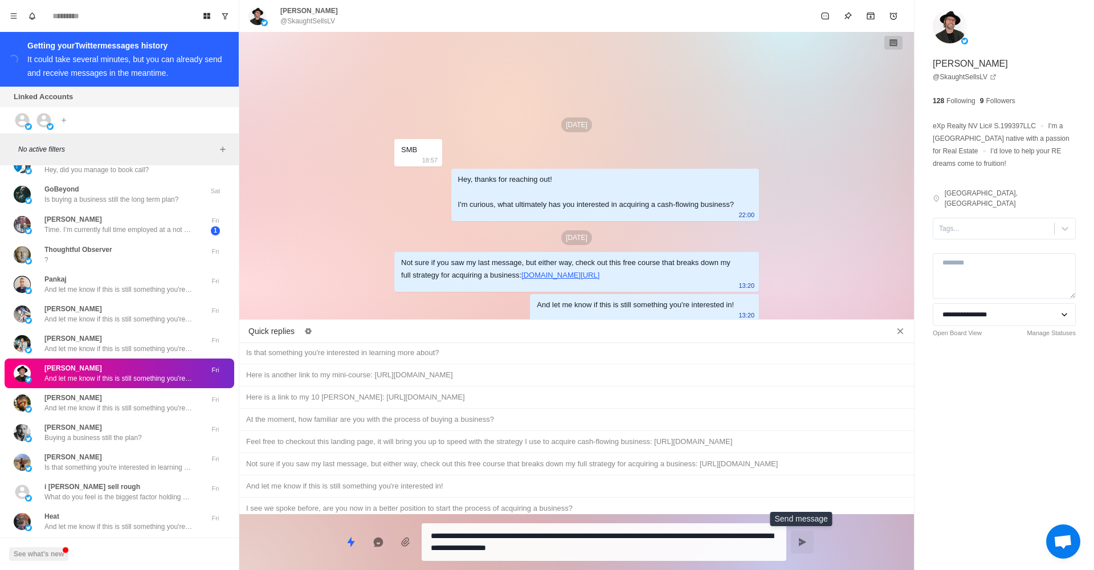
click at [808, 545] on button "Send message" at bounding box center [802, 542] width 23 height 23
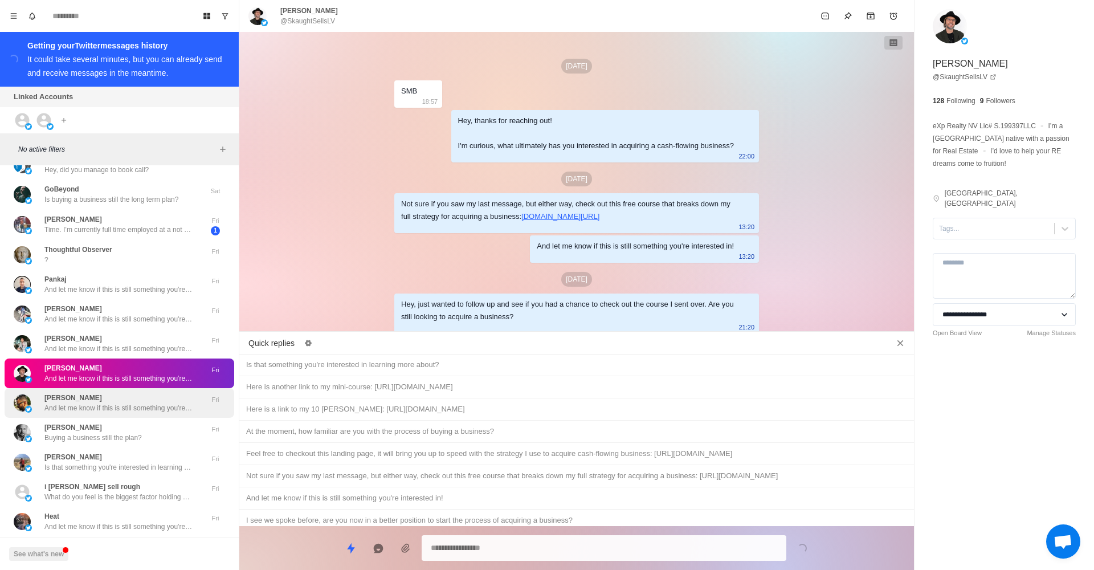
click at [97, 403] on p "And let me know if this is still something you're interested in!" at bounding box center [118, 408] width 148 height 10
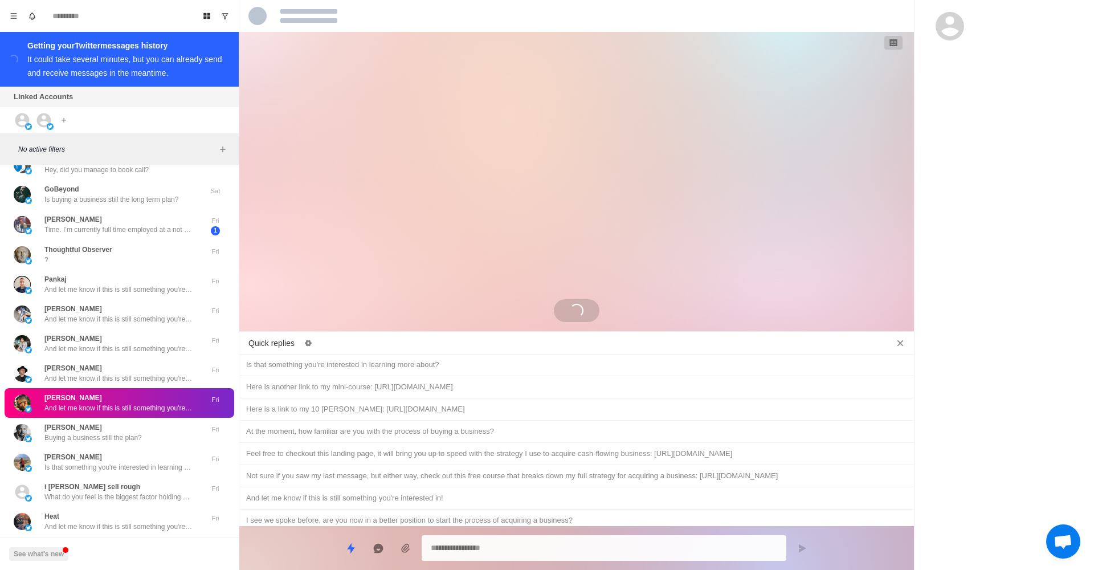
click at [507, 536] on div "Hey, just wanted to follow up and see if you had a chance to check out the cour…" at bounding box center [576, 542] width 661 height 13
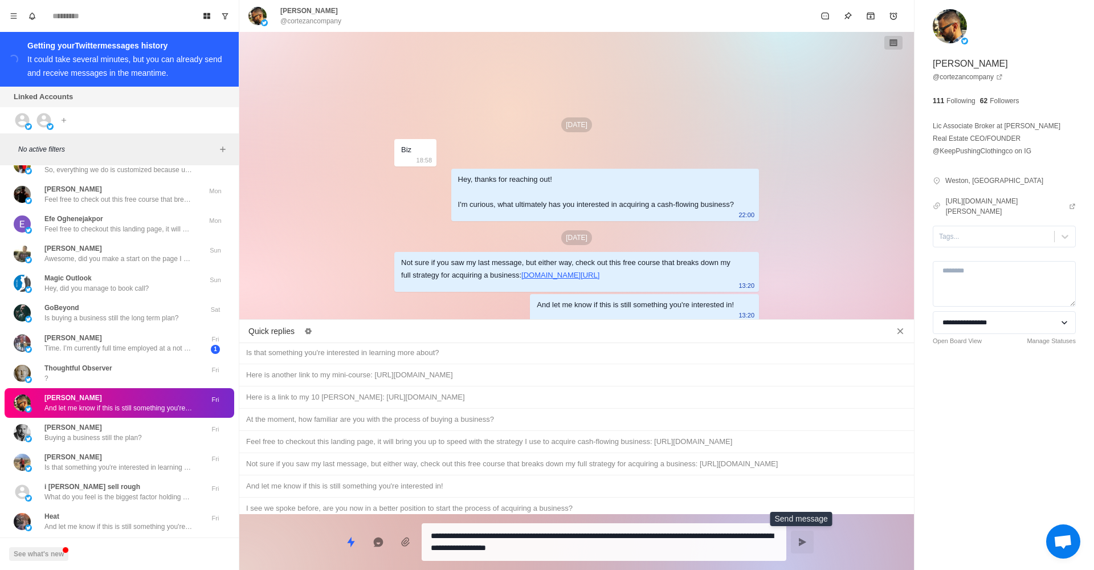
click at [813, 543] on button "Send message" at bounding box center [802, 542] width 23 height 23
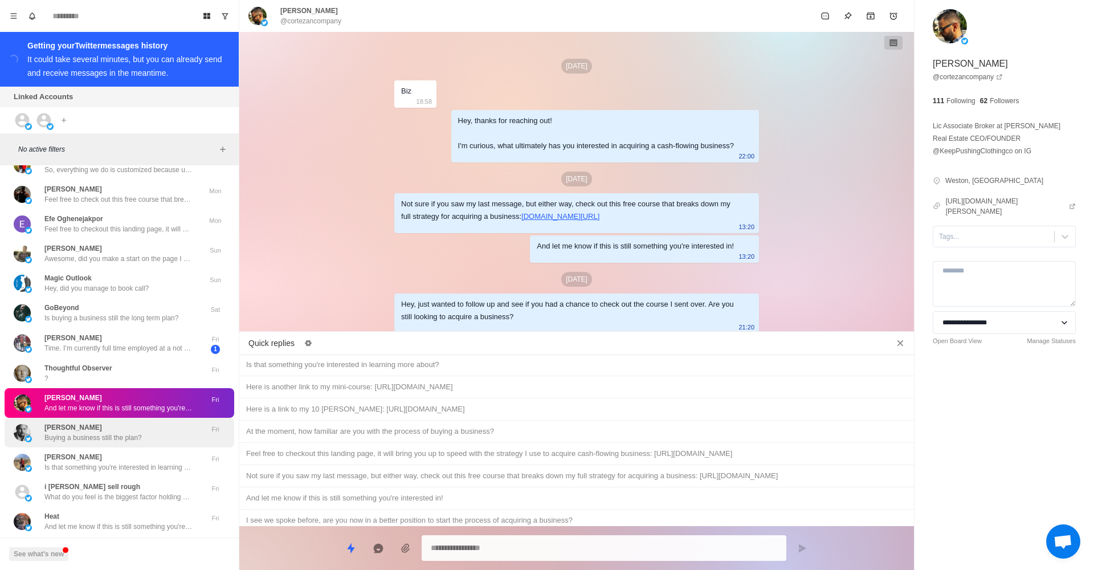
click at [169, 423] on div "[PERSON_NAME] Buying a business still the plan?" at bounding box center [108, 432] width 188 height 21
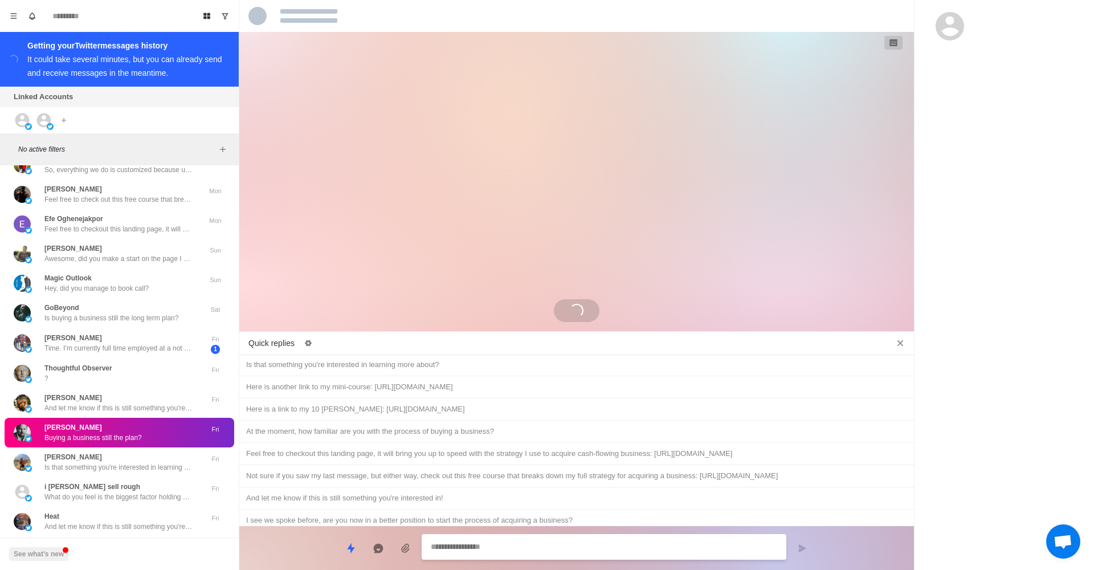
scroll to position [127, 0]
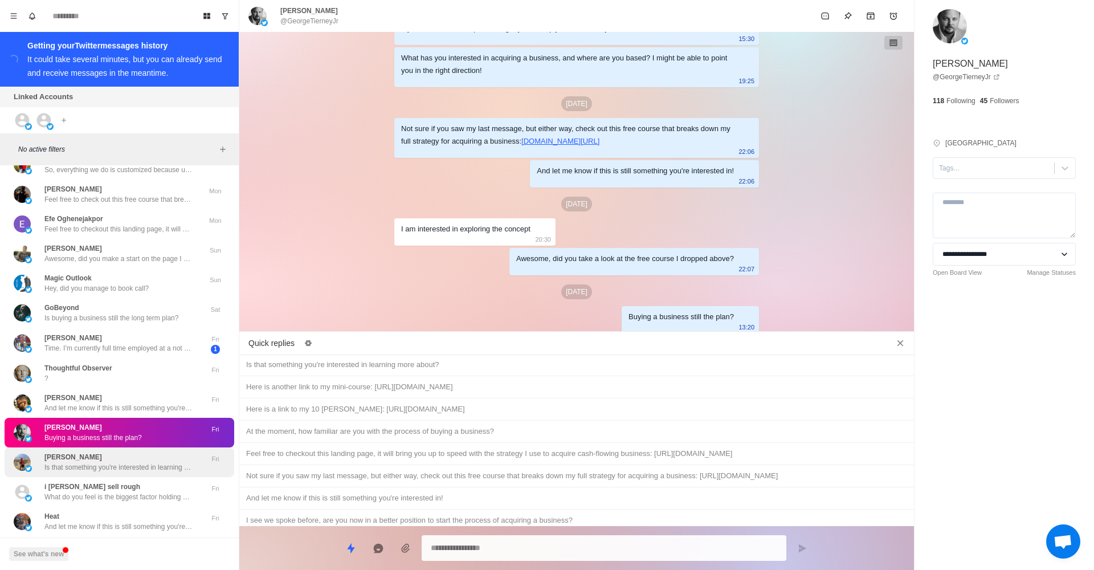
click at [168, 459] on div "[PERSON_NAME] Is that something you're interested in learning more about? Fri" at bounding box center [120, 462] width 230 height 30
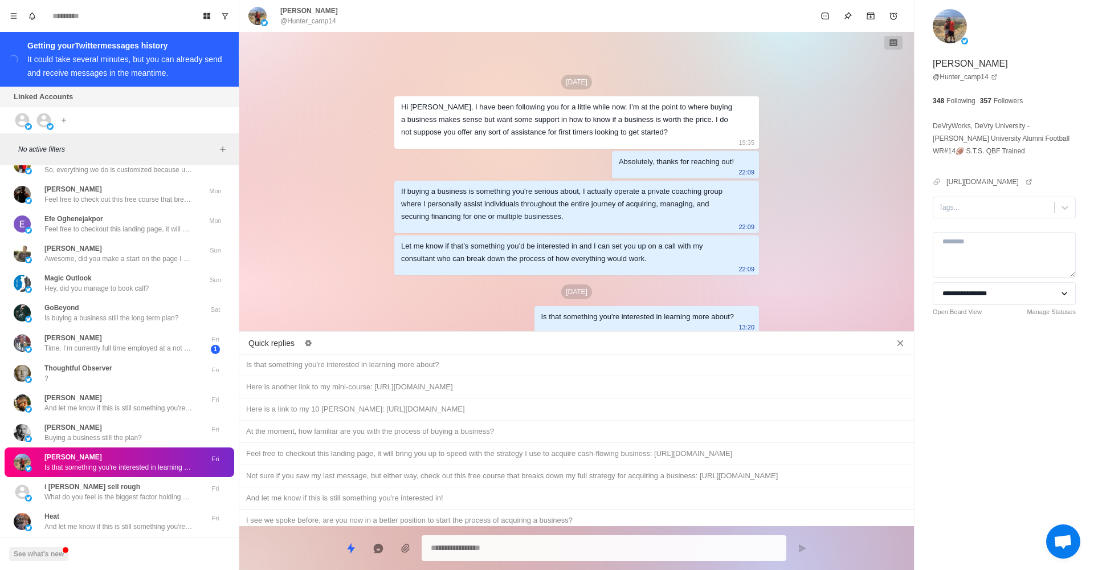
click at [361, 559] on div "Buying a business still the plan? No problem either way, just lmk!" at bounding box center [576, 565] width 661 height 13
click at [808, 550] on button "Send message" at bounding box center [802, 548] width 23 height 23
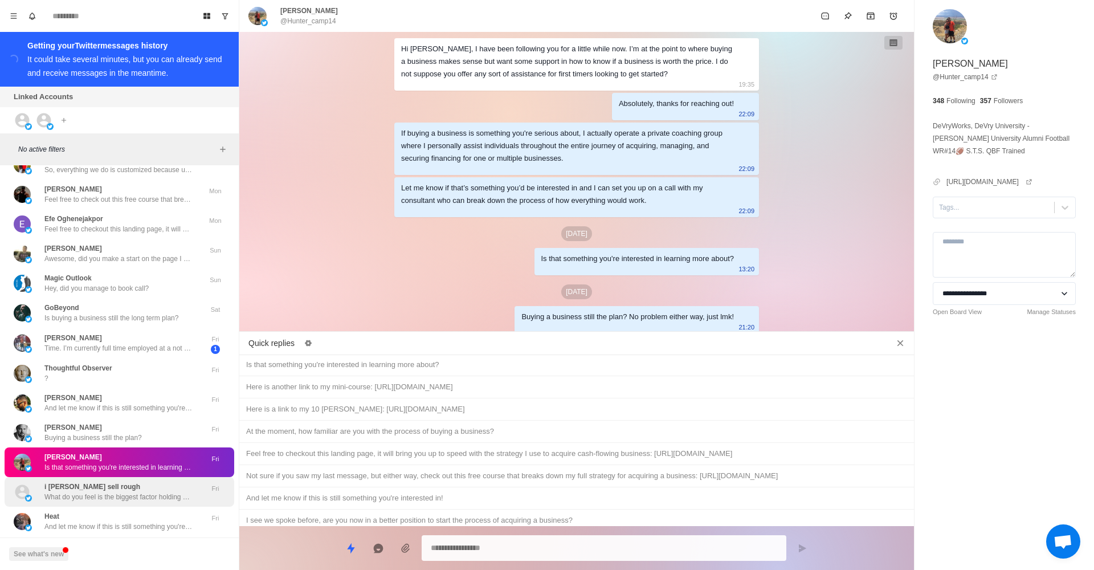
click at [157, 492] on p "What do you feel is the biggest factor holding you back from acquiring a busine…" at bounding box center [118, 497] width 148 height 10
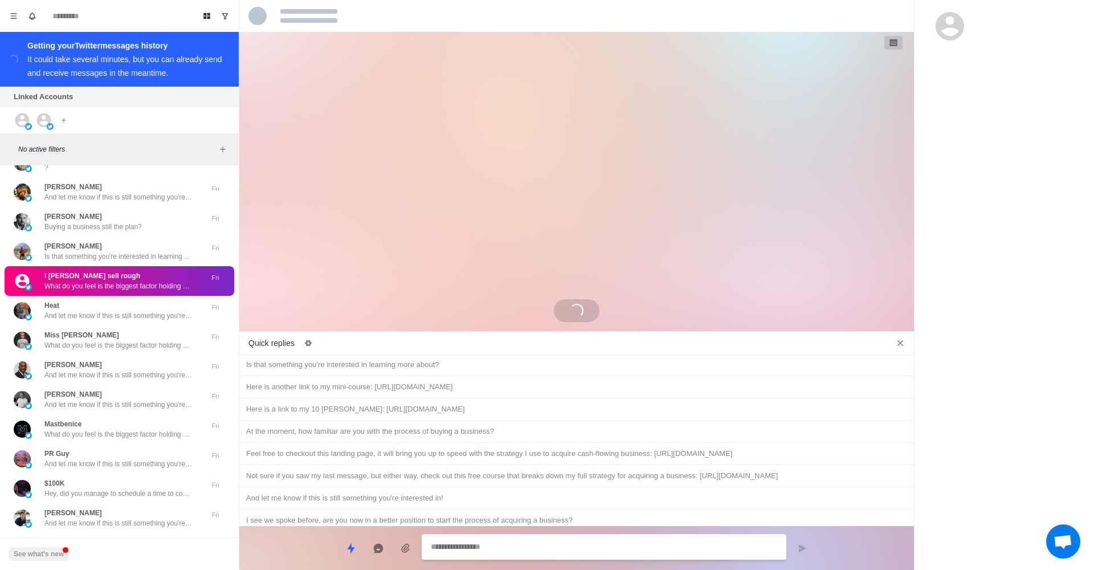
scroll to position [184, 0]
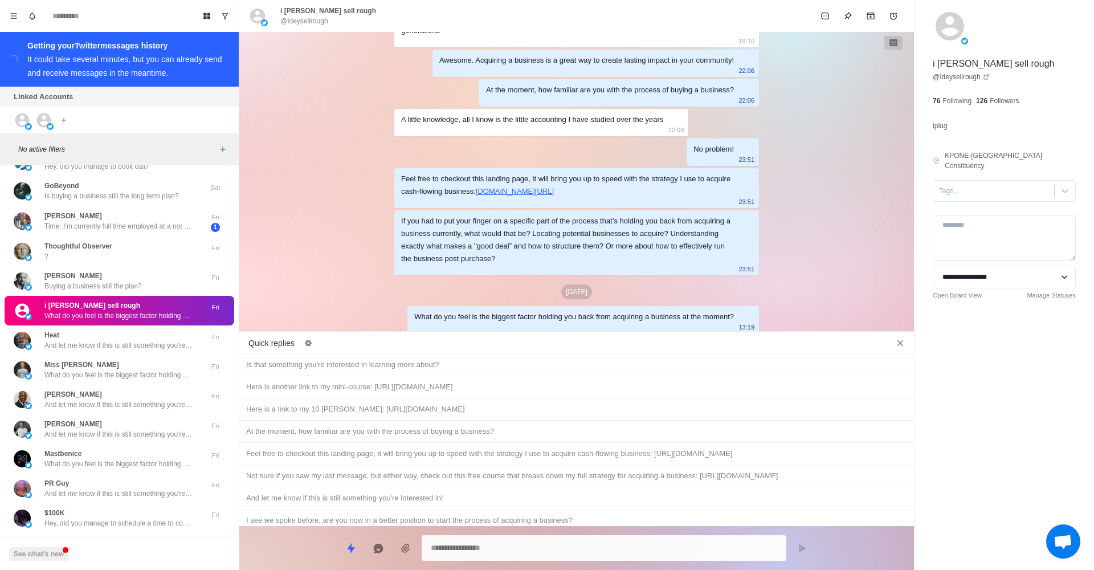
click at [711, 559] on div "Buying a business still the plan? No problem either way, just lmk!" at bounding box center [576, 565] width 661 height 13
click at [797, 543] on button "Send message" at bounding box center [802, 548] width 23 height 23
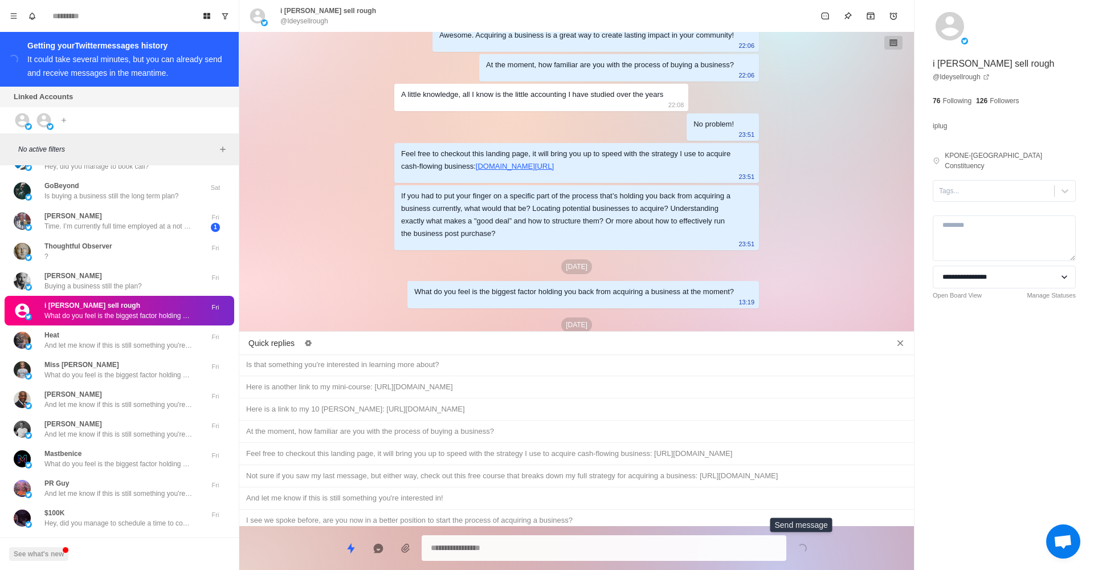
scroll to position [242, 0]
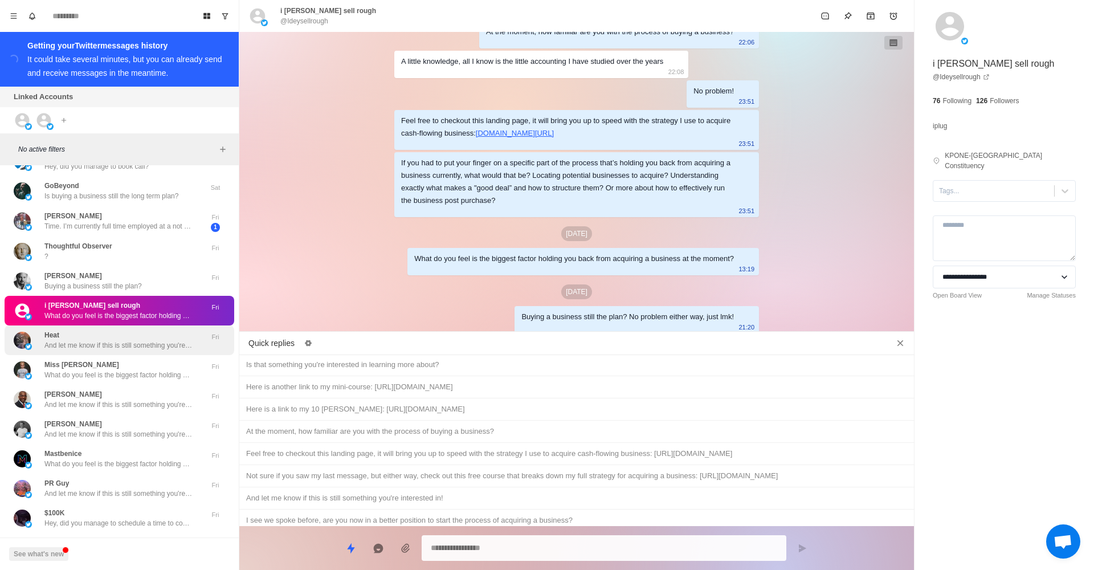
click at [103, 340] on p "And let me know if this is still something you're interested in!" at bounding box center [118, 345] width 148 height 10
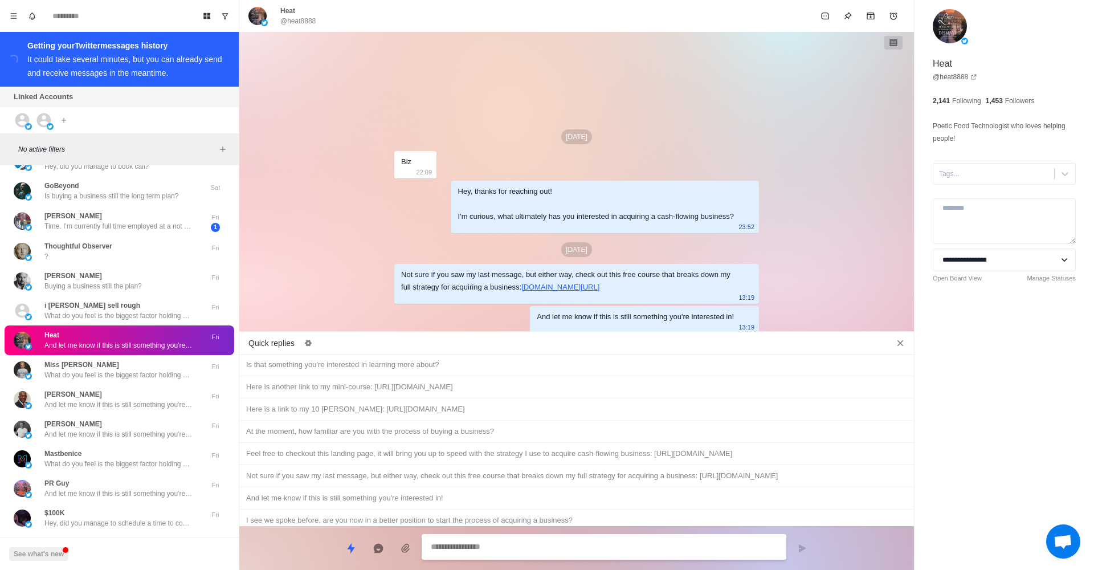
click at [602, 536] on div "Hey, just wanted to follow up and see if you had a chance to check out the cour…" at bounding box center [576, 542] width 661 height 13
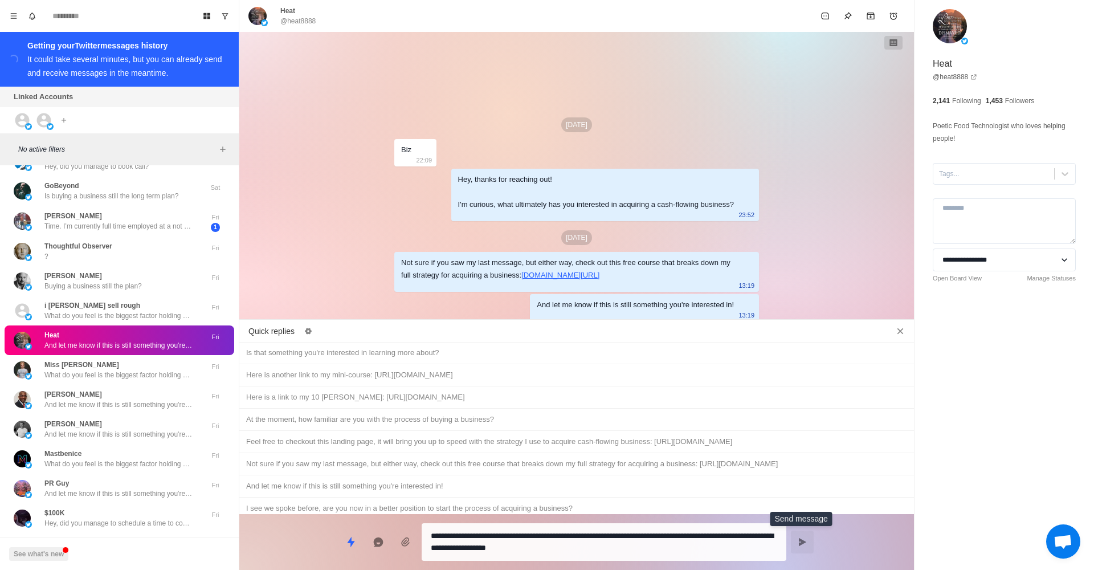
click at [797, 542] on button "Send message" at bounding box center [802, 542] width 23 height 23
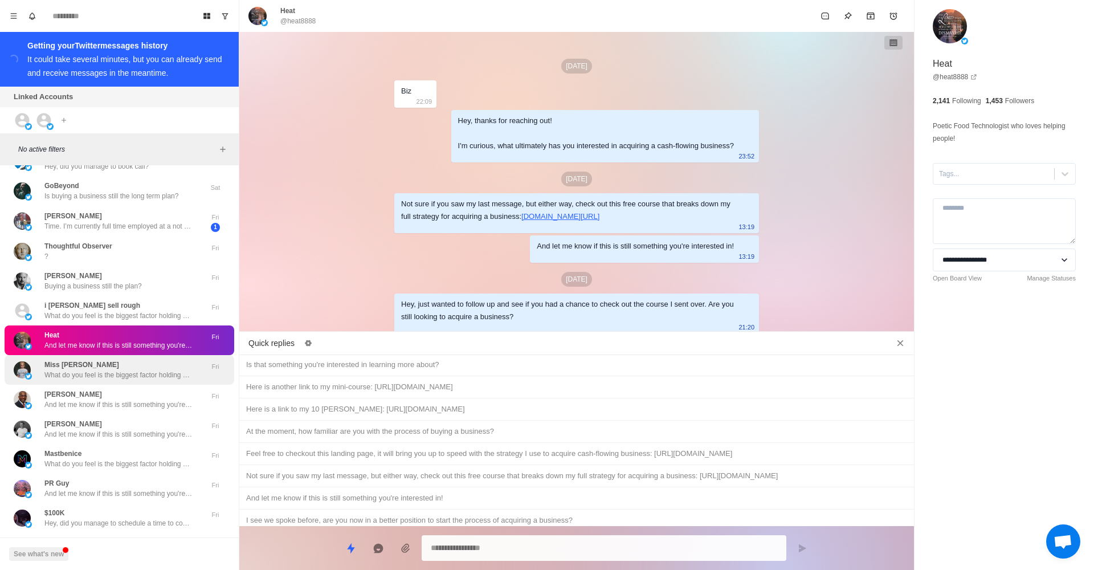
click at [45, 355] on div "Miss [PERSON_NAME] What do you feel is the biggest factor holding you back from…" at bounding box center [120, 370] width 230 height 30
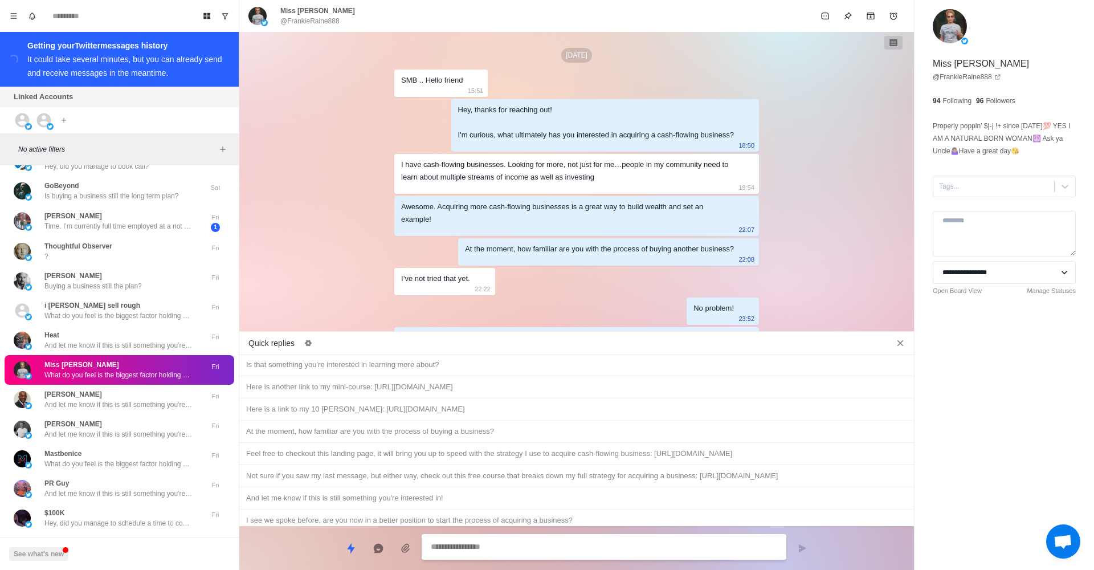
scroll to position [184, 0]
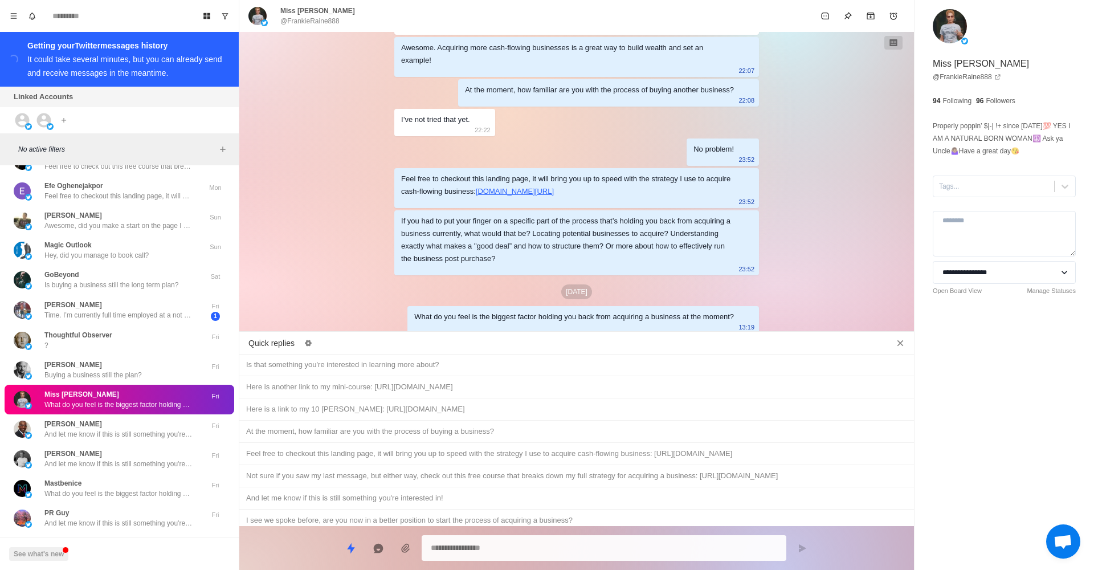
click at [466, 554] on div "Buying a business still the plan? No problem either way, just lmk!" at bounding box center [576, 565] width 675 height 22
click at [796, 547] on button "Send message" at bounding box center [802, 548] width 23 height 23
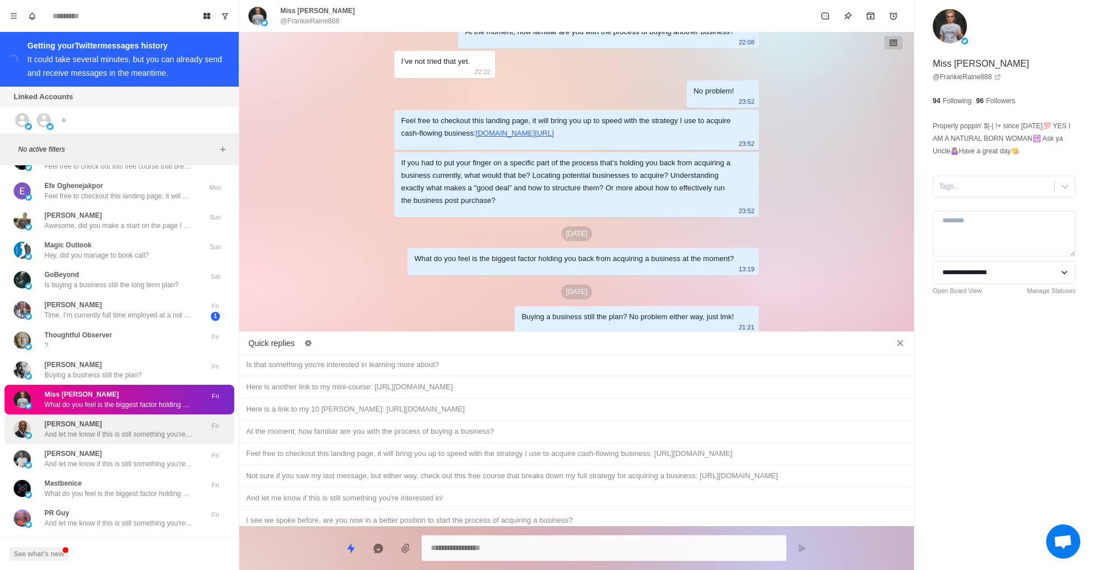
click at [172, 419] on div "[PERSON_NAME] And let me know if this is still something you're interested in!" at bounding box center [118, 429] width 148 height 21
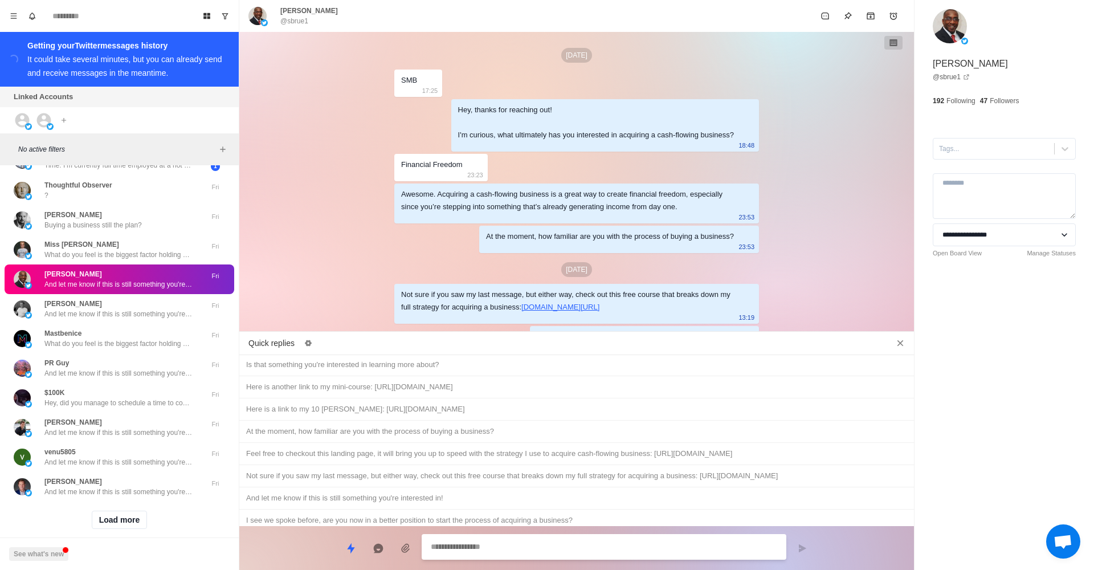
scroll to position [20, 0]
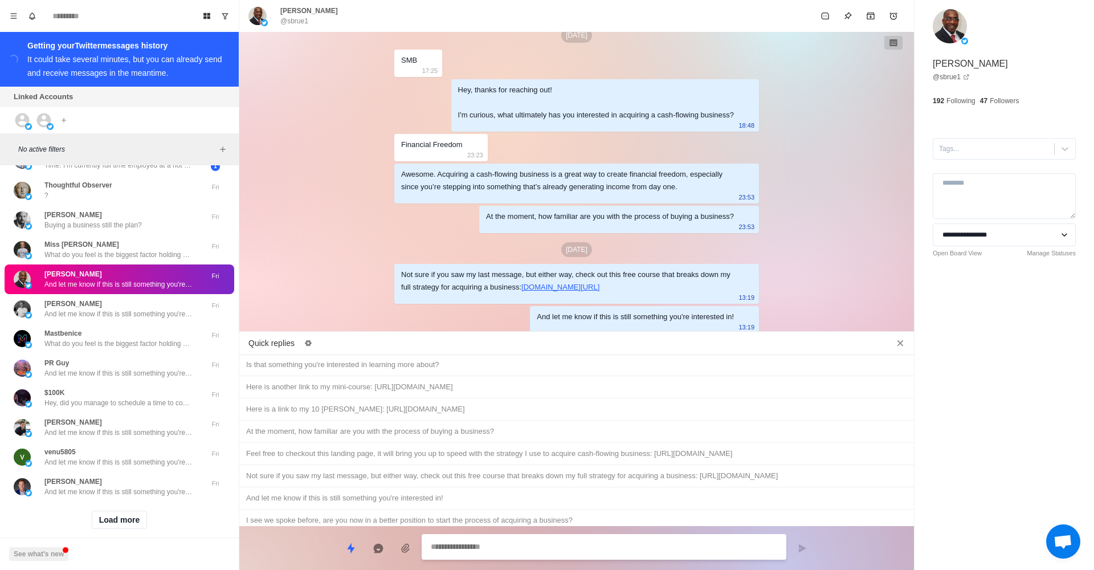
click at [505, 536] on div "Hey, just wanted to follow up and see if you had a chance to check out the cour…" at bounding box center [576, 542] width 661 height 13
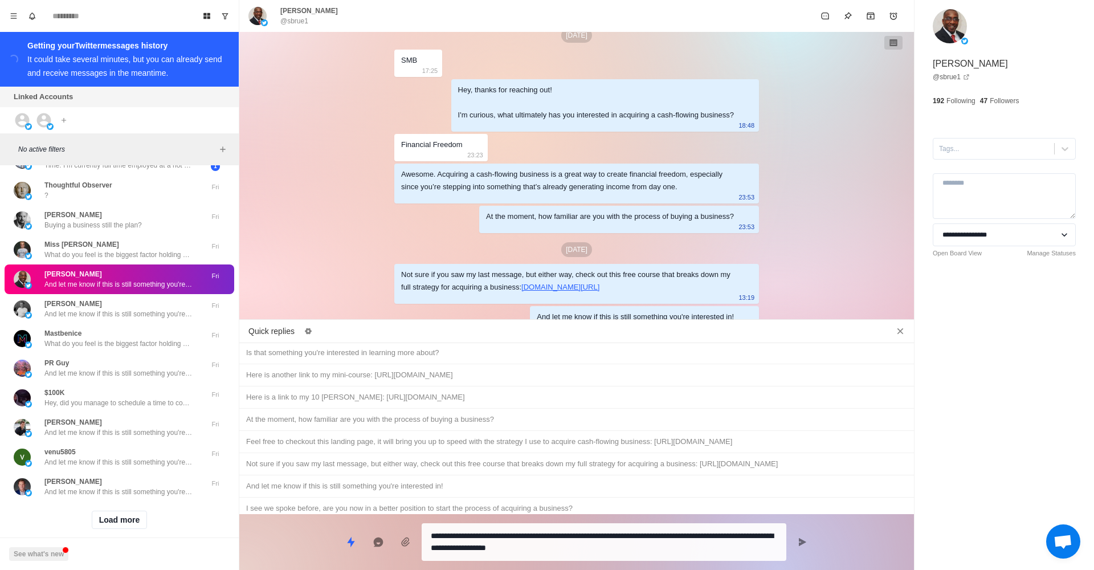
click at [790, 547] on div "**********" at bounding box center [576, 537] width 675 height 47
click at [801, 544] on icon "Send message" at bounding box center [802, 542] width 7 height 8
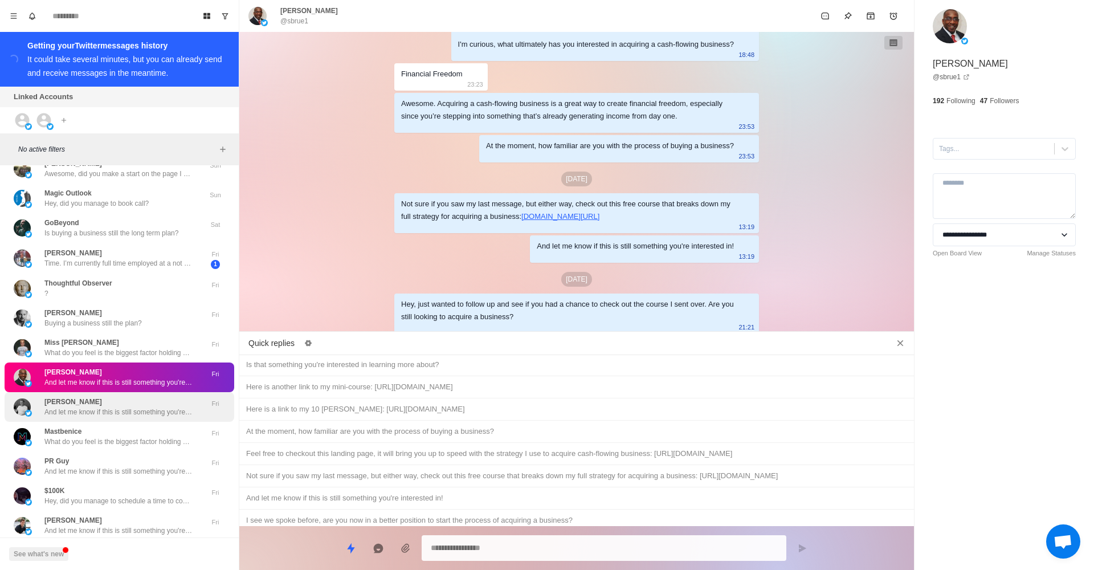
scroll to position [3344, 0]
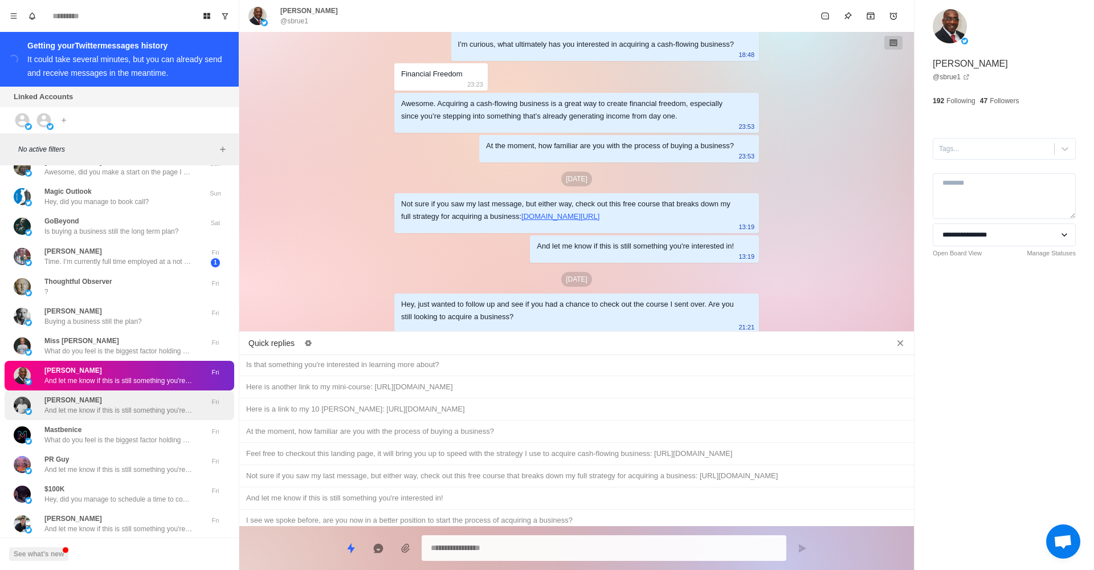
click at [142, 405] on p "And let me know if this is still something you're interested in!" at bounding box center [118, 410] width 148 height 10
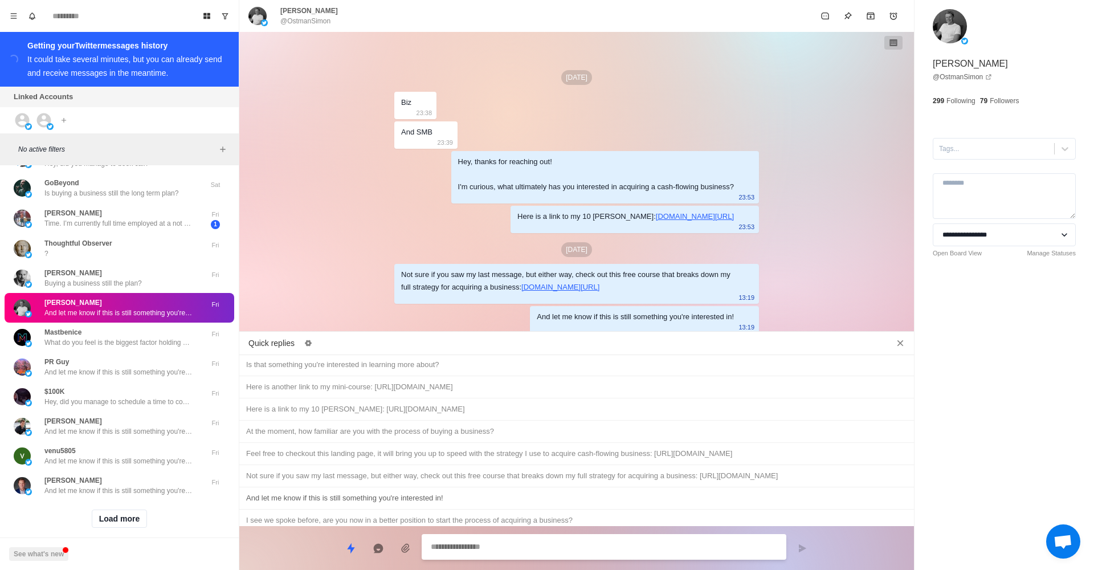
scroll to position [3440, 0]
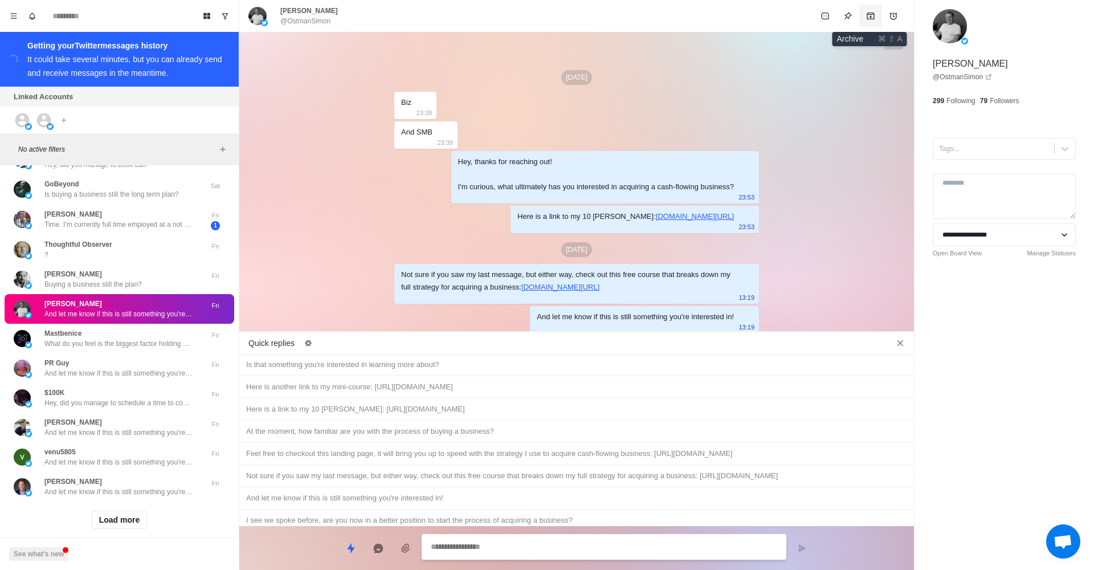
click at [869, 15] on icon "Archive" at bounding box center [870, 15] width 9 height 9
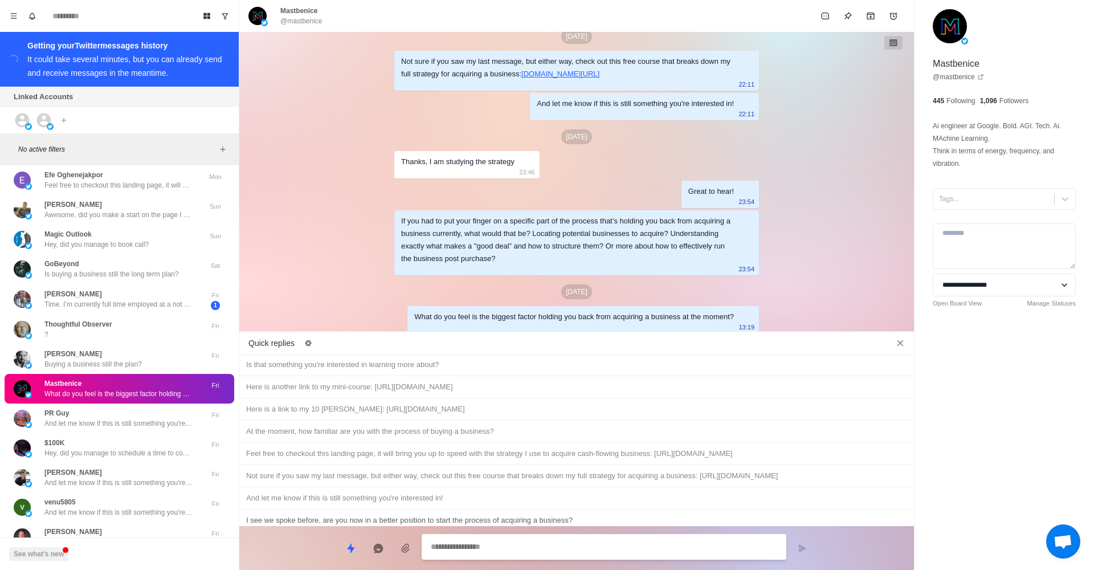
scroll to position [0, 0]
click at [481, 559] on div "Buying a business still the plan? No problem either way, just lmk!" at bounding box center [576, 565] width 661 height 13
click at [792, 549] on button "Send message" at bounding box center [802, 548] width 23 height 23
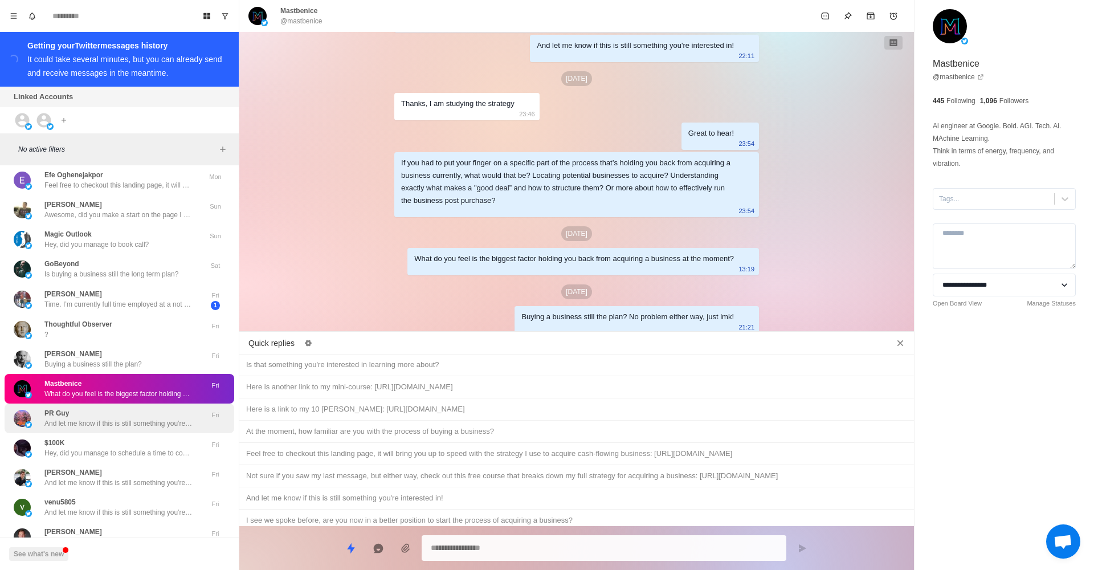
click at [109, 418] on p "And let me know if this is still something you're interested in!" at bounding box center [118, 423] width 148 height 10
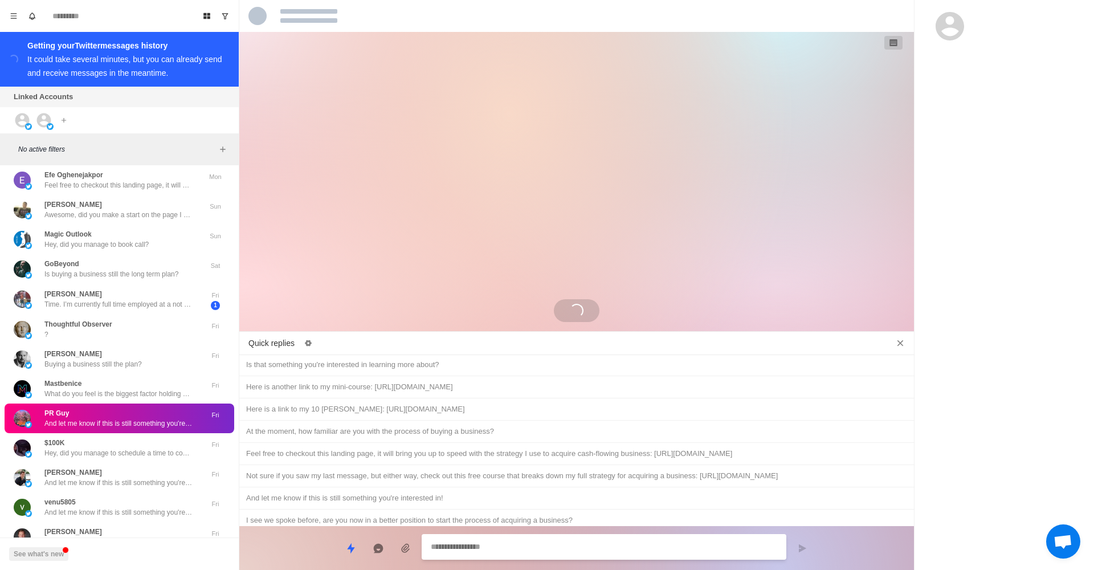
scroll to position [20, 0]
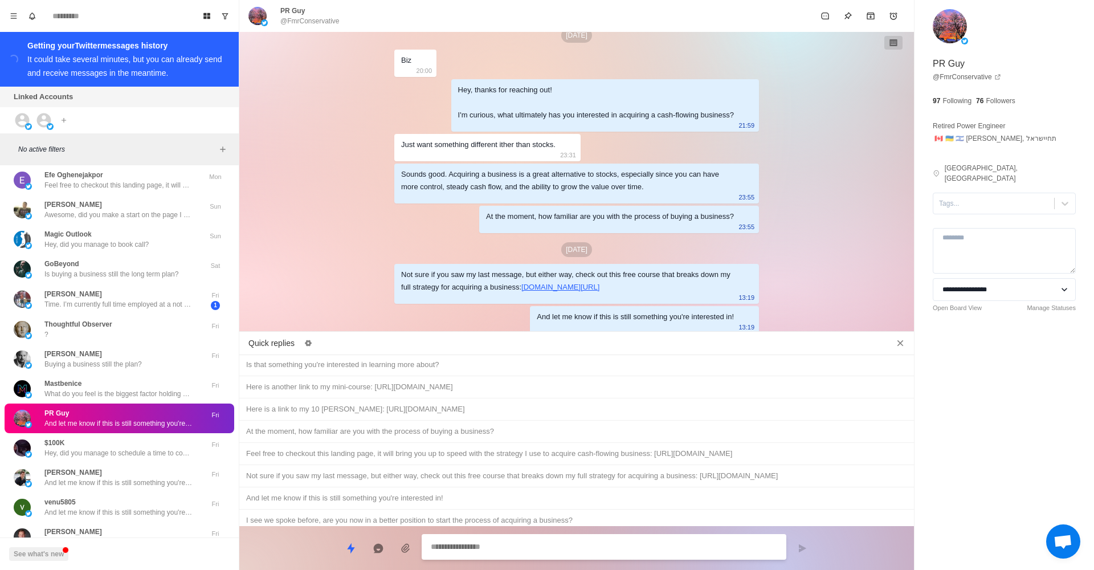
click at [524, 559] on div "Buying a business still the plan? No problem either way, just lmk!" at bounding box center [576, 565] width 661 height 13
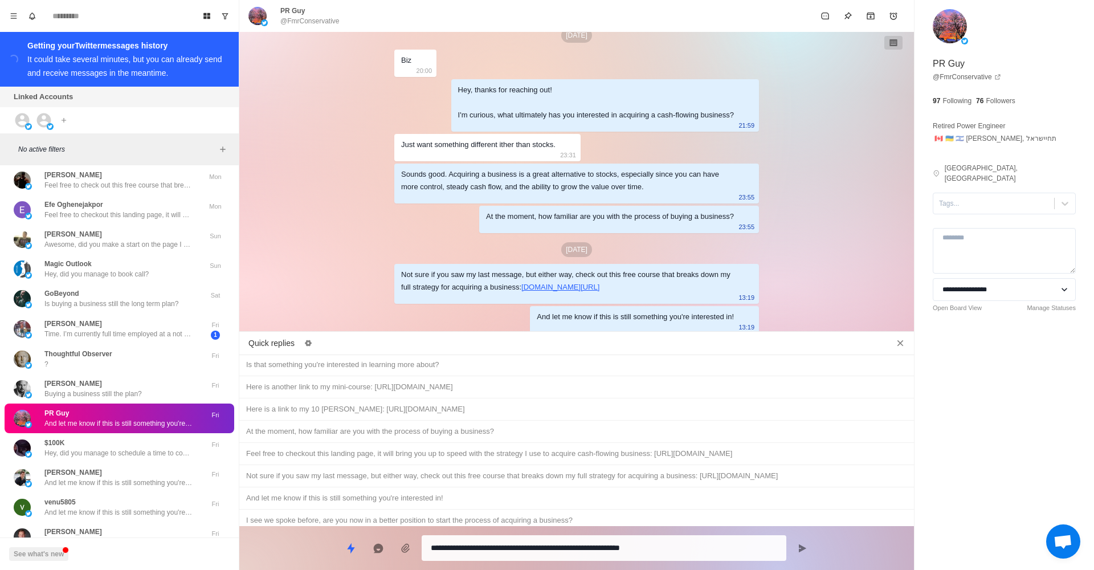
click at [641, 536] on div "Hey, just wanted to follow up and see if you had a chance to check out the cour…" at bounding box center [576, 542] width 661 height 13
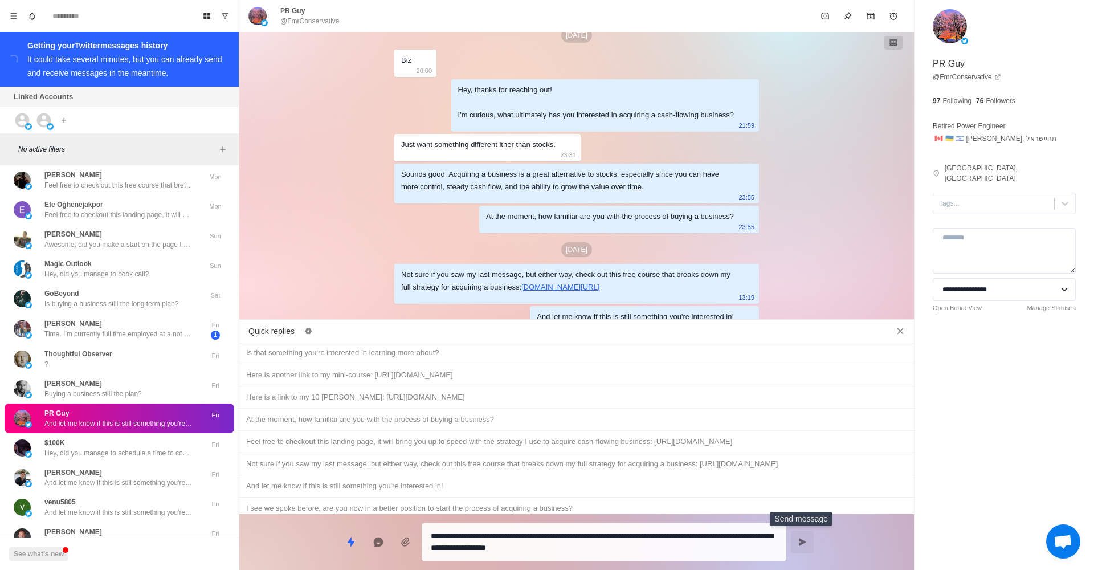
click at [809, 543] on button "Send message" at bounding box center [802, 542] width 23 height 23
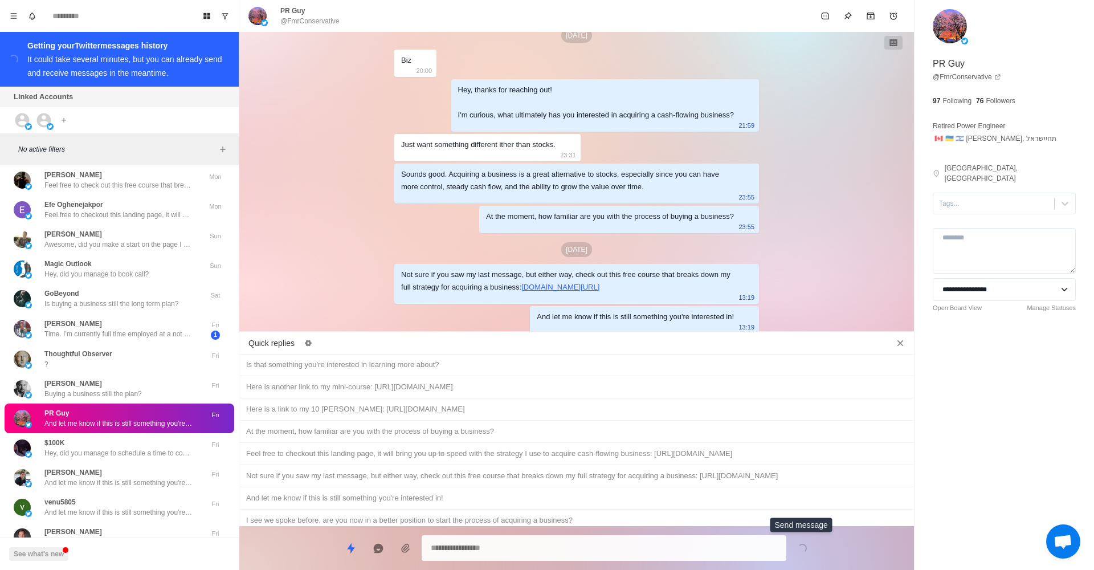
scroll to position [91, 0]
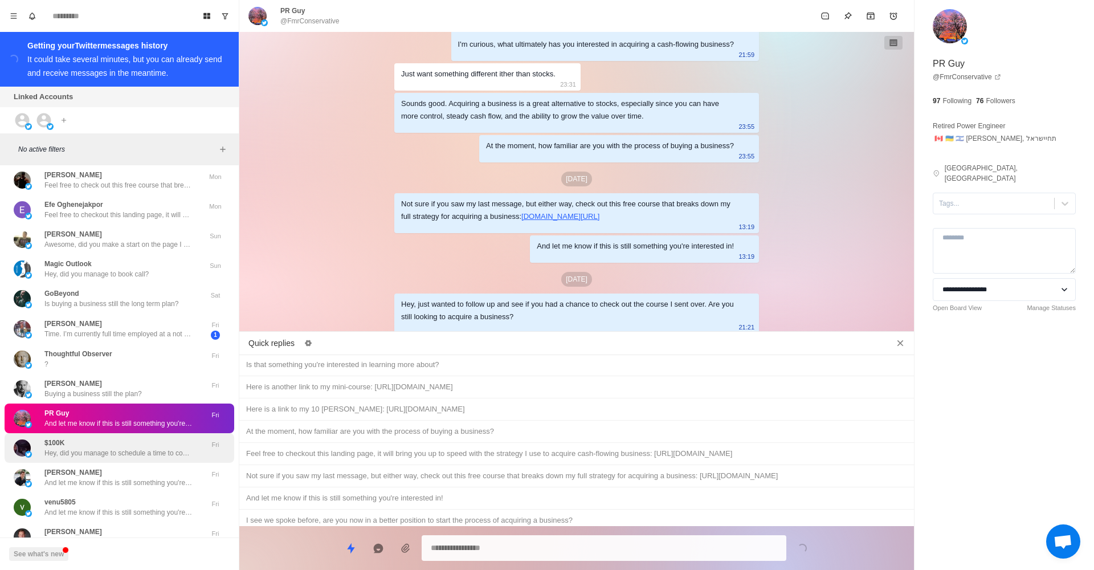
click at [139, 438] on div "$100K Hey, did you manage to schedule a time to connect with us?" at bounding box center [118, 448] width 148 height 21
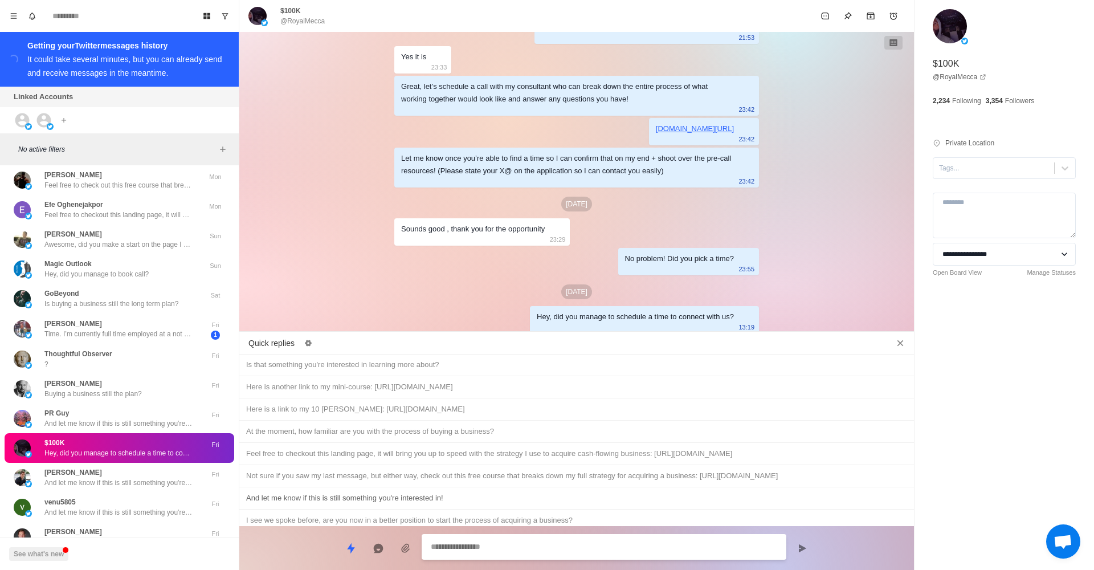
scroll to position [2344, 0]
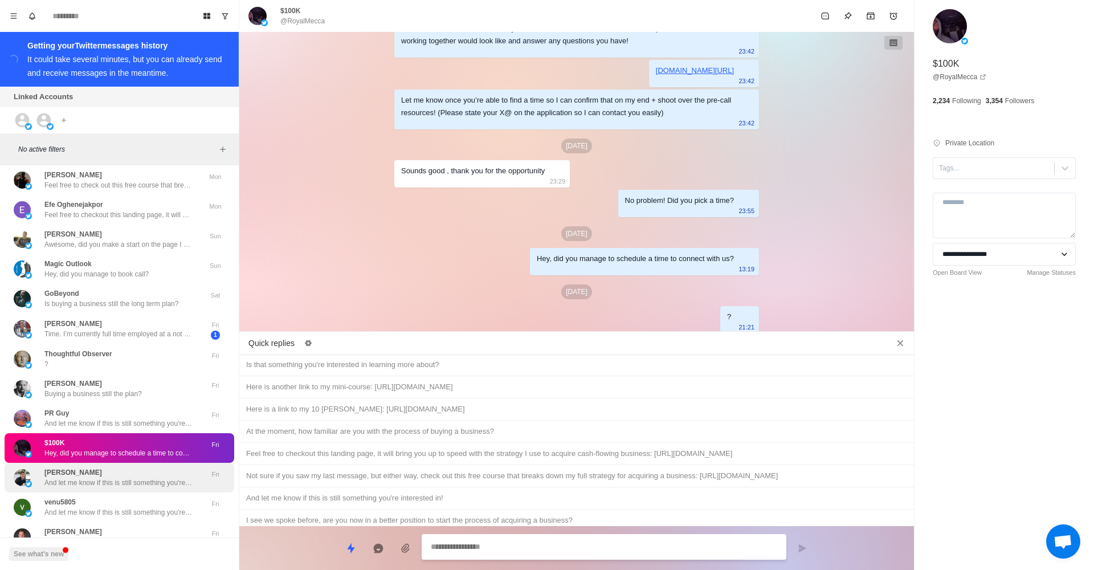
click at [146, 478] on p "And let me know if this is still something you're interested in!" at bounding box center [118, 483] width 148 height 10
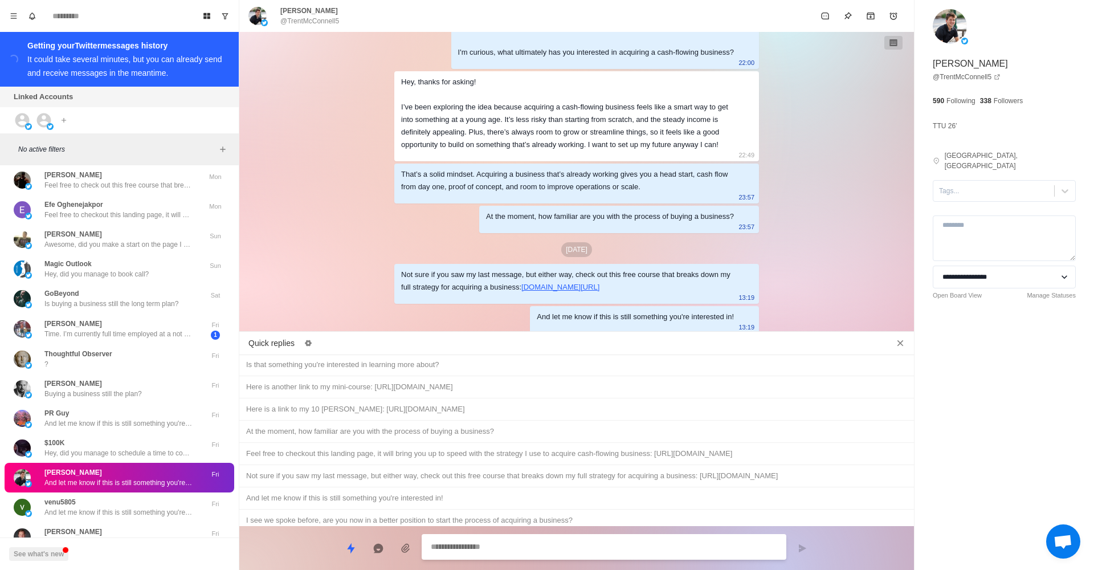
scroll to position [0, 0]
click at [430, 536] on div "Hey, just wanted to follow up and see if you had a chance to check out the cour…" at bounding box center [576, 542] width 661 height 13
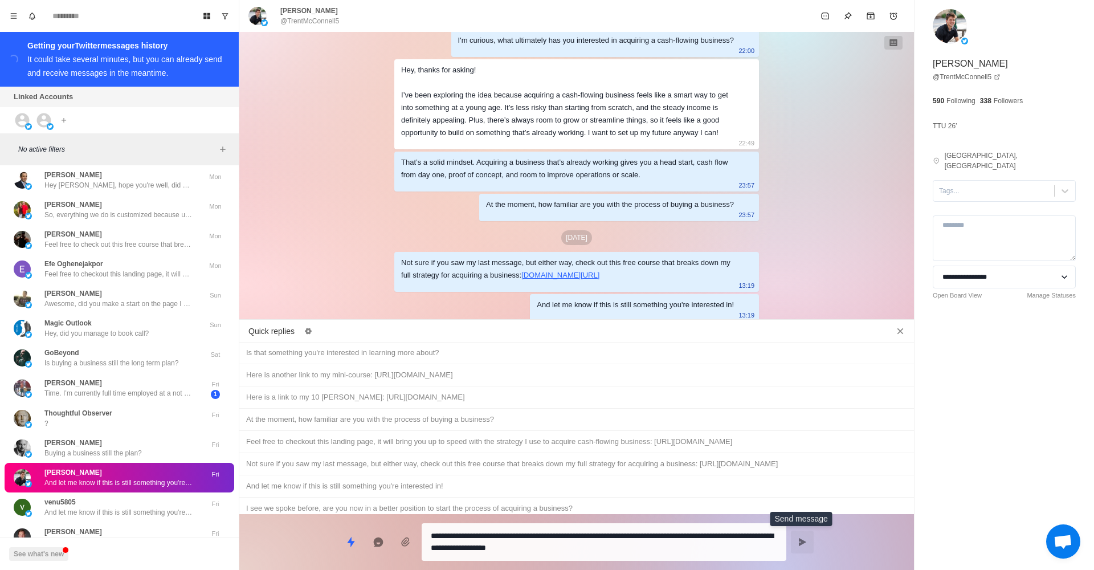
click at [809, 539] on button "Send message" at bounding box center [802, 542] width 23 height 23
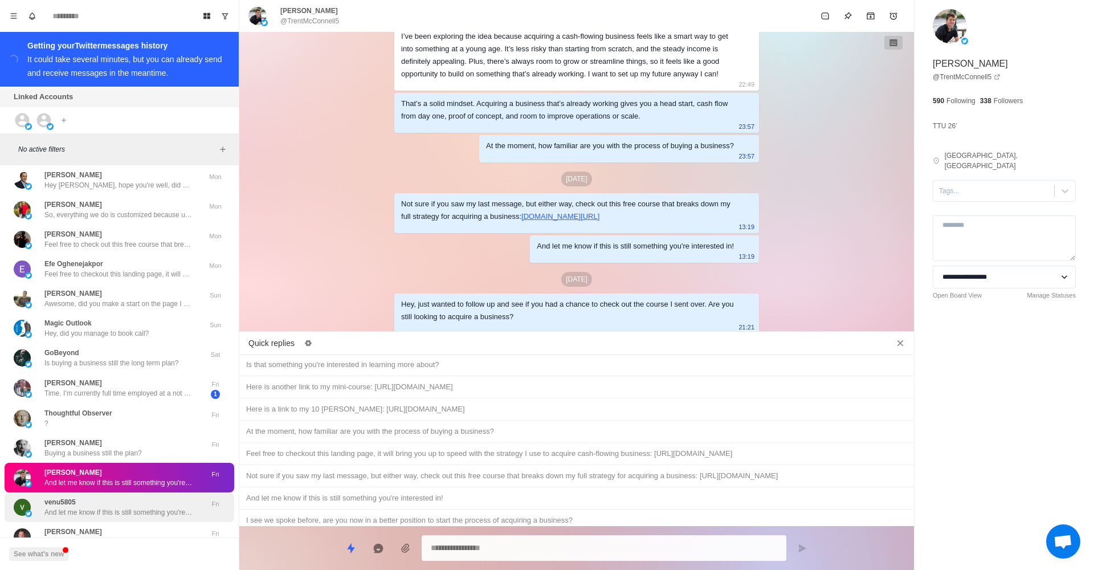
click at [179, 497] on div "venu5805 And let me know if this is still something you're interested in!" at bounding box center [118, 507] width 148 height 21
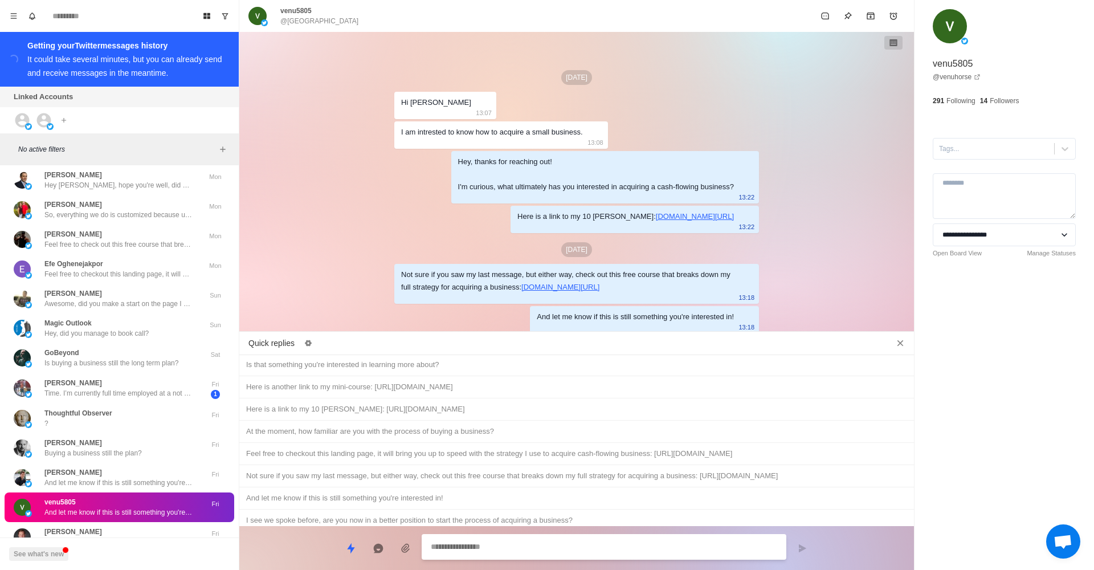
scroll to position [0, 0]
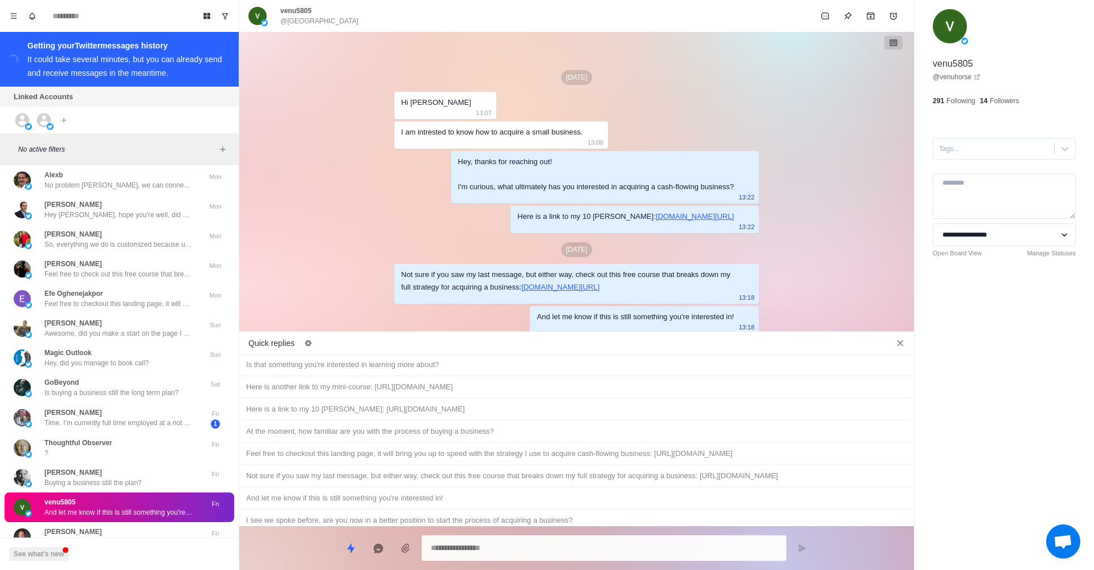
click at [588, 536] on div "Hey, just wanted to follow up and see if you had a chance to check out the cour…" at bounding box center [576, 542] width 661 height 13
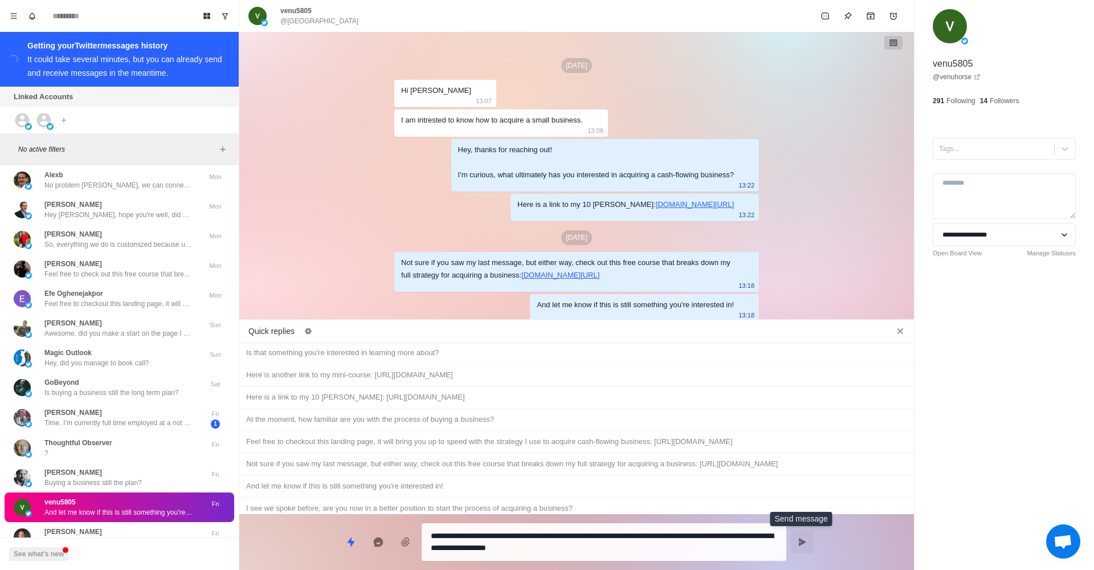
click at [810, 539] on button "Send message" at bounding box center [802, 542] width 23 height 23
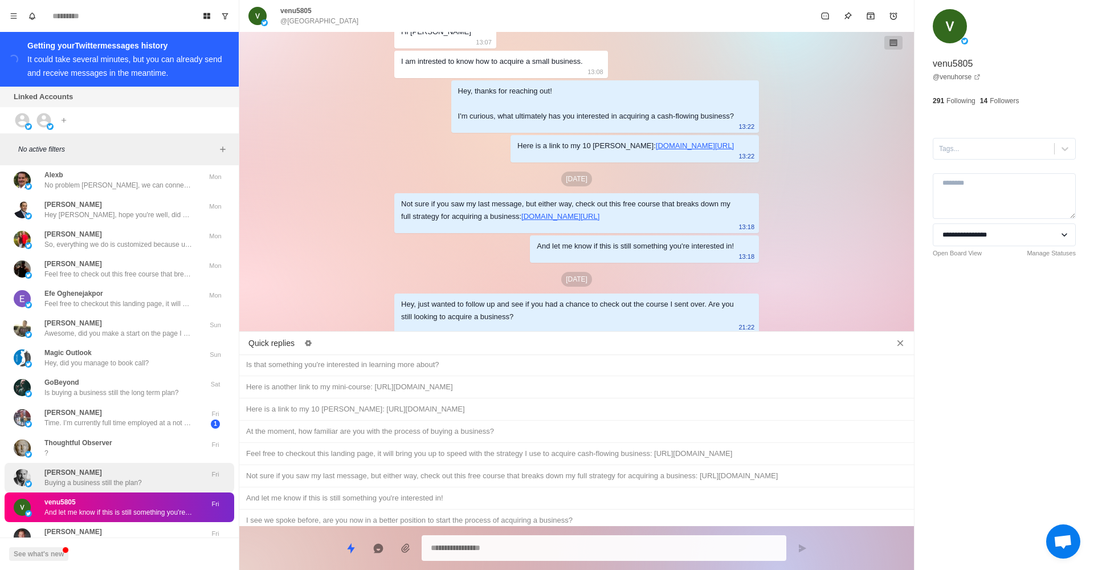
scroll to position [3368, 0]
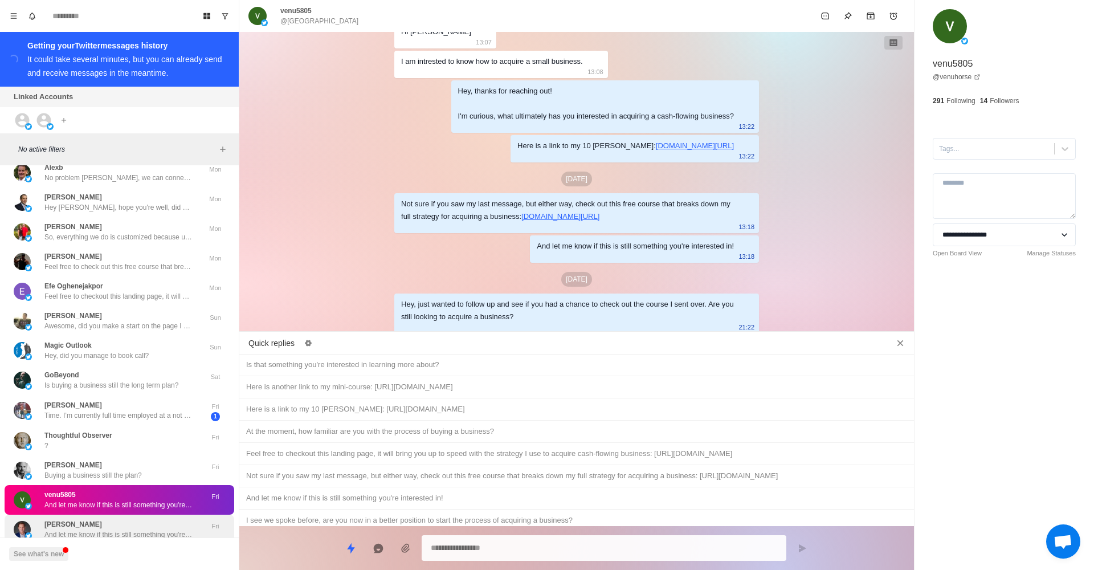
click at [149, 519] on div "[PERSON_NAME] And let me know if this is still something you're interested in!" at bounding box center [118, 529] width 148 height 21
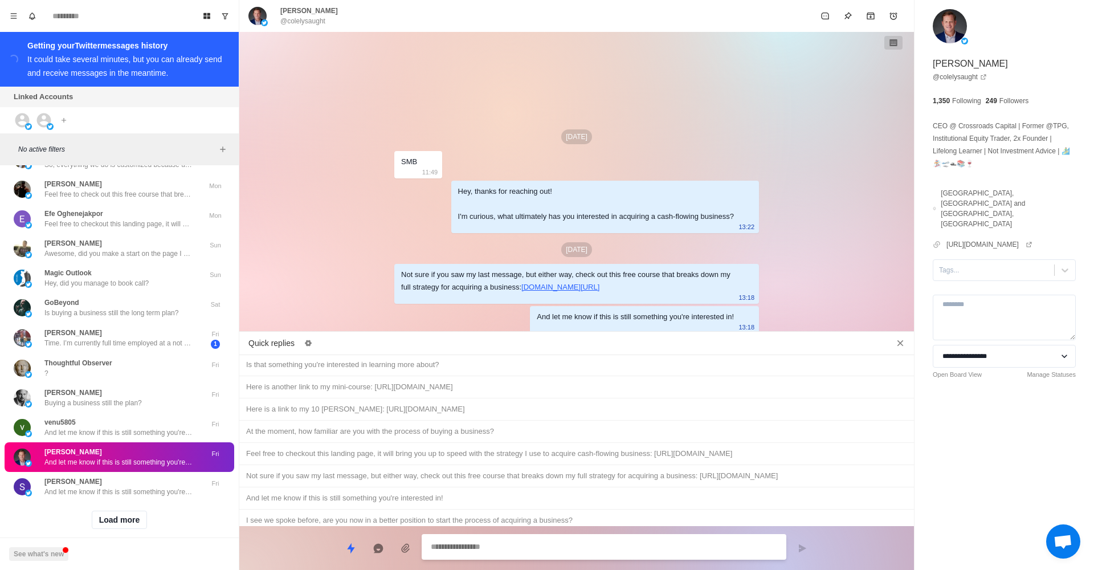
click at [524, 536] on div "Hey, just wanted to follow up and see if you had a chance to check out the cour…" at bounding box center [576, 542] width 661 height 13
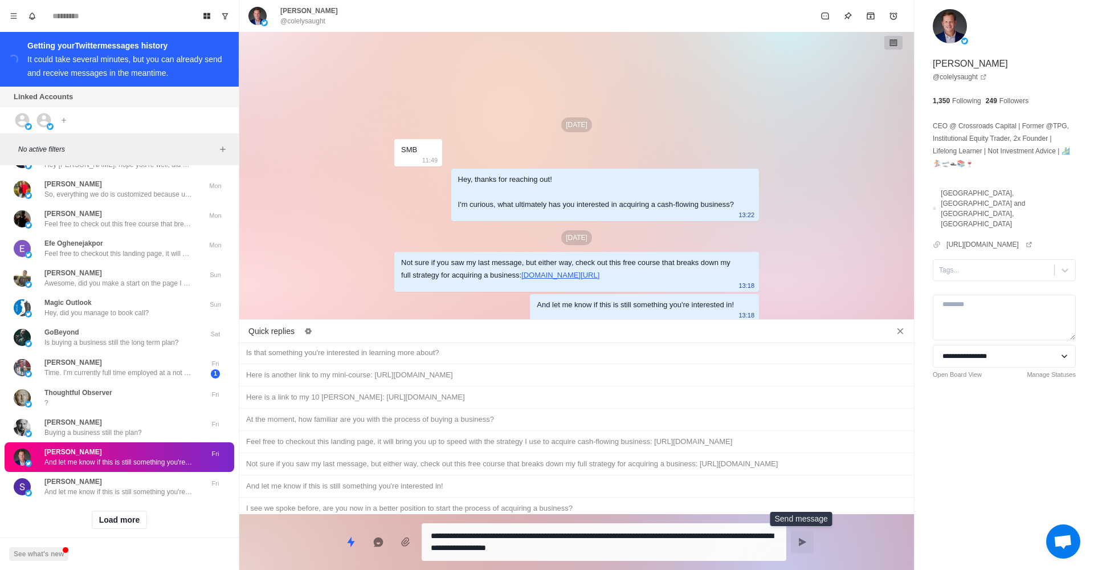
click at [801, 537] on button "Send message" at bounding box center [802, 542] width 23 height 23
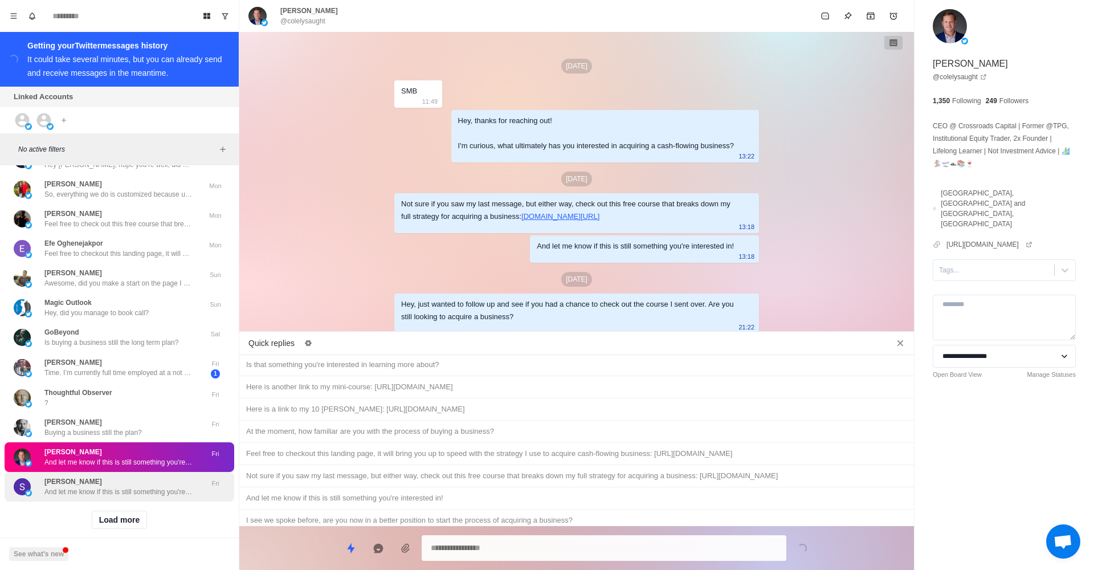
click at [191, 487] on p "And let me know if this is still something you're interested in!" at bounding box center [118, 492] width 148 height 10
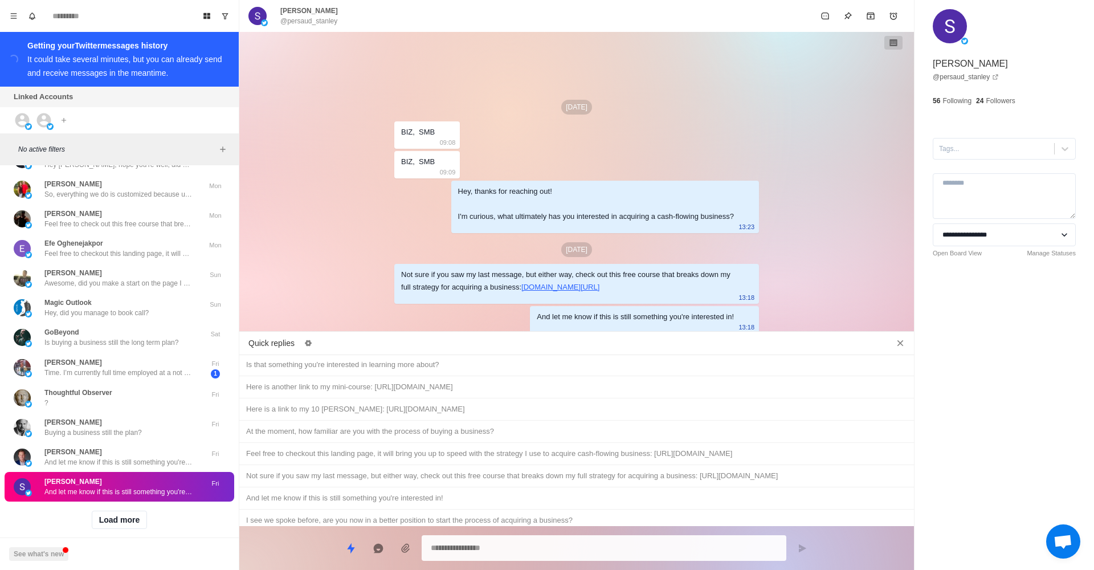
click at [351, 536] on div "Hey, just wanted to follow up and see if you had a chance to check out the cour…" at bounding box center [576, 542] width 661 height 13
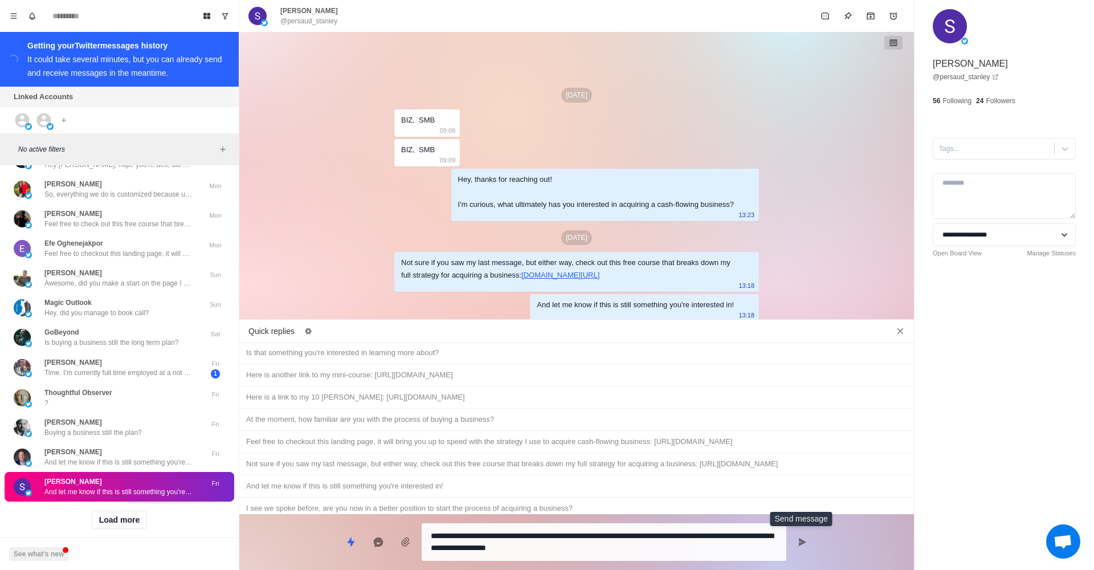
drag, startPoint x: 807, startPoint y: 548, endPoint x: 715, endPoint y: 550, distance: 91.8
click at [807, 548] on button "Send message" at bounding box center [802, 542] width 23 height 23
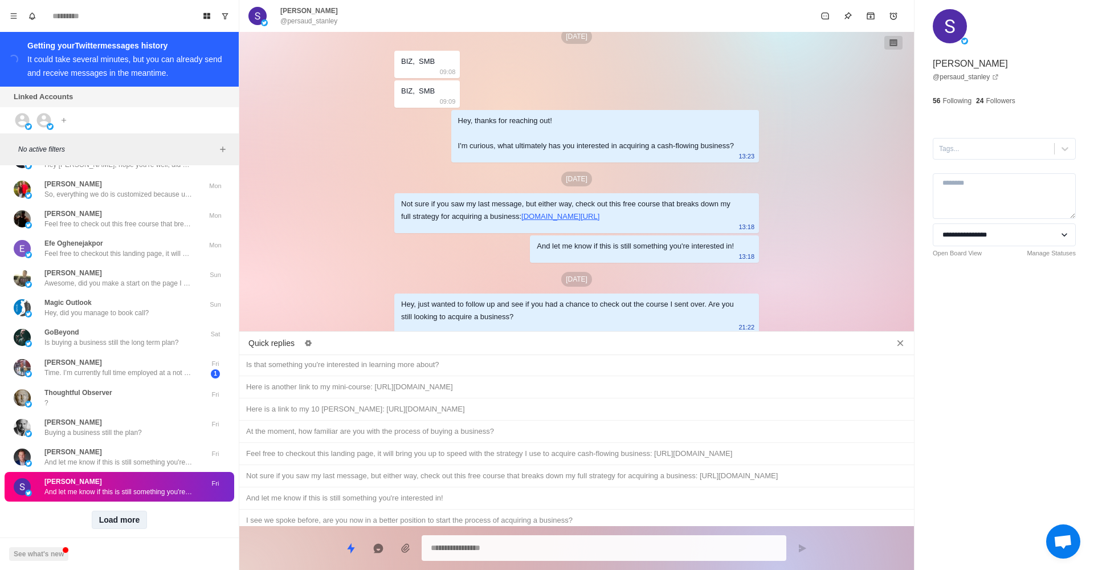
click at [129, 514] on button "Load more" at bounding box center [120, 520] width 56 height 18
click at [167, 516] on p "And let me know if this is still something you're interested in!" at bounding box center [118, 521] width 148 height 10
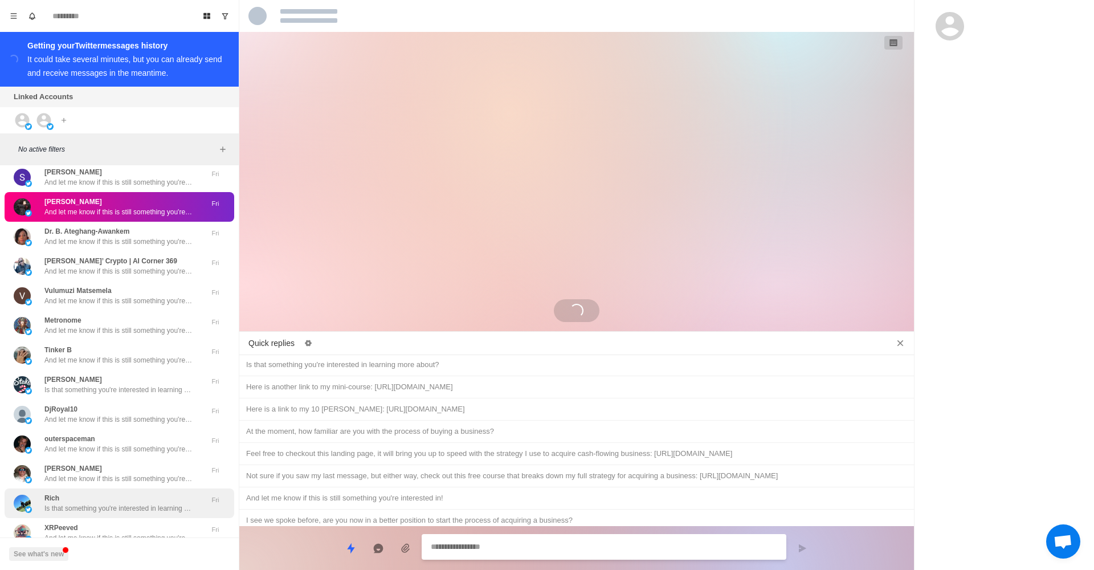
scroll to position [3752, 0]
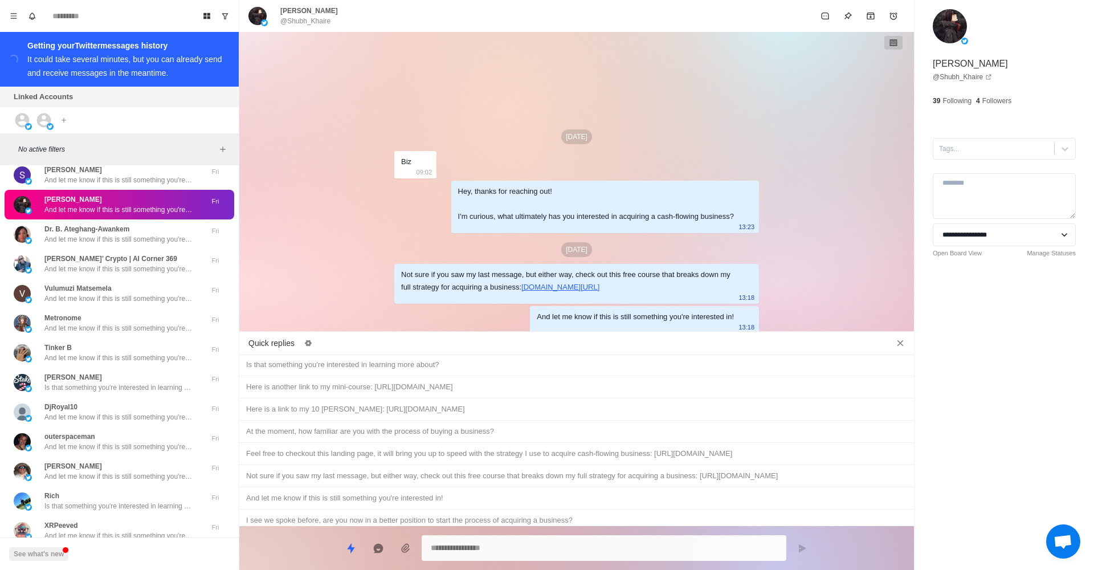
click at [535, 536] on div "Hey, just wanted to follow up and see if you had a chance to check out the cour…" at bounding box center [576, 542] width 661 height 13
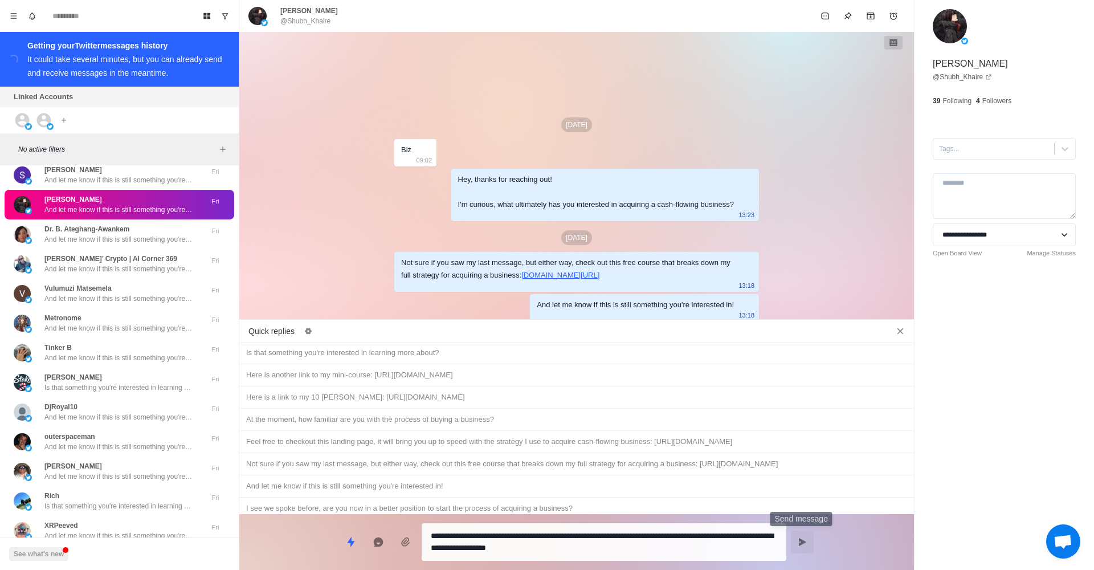
click at [802, 541] on icon "Send message" at bounding box center [802, 542] width 7 height 8
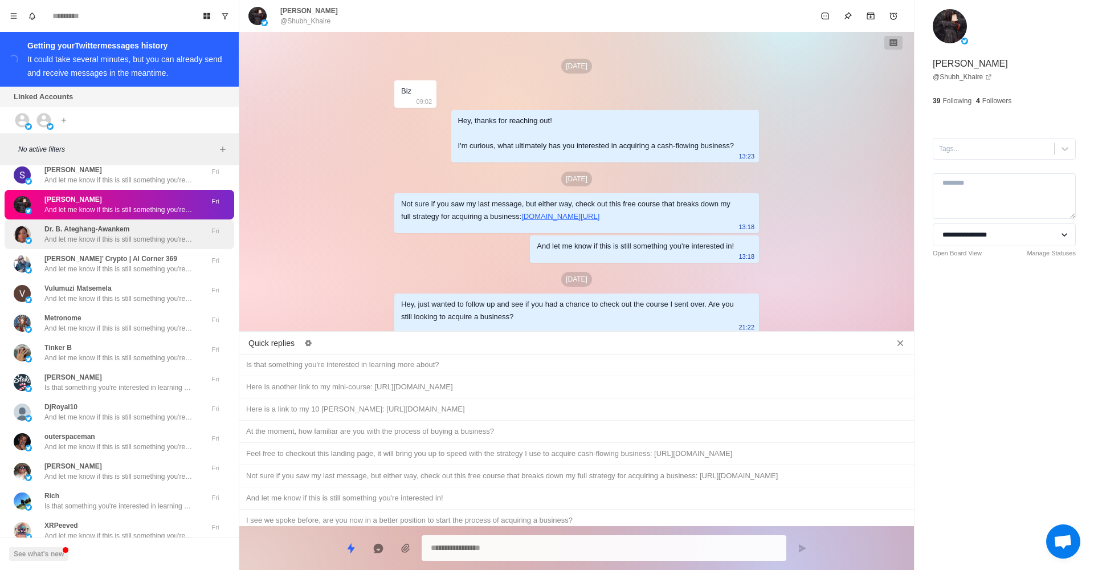
click at [144, 234] on p "And let me know if this is still something you're interested in!" at bounding box center [118, 239] width 148 height 10
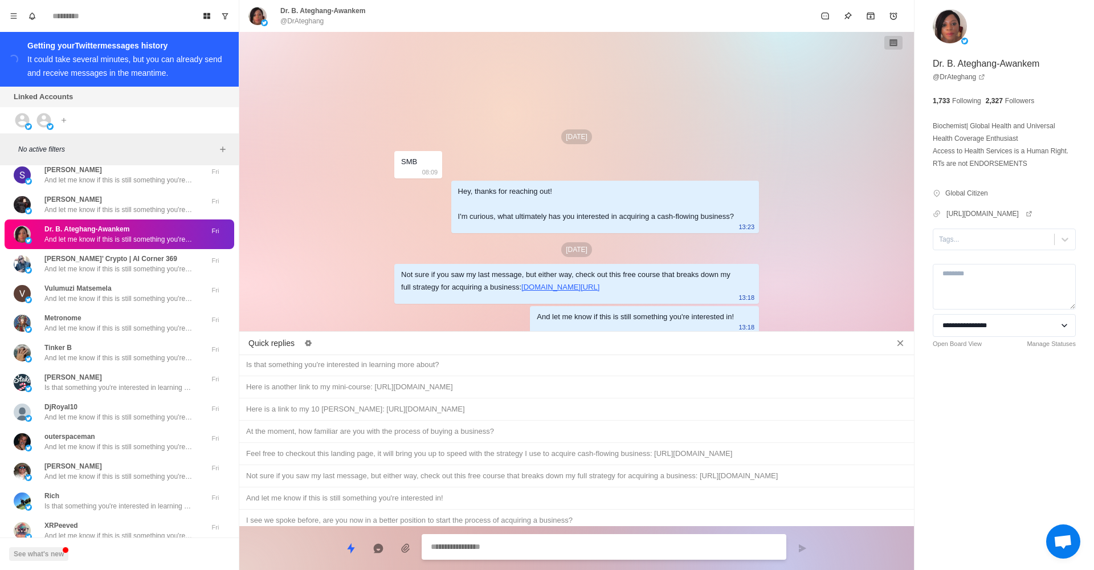
click at [571, 536] on div "Hey, just wanted to follow up and see if you had a chance to check out the cour…" at bounding box center [576, 542] width 661 height 13
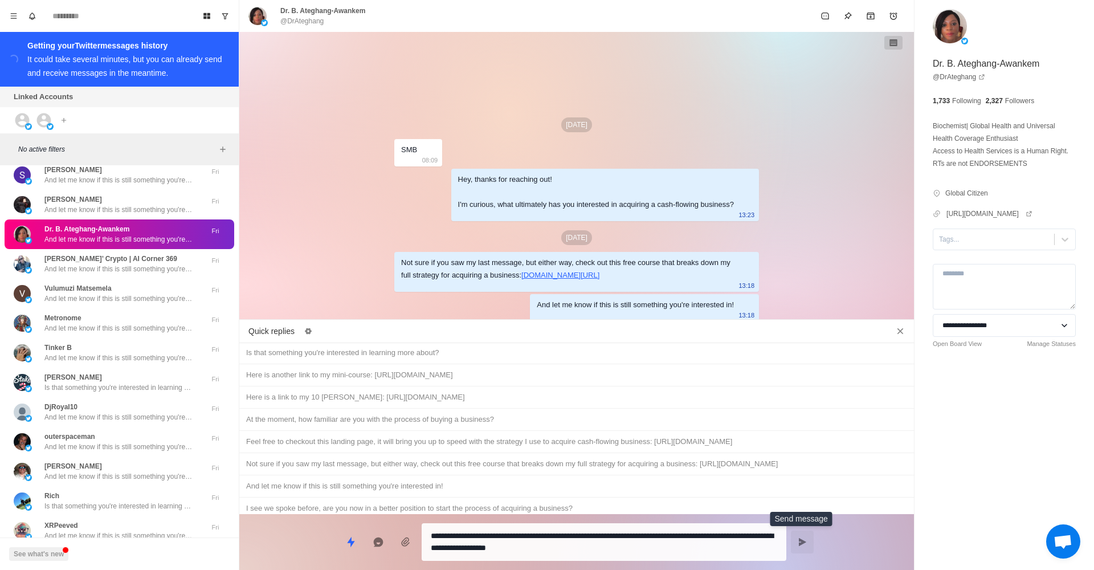
click at [806, 534] on button "Send message" at bounding box center [802, 542] width 23 height 23
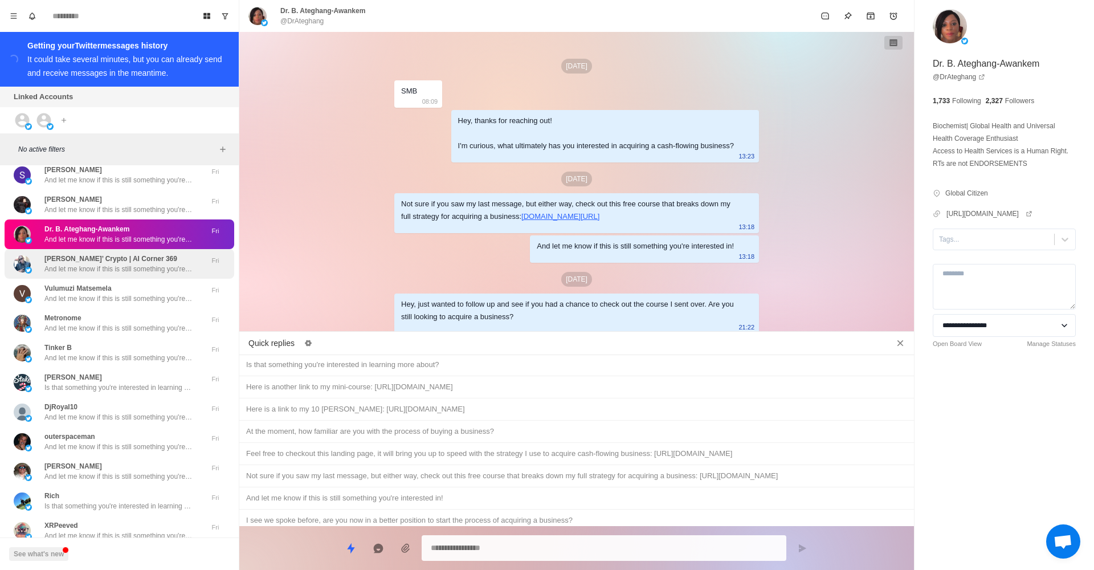
click at [166, 264] on p "And let me know if this is still something you're interested in!" at bounding box center [118, 269] width 148 height 10
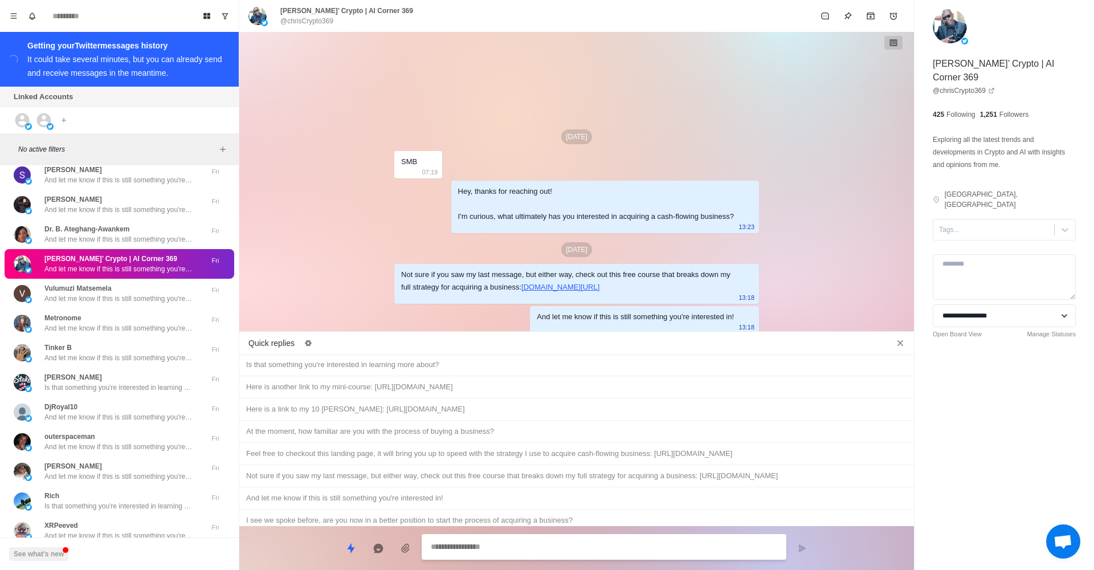
click at [631, 536] on div "Hey, just wanted to follow up and see if you had a chance to check out the cour…" at bounding box center [576, 542] width 661 height 13
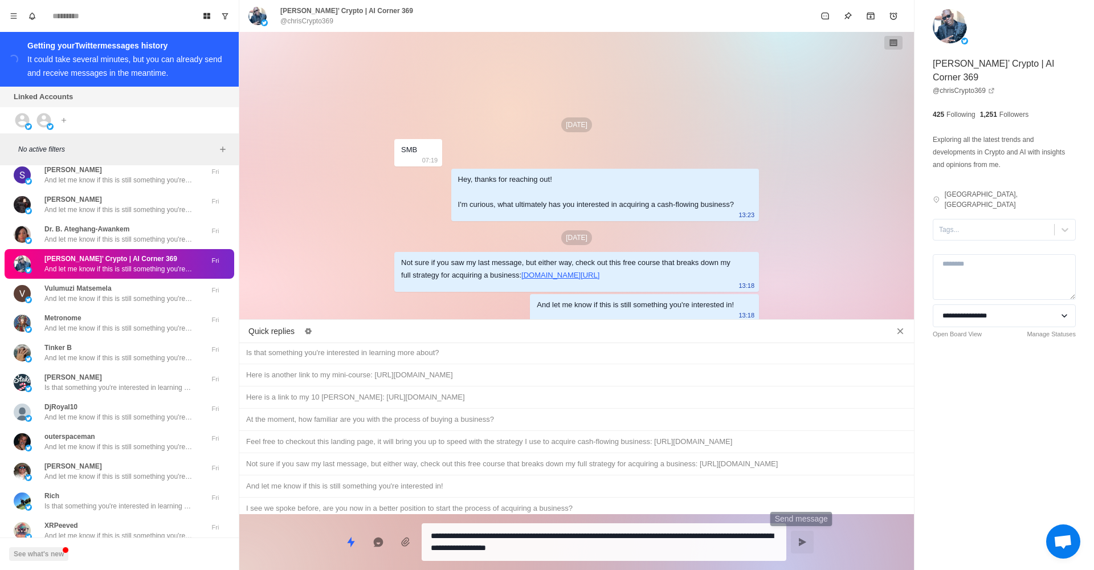
click at [803, 543] on icon "Send message" at bounding box center [802, 542] width 7 height 8
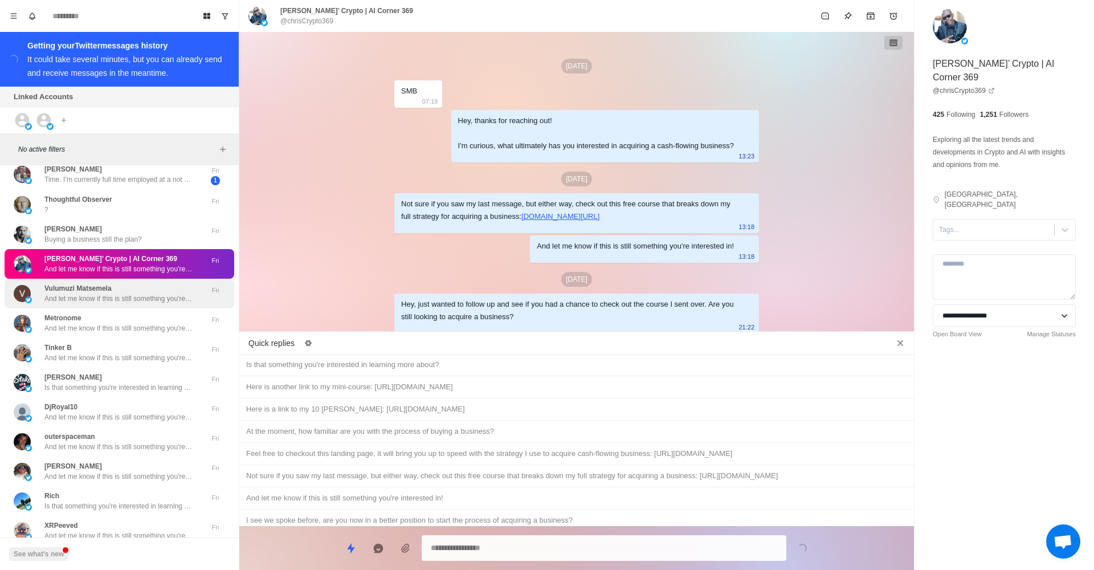
click at [160, 294] on p "And let me know if this is still something you're interested in!" at bounding box center [118, 299] width 148 height 10
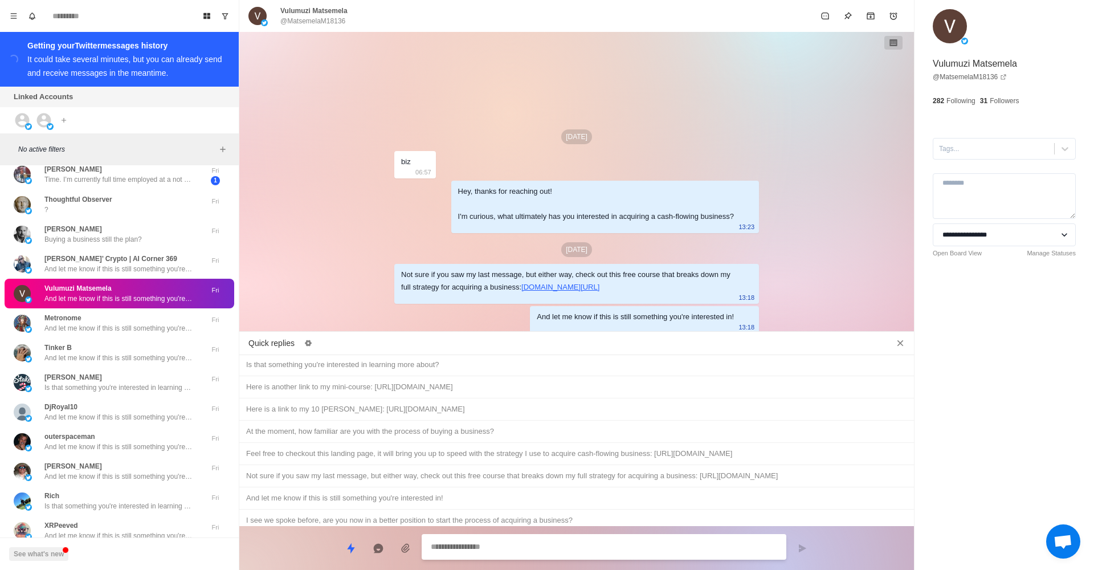
click at [589, 536] on div "Hey, just wanted to follow up and see if you had a chance to check out the cour…" at bounding box center [576, 542] width 661 height 13
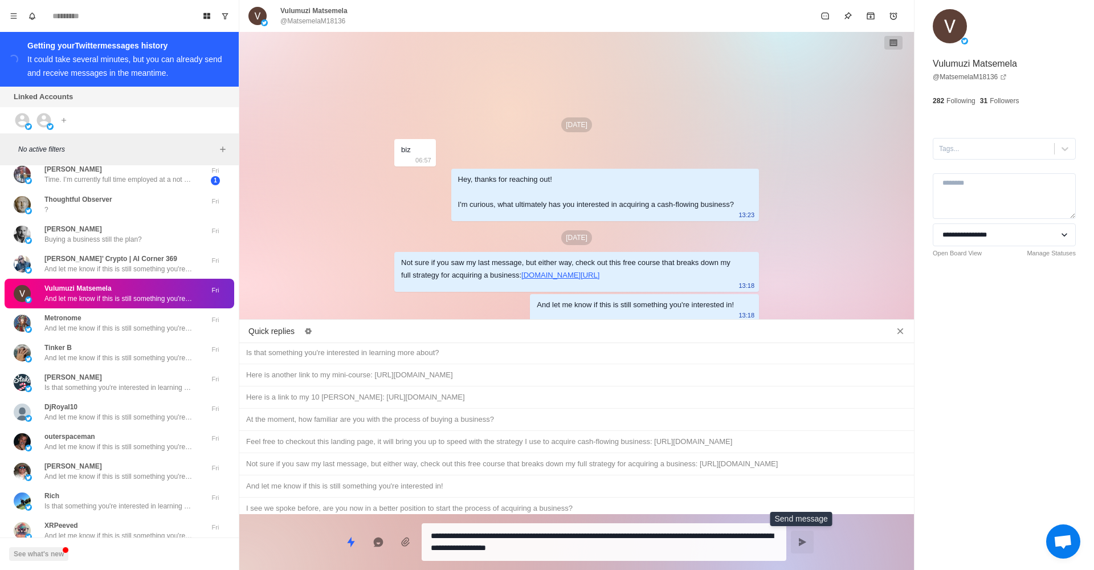
click at [802, 544] on icon "Send message" at bounding box center [802, 542] width 7 height 8
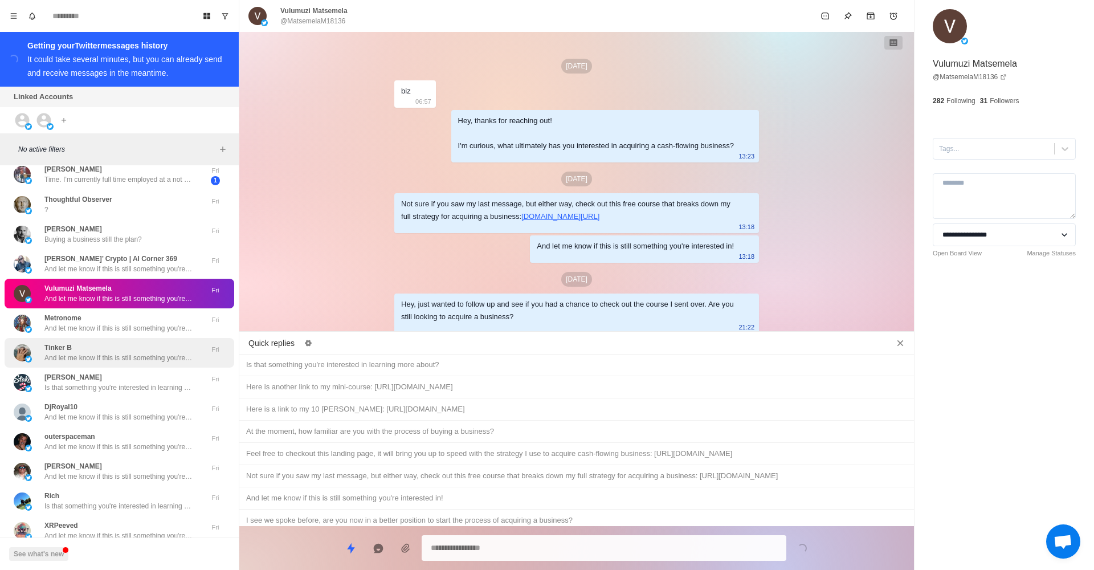
click at [127, 338] on div "Tinker B And let me know if this is still something you're interested in! Fri" at bounding box center [120, 353] width 230 height 30
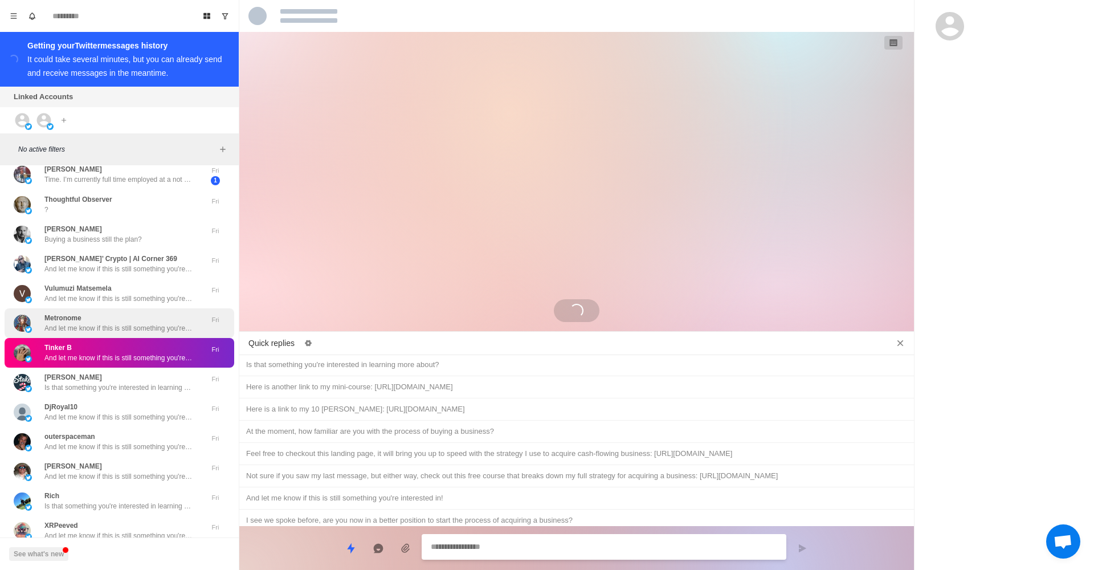
click at [127, 323] on p "And let me know if this is still something you're interested in!" at bounding box center [118, 328] width 148 height 10
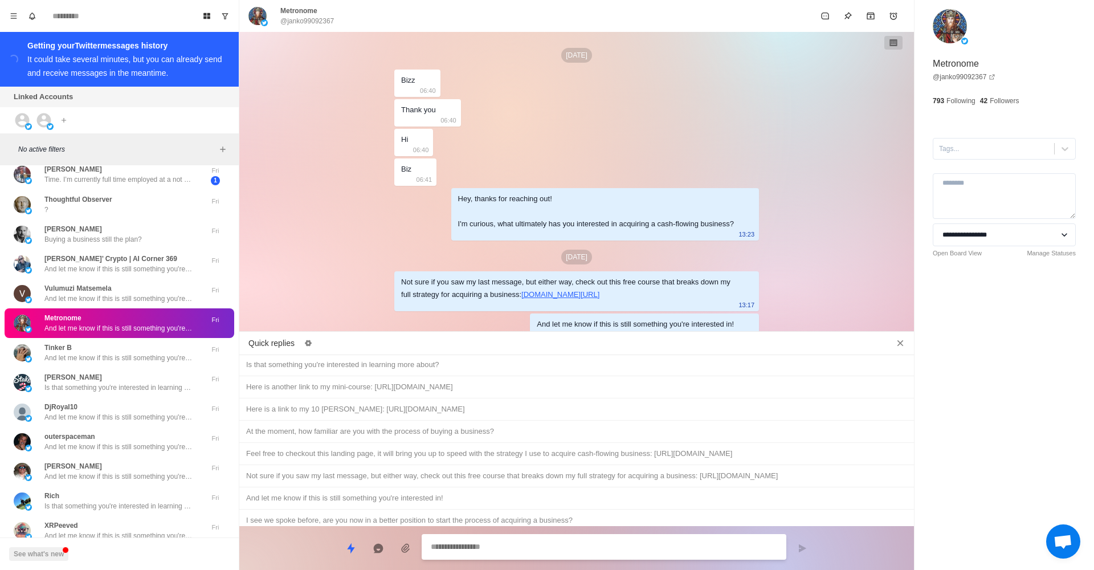
scroll to position [7, 0]
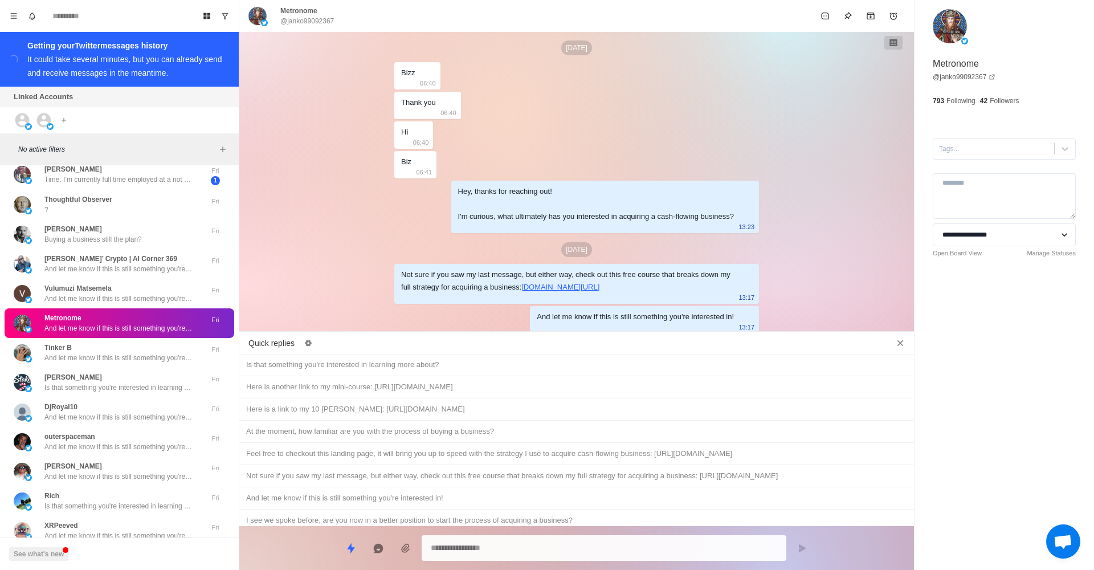
click at [513, 536] on div "Hey, just wanted to follow up and see if you had a chance to check out the cour…" at bounding box center [576, 542] width 661 height 13
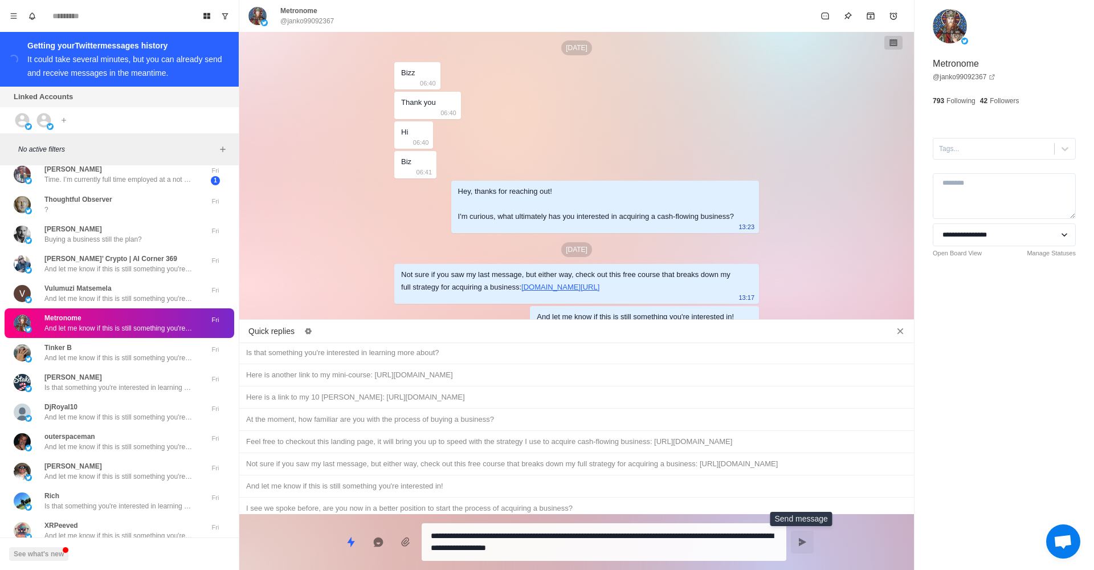
click at [798, 541] on icon "Send message" at bounding box center [802, 542] width 9 height 9
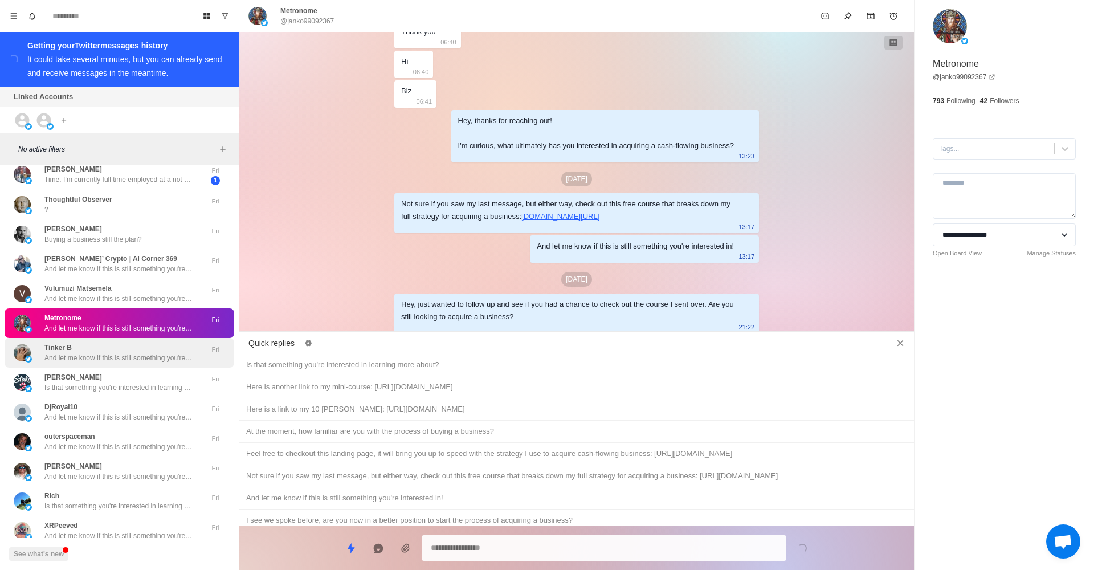
click at [185, 353] on p "And let me know if this is still something you're interested in!" at bounding box center [118, 358] width 148 height 10
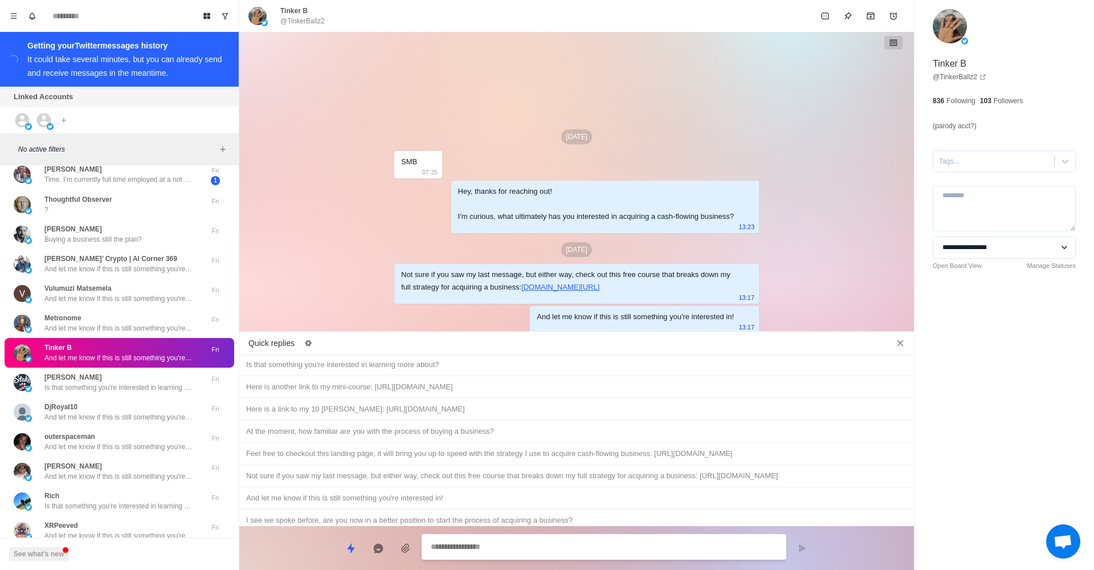
scroll to position [0, 0]
drag, startPoint x: 592, startPoint y: 491, endPoint x: 599, endPoint y: 494, distance: 7.8
click at [592, 536] on div "Hey, just wanted to follow up and see if you had a chance to check out the cour…" at bounding box center [576, 542] width 661 height 13
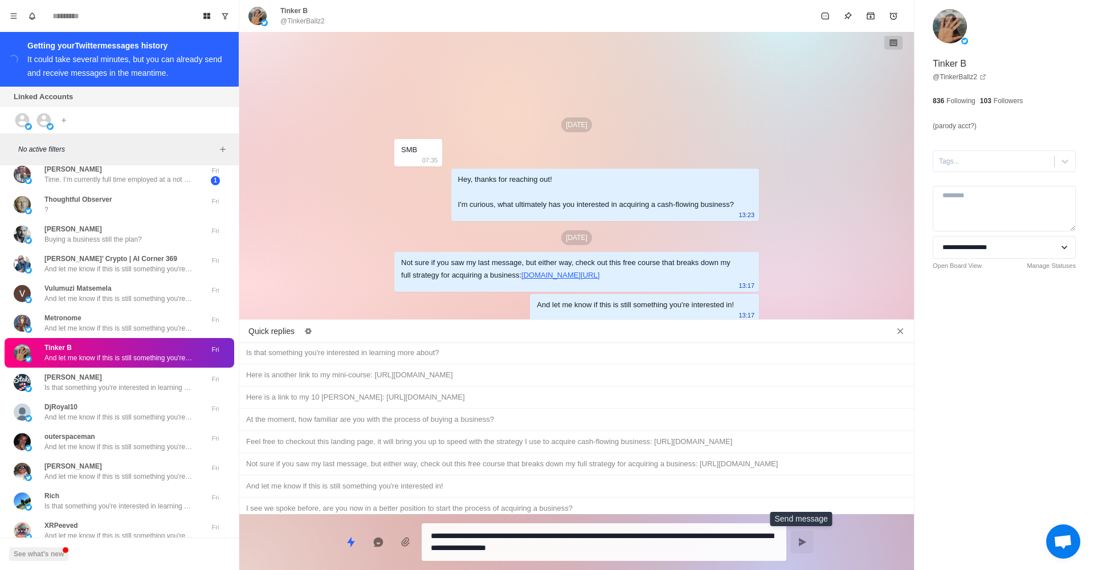
click at [794, 543] on button "Send message" at bounding box center [802, 542] width 23 height 23
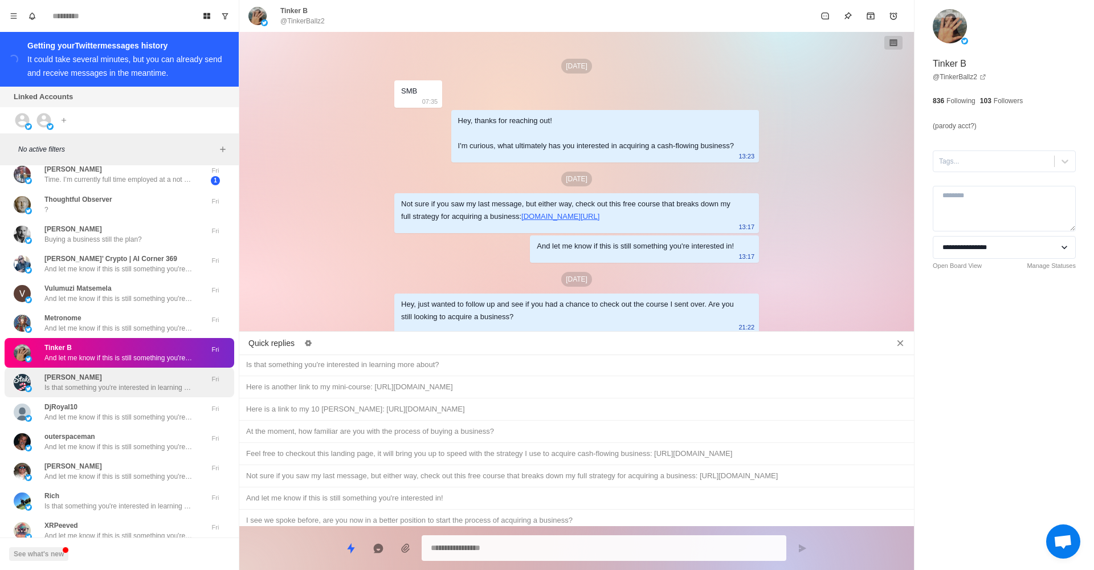
click at [150, 382] on p "Is that something you're interested in learning more about?" at bounding box center [118, 387] width 148 height 10
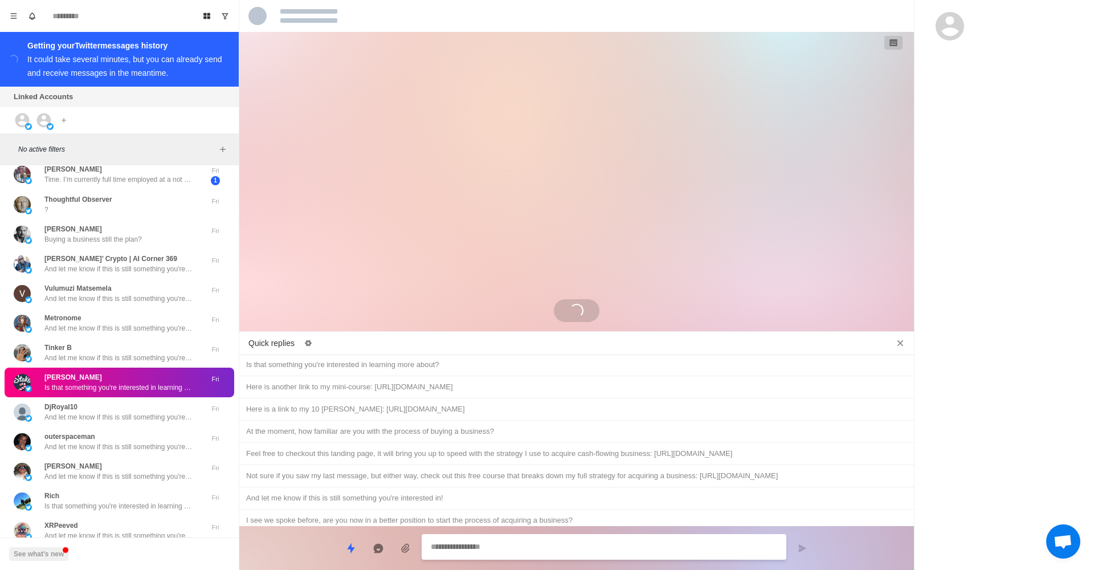
scroll to position [394, 0]
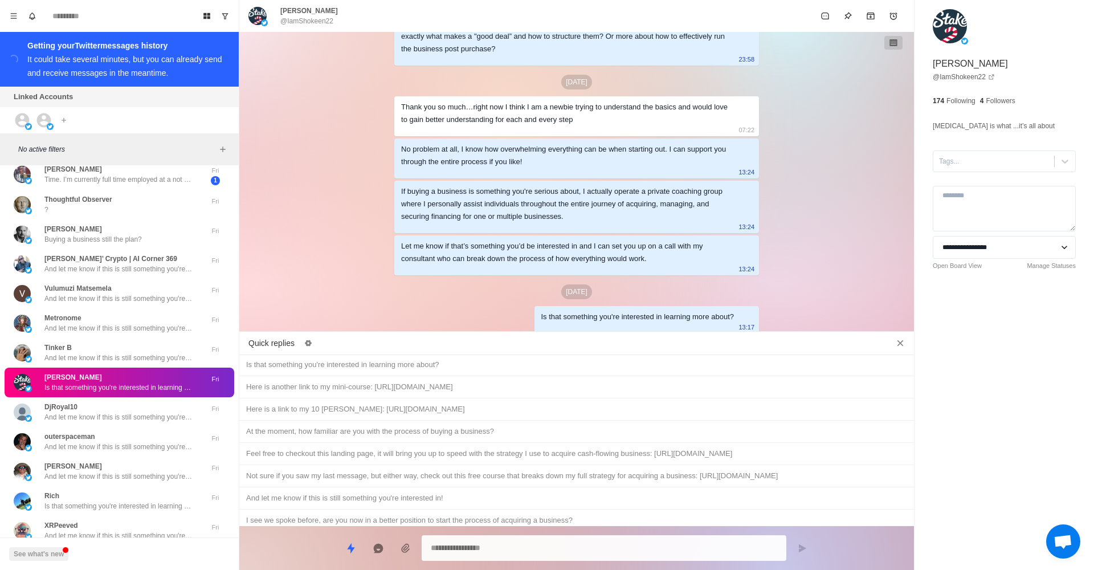
click at [555, 536] on div "Hey, just wanted to follow up and see if you had a chance to check out the cour…" at bounding box center [576, 542] width 661 height 13
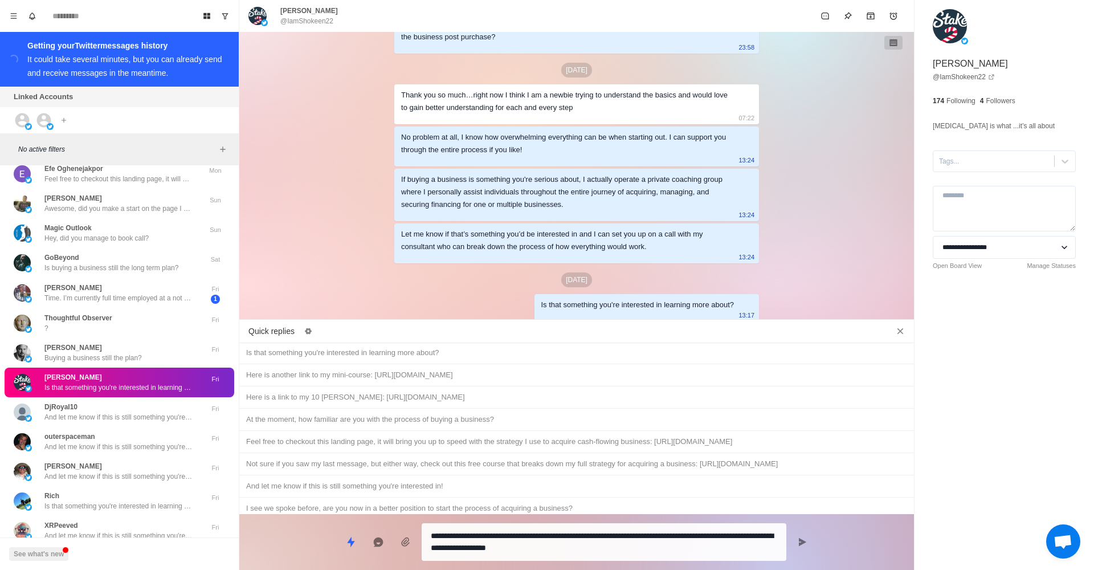
click at [438, 547] on div "Buying a business still the plan? No problem either way, just lmk!" at bounding box center [576, 553] width 661 height 13
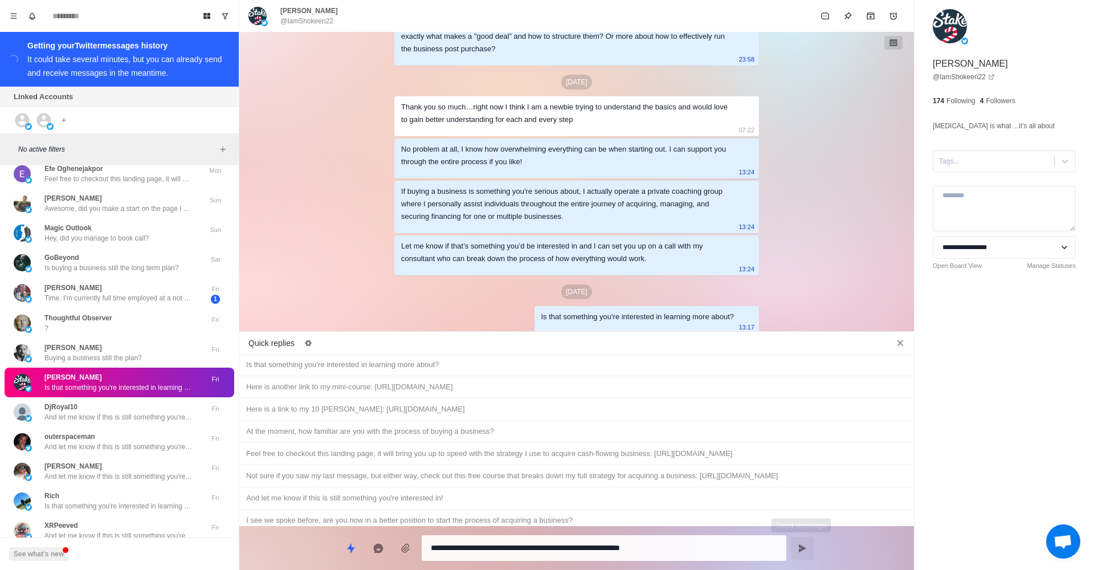
click at [813, 543] on button "Send message" at bounding box center [802, 548] width 23 height 23
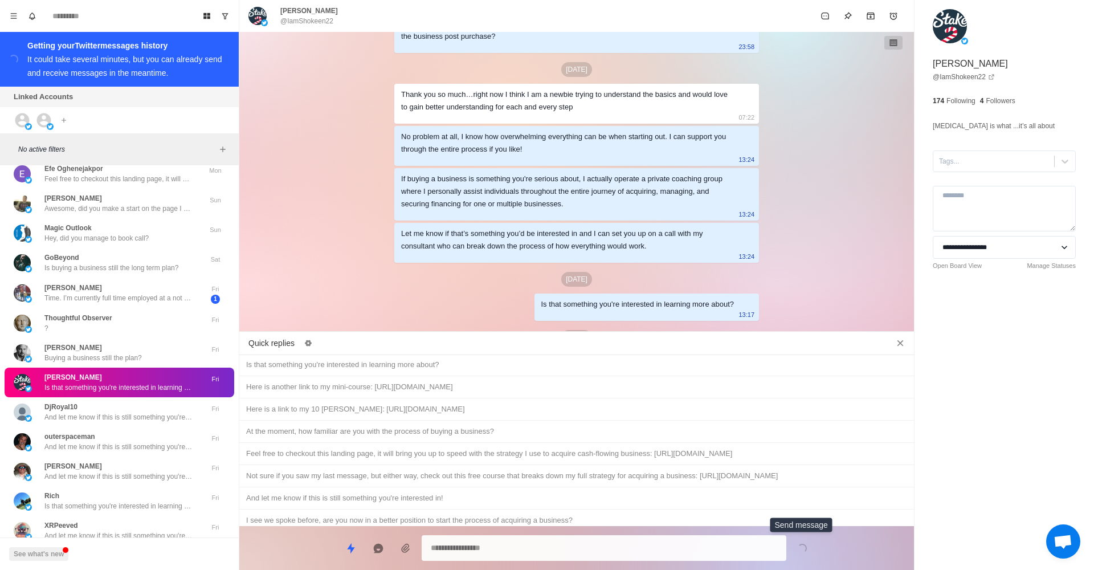
scroll to position [452, 0]
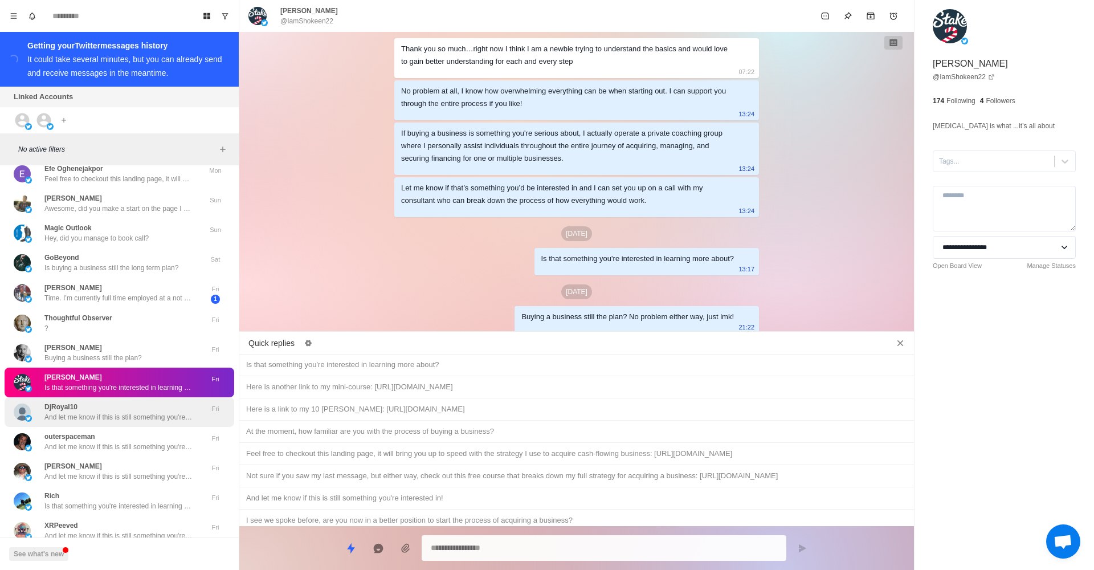
click at [153, 402] on div "DjRoyal10 And let me know if this is still something you're interested in!" at bounding box center [118, 412] width 148 height 21
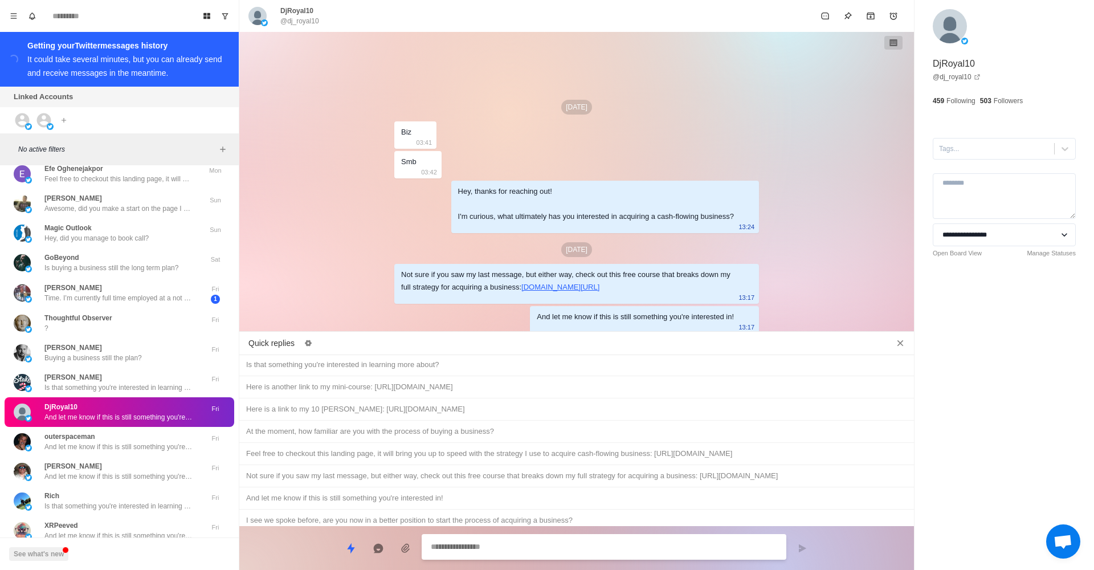
drag, startPoint x: 579, startPoint y: 495, endPoint x: 586, endPoint y: 498, distance: 7.8
click at [579, 536] on div "Hey, just wanted to follow up and see if you had a chance to check out the cour…" at bounding box center [576, 542] width 661 height 13
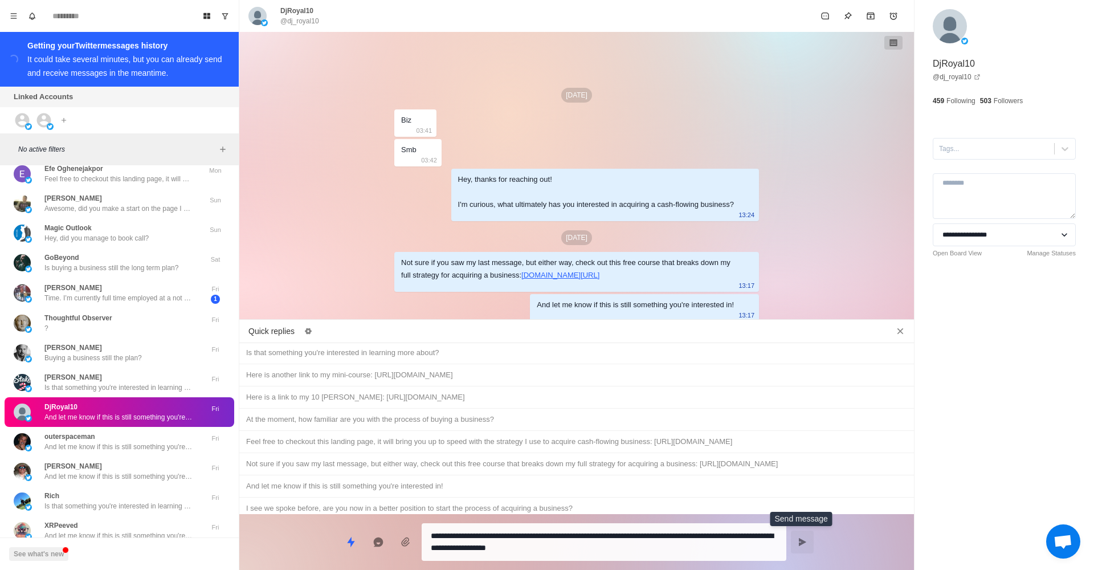
click at [796, 547] on button "Send message" at bounding box center [802, 542] width 23 height 23
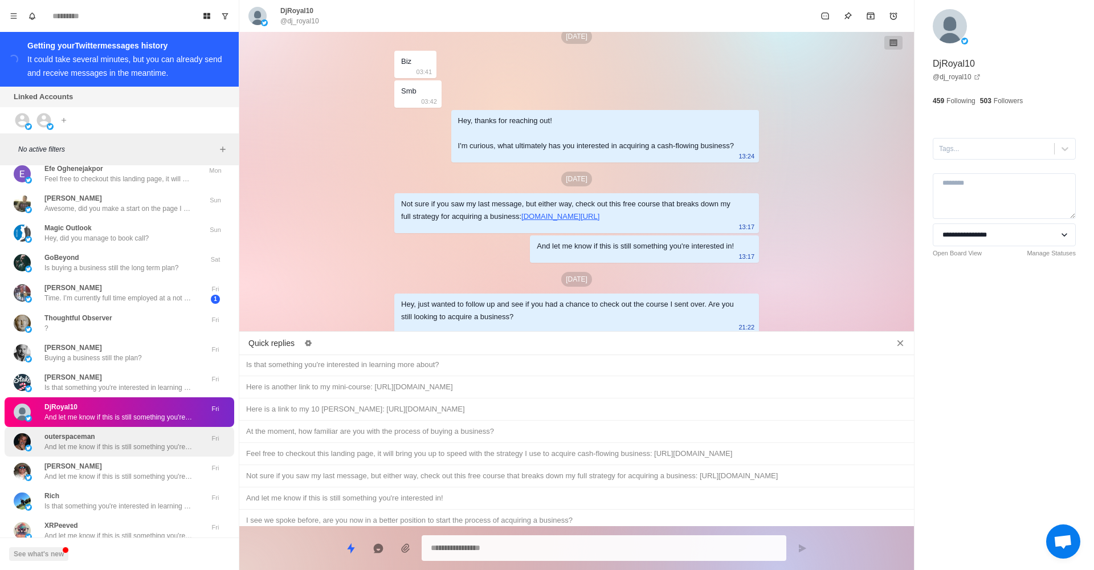
click at [169, 431] on div "outerspaceman And let me know if this is still something you're interested in!" at bounding box center [118, 441] width 148 height 21
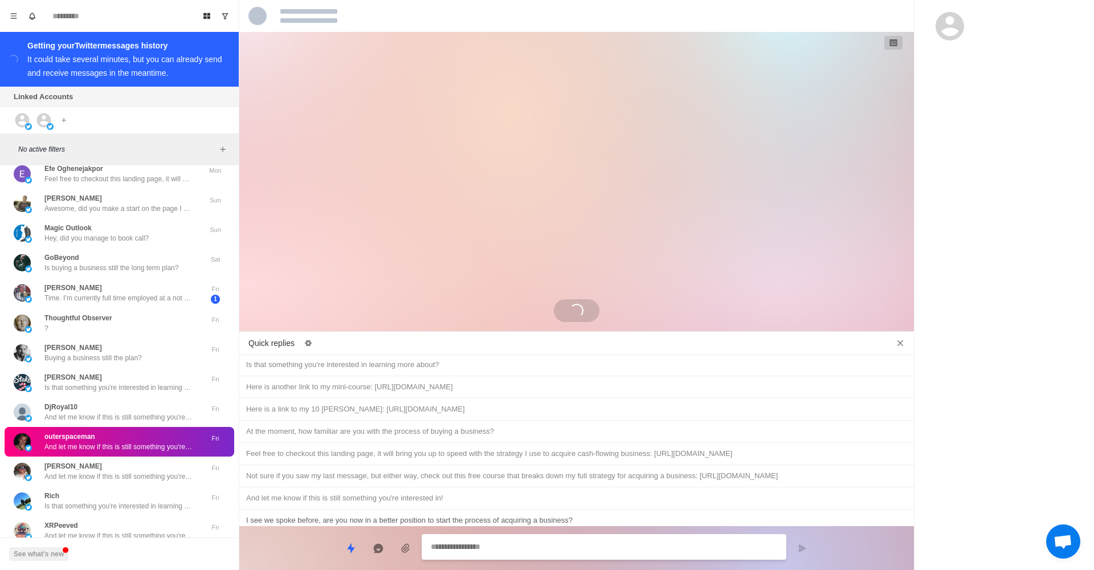
scroll to position [0, 0]
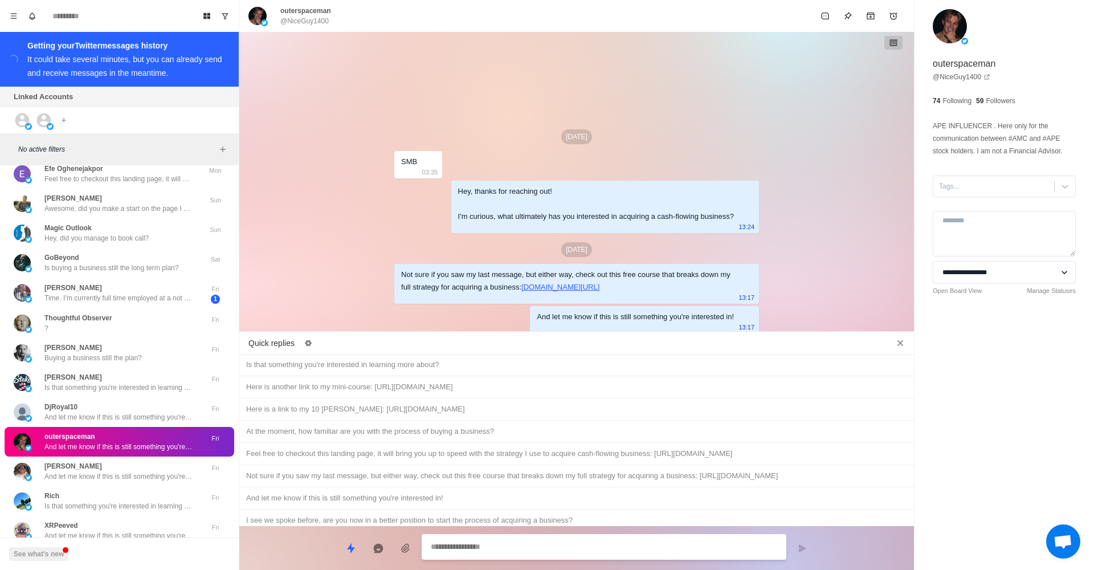
click at [479, 536] on div "Hey, just wanted to follow up and see if you had a chance to check out the cour…" at bounding box center [576, 542] width 661 height 13
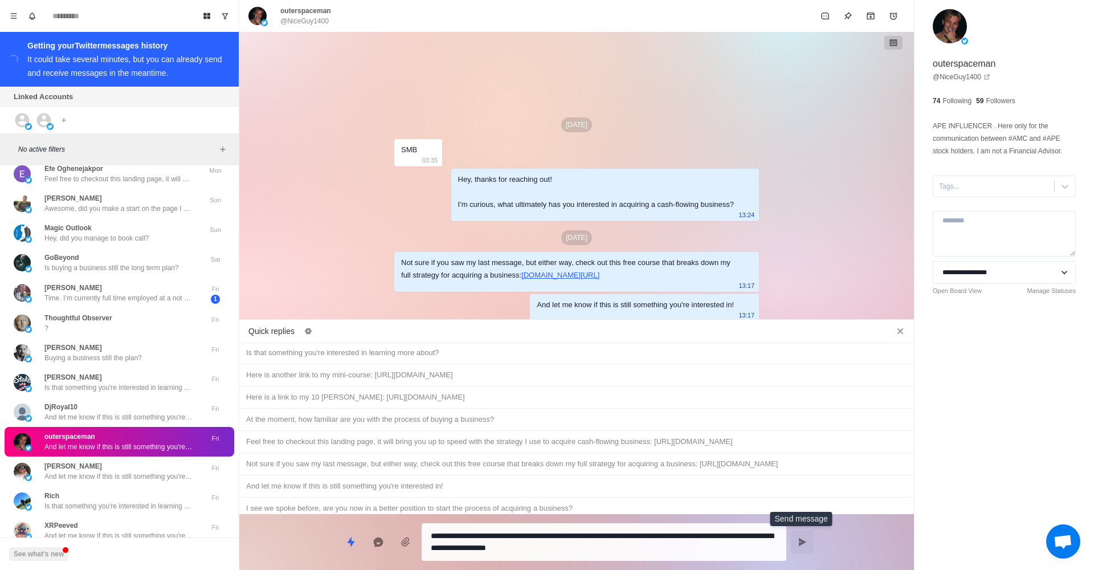
click at [796, 543] on button "Send message" at bounding box center [802, 542] width 23 height 23
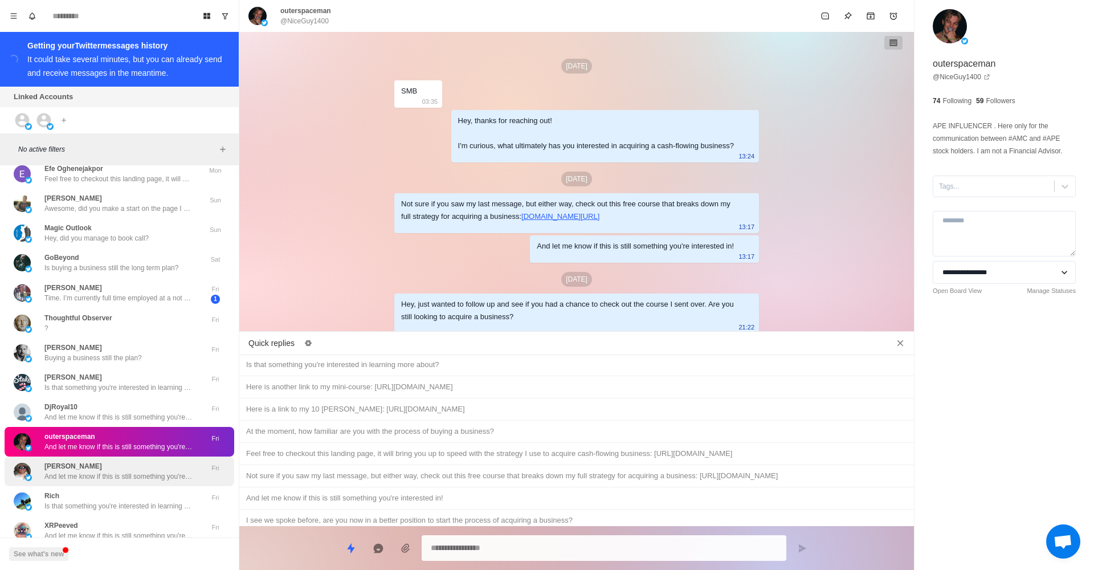
click at [160, 461] on div "[PERSON_NAME] And let me know if this is still something you're interested in!" at bounding box center [118, 471] width 148 height 21
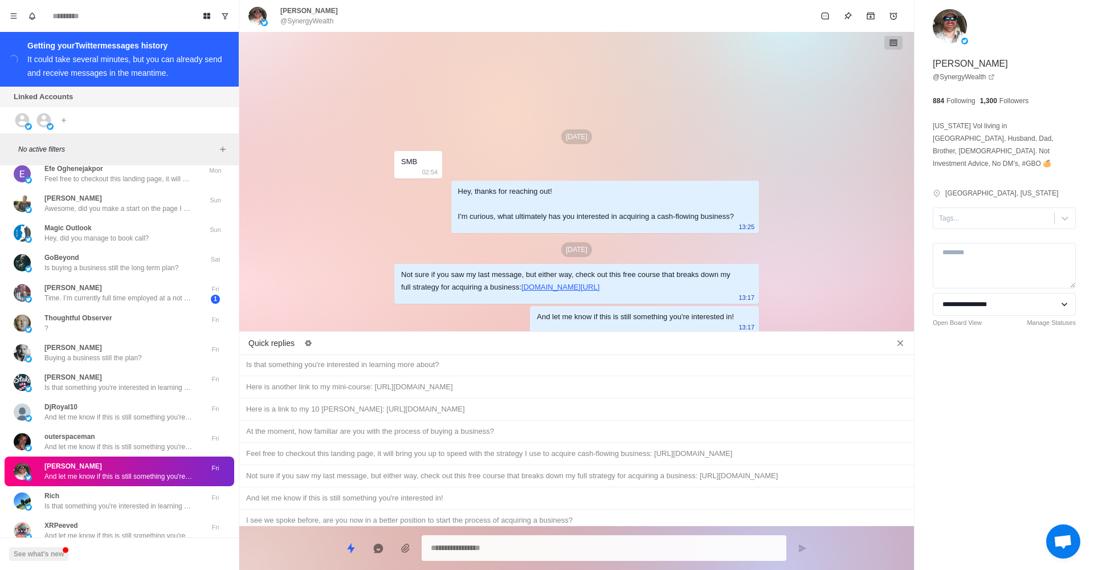
click at [558, 536] on div "Hey, just wanted to follow up and see if you had a chance to check out the cour…" at bounding box center [576, 542] width 661 height 13
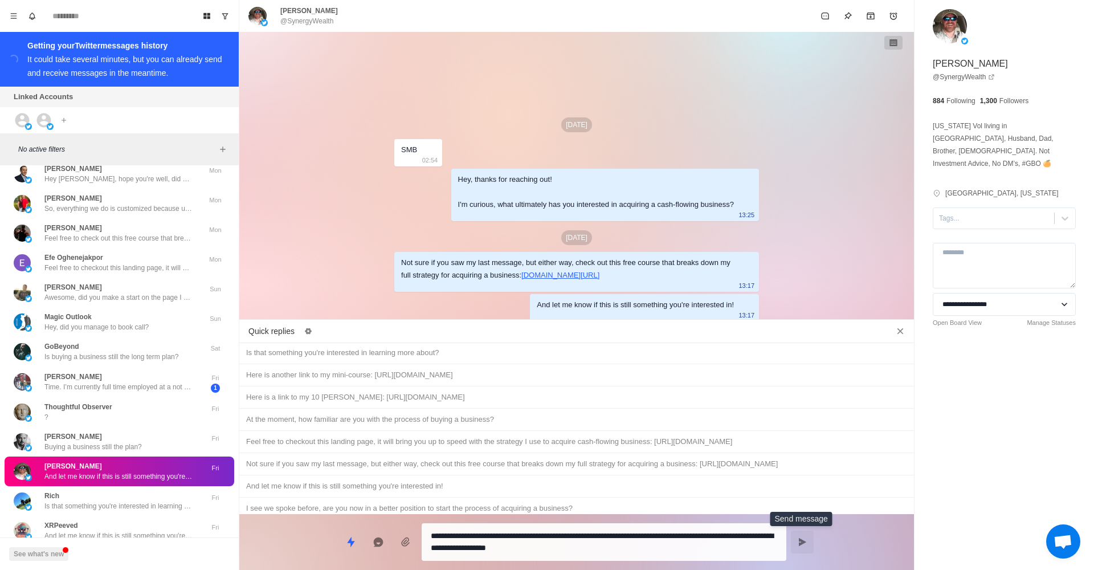
click at [803, 549] on button "Send message" at bounding box center [802, 542] width 23 height 23
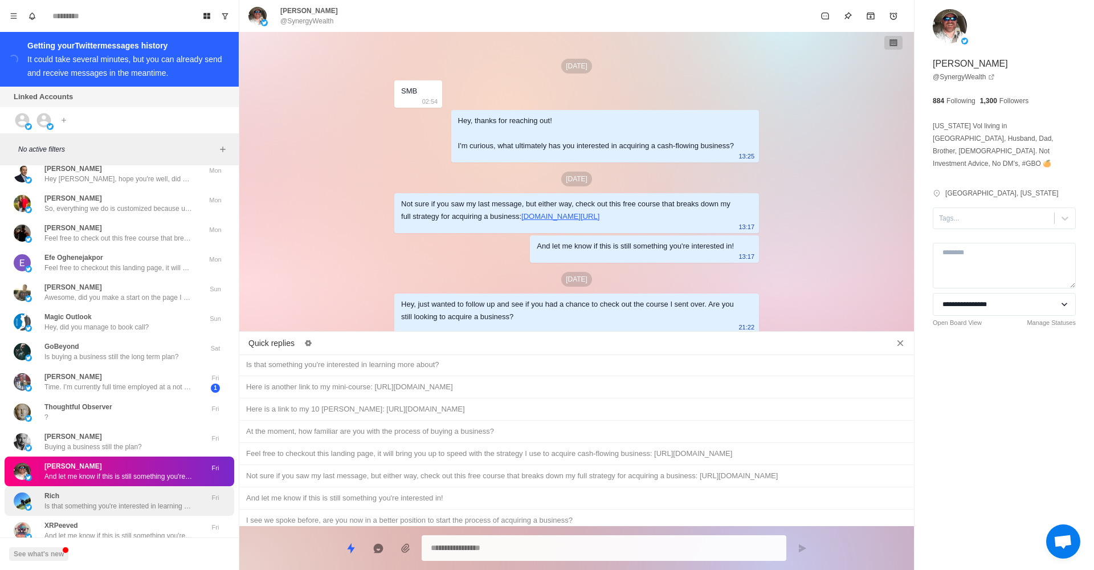
click at [194, 497] on div "[PERSON_NAME] Is that something you're interested in learning more about? Fri" at bounding box center [120, 501] width 230 height 30
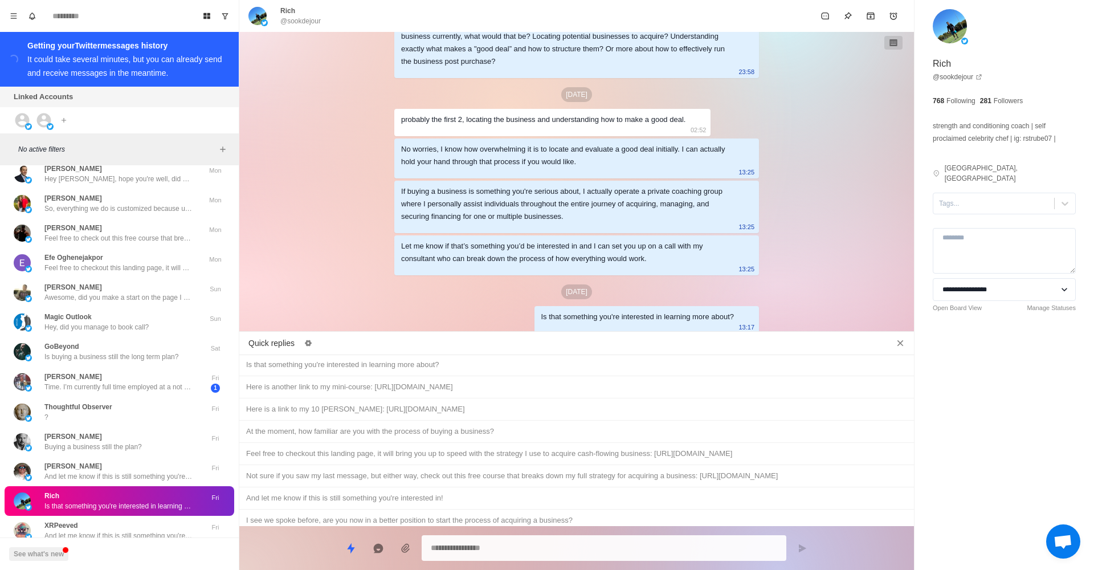
click at [563, 559] on div "Buying a business still the plan? No problem either way, just lmk!" at bounding box center [576, 565] width 661 height 13
click at [803, 547] on icon "Send message" at bounding box center [802, 548] width 7 height 8
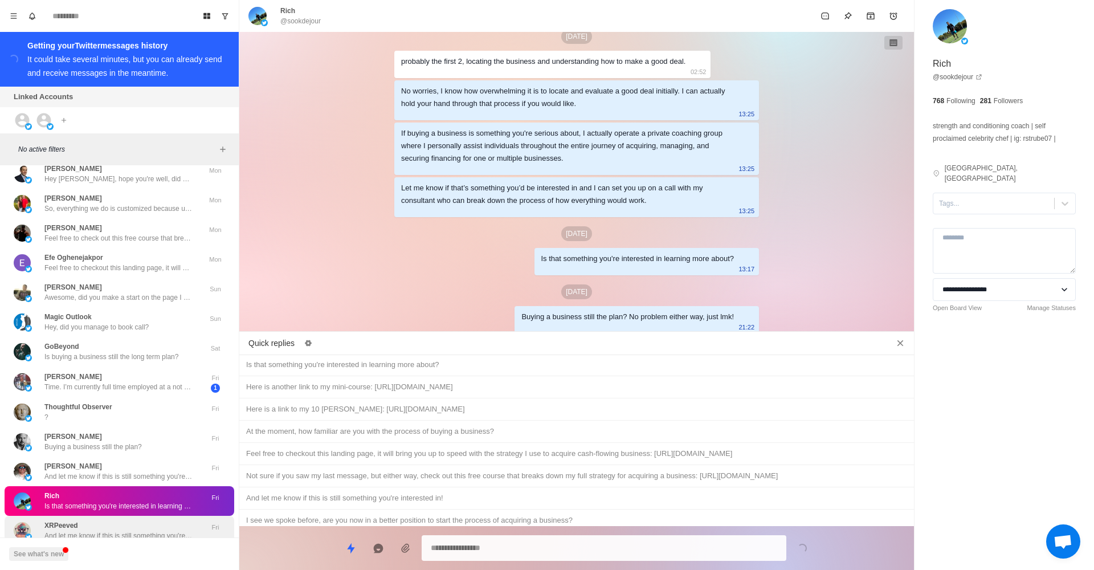
click at [182, 516] on div "XRPeeved And let me know if this is still something you're interested in! Fri" at bounding box center [120, 531] width 230 height 30
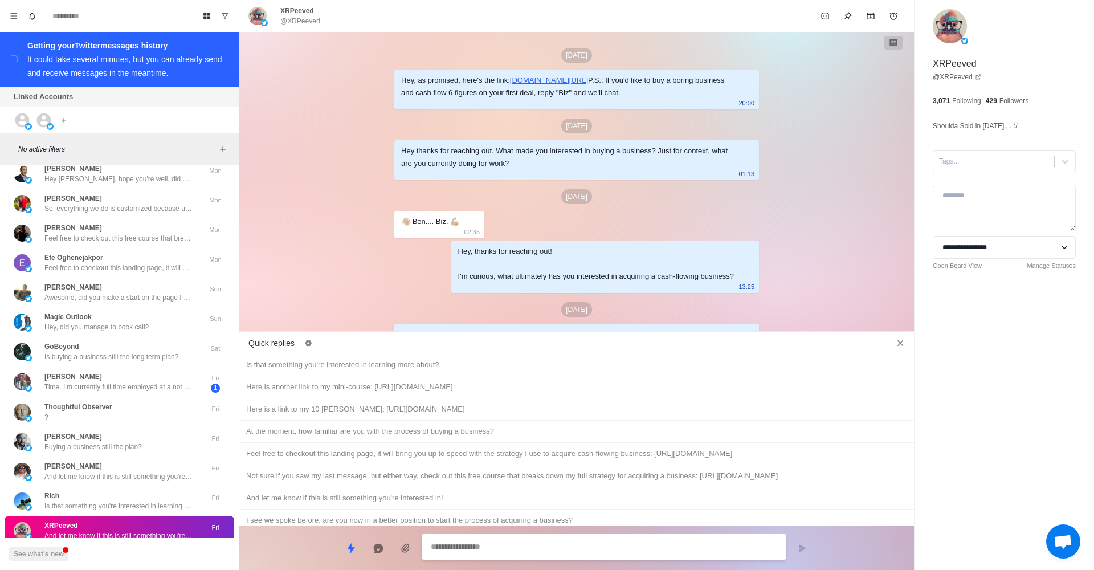
scroll to position [97, 0]
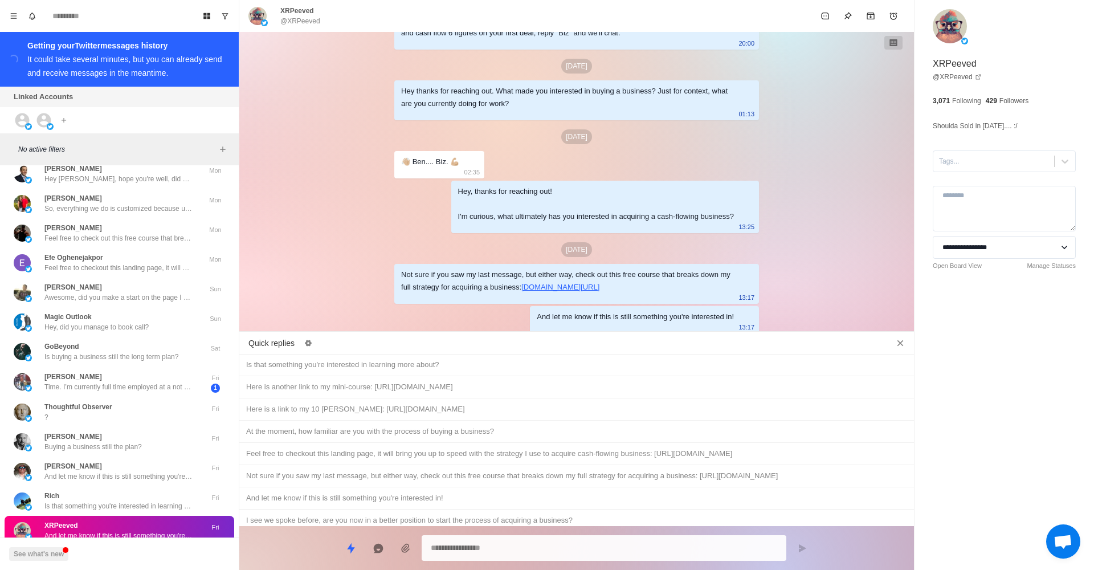
click at [494, 536] on div "Hey, just wanted to follow up and see if you had a chance to check out the cour…" at bounding box center [576, 542] width 661 height 13
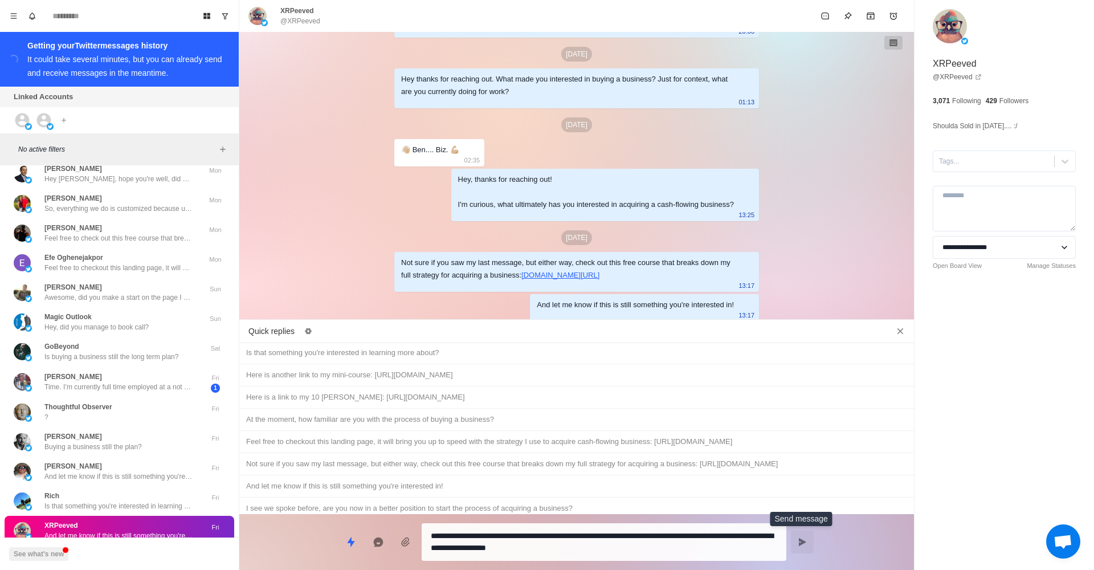
click at [800, 540] on icon "Send message" at bounding box center [802, 542] width 7 height 8
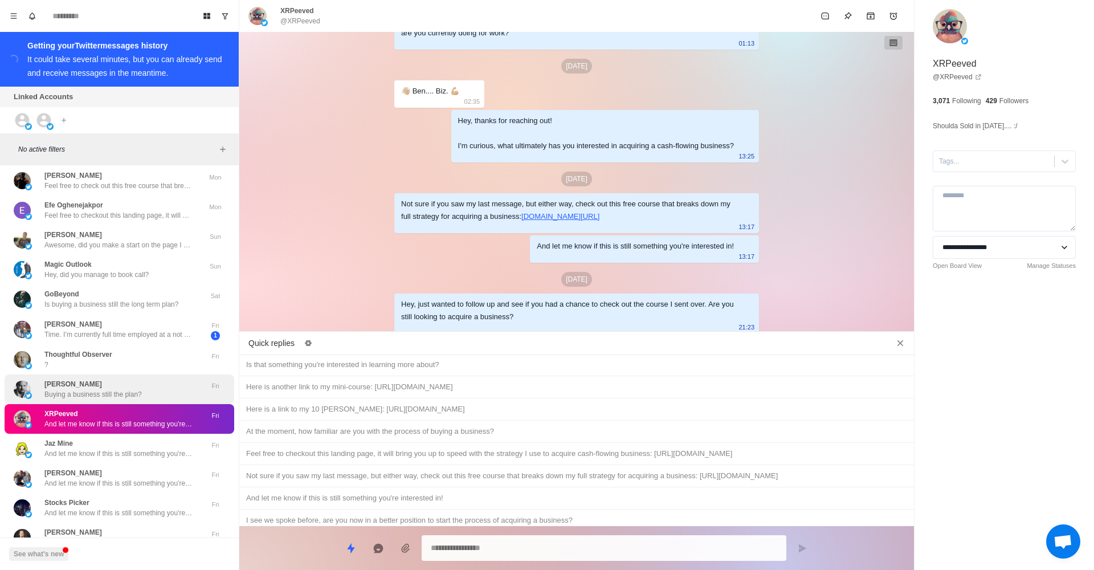
scroll to position [3865, 0]
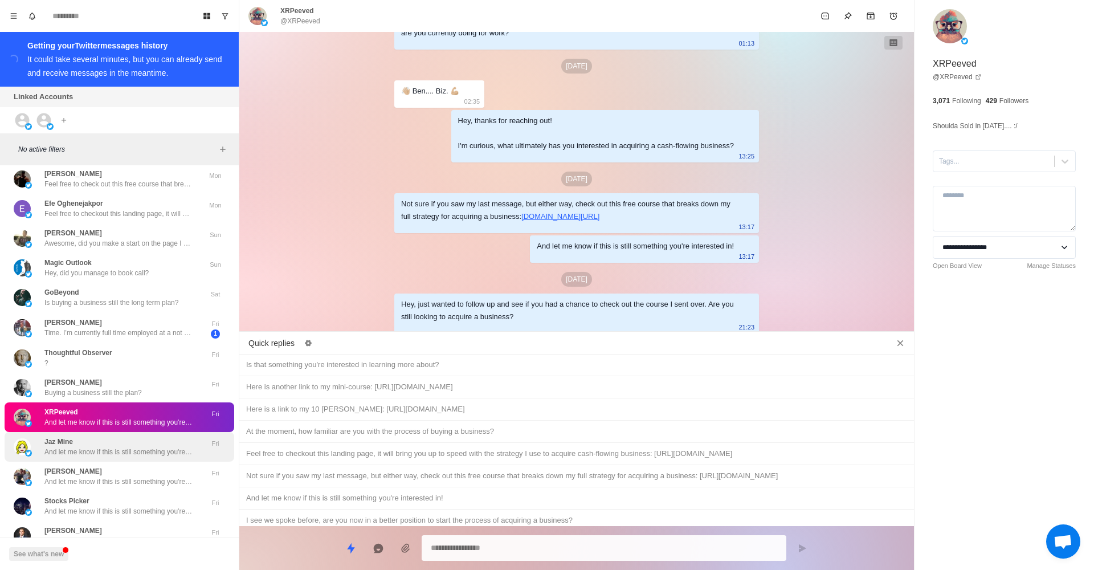
click at [115, 447] on p "And let me know if this is still something you're interested in!" at bounding box center [118, 452] width 148 height 10
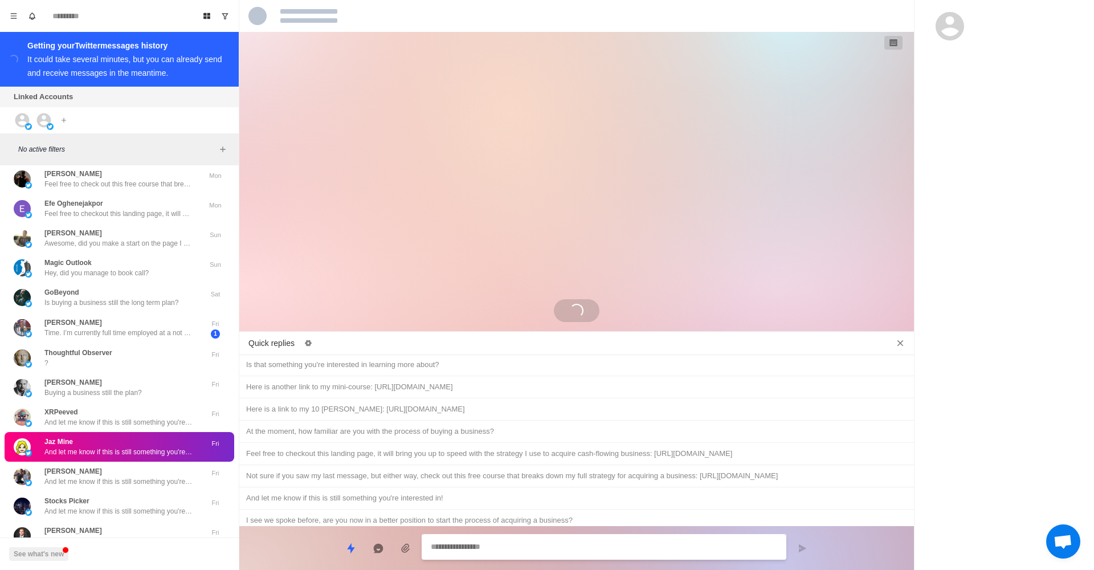
scroll to position [0, 0]
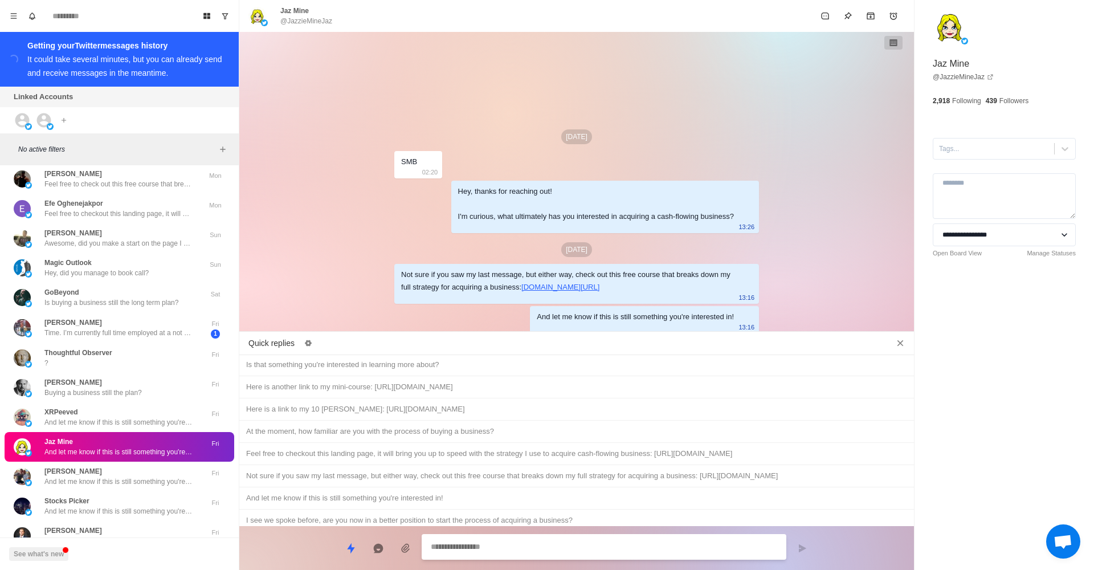
click at [528, 536] on div "Hey, just wanted to follow up and see if you had a chance to check out the cour…" at bounding box center [576, 542] width 661 height 13
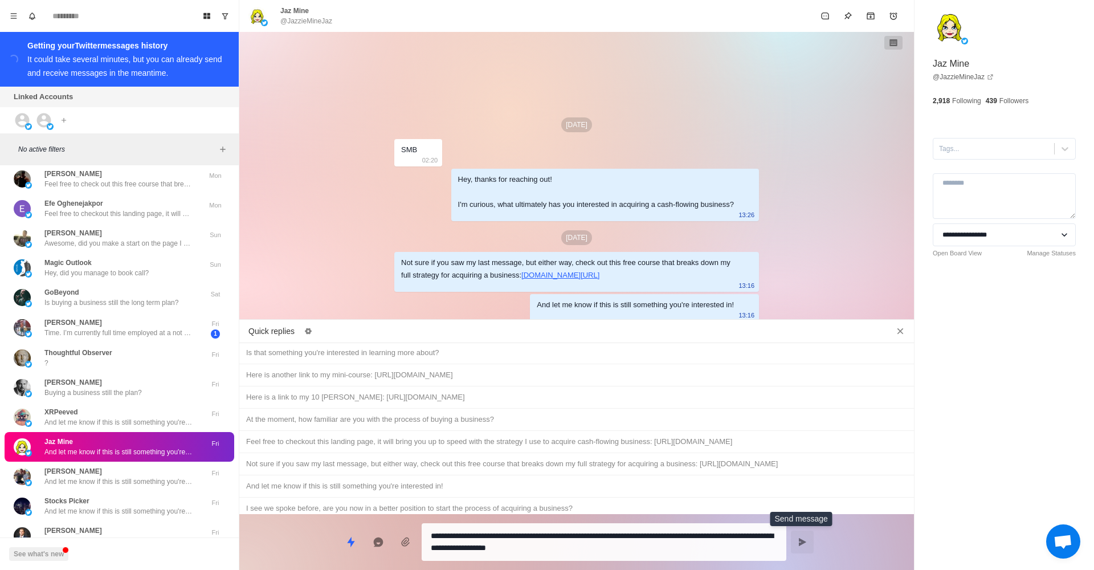
click at [804, 540] on icon "Send message" at bounding box center [802, 542] width 9 height 9
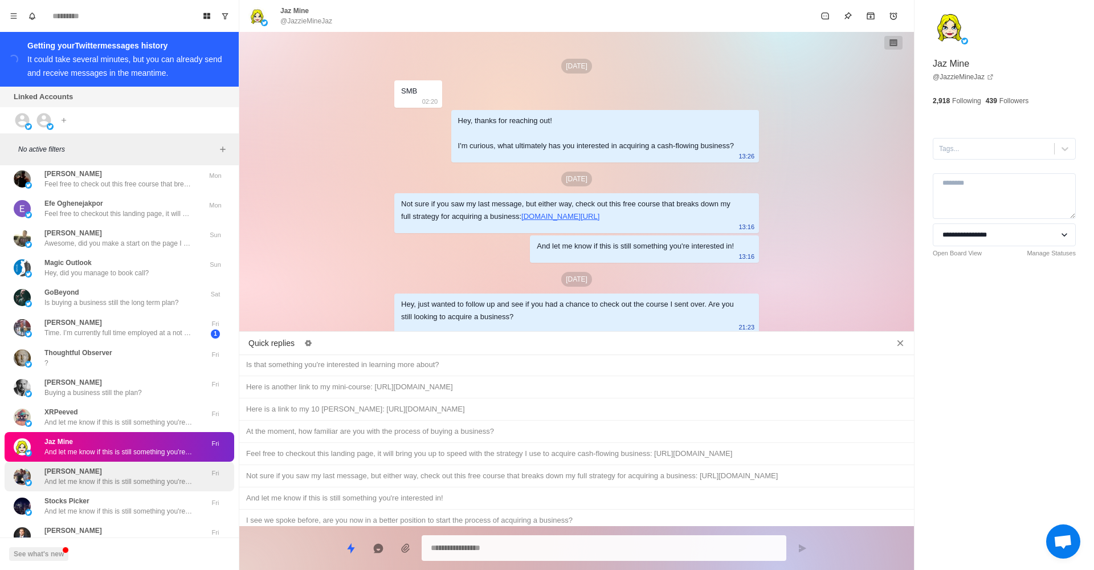
click at [147, 462] on div "[PERSON_NAME] And let me know if this is still something you're interested in! …" at bounding box center [120, 477] width 230 height 30
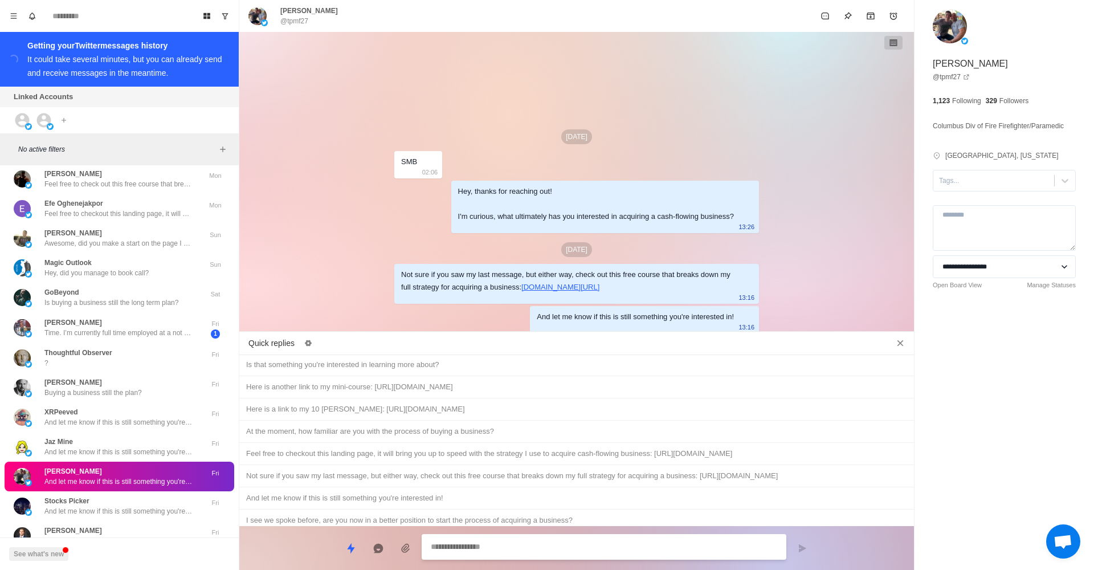
click at [458, 536] on div "Hey, just wanted to follow up and see if you had a chance to check out the cour…" at bounding box center [576, 542] width 661 height 13
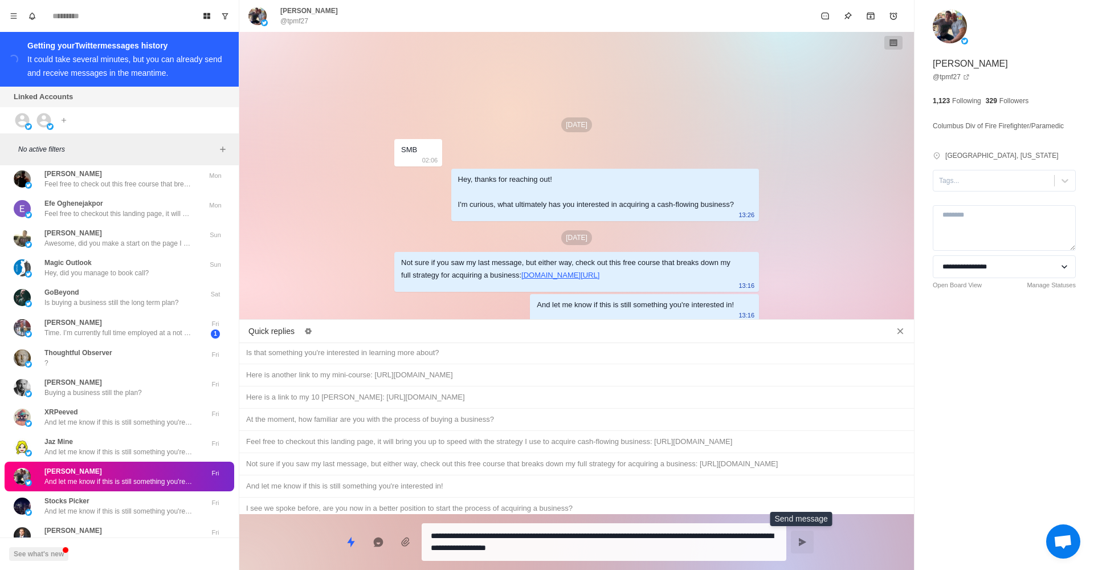
click at [811, 543] on button "Send message" at bounding box center [802, 542] width 23 height 23
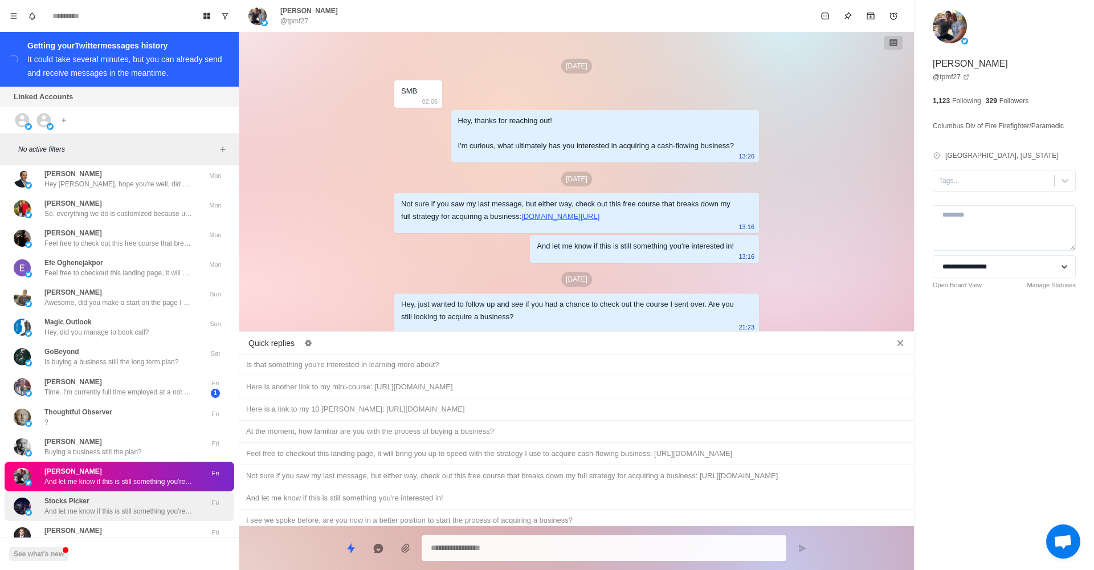
click at [146, 506] on p "And let me know if this is still something you're interested in!" at bounding box center [118, 511] width 148 height 10
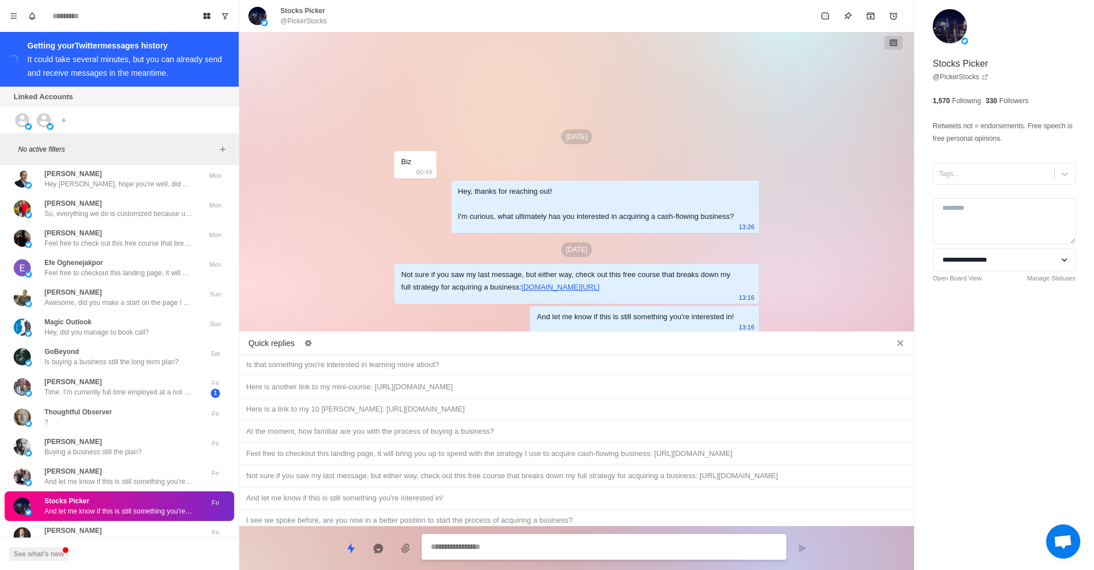
click at [537, 536] on div "Hey, just wanted to follow up and see if you had a chance to check out the cour…" at bounding box center [576, 542] width 661 height 13
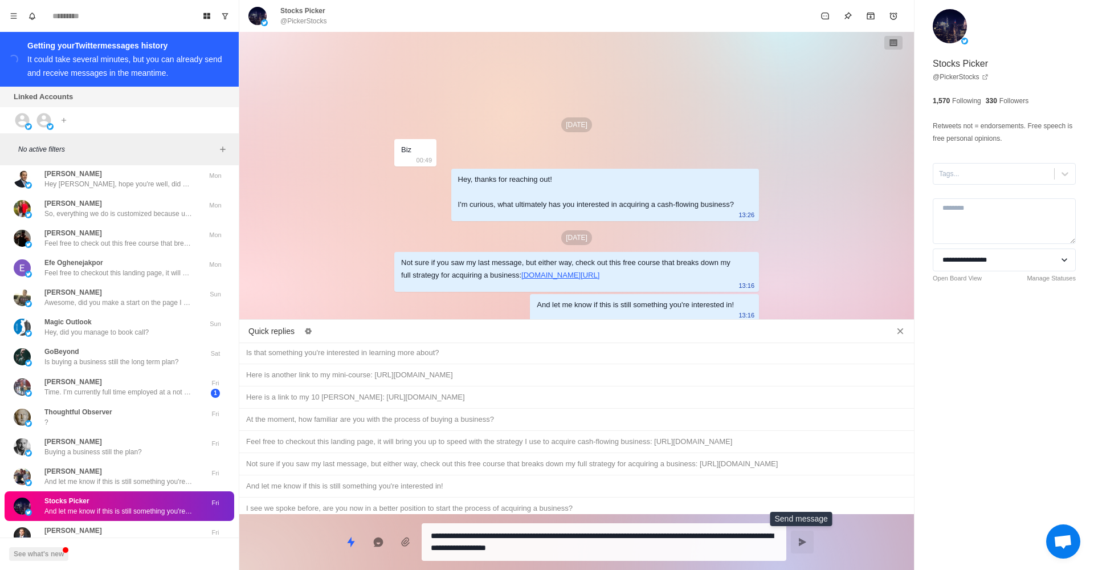
click at [803, 539] on icon "Send message" at bounding box center [802, 542] width 9 height 9
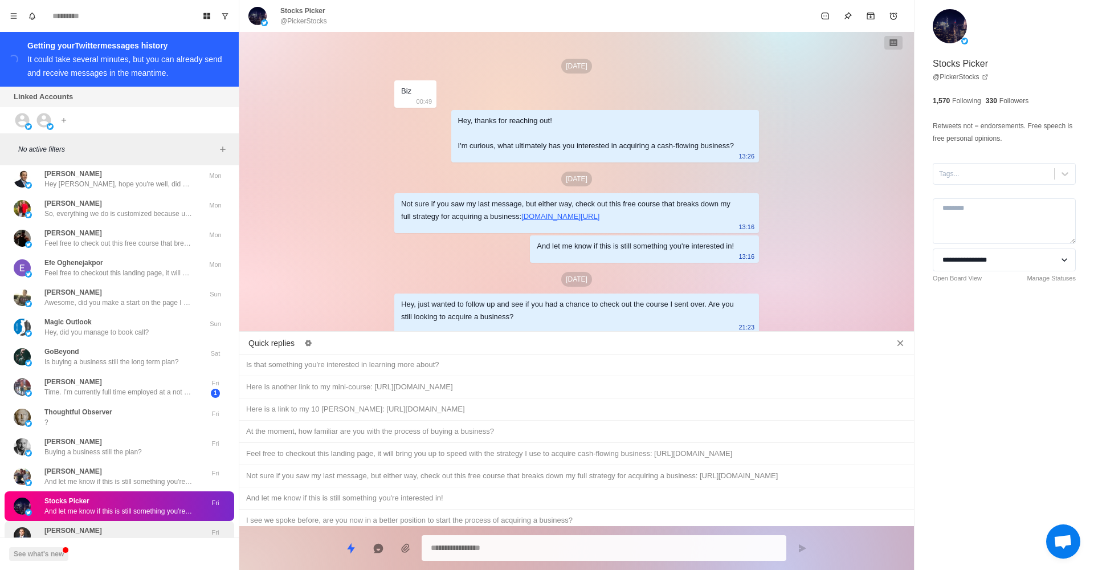
click at [143, 526] on div "[PERSON_NAME] And let me know if this is still something you're interested in!" at bounding box center [118, 536] width 148 height 21
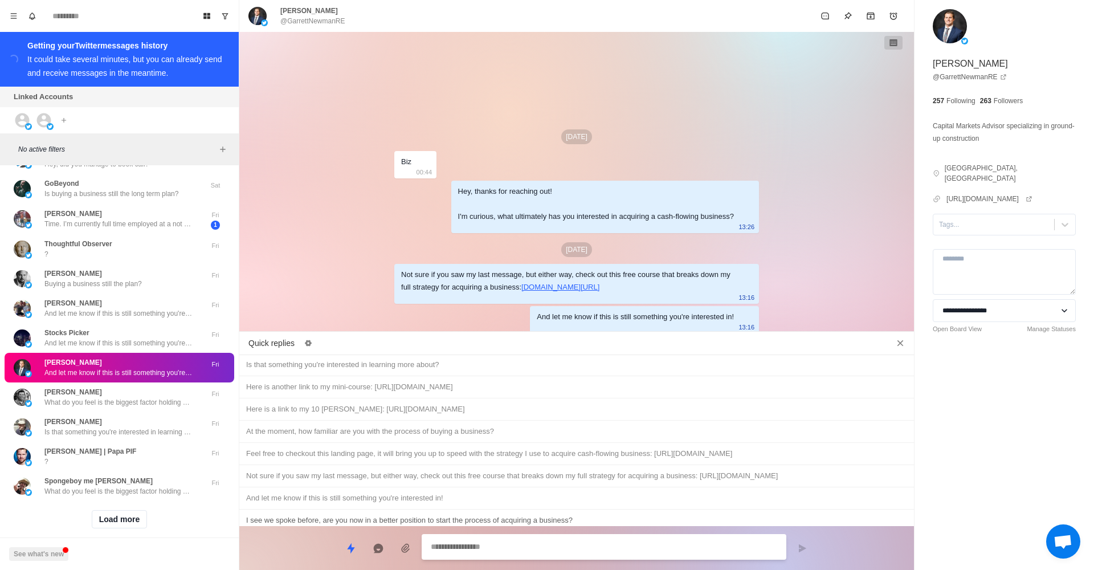
scroll to position [4033, 0]
click at [482, 536] on div "Hey, just wanted to follow up and see if you had a chance to check out the cour…" at bounding box center [576, 542] width 661 height 13
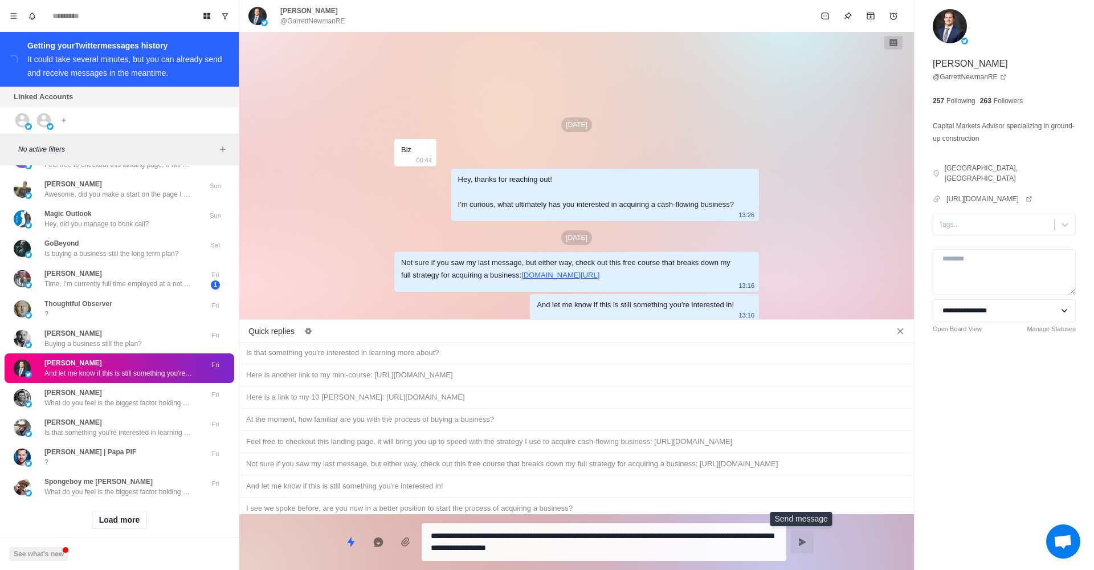
click at [808, 536] on button "Send message" at bounding box center [802, 542] width 23 height 23
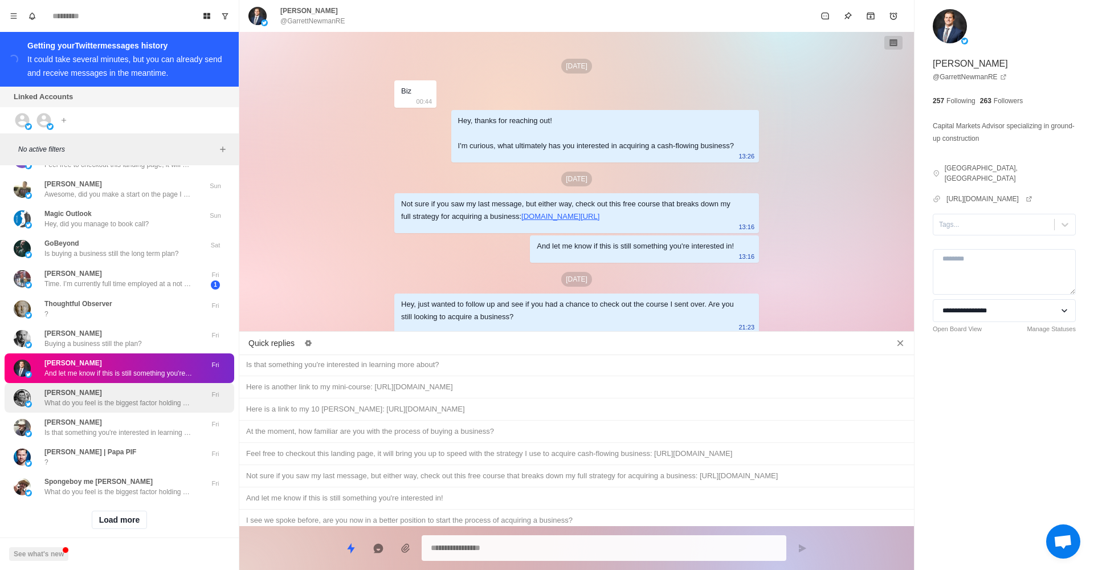
click at [187, 398] on p "What do you feel is the biggest factor holding you back from acquiring a busine…" at bounding box center [118, 403] width 148 height 10
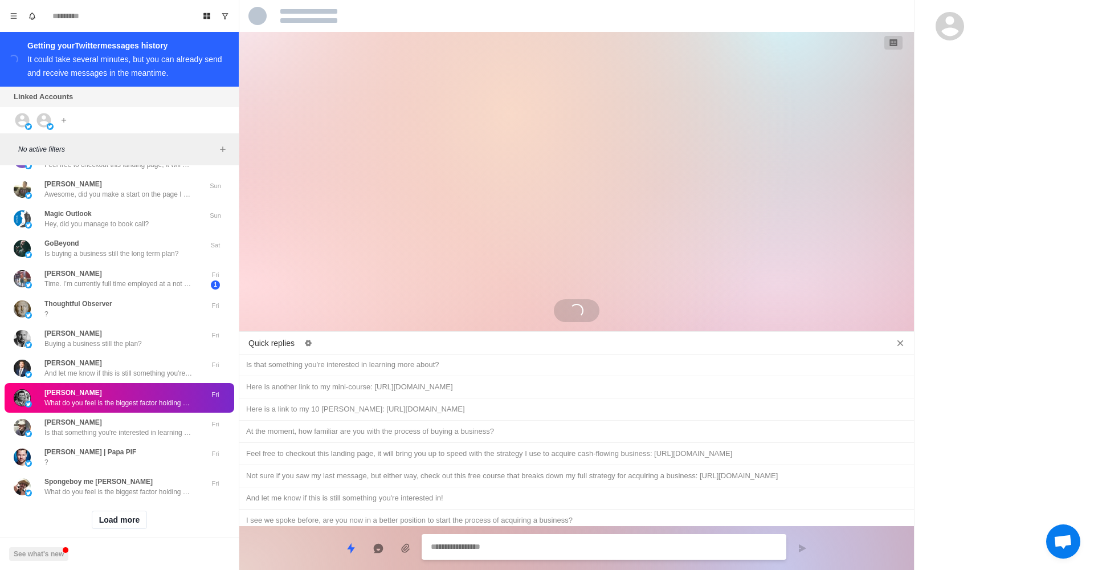
scroll to position [213, 0]
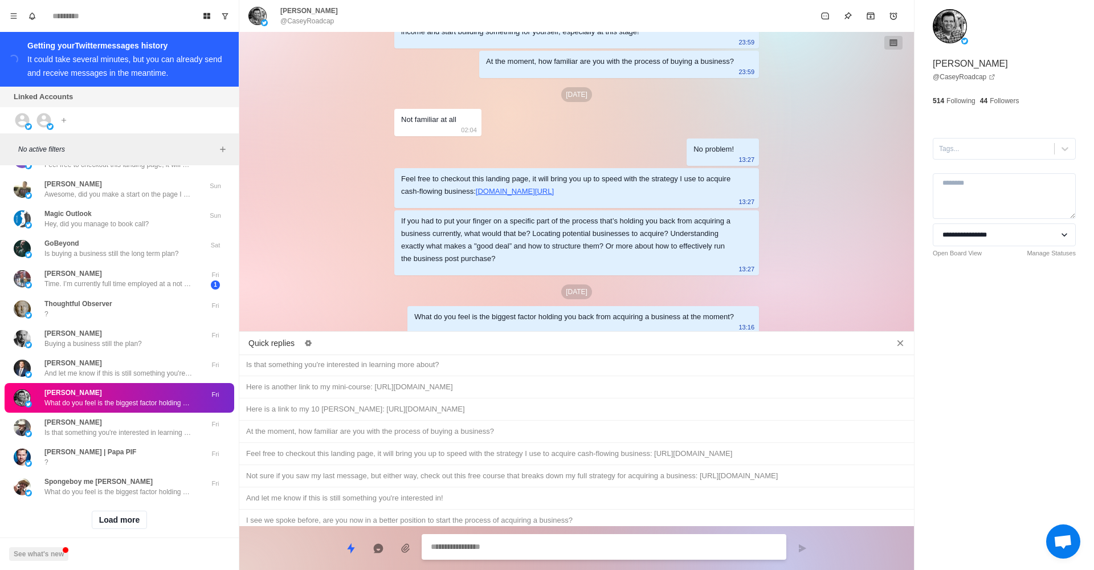
click at [561, 536] on div "Hey, just wanted to follow up and see if you had a chance to check out the cour…" at bounding box center [576, 542] width 661 height 13
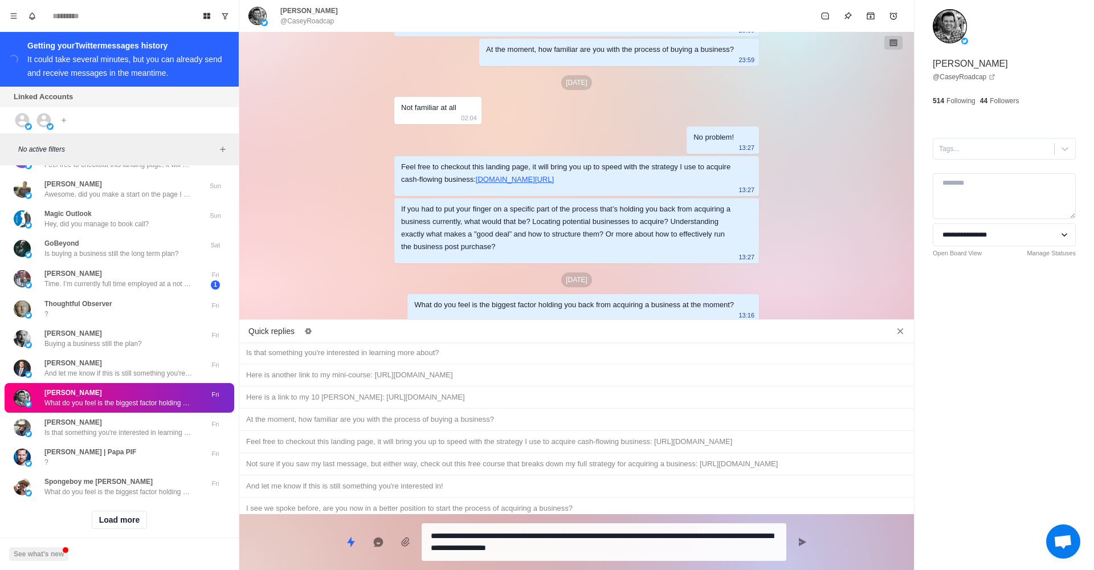
click at [430, 547] on div "Buying a business still the plan? No problem either way, just lmk!" at bounding box center [576, 553] width 661 height 13
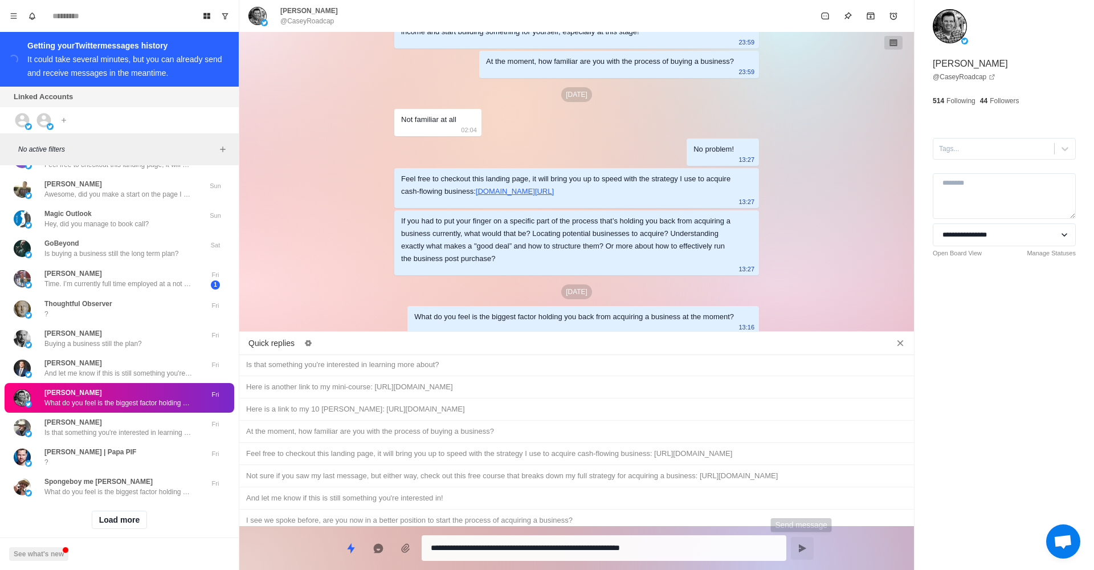
click at [813, 545] on button "Send message" at bounding box center [802, 548] width 23 height 23
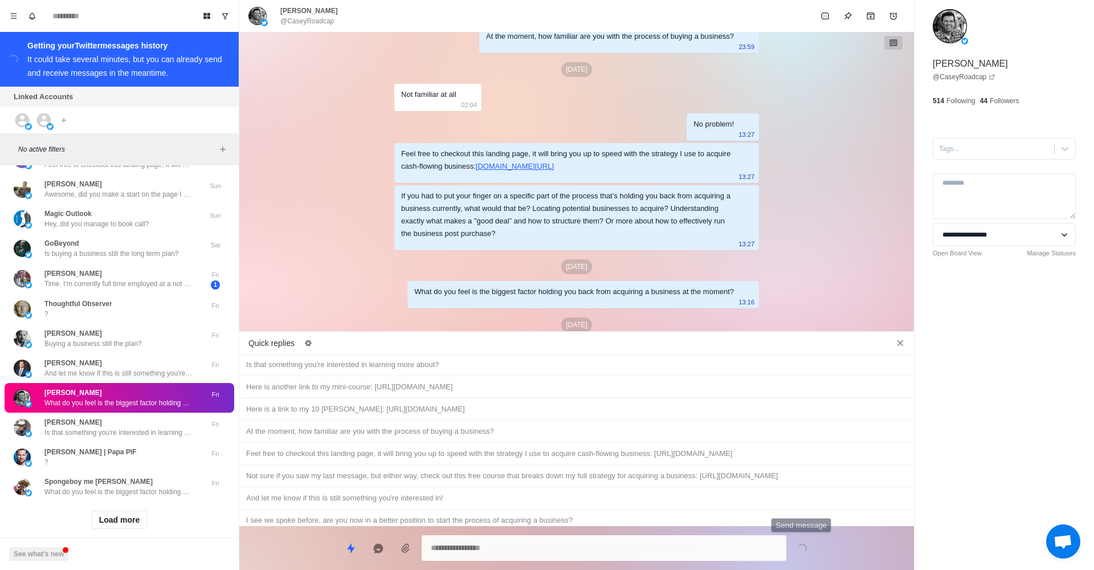
scroll to position [271, 0]
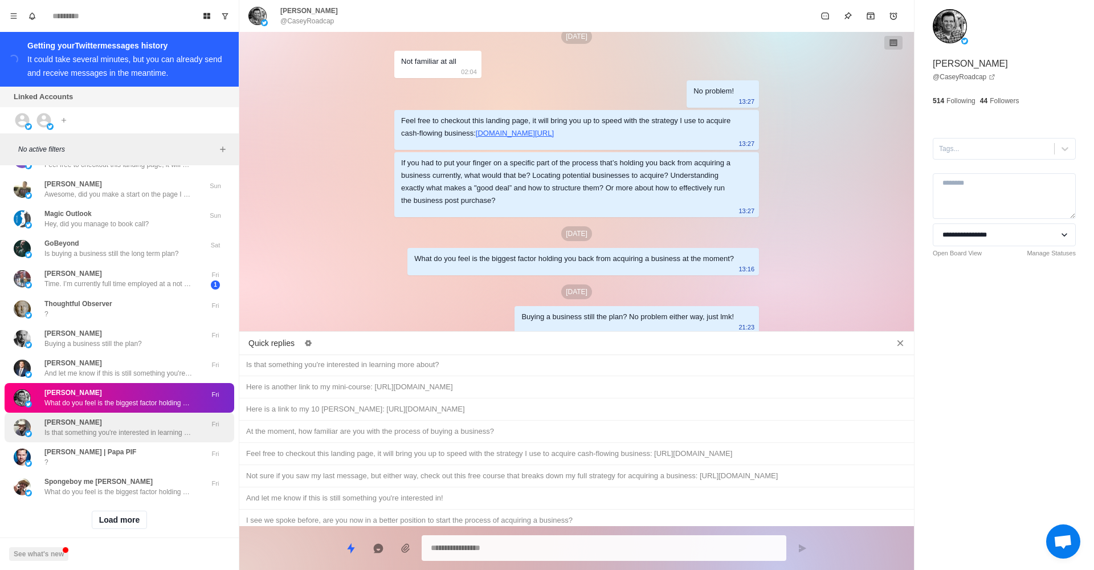
click at [177, 427] on p "Is that something you're interested in learning more about?" at bounding box center [118, 432] width 148 height 10
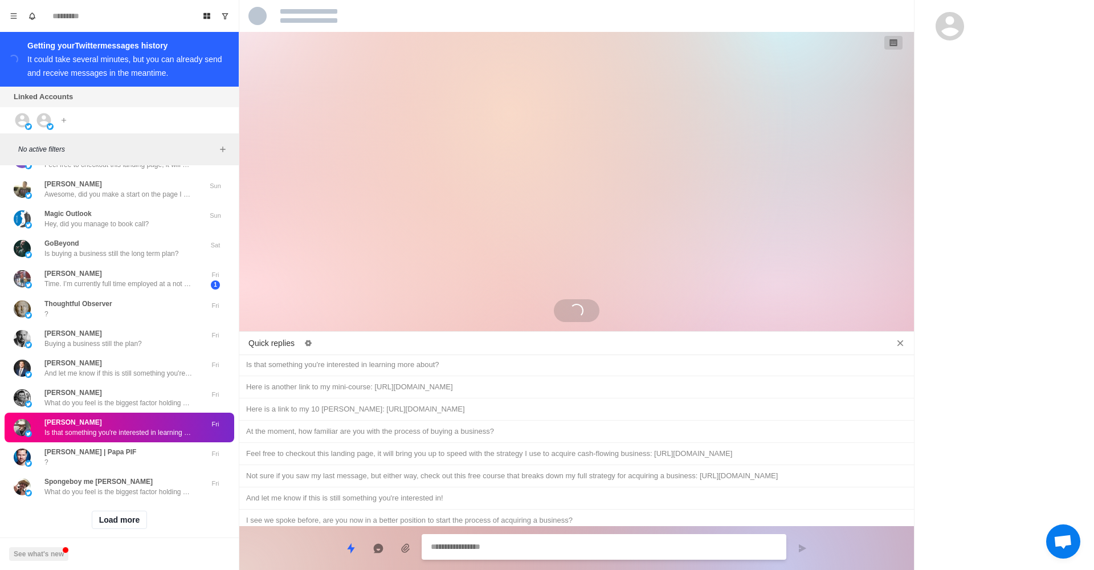
scroll to position [486, 0]
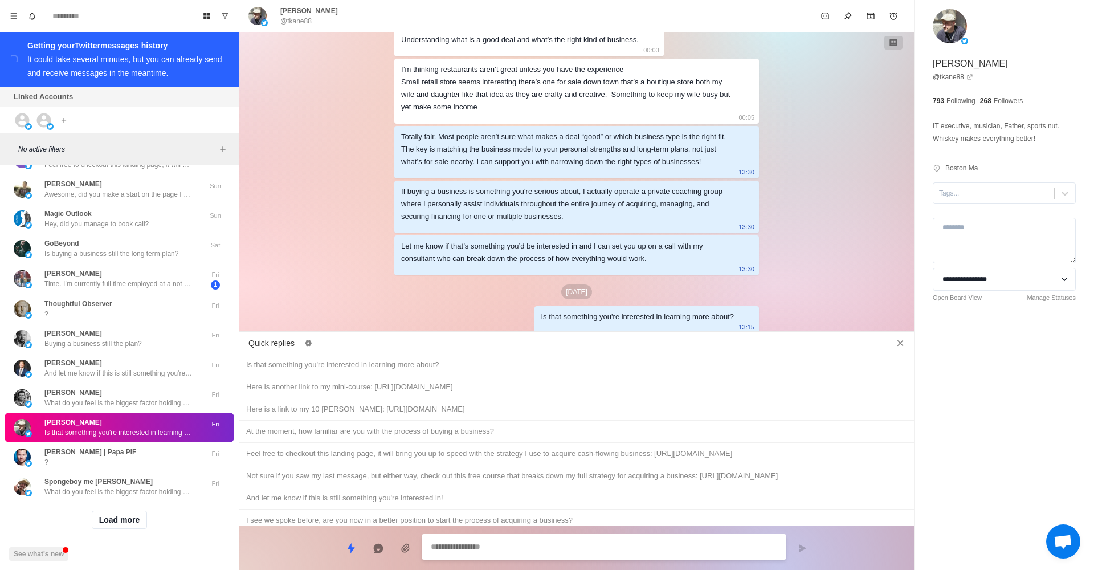
click at [471, 559] on div "Buying a business still the plan? No problem either way, just lmk!" at bounding box center [576, 565] width 661 height 13
click at [803, 551] on icon "Send message" at bounding box center [802, 548] width 9 height 9
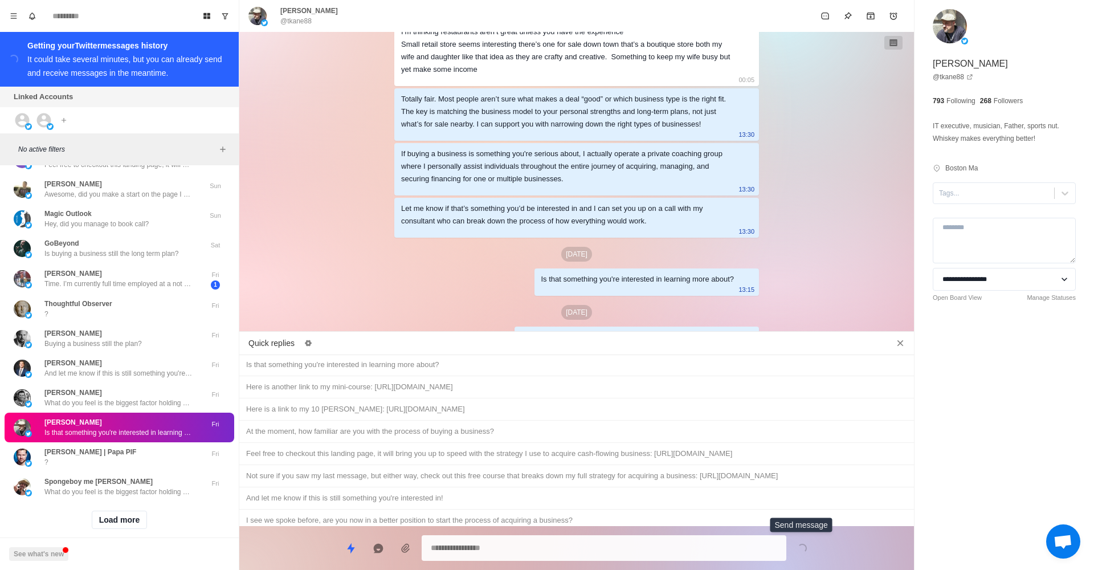
scroll to position [544, 0]
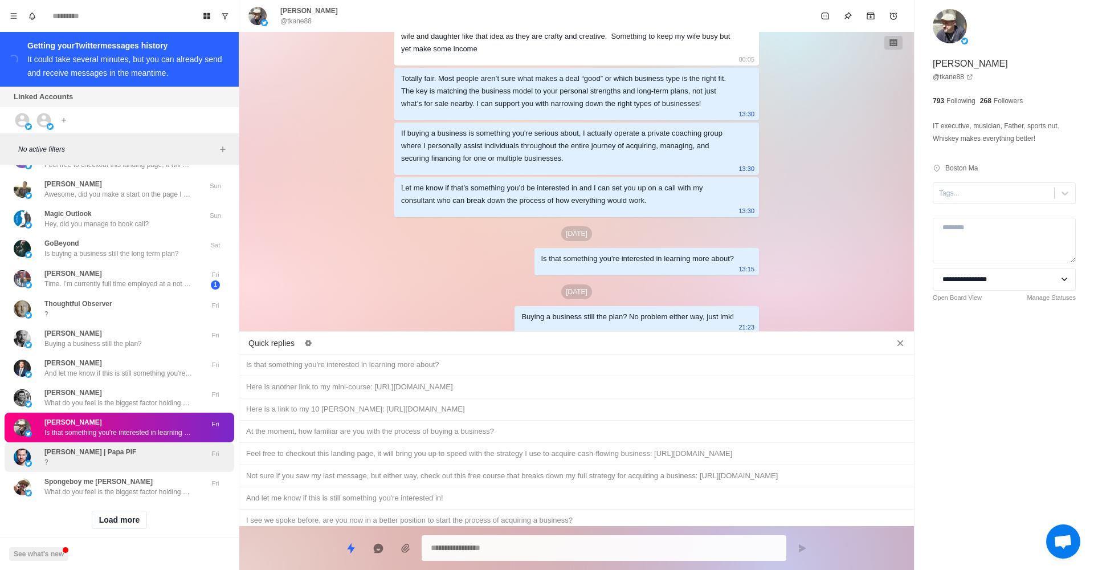
click at [107, 447] on div "[PERSON_NAME] | Papa PIF ?" at bounding box center [90, 457] width 92 height 21
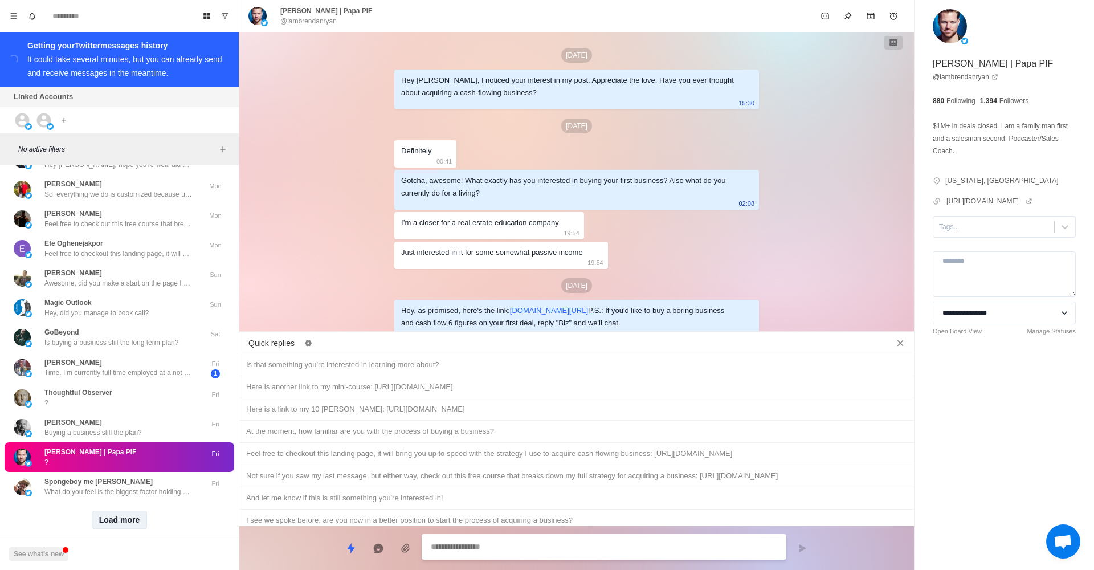
scroll to position [872, 0]
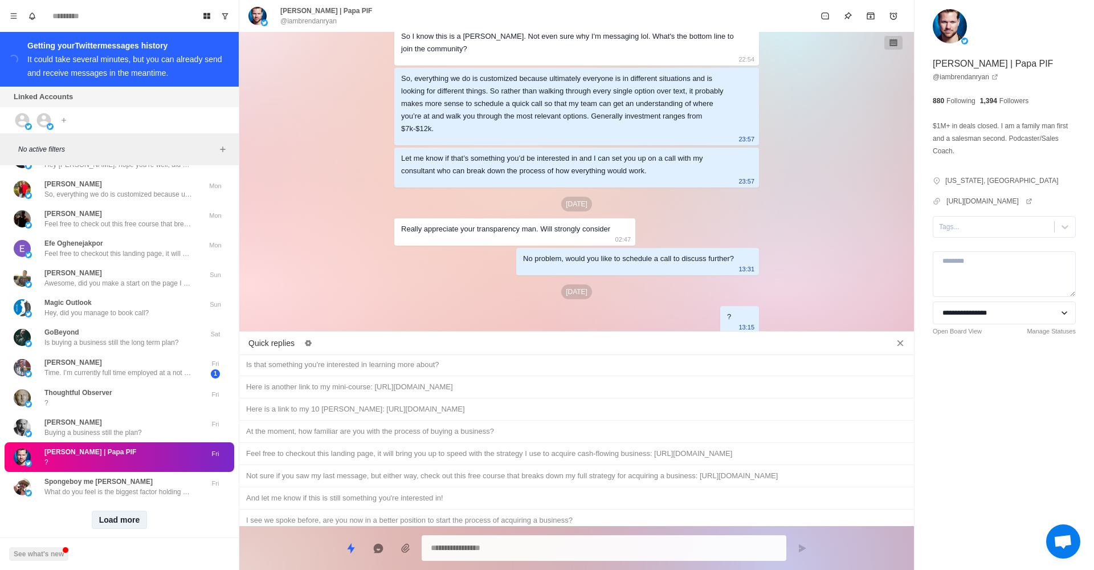
click at [110, 511] on button "Load more" at bounding box center [120, 520] width 56 height 18
click at [504, 559] on div "Buying a business still the plan? No problem either way, just lmk!" at bounding box center [576, 565] width 661 height 13
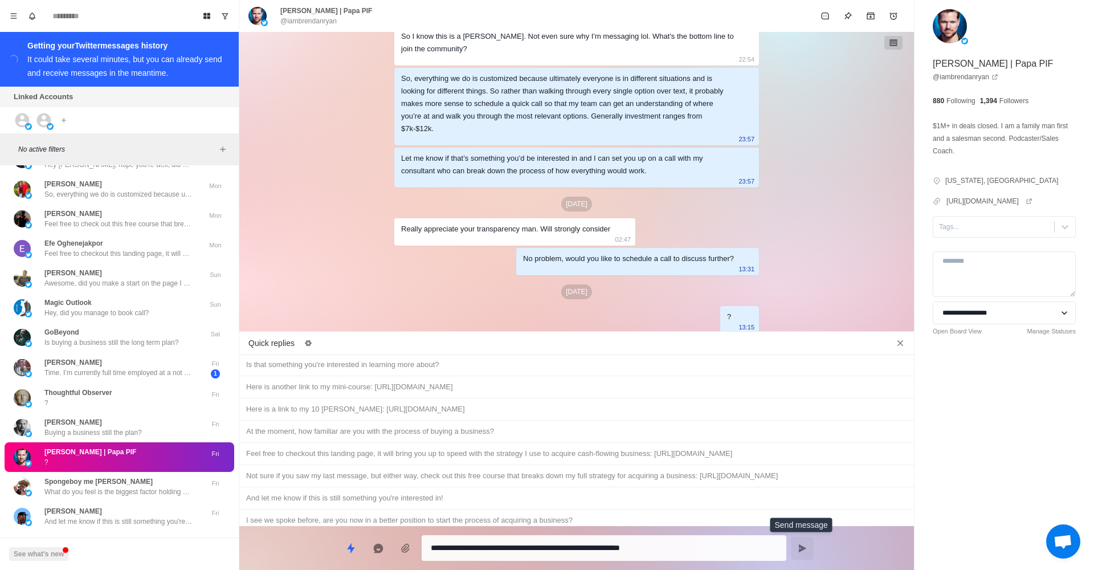
click at [807, 542] on button "Send message" at bounding box center [802, 548] width 23 height 23
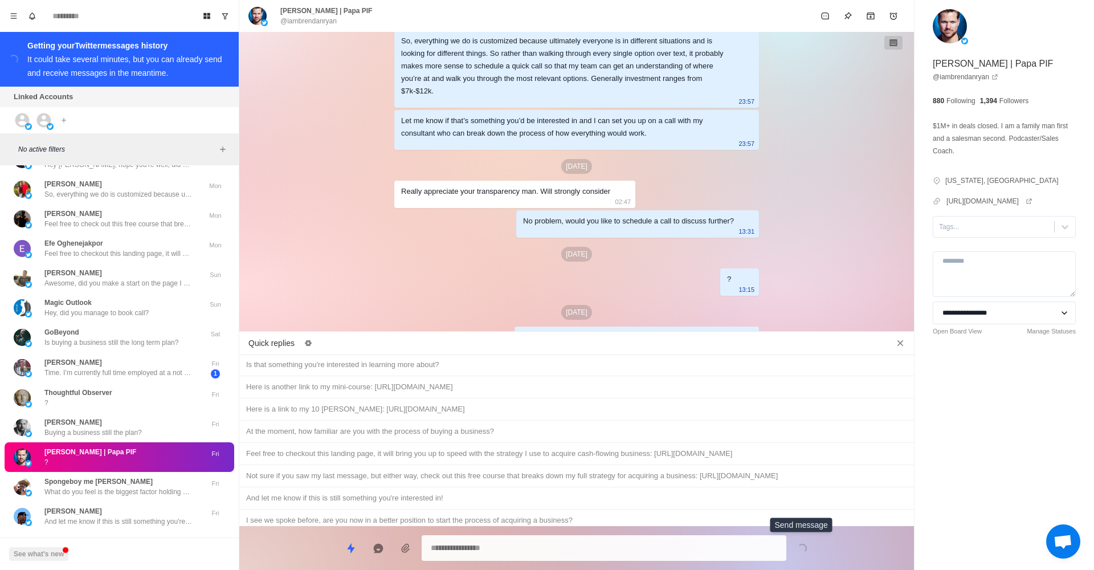
scroll to position [930, 0]
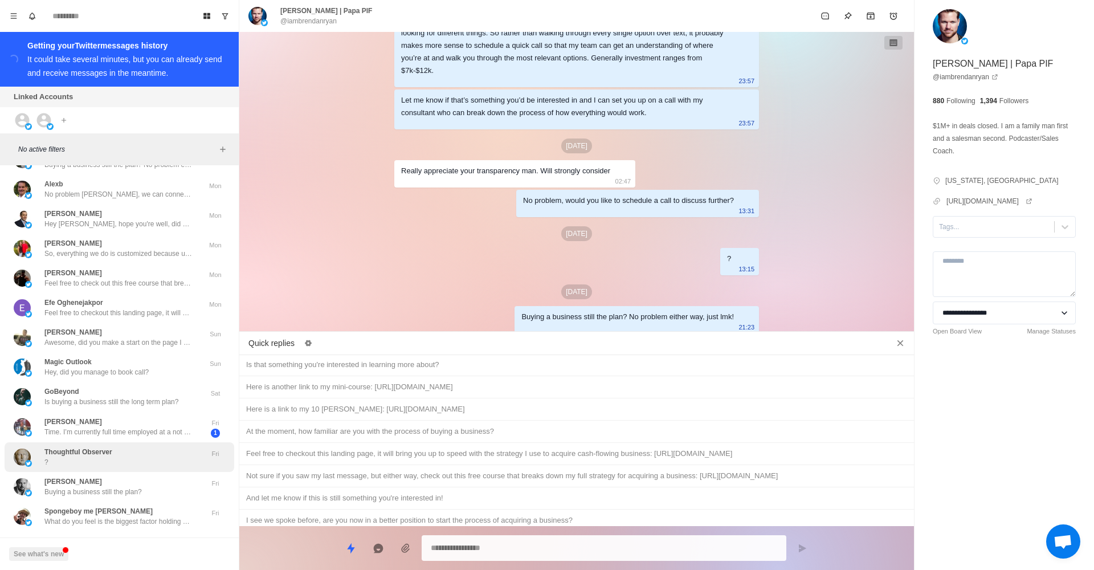
click at [111, 447] on div "Thoughtful Observer ?" at bounding box center [78, 457] width 68 height 21
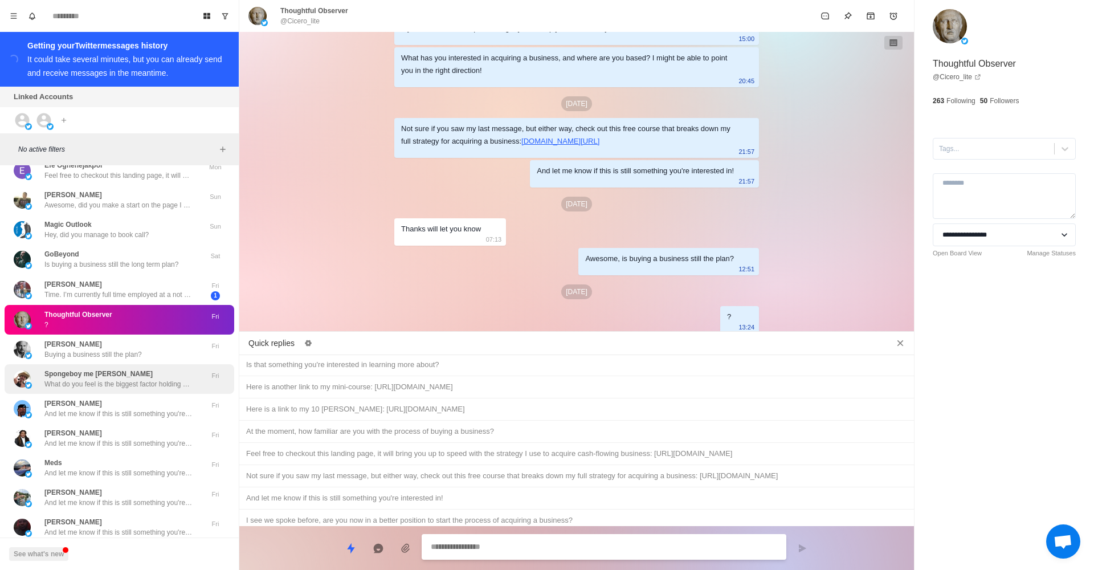
scroll to position [4172, 0]
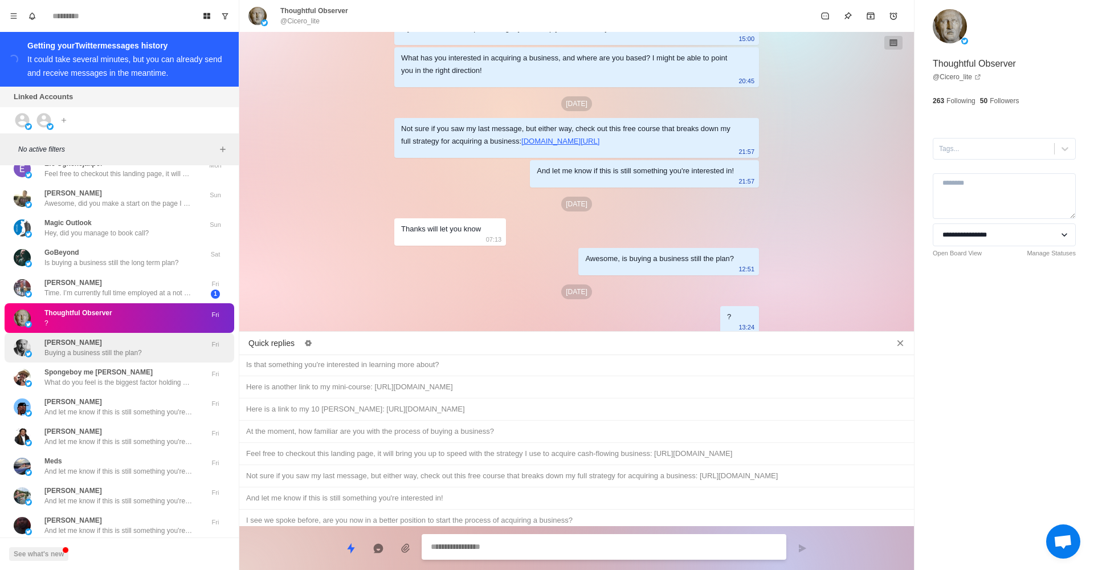
click at [108, 348] on p "Buying a business still the plan?" at bounding box center [92, 353] width 97 height 10
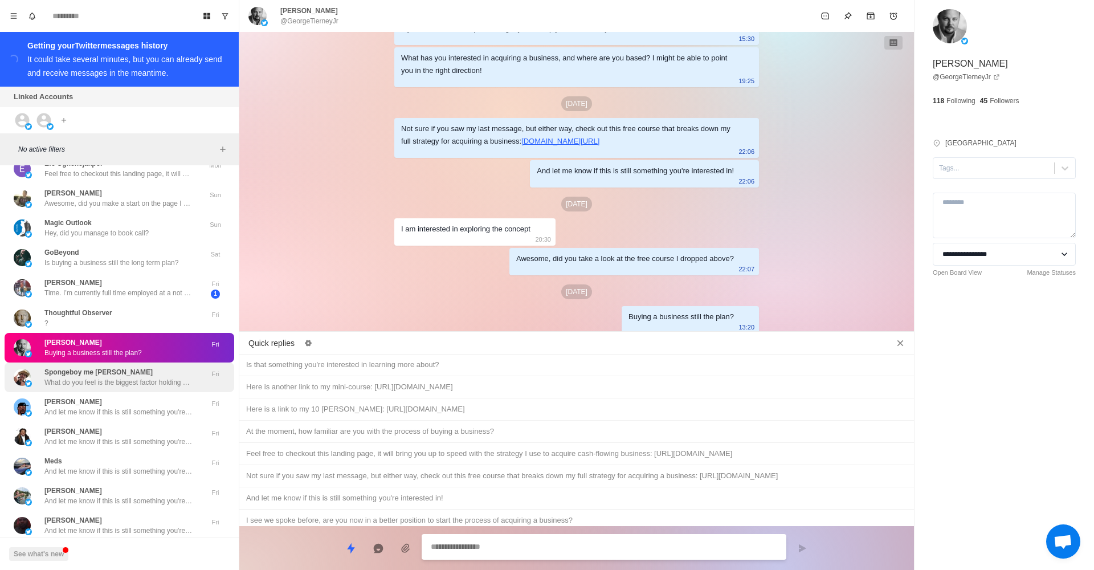
click at [125, 377] on p "What do you feel is the biggest factor holding you back from acquiring a busine…" at bounding box center [118, 382] width 148 height 10
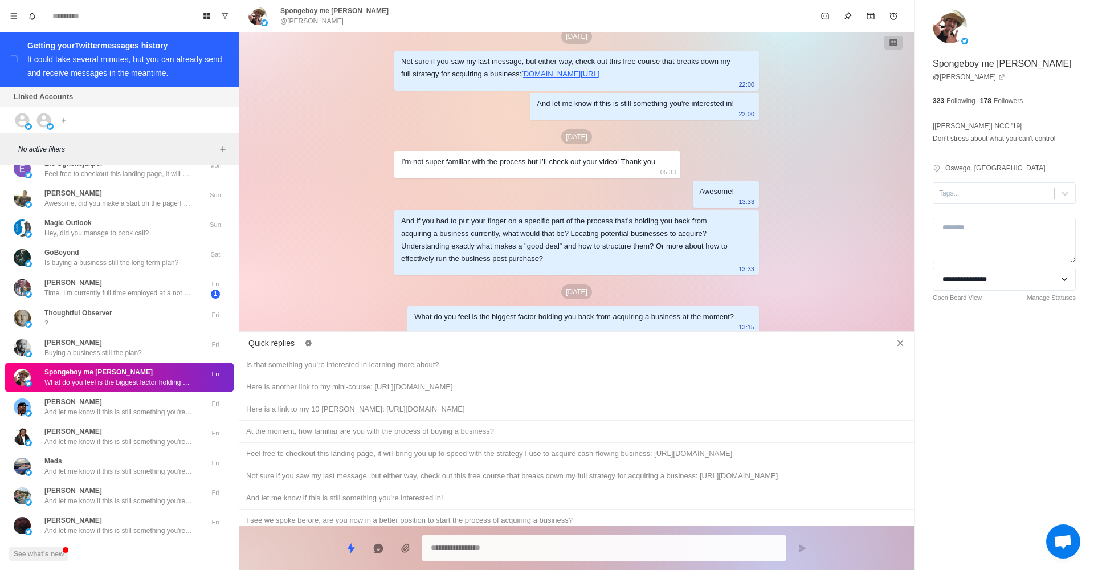
scroll to position [0, 0]
click at [424, 559] on div "Buying a business still the plan? No problem either way, just lmk!" at bounding box center [576, 565] width 661 height 13
click at [805, 547] on icon "Send message" at bounding box center [802, 548] width 7 height 8
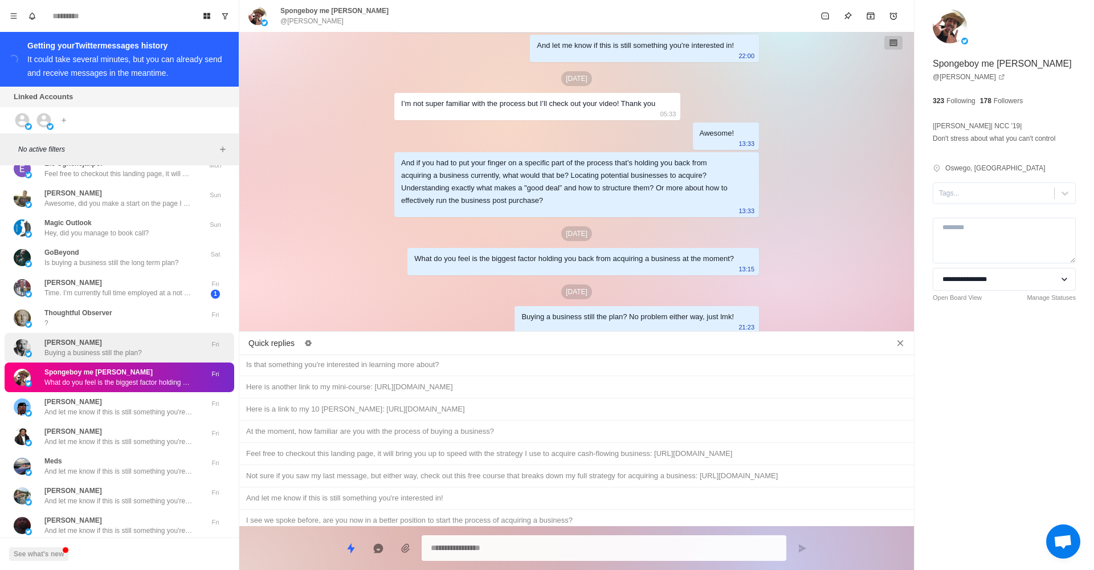
click at [135, 344] on div "[PERSON_NAME] Buying a business still the plan? Fri" at bounding box center [120, 348] width 230 height 30
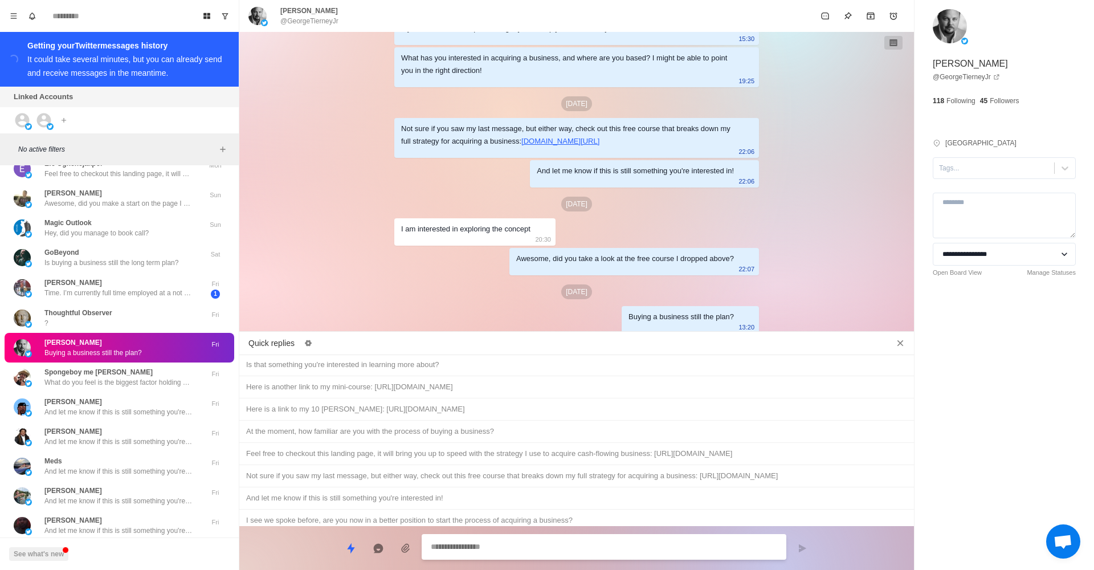
scroll to position [127, 0]
click at [134, 376] on div "Spongeboy me [PERSON_NAME] What do you feel is the biggest factor holding you b…" at bounding box center [120, 378] width 230 height 30
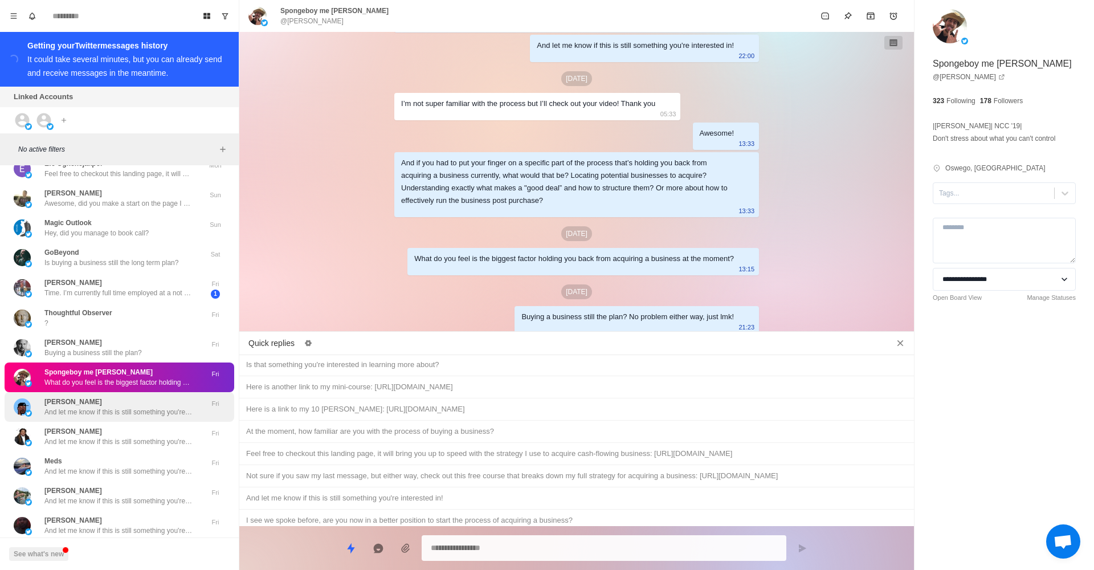
click at [202, 400] on div "Fri" at bounding box center [215, 407] width 28 height 21
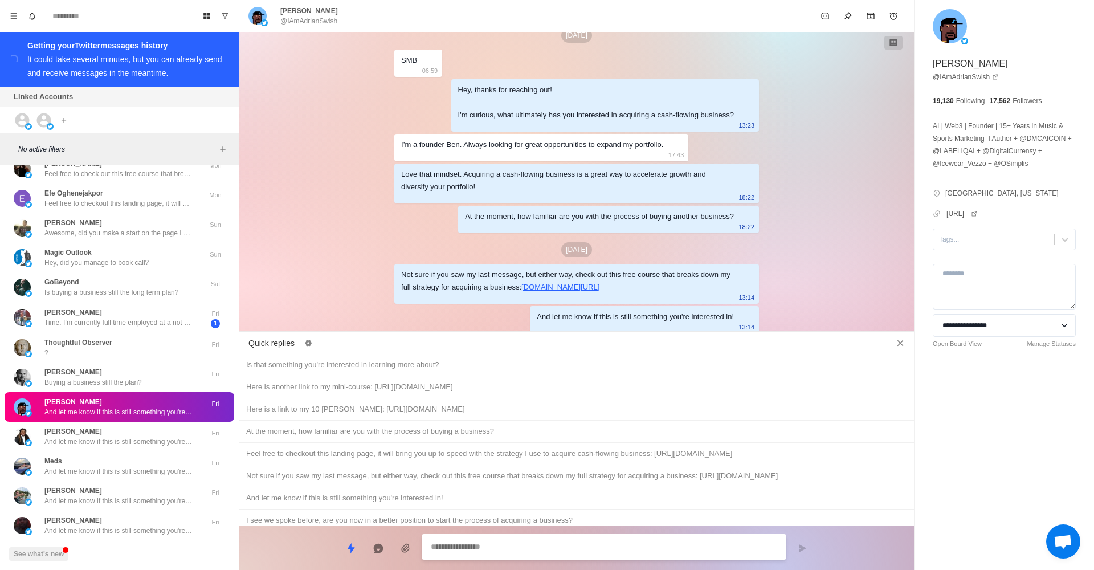
scroll to position [0, 0]
click at [600, 559] on div "Buying a business still the plan? No problem either way, just lmk!" at bounding box center [576, 565] width 661 height 13
click at [807, 548] on icon "Send message" at bounding box center [802, 548] width 9 height 9
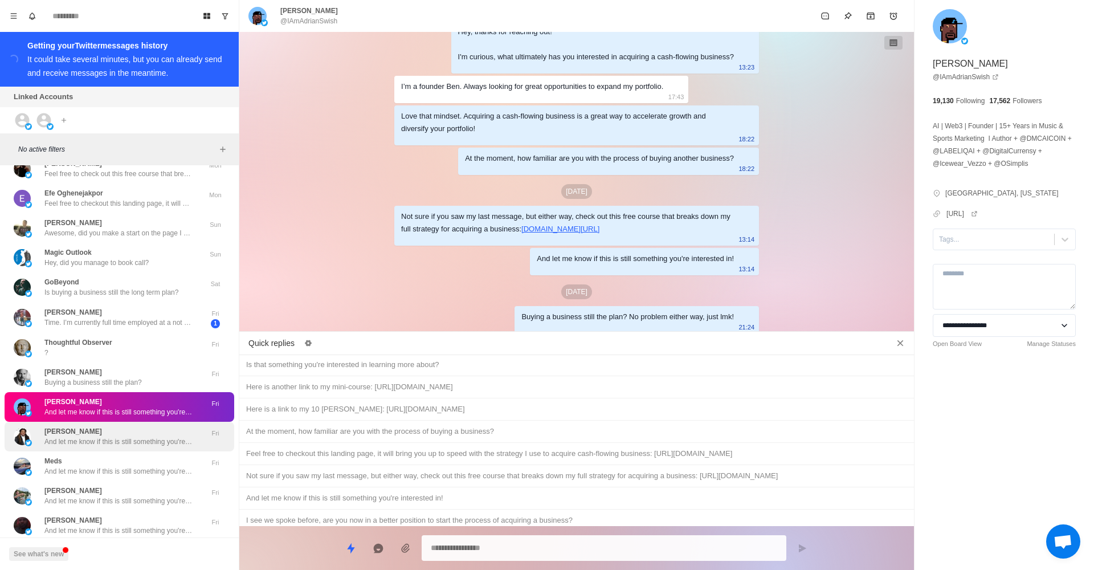
click at [40, 426] on div "[PERSON_NAME] And let me know if this is still something you're interested in!" at bounding box center [108, 436] width 188 height 21
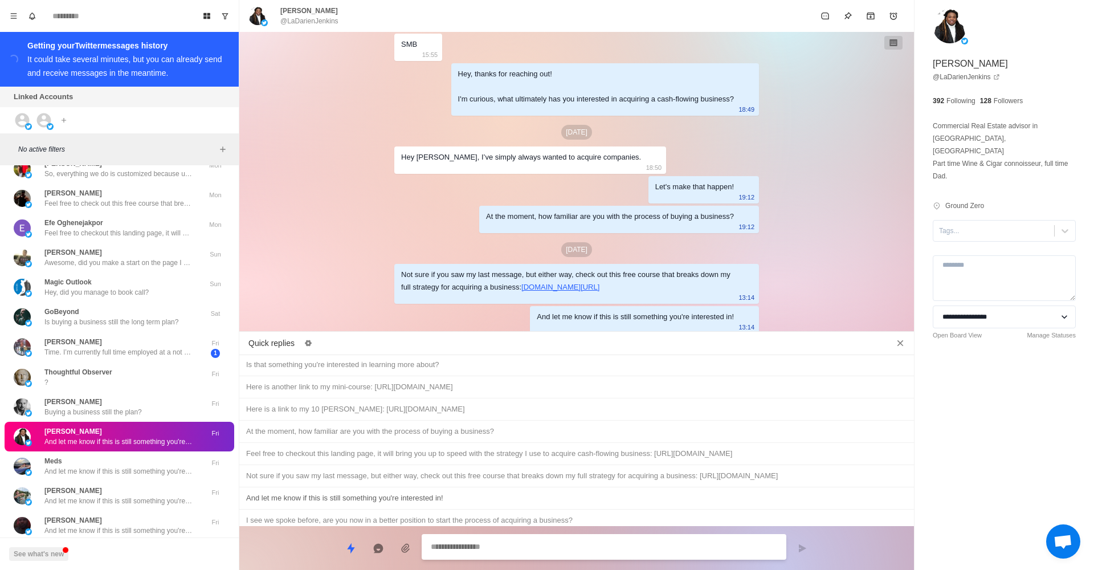
scroll to position [0, 0]
click at [502, 559] on div "Buying a business still the plan? No problem either way, just lmk!" at bounding box center [576, 565] width 661 height 13
click at [797, 541] on button "Send message" at bounding box center [802, 548] width 23 height 23
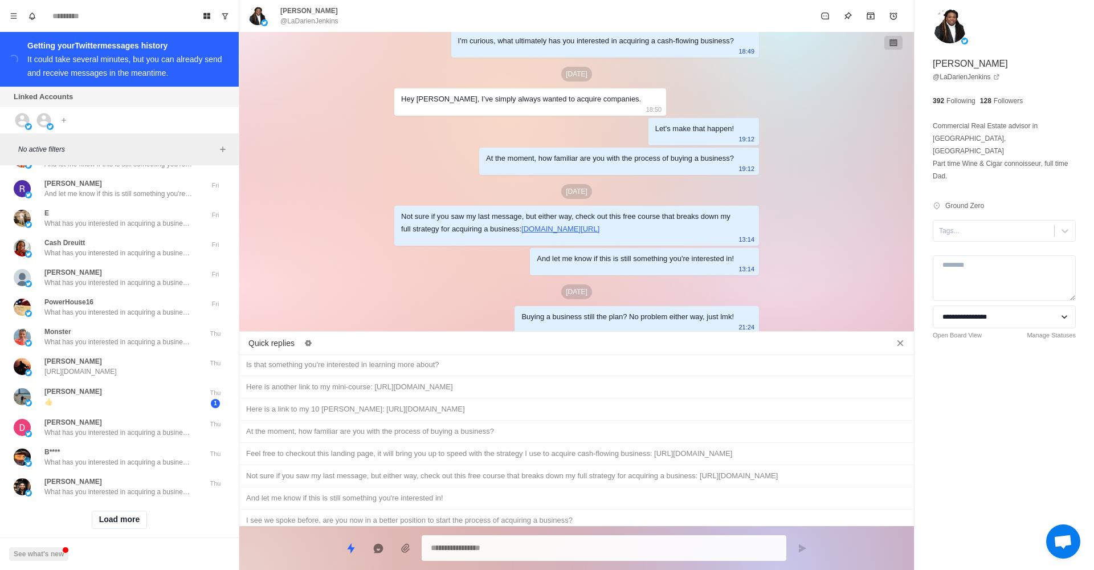
scroll to position [4656, 0]
click at [161, 477] on div "[PERSON_NAME] What has you interested in acquiring a business, and where are yo…" at bounding box center [118, 487] width 148 height 21
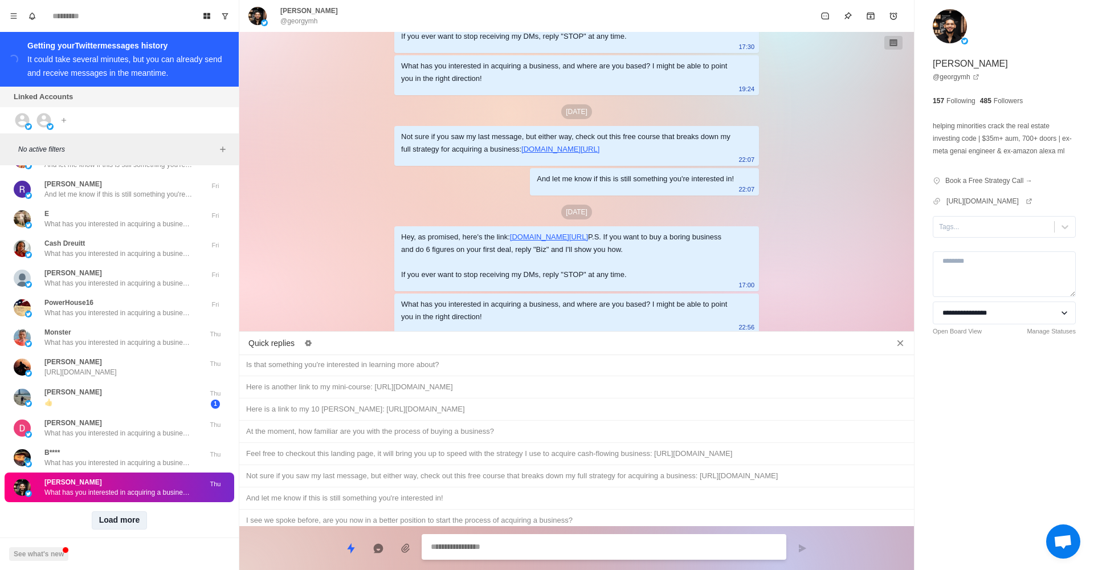
click at [117, 511] on button "Load more" at bounding box center [120, 520] width 56 height 18
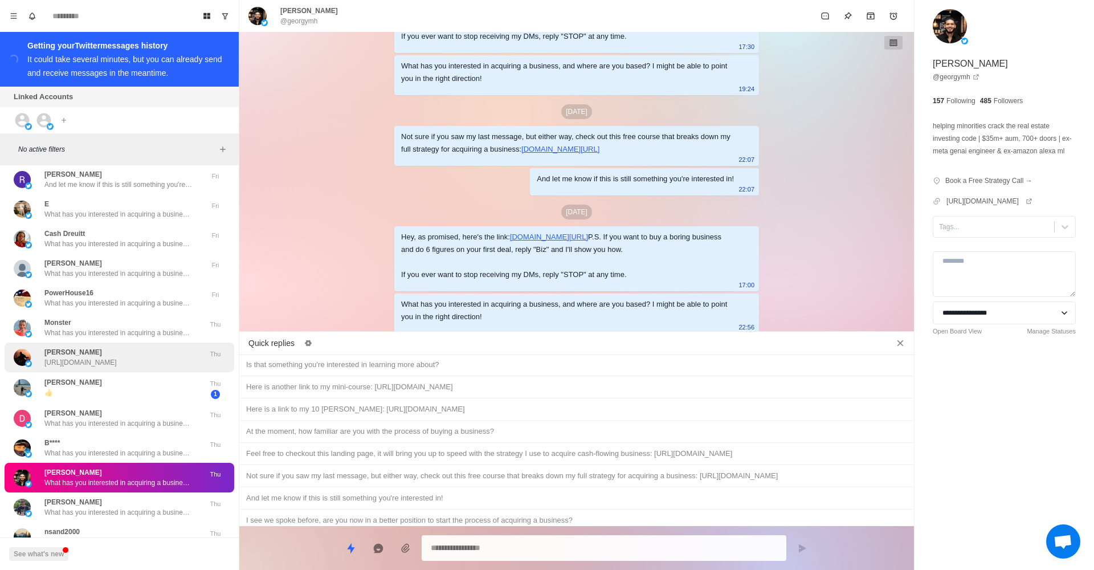
click at [89, 347] on p "[PERSON_NAME]" at bounding box center [73, 352] width 58 height 10
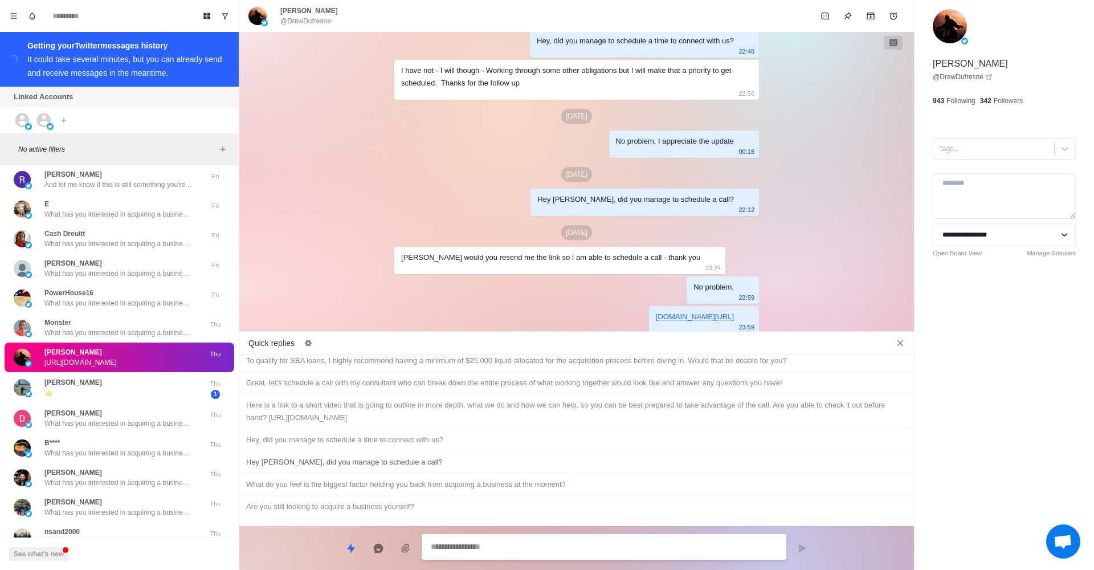
drag, startPoint x: 360, startPoint y: 392, endPoint x: 382, endPoint y: 395, distance: 23.0
click at [360, 456] on div "Hey [PERSON_NAME], did you manage to schedule a call?" at bounding box center [576, 462] width 661 height 13
click at [799, 541] on button "Send message" at bounding box center [802, 548] width 23 height 23
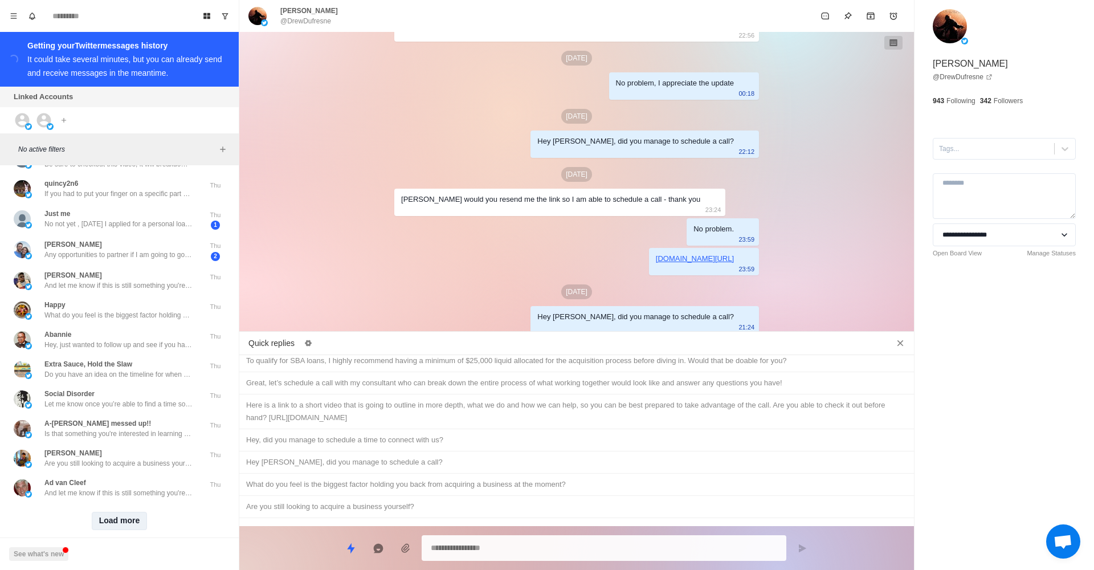
click at [124, 512] on button "Load more" at bounding box center [120, 521] width 56 height 18
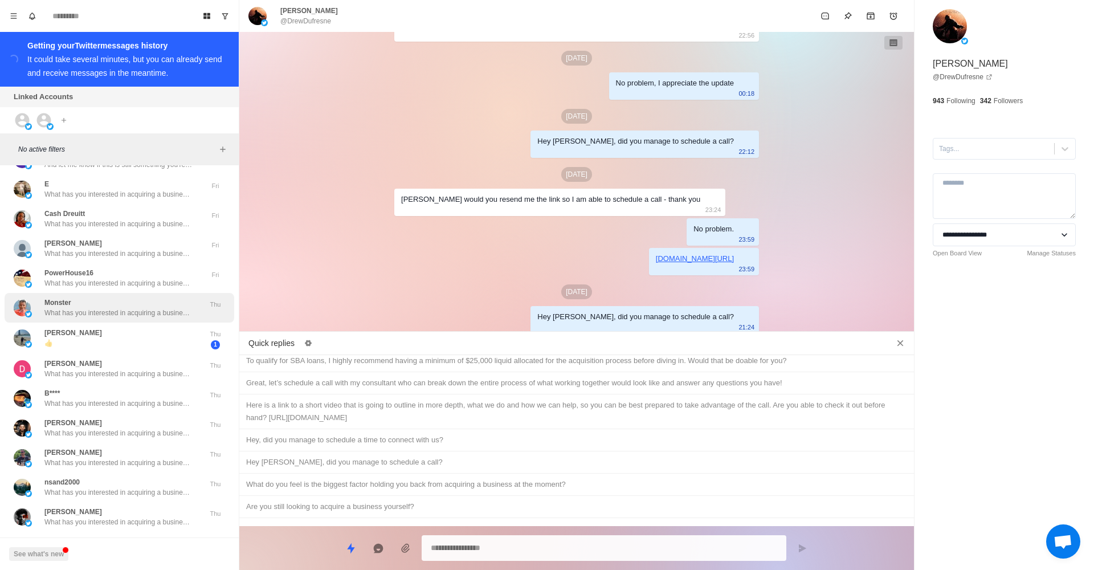
click at [176, 293] on div "Monster What has you interested in acquiring a business, and where are you base…" at bounding box center [120, 308] width 230 height 30
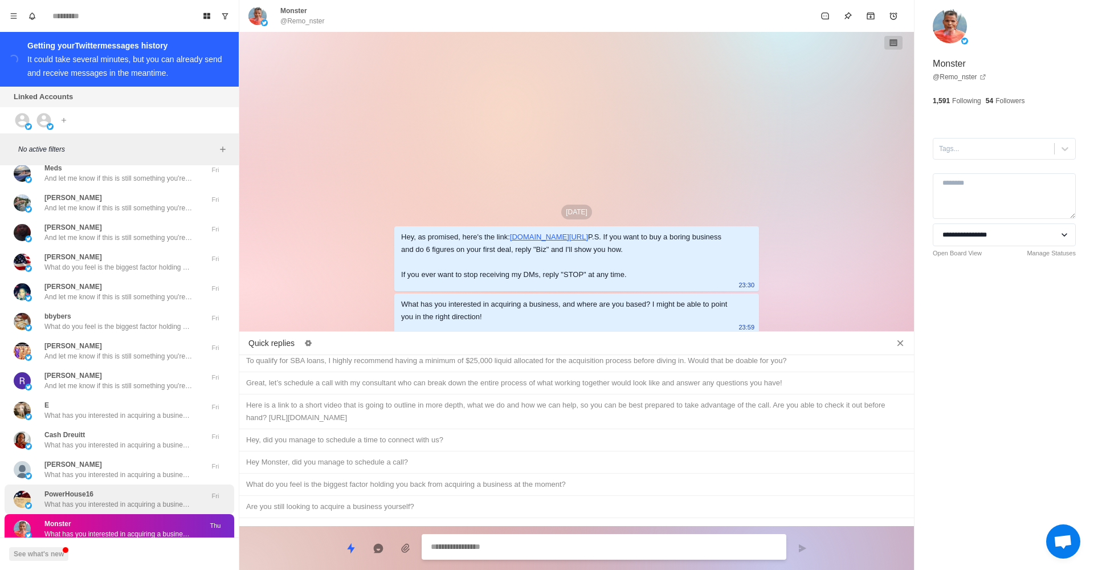
click at [171, 496] on div "PowerHouse16 What has you interested in acquiring a business, and where are you…" at bounding box center [120, 499] width 230 height 30
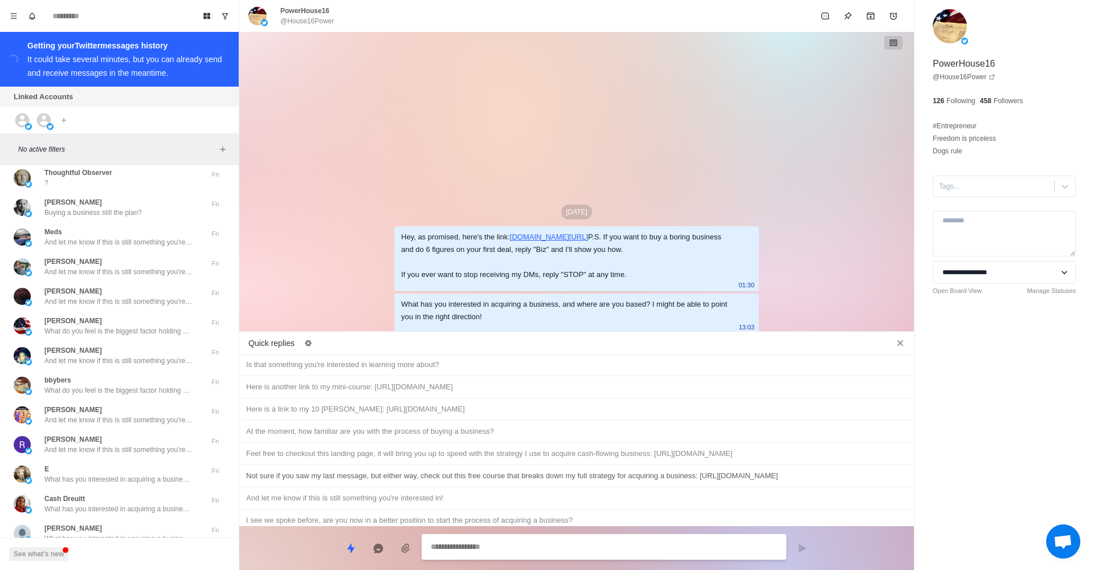
click at [443, 470] on div "Not sure if you saw my last message, but either way, check out this free course…" at bounding box center [576, 476] width 661 height 13
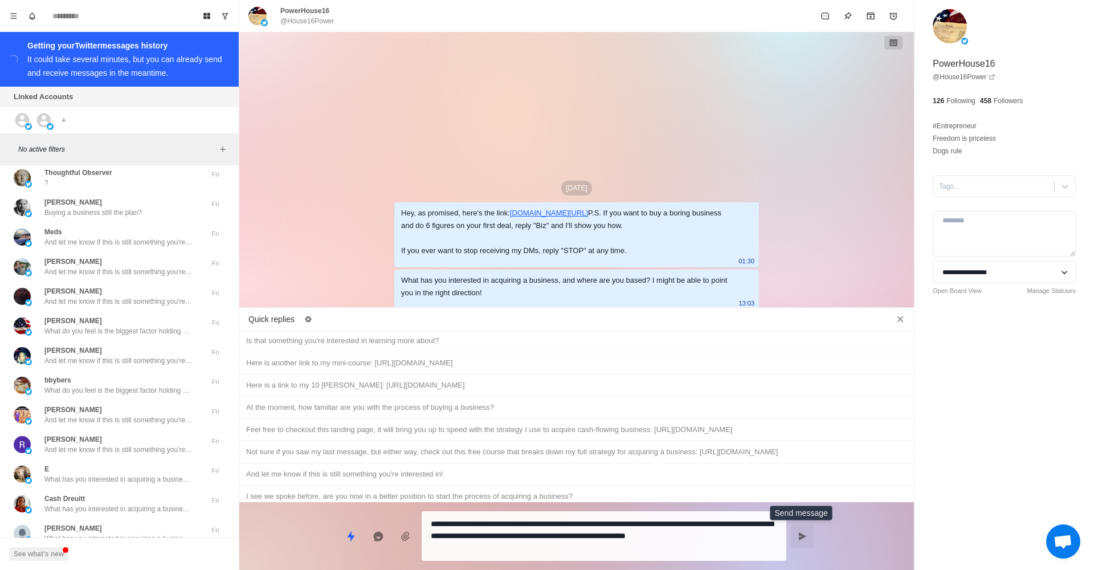
drag, startPoint x: 804, startPoint y: 539, endPoint x: 785, endPoint y: 515, distance: 30.1
click at [804, 539] on icon "Send message" at bounding box center [802, 536] width 9 height 9
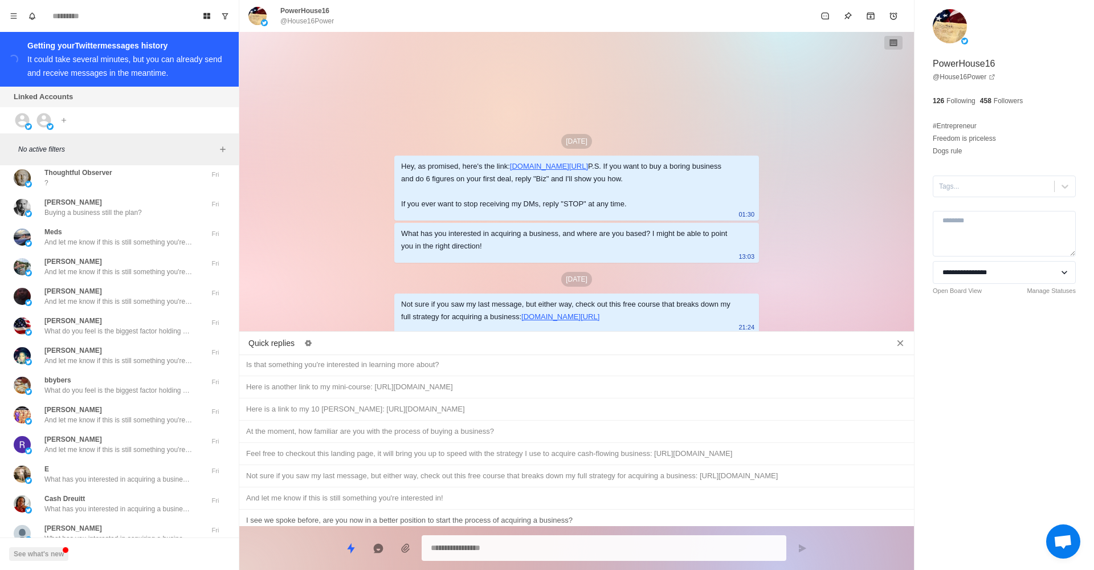
click at [601, 514] on div "I see we spoke before, are you now in a better position to start the process of…" at bounding box center [576, 520] width 661 height 13
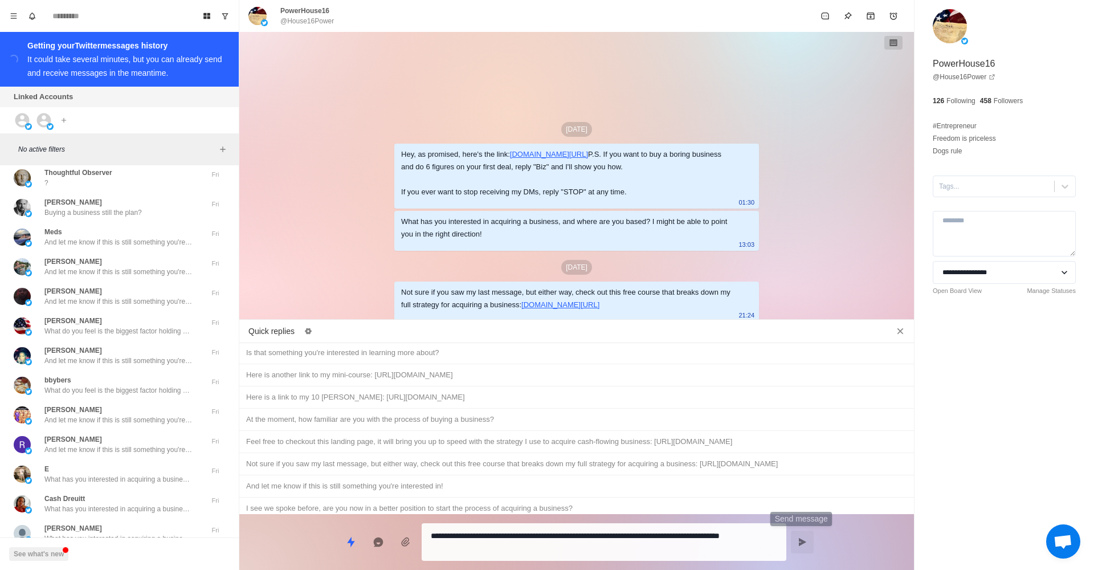
click at [797, 546] on button "Send message" at bounding box center [802, 542] width 23 height 23
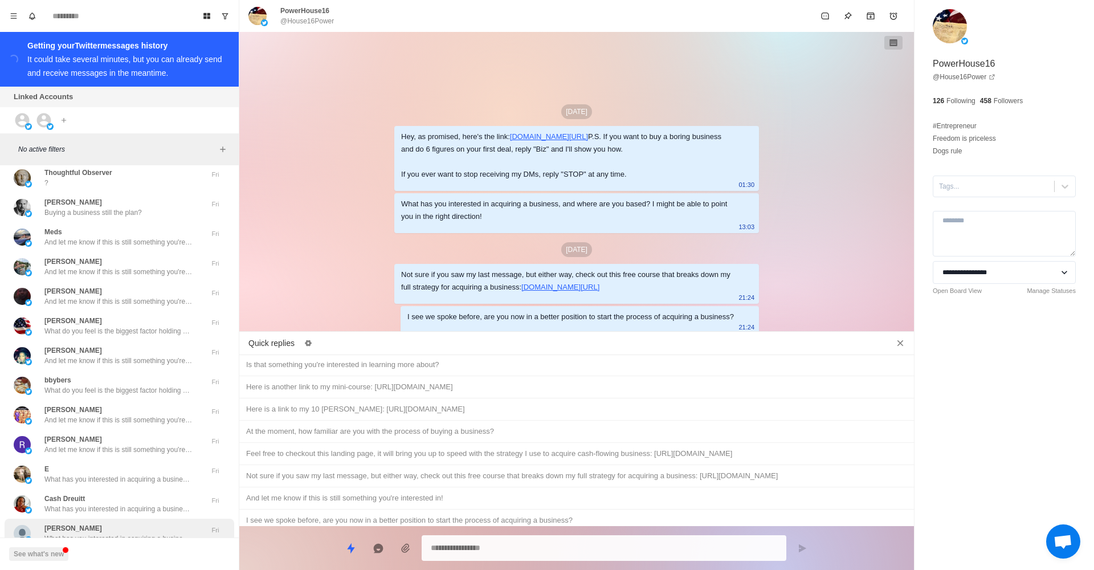
click at [120, 523] on div "[PERSON_NAME] What has you interested in acquiring a business, and where are yo…" at bounding box center [118, 533] width 148 height 21
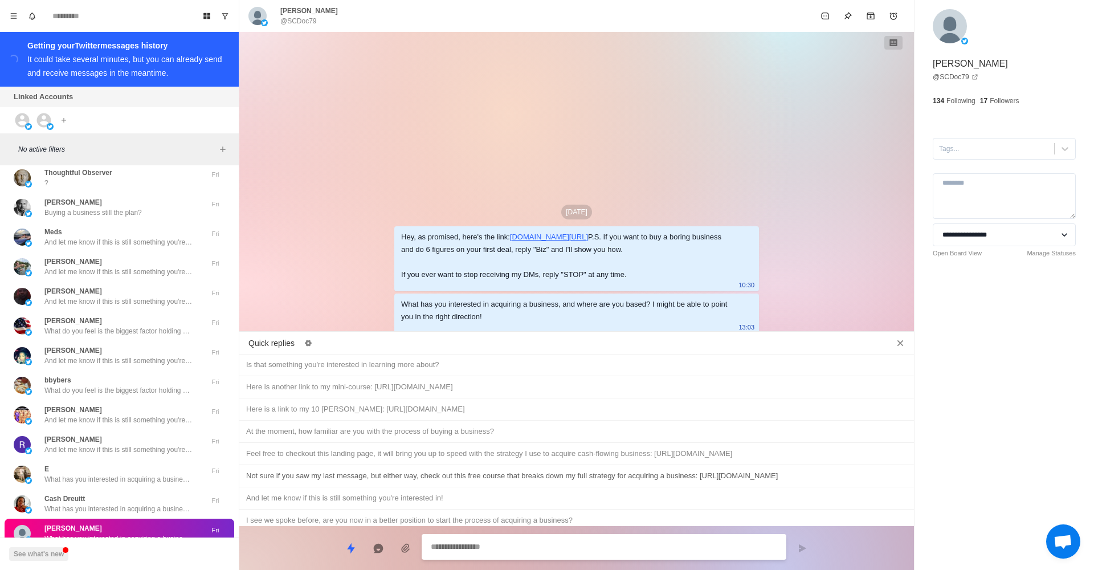
click at [361, 470] on div "Not sure if you saw my last message, but either way, check out this free course…" at bounding box center [576, 476] width 661 height 13
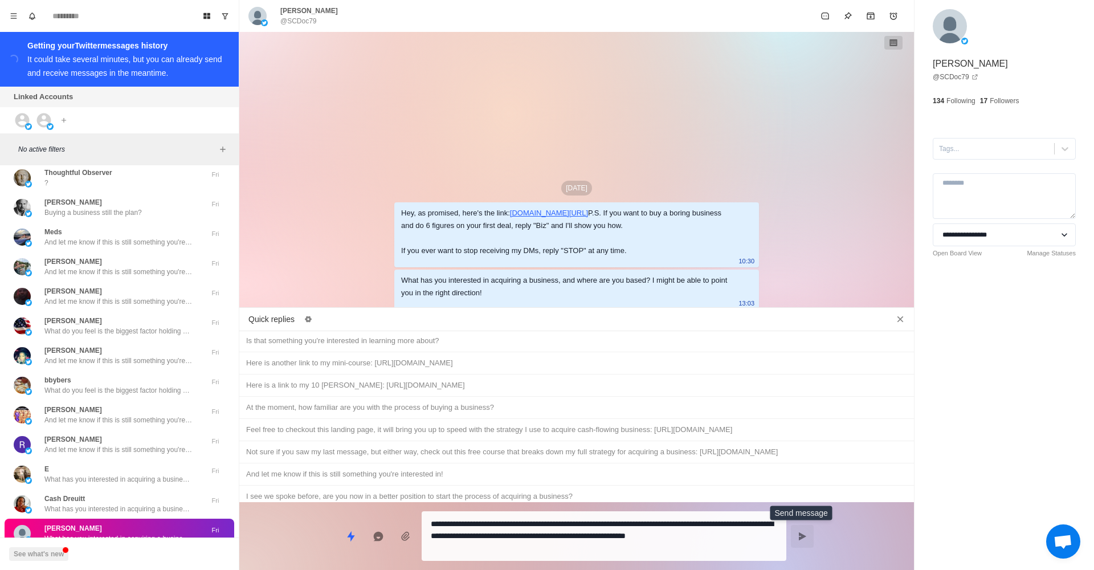
click at [807, 537] on icon "Send message" at bounding box center [802, 536] width 9 height 9
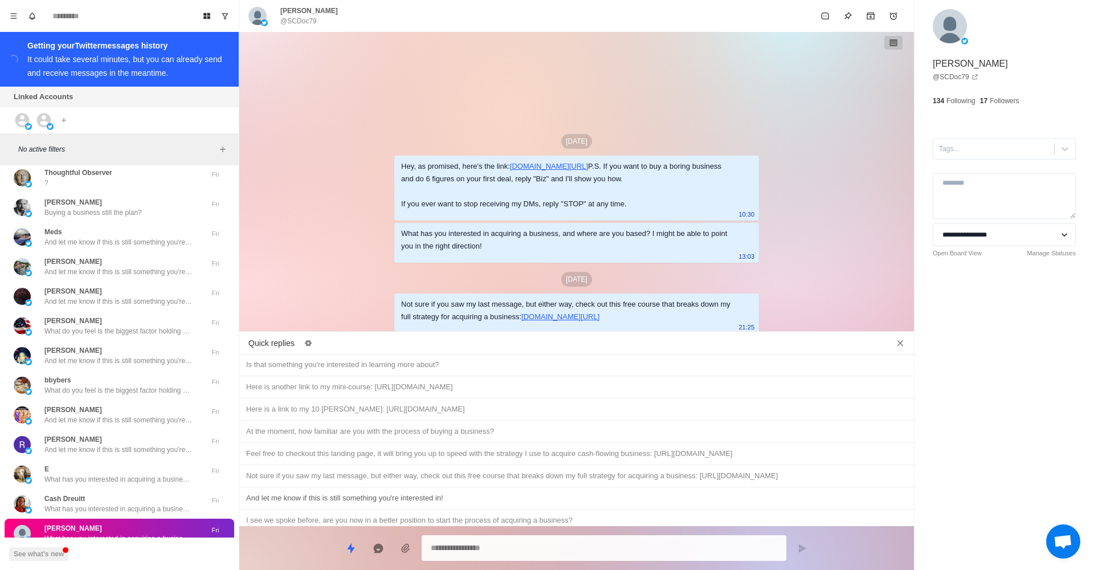
click at [434, 492] on div "And let me know if this is still something you're interested in!" at bounding box center [576, 498] width 661 height 13
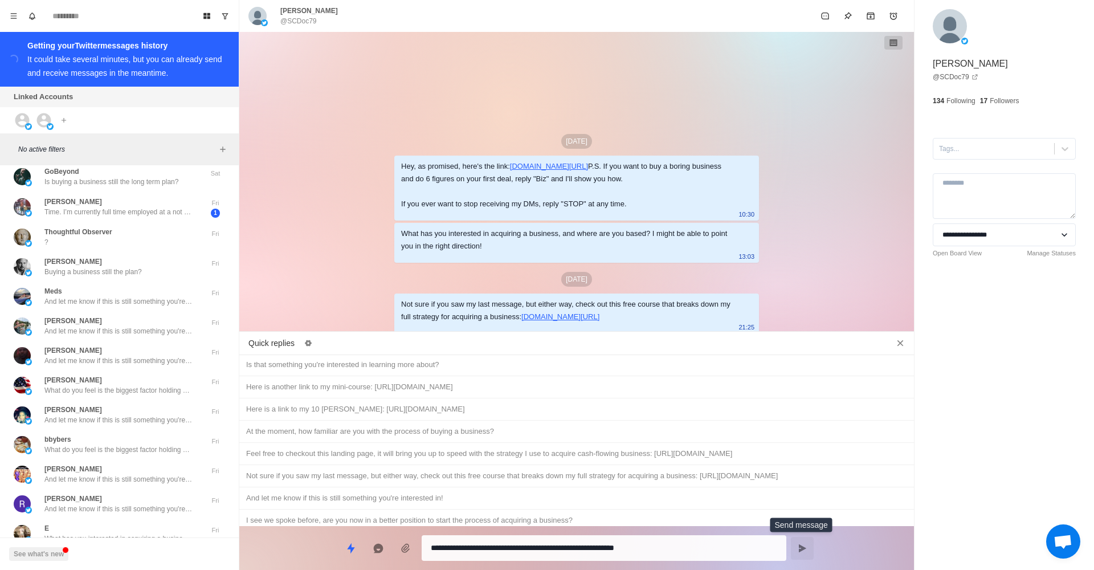
click at [796, 544] on button "Send message" at bounding box center [802, 548] width 23 height 23
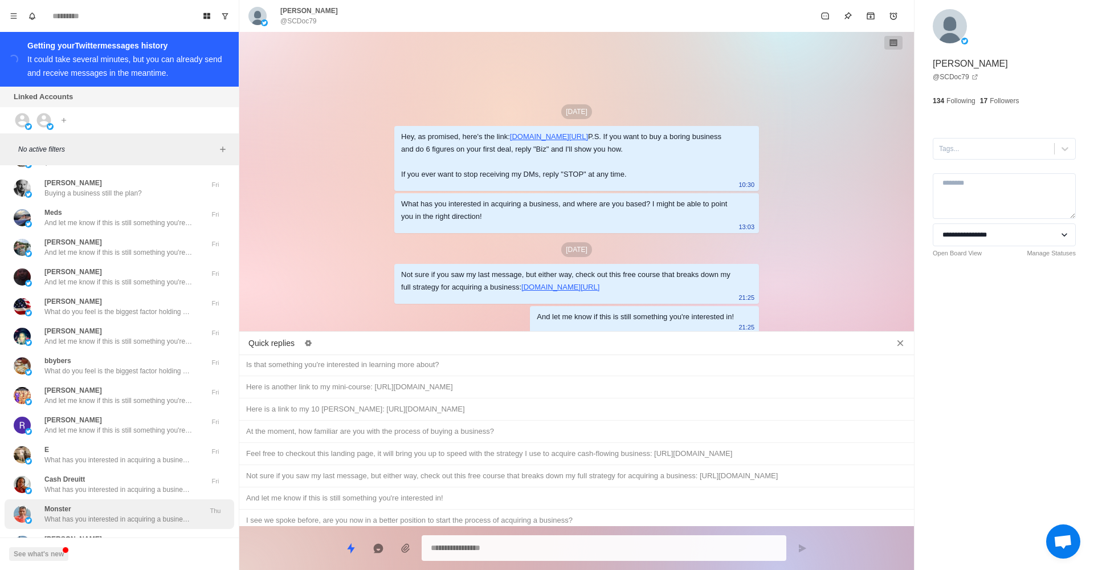
click at [178, 499] on div "Monster What has you interested in acquiring a business, and where are you base…" at bounding box center [120, 514] width 230 height 30
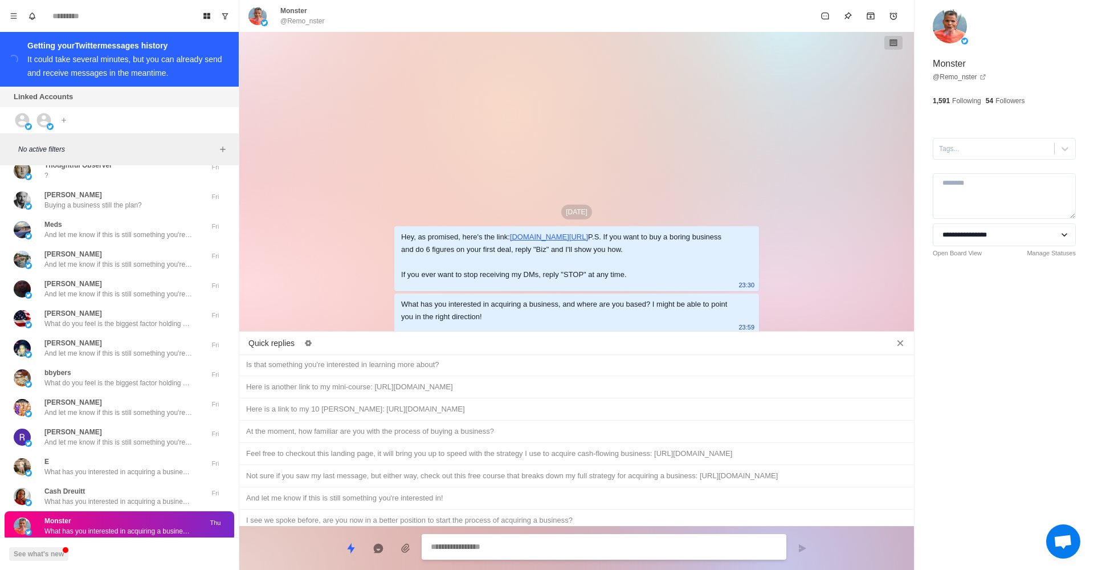
scroll to position [4525, 0]
click at [324, 470] on div "Not sure if you saw my last message, but either way, check out this free course…" at bounding box center [576, 476] width 661 height 13
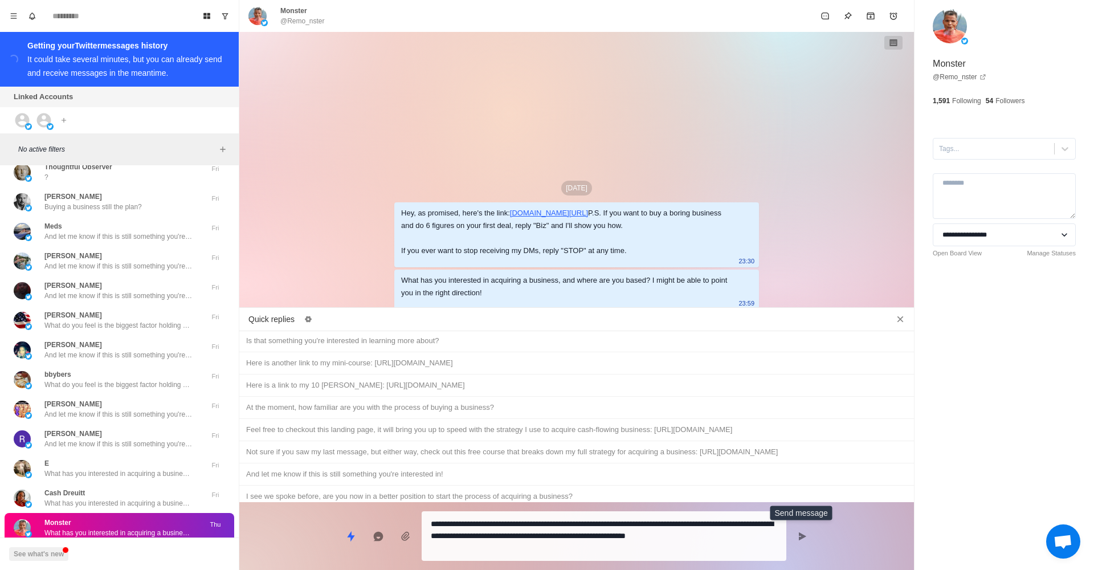
click at [804, 531] on button "Send message" at bounding box center [802, 536] width 23 height 23
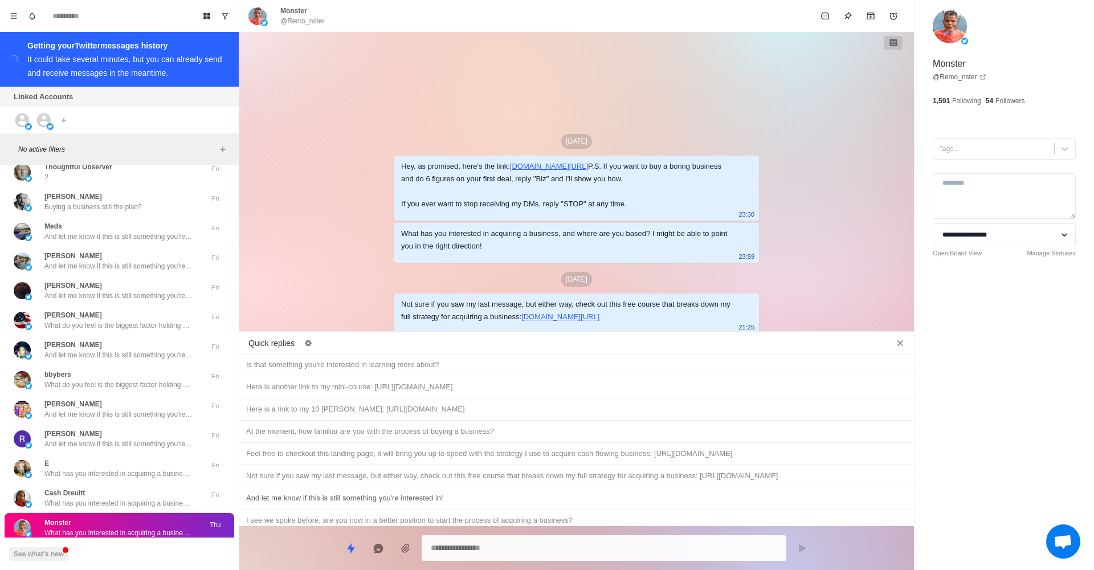
click at [408, 492] on div "And let me know if this is still something you're interested in!" at bounding box center [576, 498] width 661 height 13
click at [807, 548] on icon "Send message" at bounding box center [802, 548] width 9 height 9
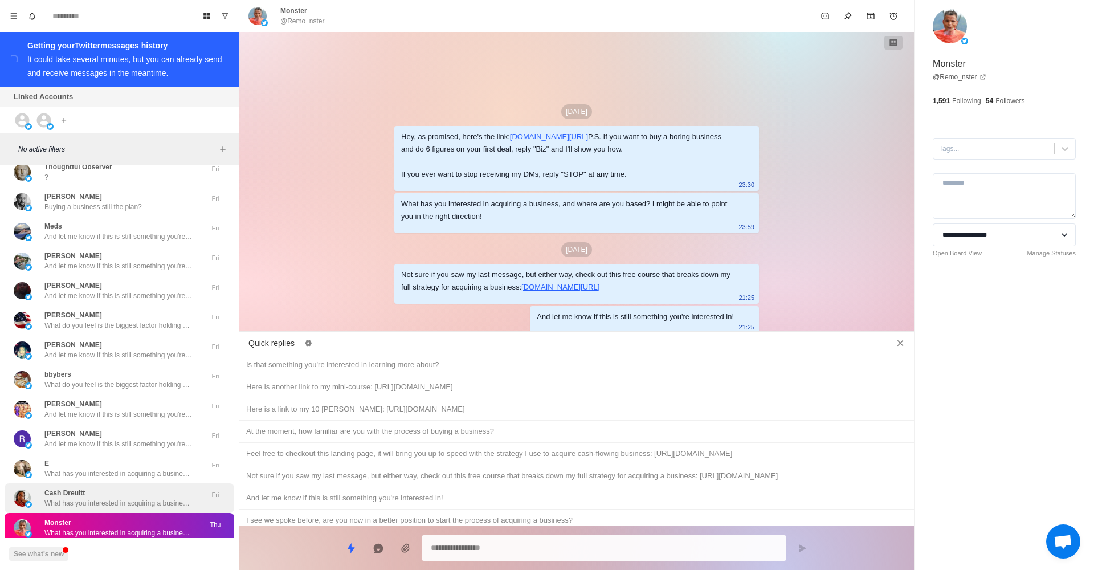
click at [156, 498] on p "What has you interested in acquiring a business, and where are you based? I mig…" at bounding box center [118, 503] width 148 height 10
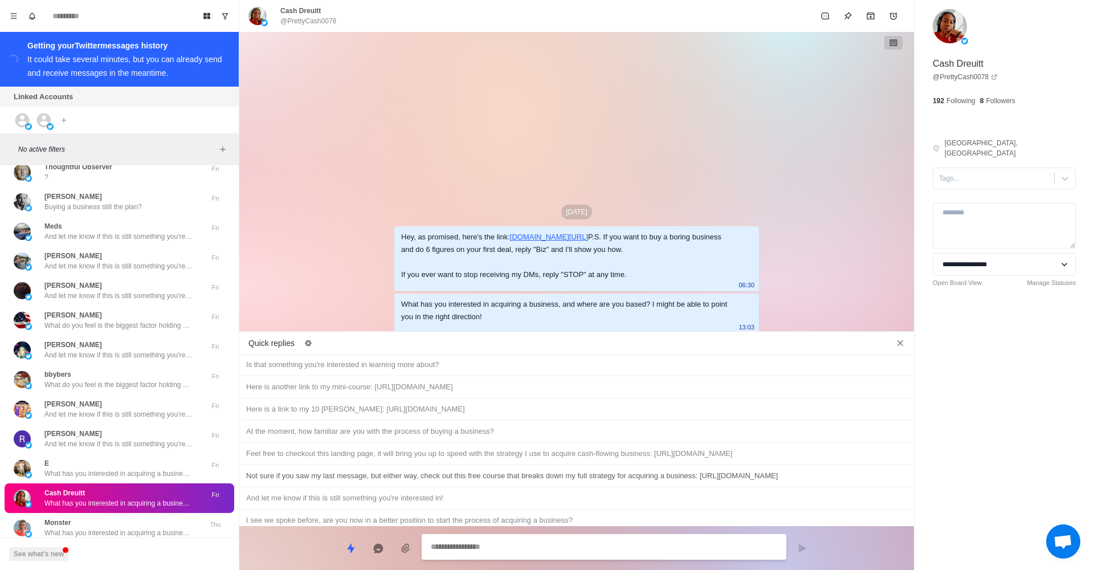
click at [401, 470] on div "Not sure if you saw my last message, but either way, check out this free course…" at bounding box center [576, 476] width 661 height 13
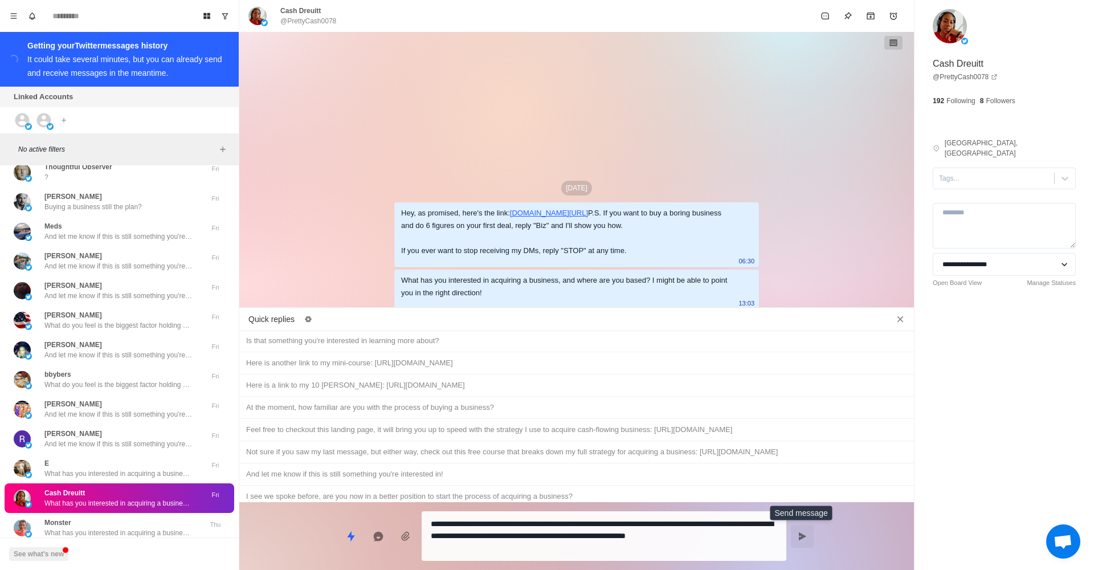
click at [795, 535] on button "Send message" at bounding box center [802, 536] width 23 height 23
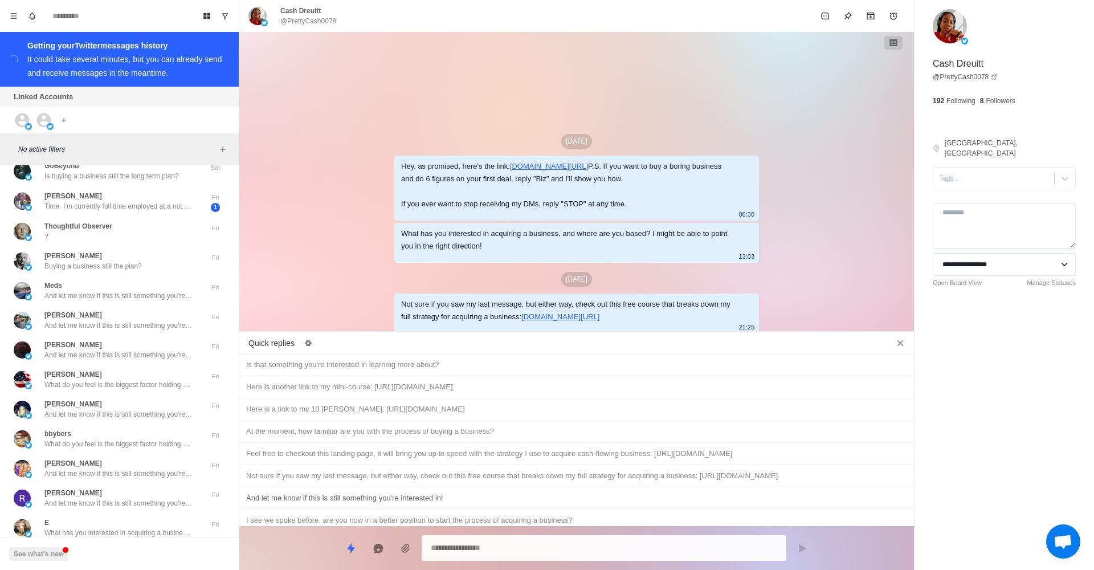
click at [437, 492] on div "And let me know if this is still something you're interested in!" at bounding box center [576, 498] width 661 height 13
click at [807, 550] on icon "Send message" at bounding box center [802, 548] width 9 height 9
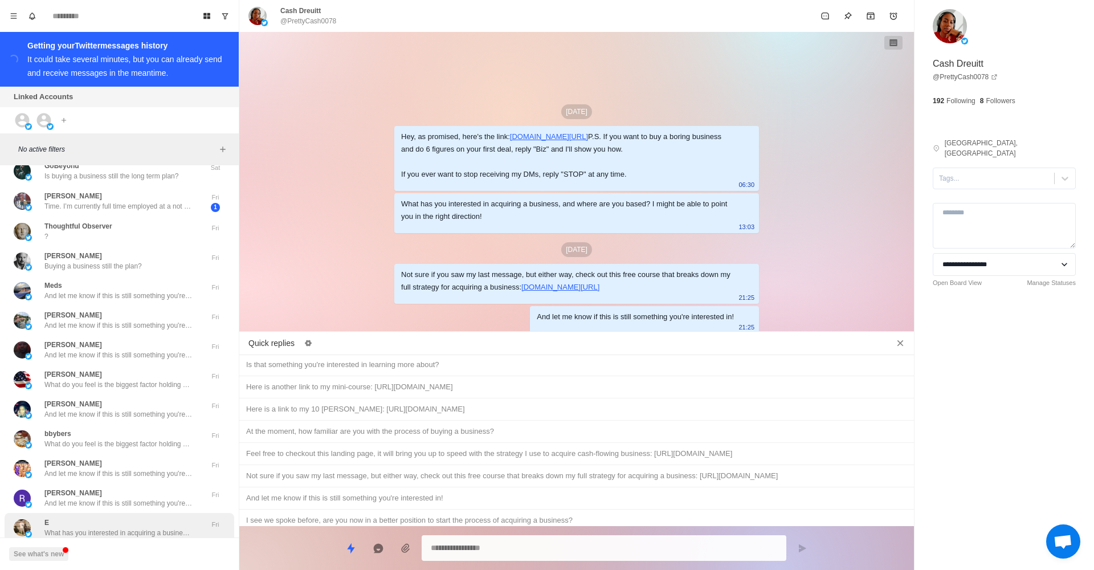
click at [136, 518] on div "E What has you interested in acquiring a business, and where are you based? I m…" at bounding box center [118, 528] width 148 height 21
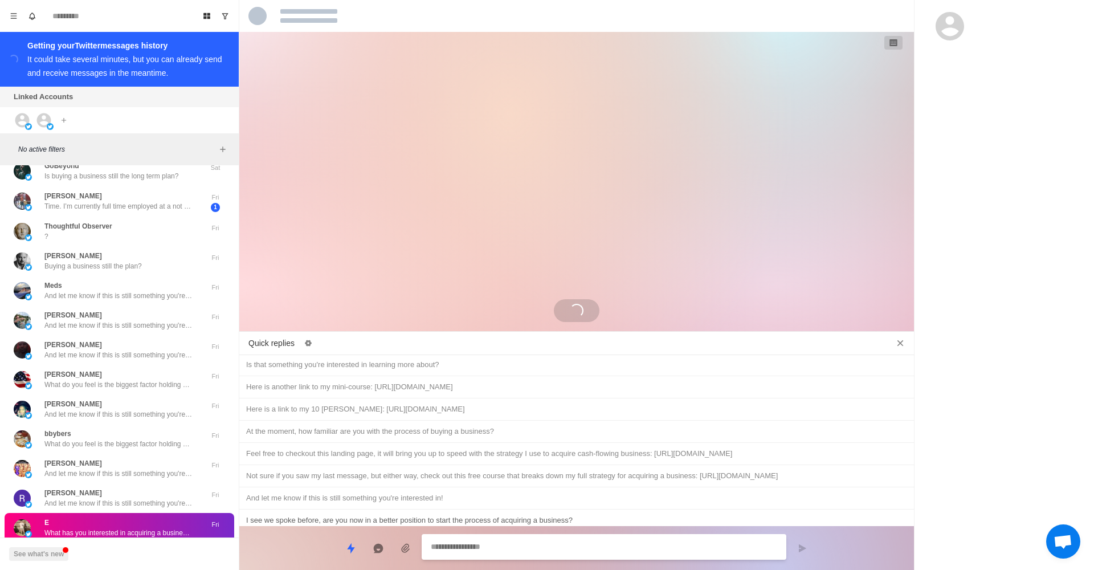
scroll to position [1235, 0]
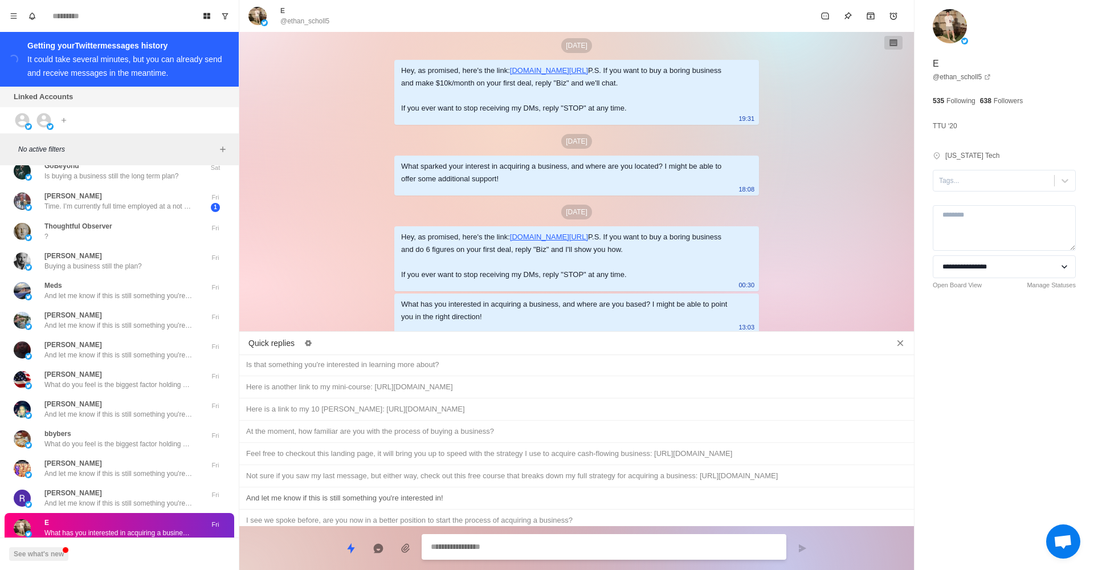
click at [419, 470] on div "Not sure if you saw my last message, but either way, check out this free course…" at bounding box center [576, 476] width 661 height 13
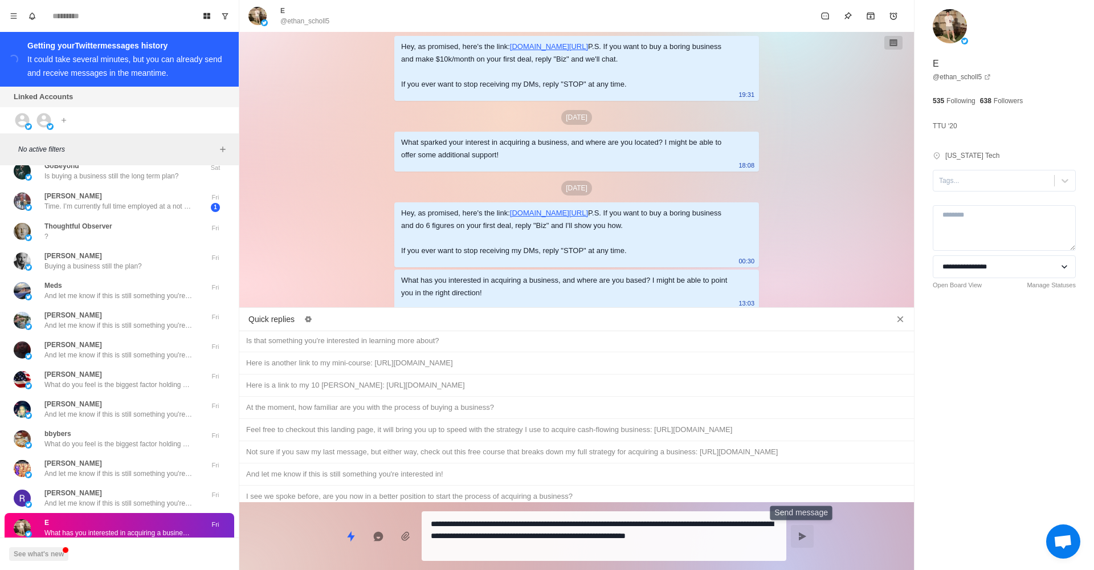
click at [809, 537] on button "Send message" at bounding box center [802, 536] width 23 height 23
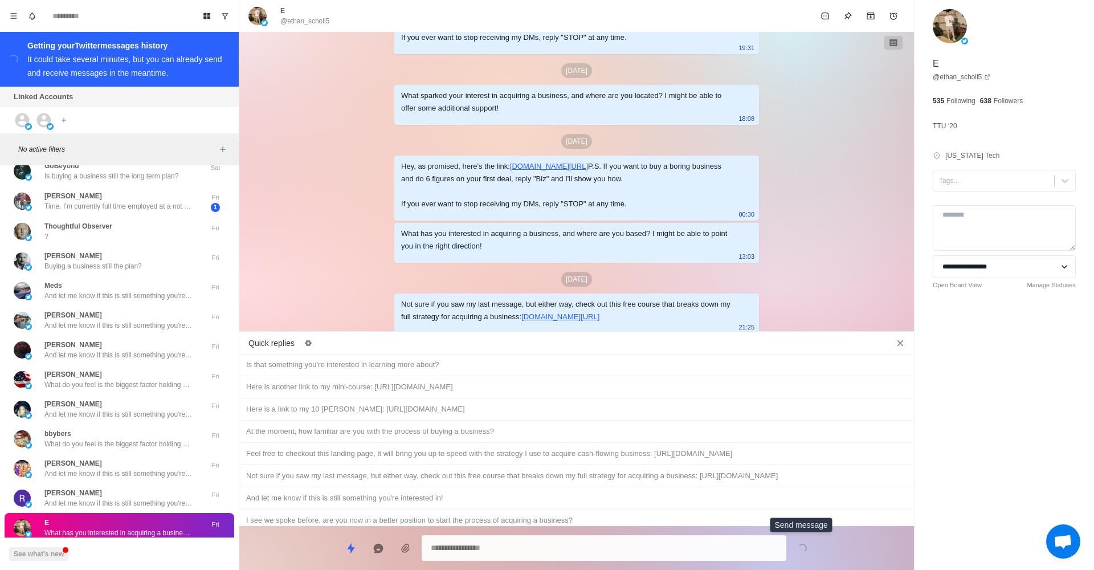
scroll to position [1306, 0]
drag, startPoint x: 410, startPoint y: 446, endPoint x: 423, endPoint y: 449, distance: 13.3
click at [410, 492] on div "And let me know if this is still something you're interested in!" at bounding box center [576, 498] width 661 height 13
click at [797, 553] on button "Send message" at bounding box center [802, 548] width 23 height 23
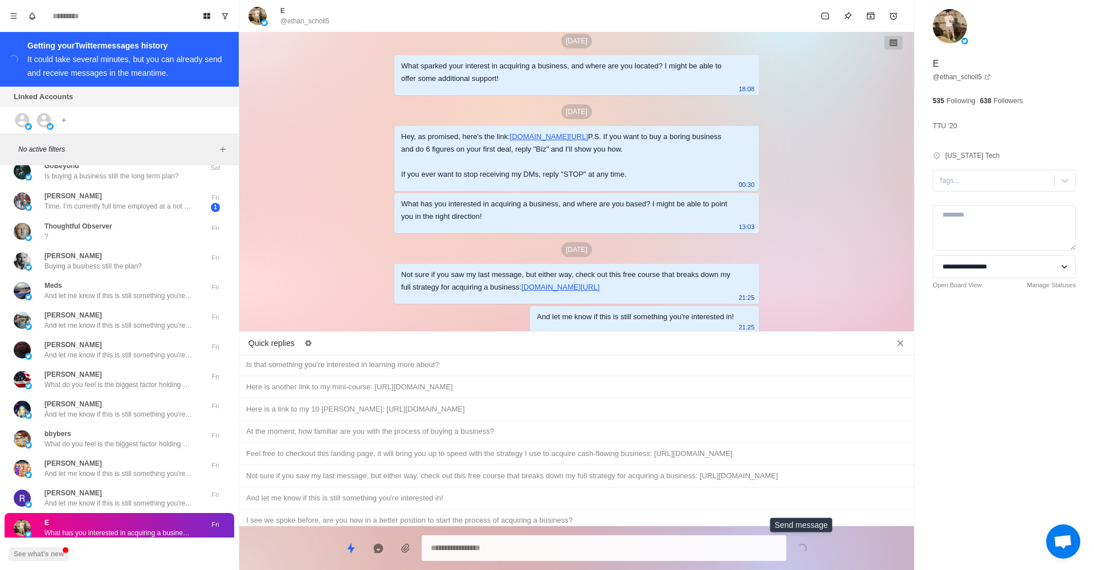
scroll to position [1336, 0]
click at [102, 488] on p "[PERSON_NAME]" at bounding box center [73, 493] width 58 height 10
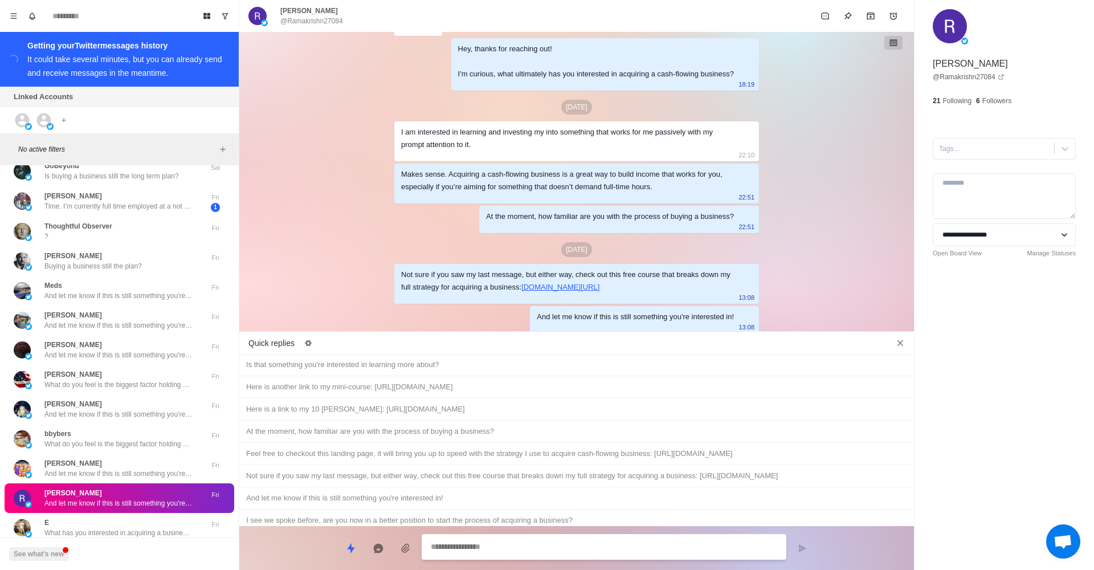
scroll to position [0, 0]
click at [407, 559] on div "Buying a business still the plan? No problem either way, just lmk!" at bounding box center [576, 565] width 661 height 13
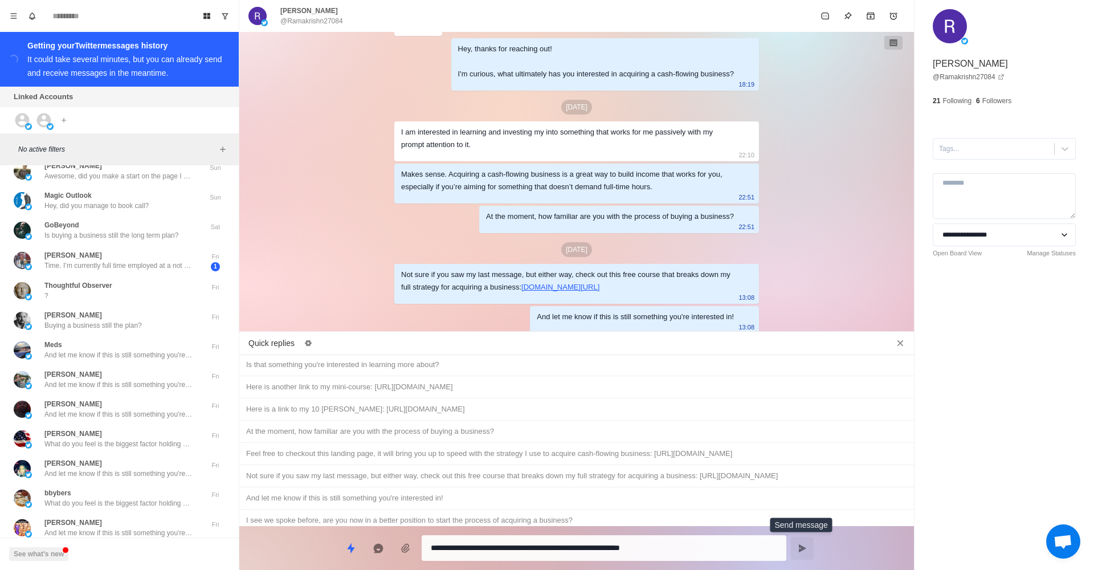
click at [809, 540] on button "Send message" at bounding box center [802, 548] width 23 height 23
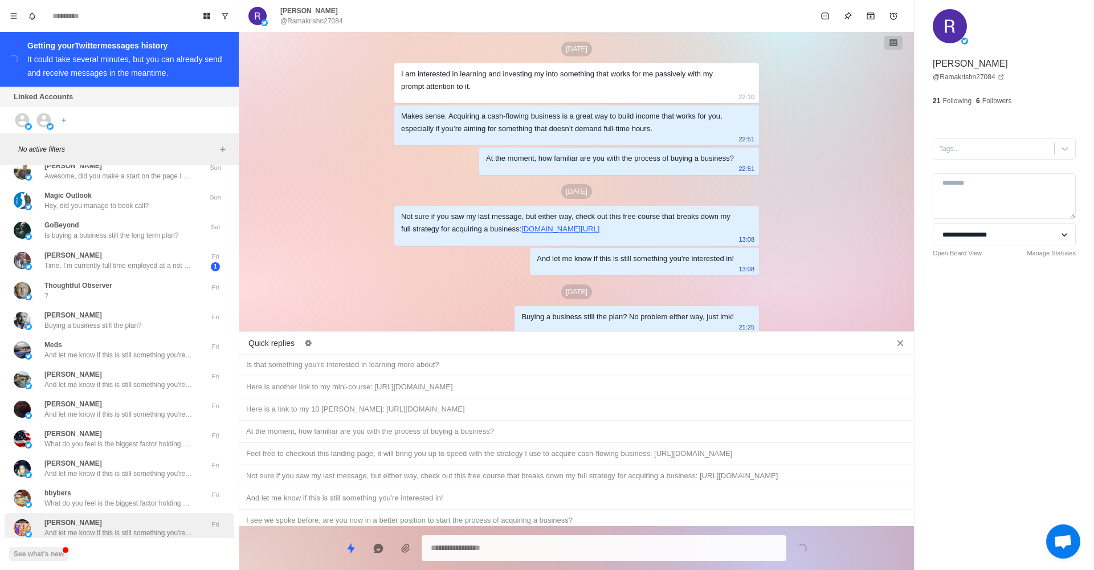
click at [117, 528] on p "And let me know if this is still something you're interested in!" at bounding box center [118, 533] width 148 height 10
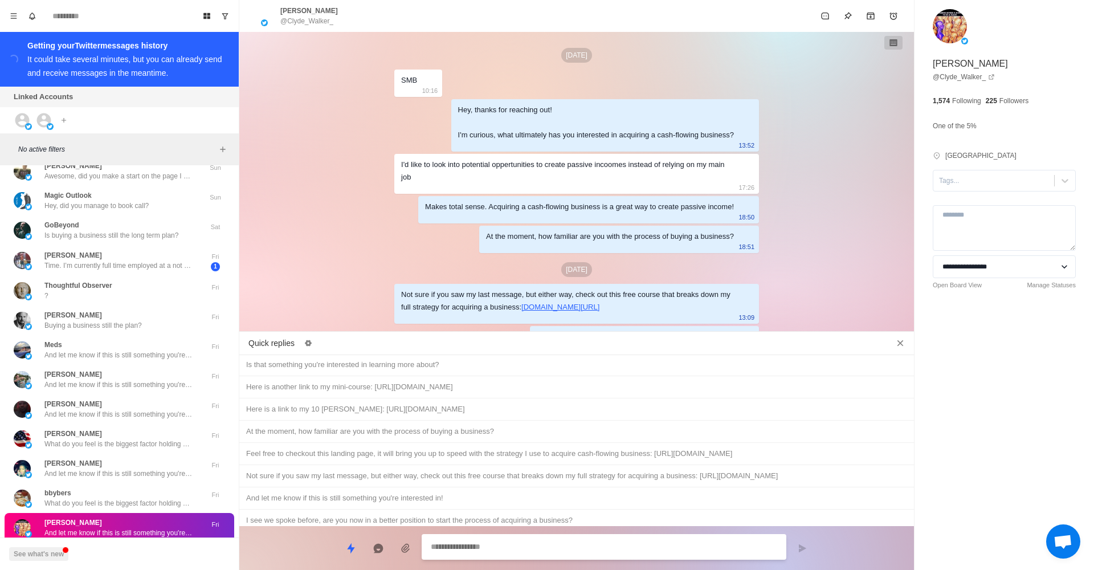
scroll to position [20, 0]
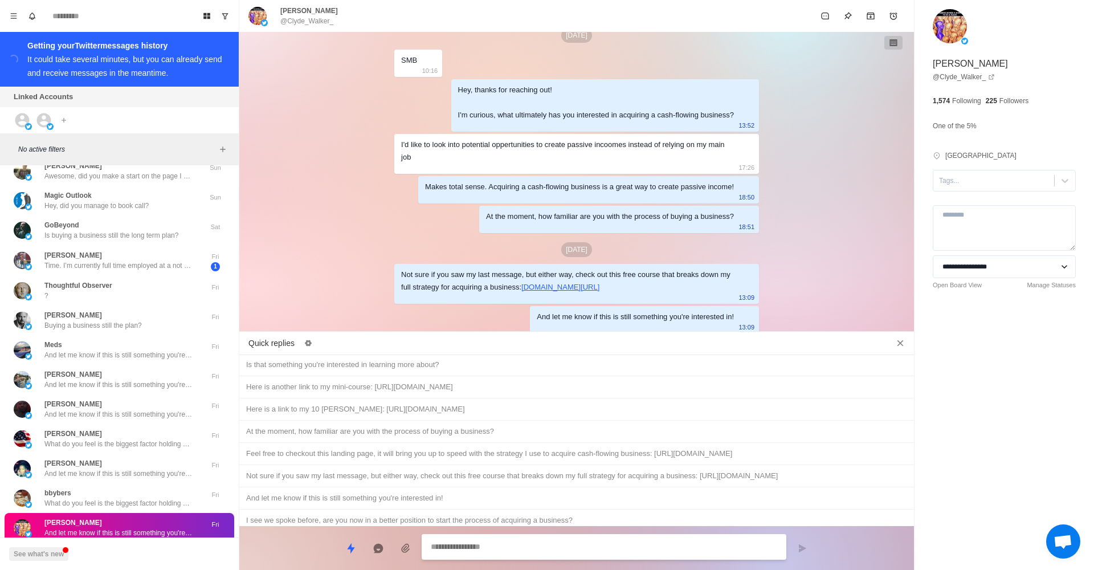
click at [447, 559] on div "Buying a business still the plan? No problem either way, just lmk!" at bounding box center [576, 565] width 661 height 13
click at [797, 553] on button "Send message" at bounding box center [802, 548] width 23 height 23
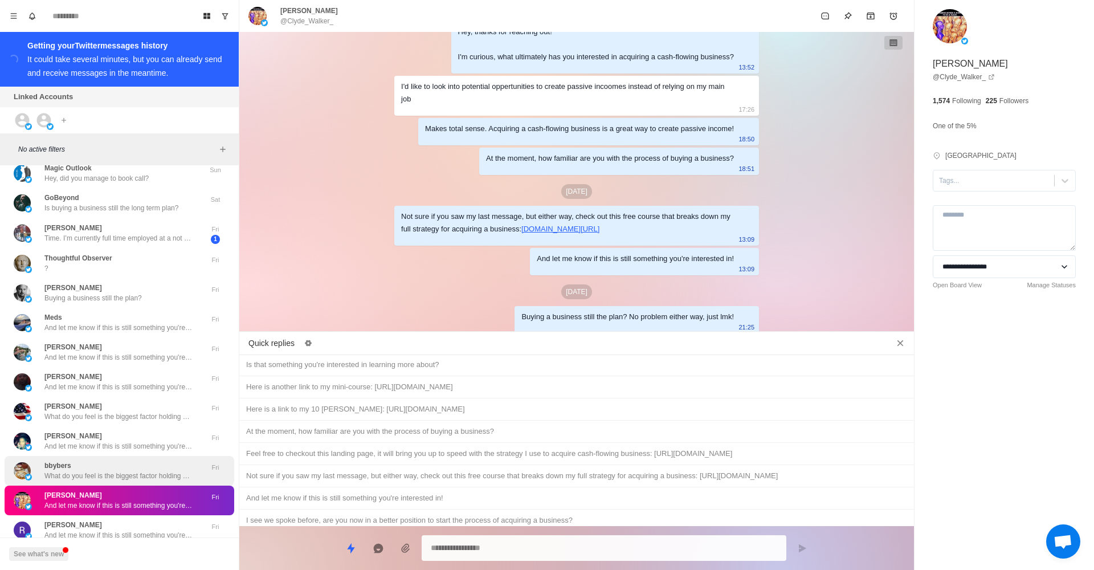
scroll to position [4557, 0]
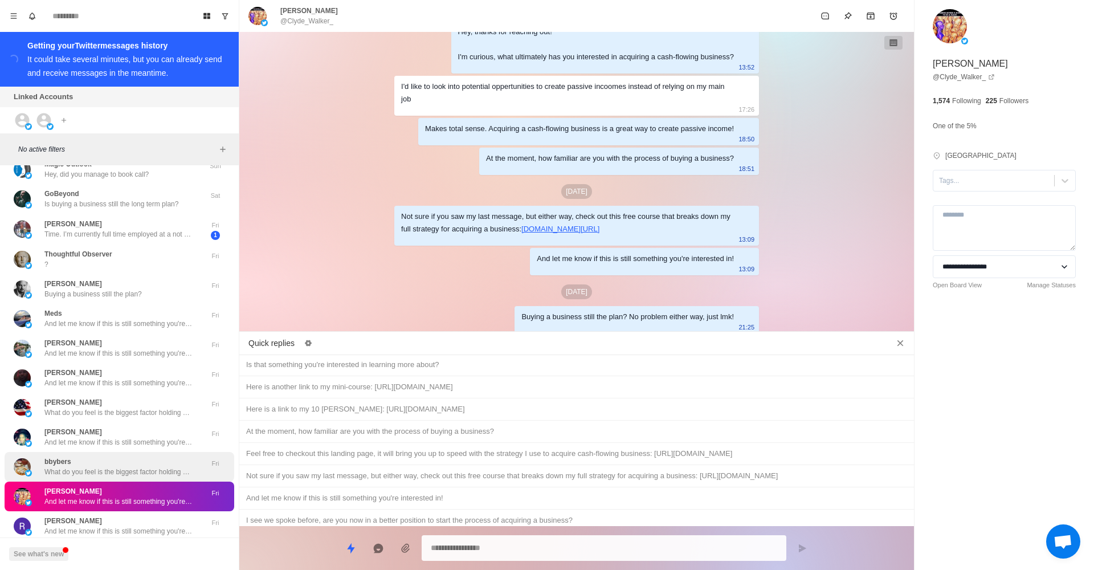
click at [179, 467] on p "What do you feel is the biggest factor holding you back from acquiring a busine…" at bounding box center [118, 472] width 148 height 10
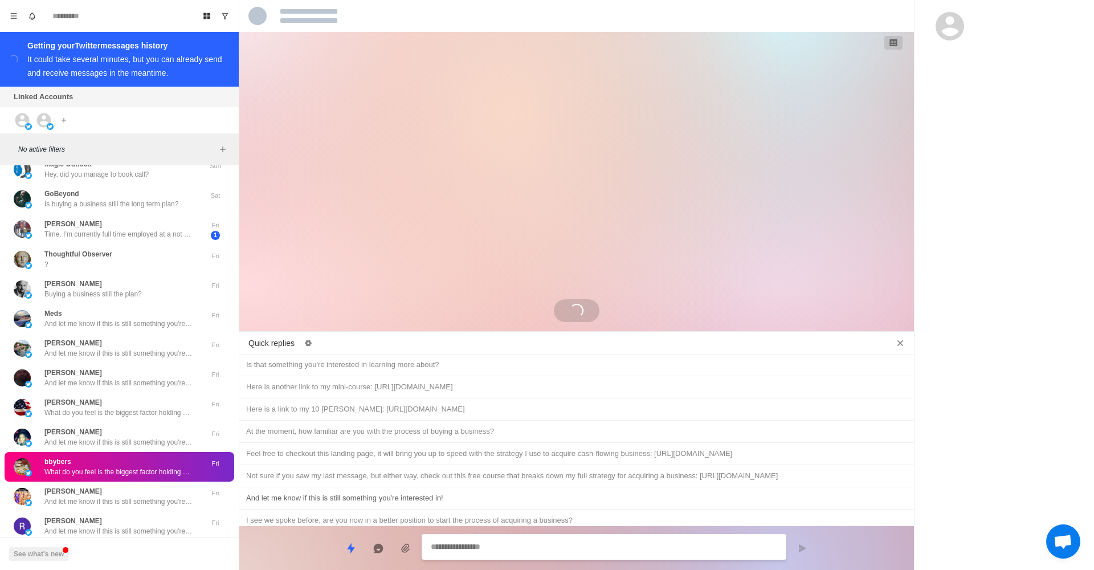
scroll to position [200, 0]
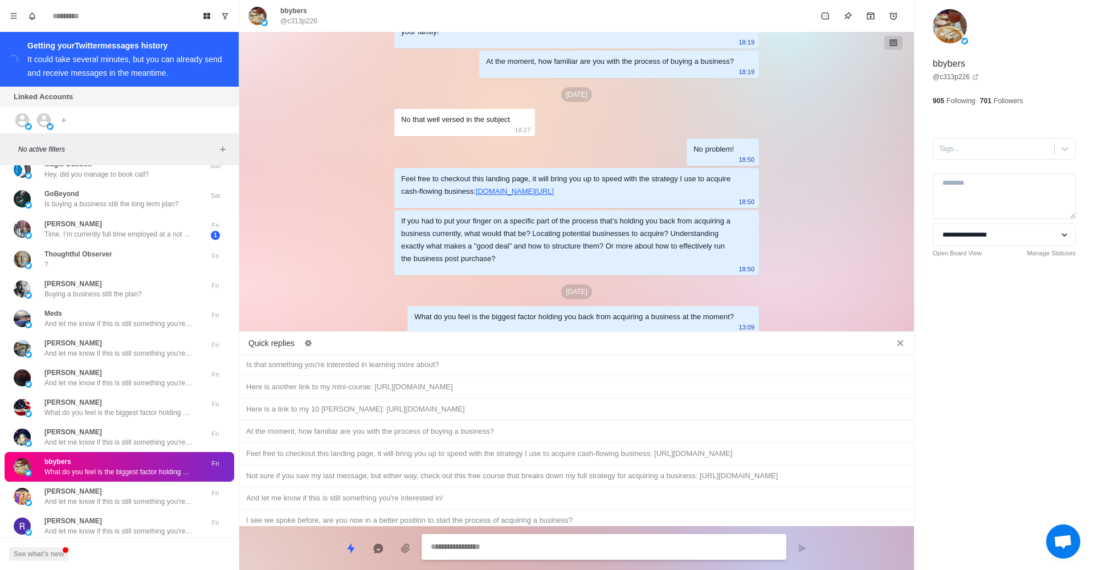
click at [536, 559] on div "Buying a business still the plan? No problem either way, just lmk!" at bounding box center [576, 565] width 661 height 13
click at [810, 539] on button "Send message" at bounding box center [802, 548] width 23 height 23
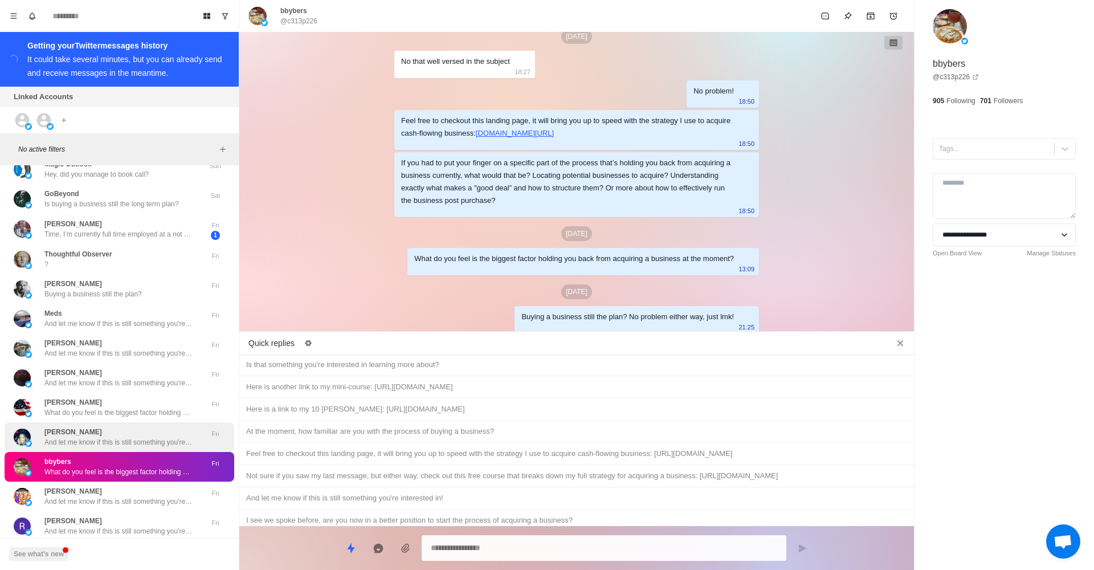
click at [159, 437] on p "And let me know if this is still something you're interested in!" at bounding box center [118, 442] width 148 height 10
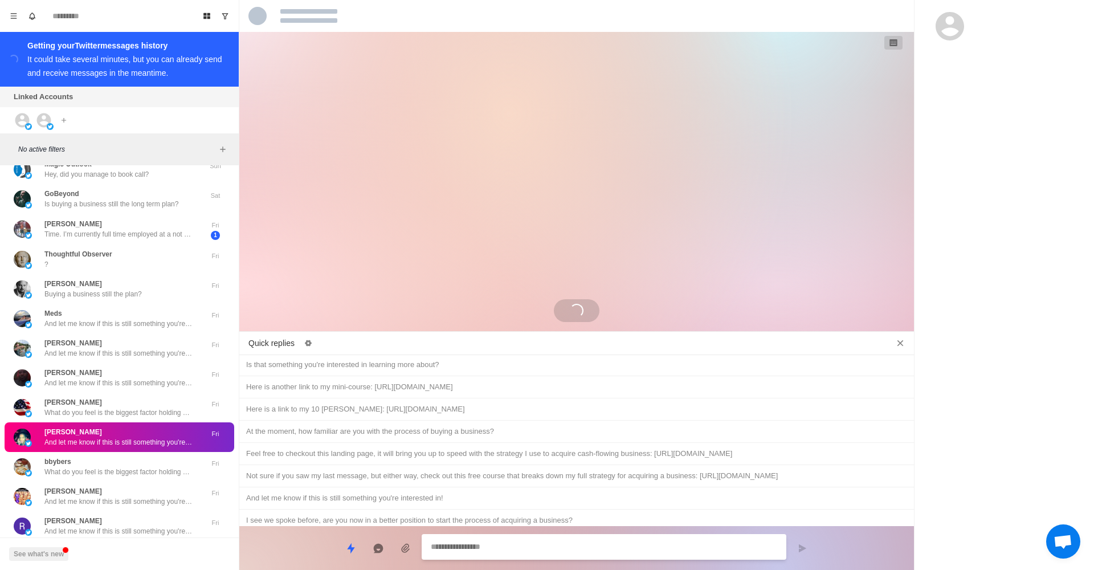
scroll to position [0, 0]
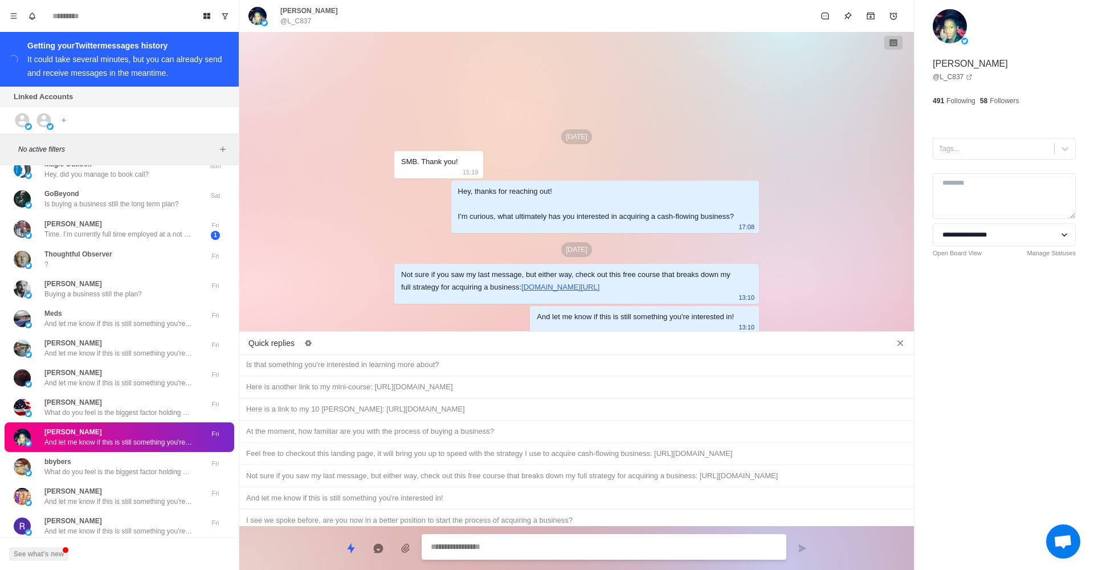
click at [593, 559] on div "Buying a business still the plan? No problem either way, just lmk!" at bounding box center [576, 565] width 661 height 13
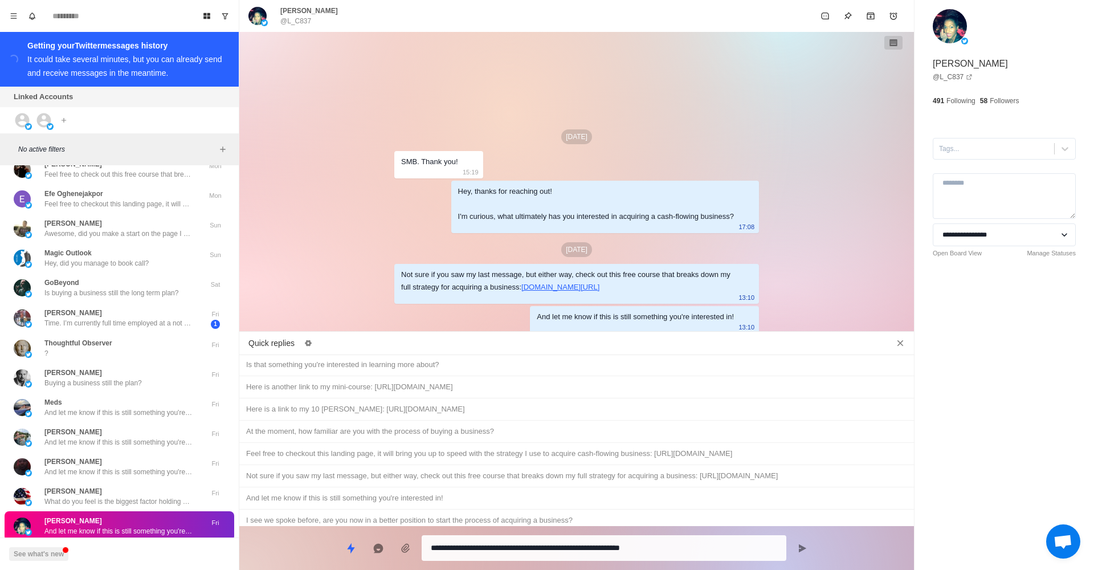
drag, startPoint x: 557, startPoint y: 494, endPoint x: 580, endPoint y: 497, distance: 22.5
click at [557, 536] on div "Hey, just wanted to follow up and see if you had a chance to check out the cour…" at bounding box center [576, 542] width 661 height 13
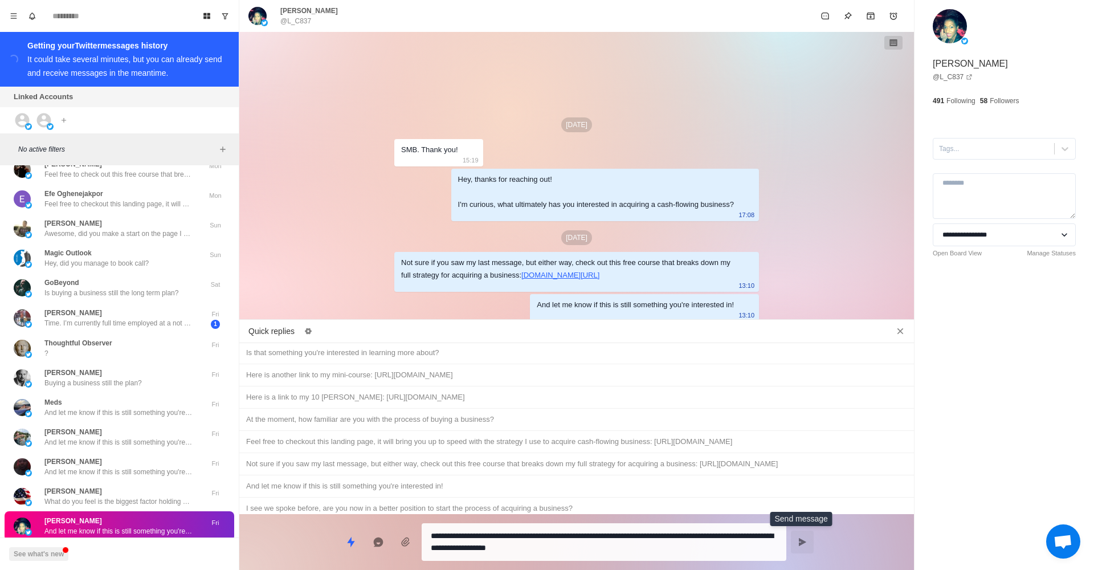
click at [800, 538] on icon "Send message" at bounding box center [802, 542] width 9 height 9
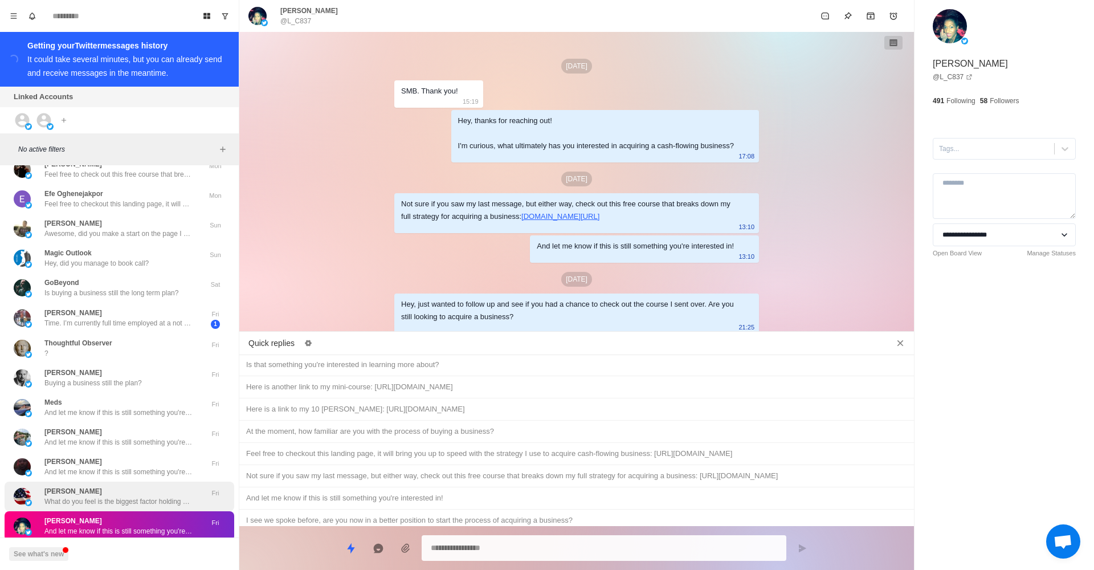
click at [91, 496] on p "What do you feel is the biggest factor holding you back from acquiring a busine…" at bounding box center [118, 501] width 148 height 10
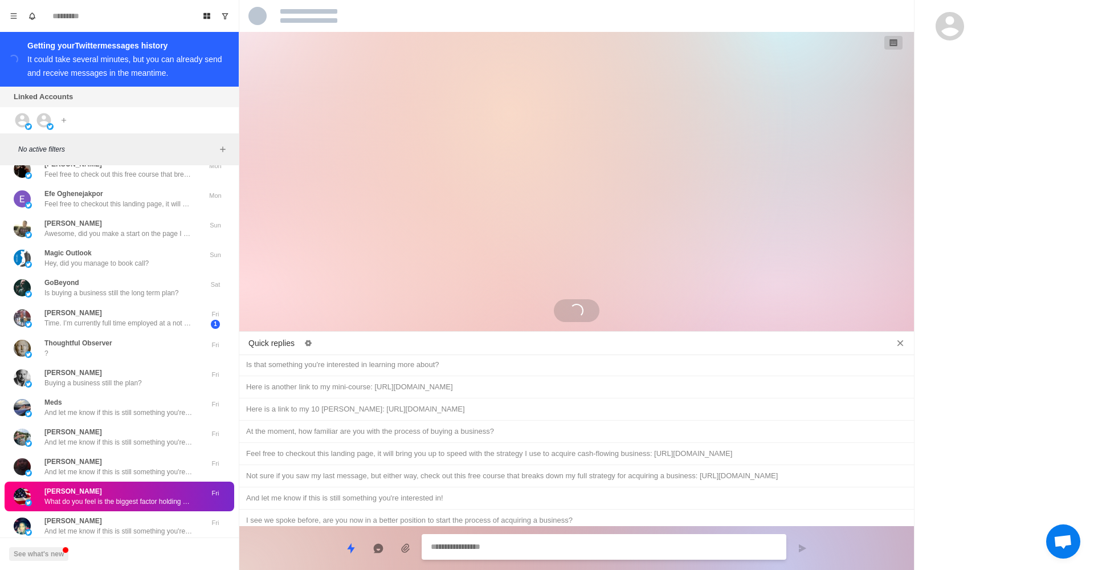
scroll to position [242, 0]
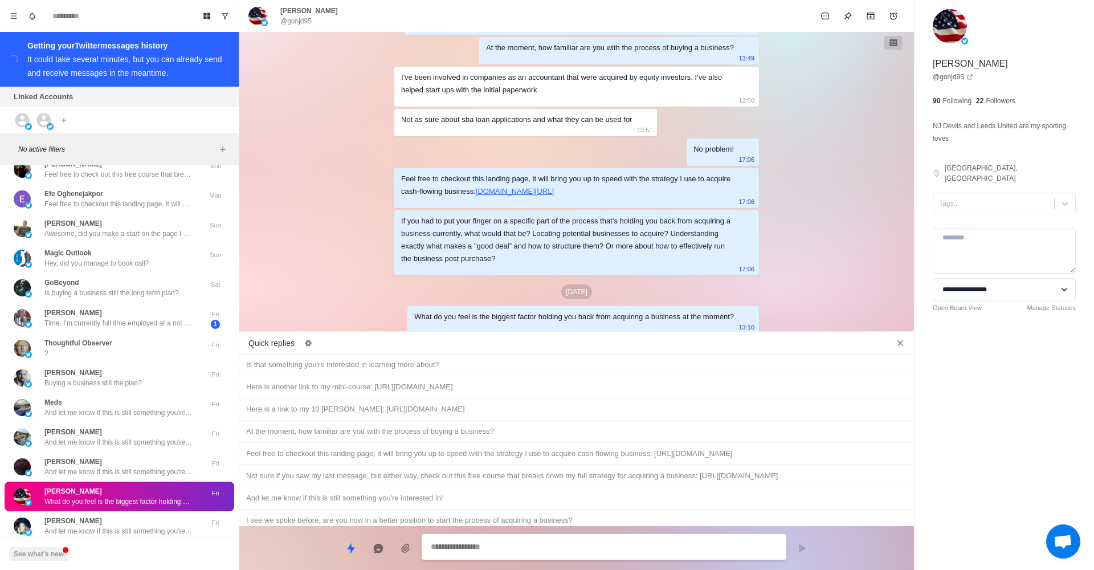
click at [387, 559] on div "Buying a business still the plan? No problem either way, just lmk!" at bounding box center [576, 565] width 661 height 13
click at [798, 544] on icon "Send message" at bounding box center [802, 548] width 9 height 9
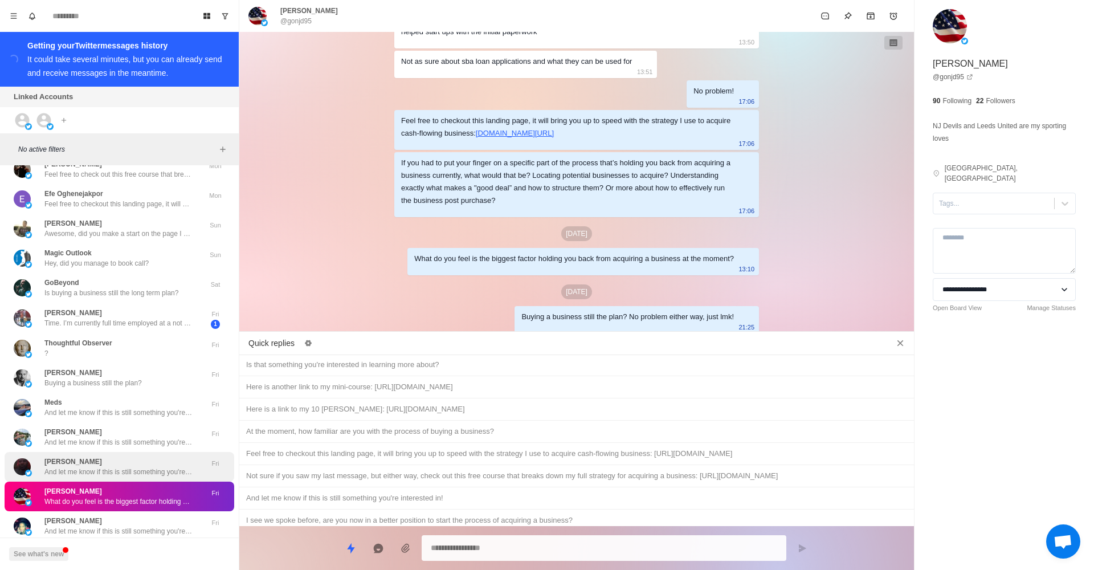
click at [116, 467] on p "And let me know if this is still something you're interested in!" at bounding box center [118, 472] width 148 height 10
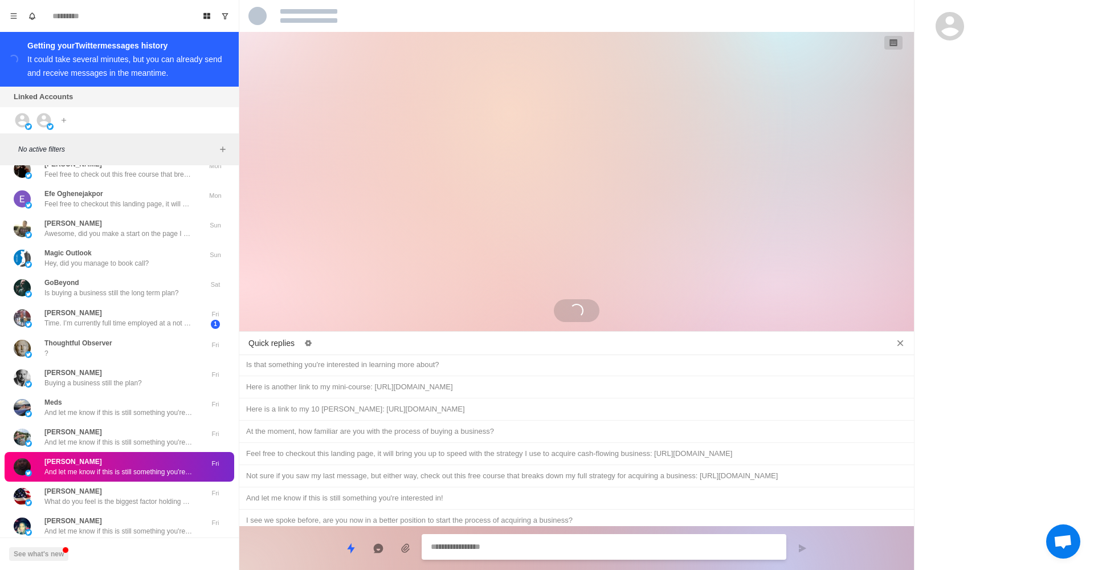
scroll to position [0, 0]
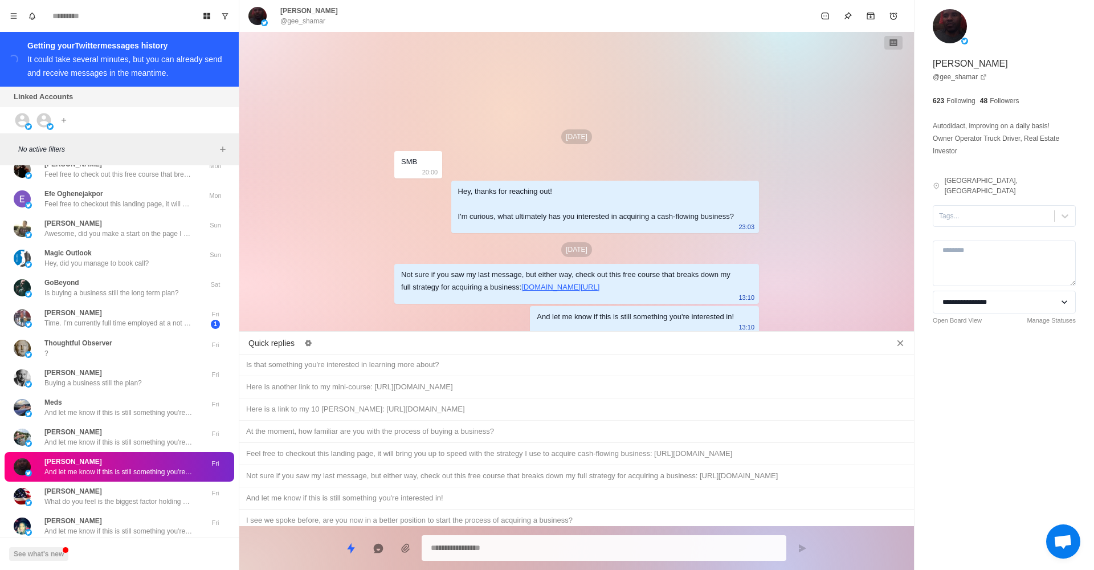
click at [579, 536] on div "Hey, just wanted to follow up and see if you had a chance to check out the cour…" at bounding box center [576, 542] width 661 height 13
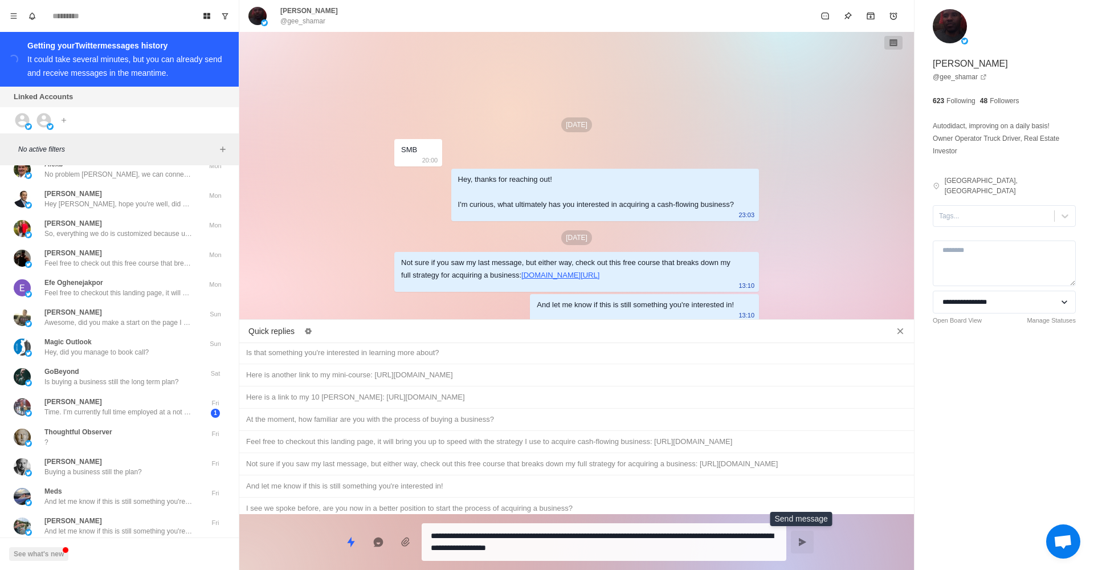
click at [801, 532] on button "Send message" at bounding box center [802, 542] width 23 height 23
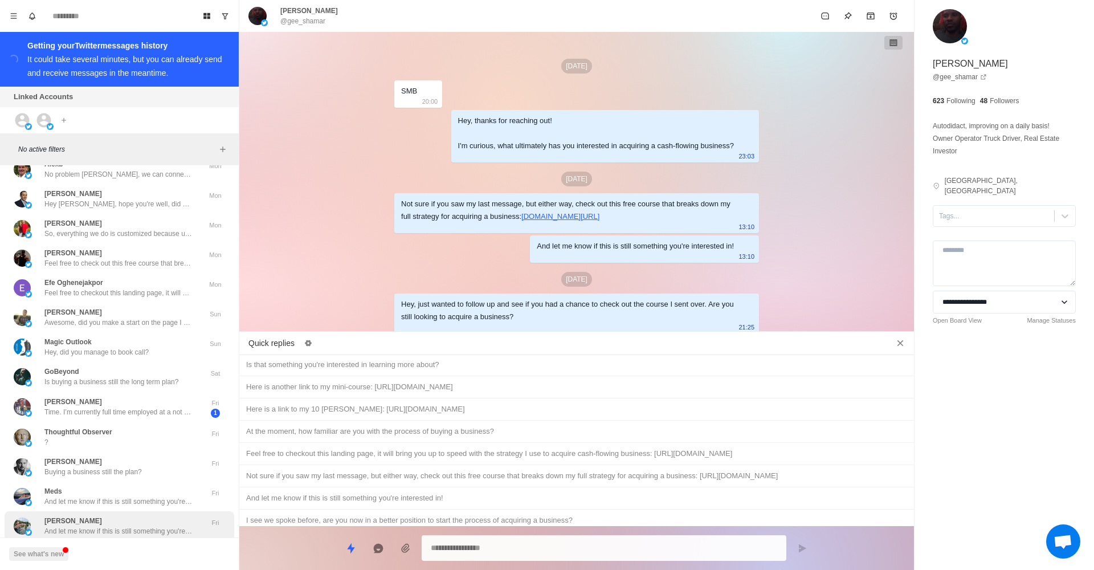
click at [123, 516] on div "[PERSON_NAME] And let me know if this is still something you're interested in!" at bounding box center [118, 526] width 148 height 21
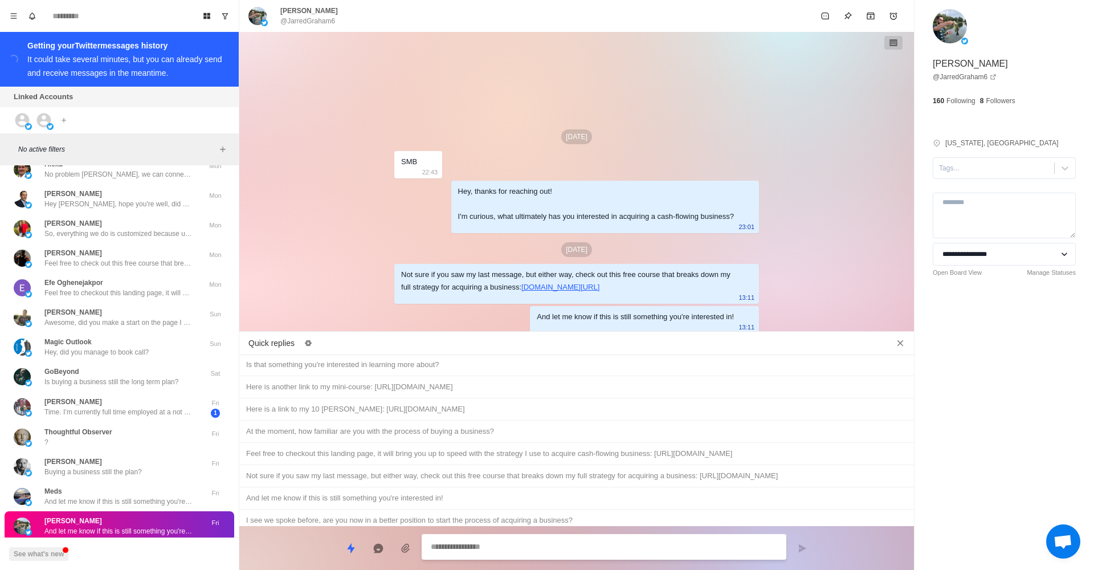
click at [598, 536] on div "Hey, just wanted to follow up and see if you had a chance to check out the cour…" at bounding box center [576, 542] width 661 height 13
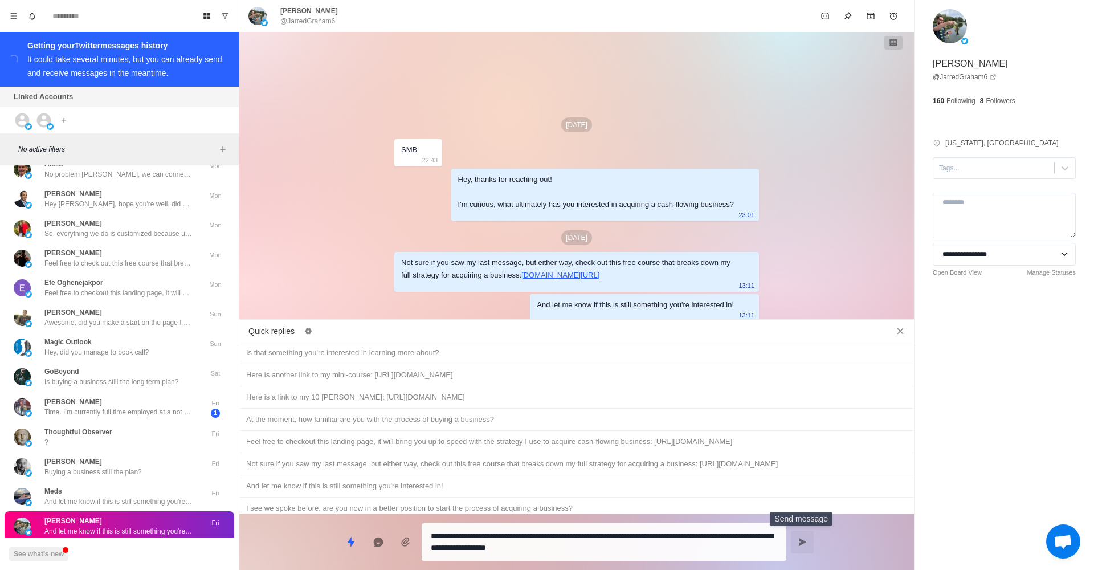
click at [809, 542] on button "Send message" at bounding box center [802, 542] width 23 height 23
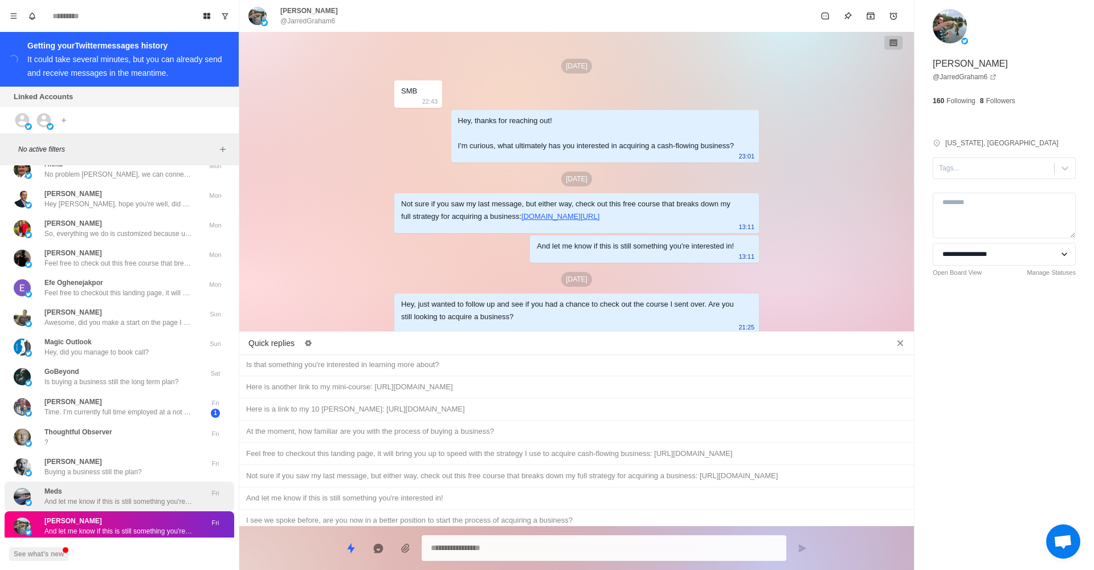
click at [129, 486] on div "Meds And let me know if this is still something you're interested in!" at bounding box center [118, 496] width 148 height 21
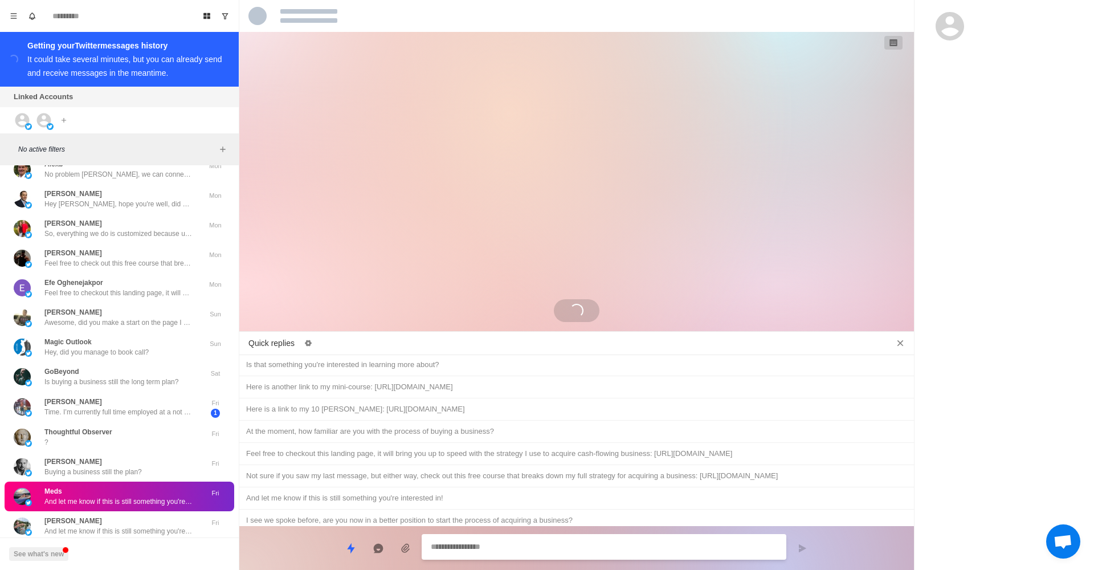
scroll to position [32, 0]
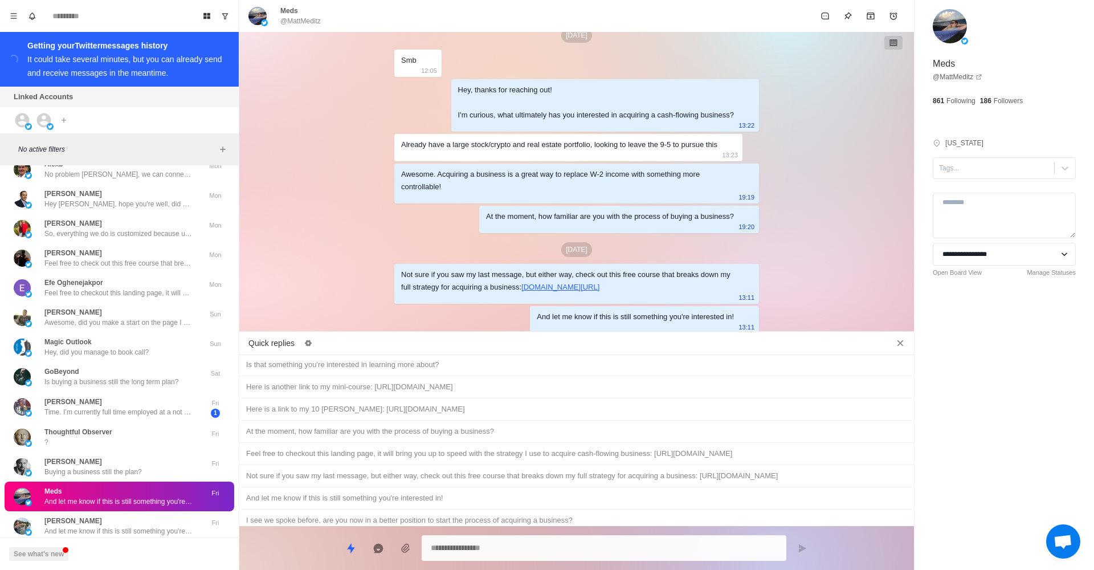
drag, startPoint x: 560, startPoint y: 487, endPoint x: 591, endPoint y: 492, distance: 30.6
click at [560, 536] on div "Hey, just wanted to follow up and see if you had a chance to check out the cour…" at bounding box center [576, 542] width 661 height 13
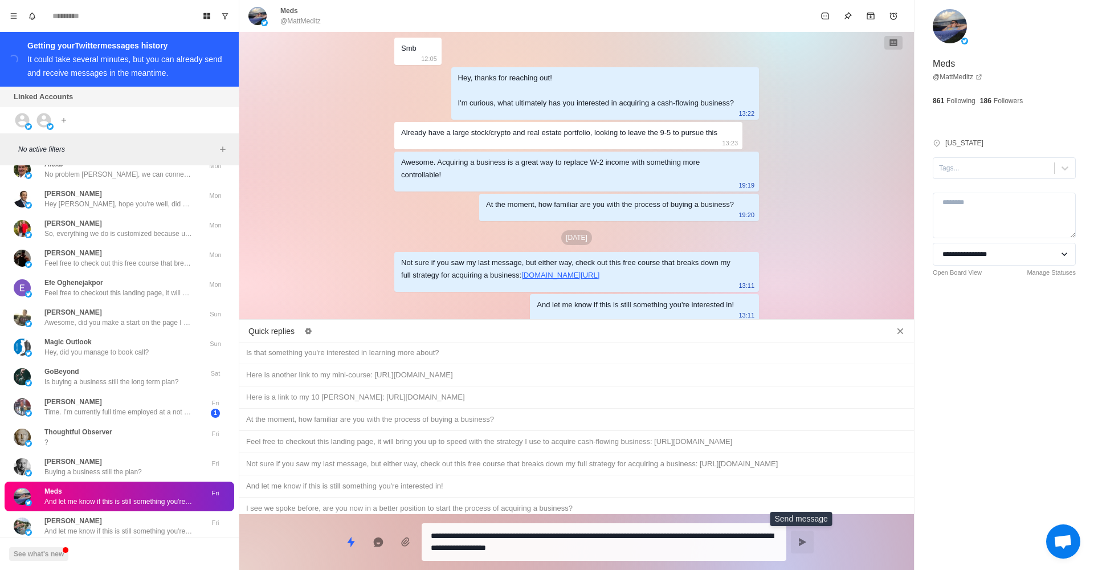
click at [808, 533] on button "Send message" at bounding box center [802, 542] width 23 height 23
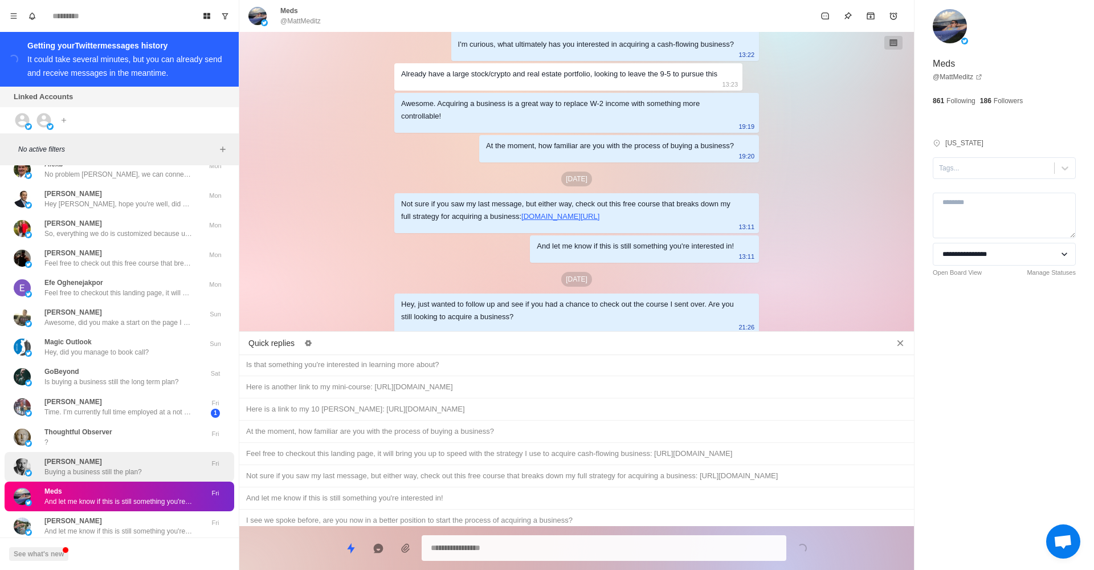
click at [114, 467] on p "Buying a business still the plan?" at bounding box center [92, 472] width 97 height 10
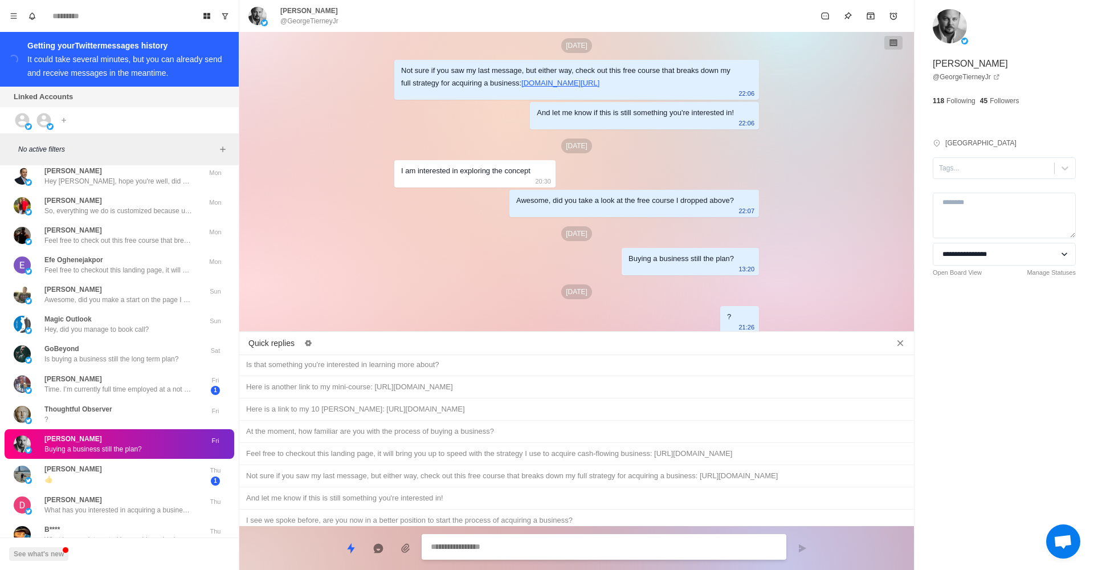
scroll to position [4699, 0]
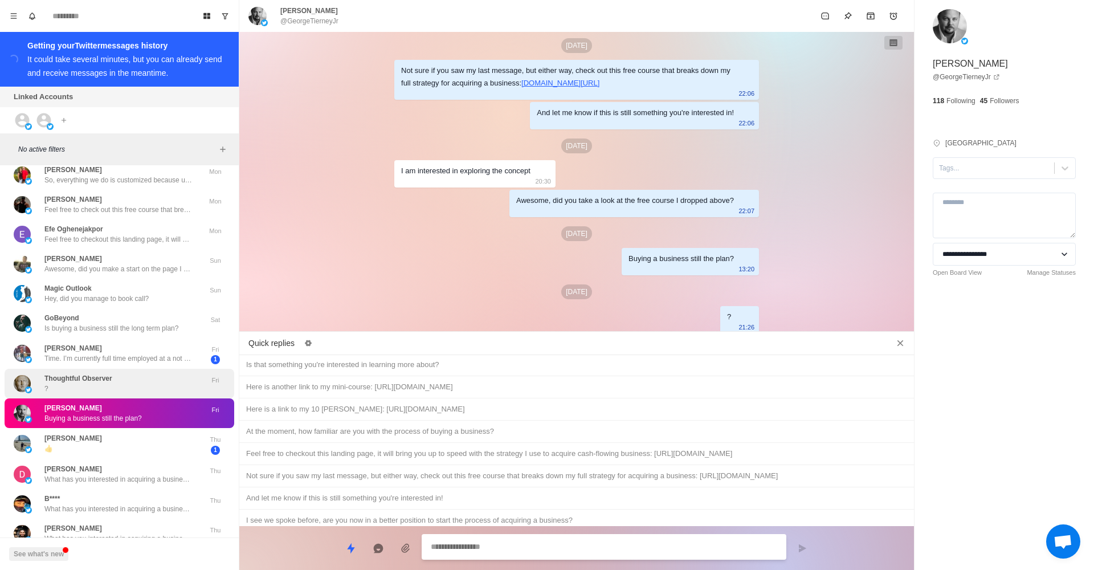
click at [104, 374] on div "Thoughtful Observer ?" at bounding box center [78, 383] width 68 height 21
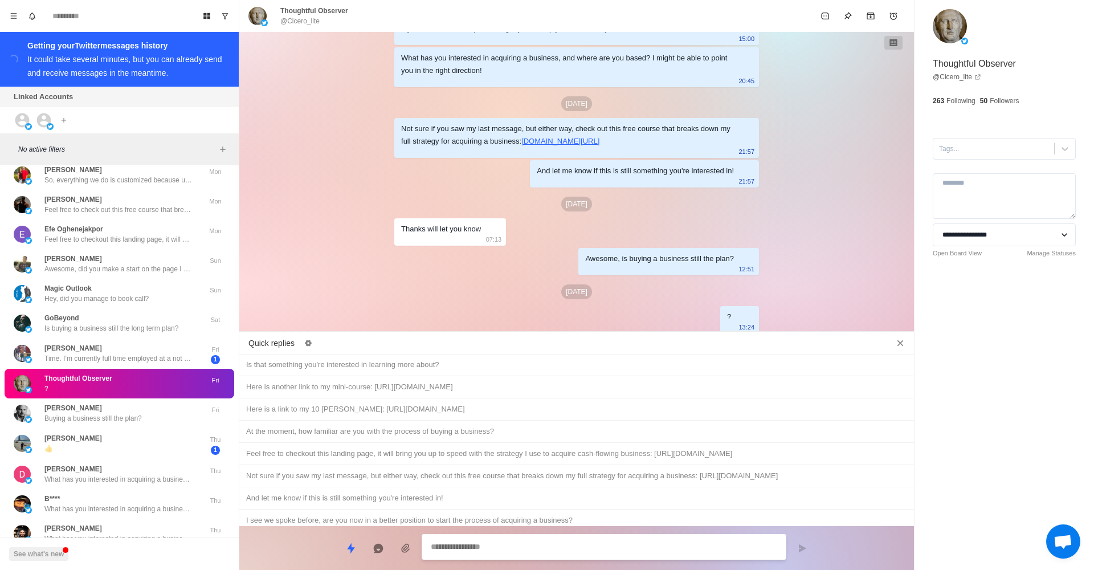
scroll to position [127, 0]
click at [113, 403] on div "[PERSON_NAME] Buying a business still the plan?" at bounding box center [92, 413] width 97 height 21
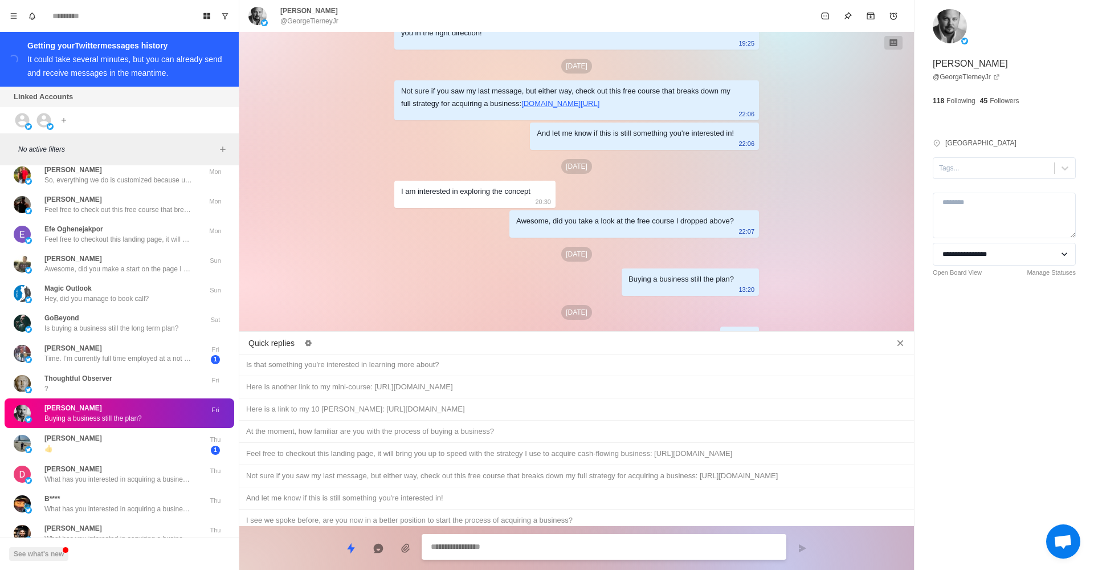
scroll to position [185, 0]
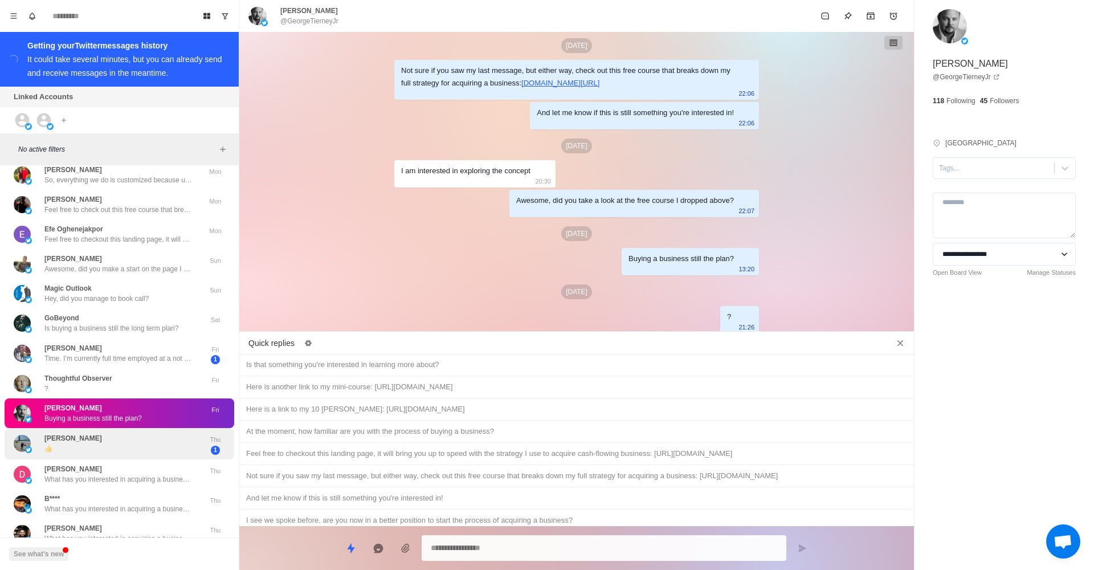
click at [141, 433] on div "[PERSON_NAME] 👍" at bounding box center [108, 444] width 188 height 22
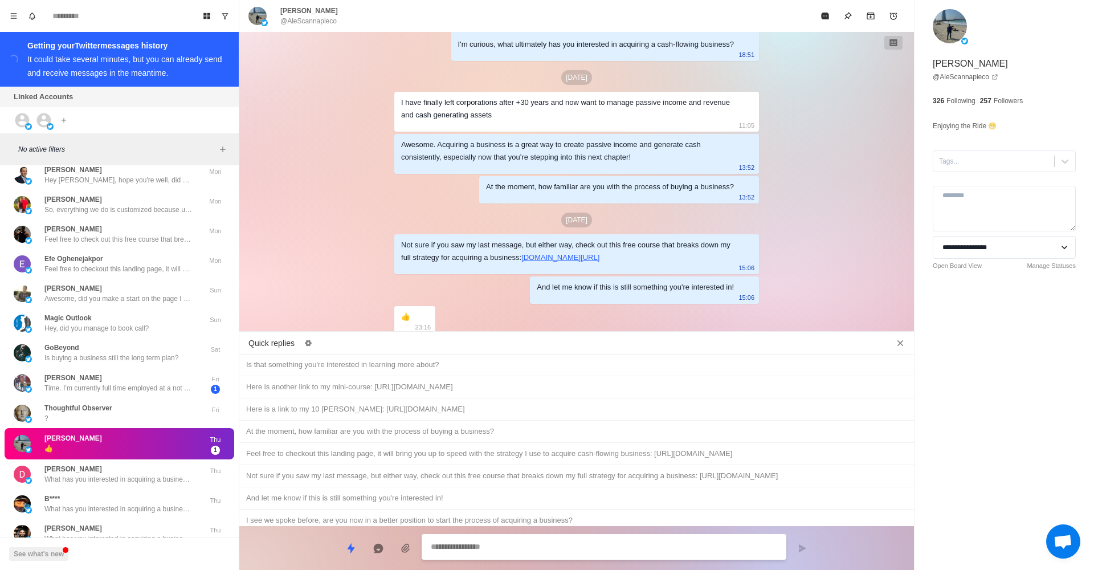
scroll to position [0, 0]
click at [374, 536] on div "Hey, just wanted to follow up and see if you had a chance to check out the cour…" at bounding box center [576, 542] width 661 height 13
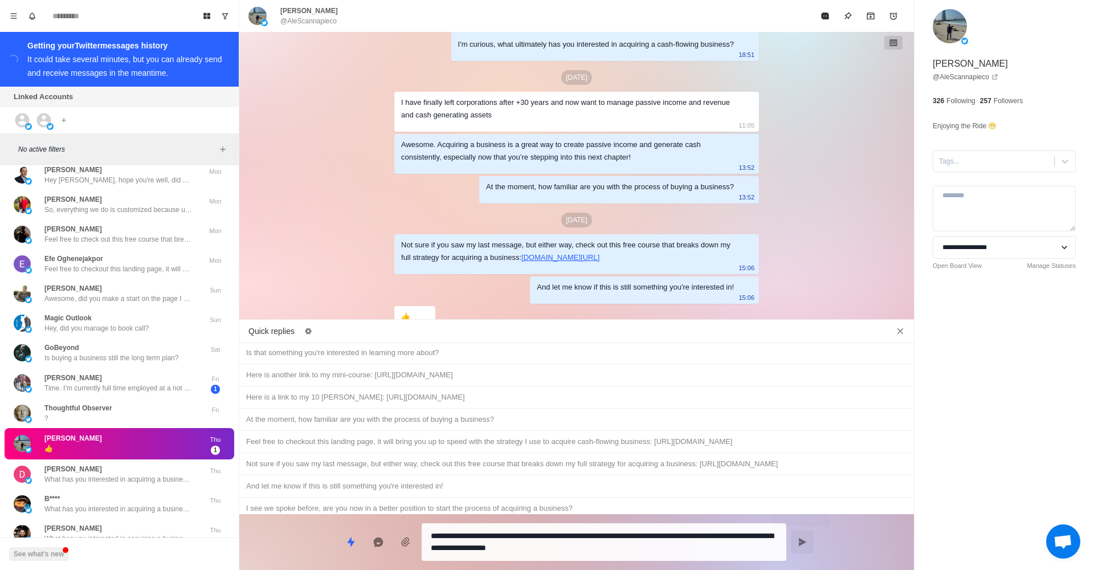
click at [806, 544] on icon "Send message" at bounding box center [802, 542] width 9 height 9
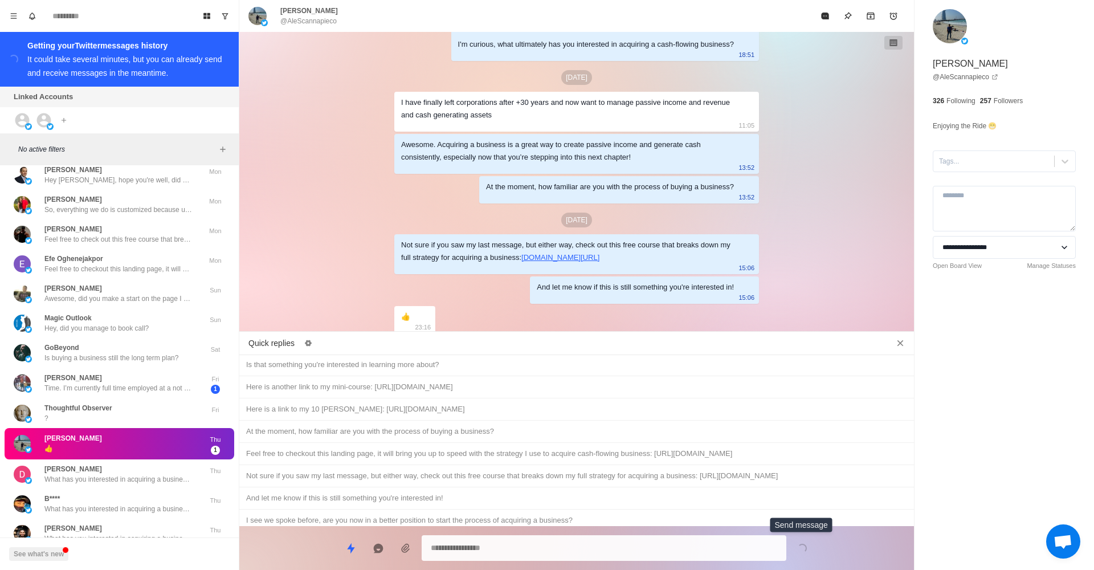
scroll to position [161, 0]
